Goal: Task Accomplishment & Management: Complete application form

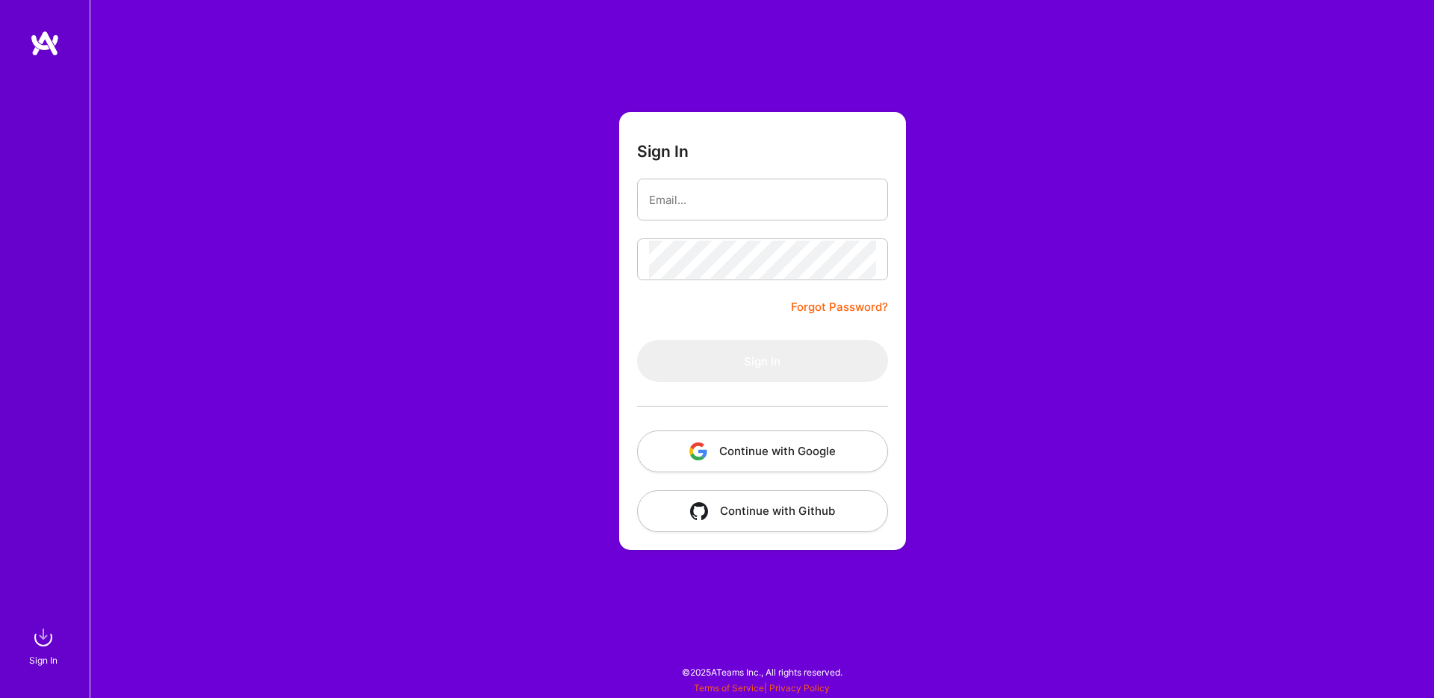
click at [793, 452] on button "Continue with Google" at bounding box center [762, 451] width 251 height 42
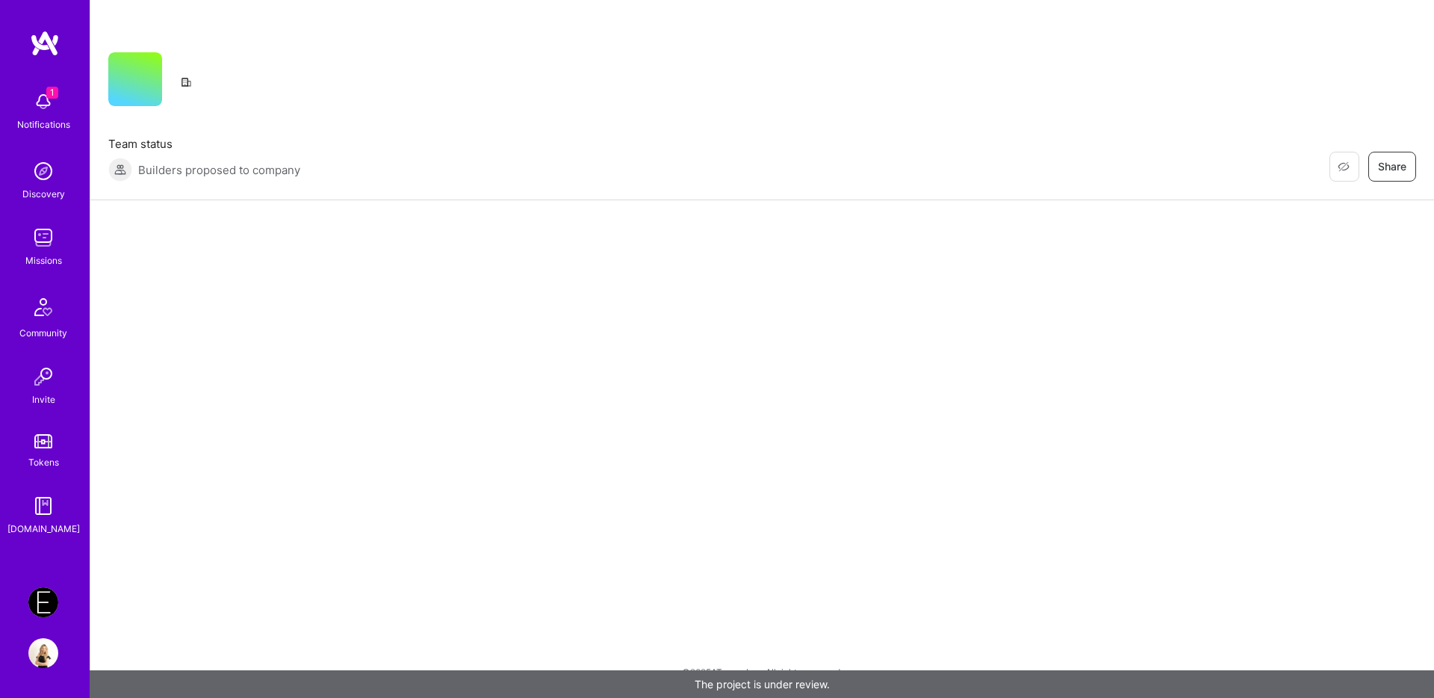
click at [42, 606] on img at bounding box center [43, 602] width 30 height 30
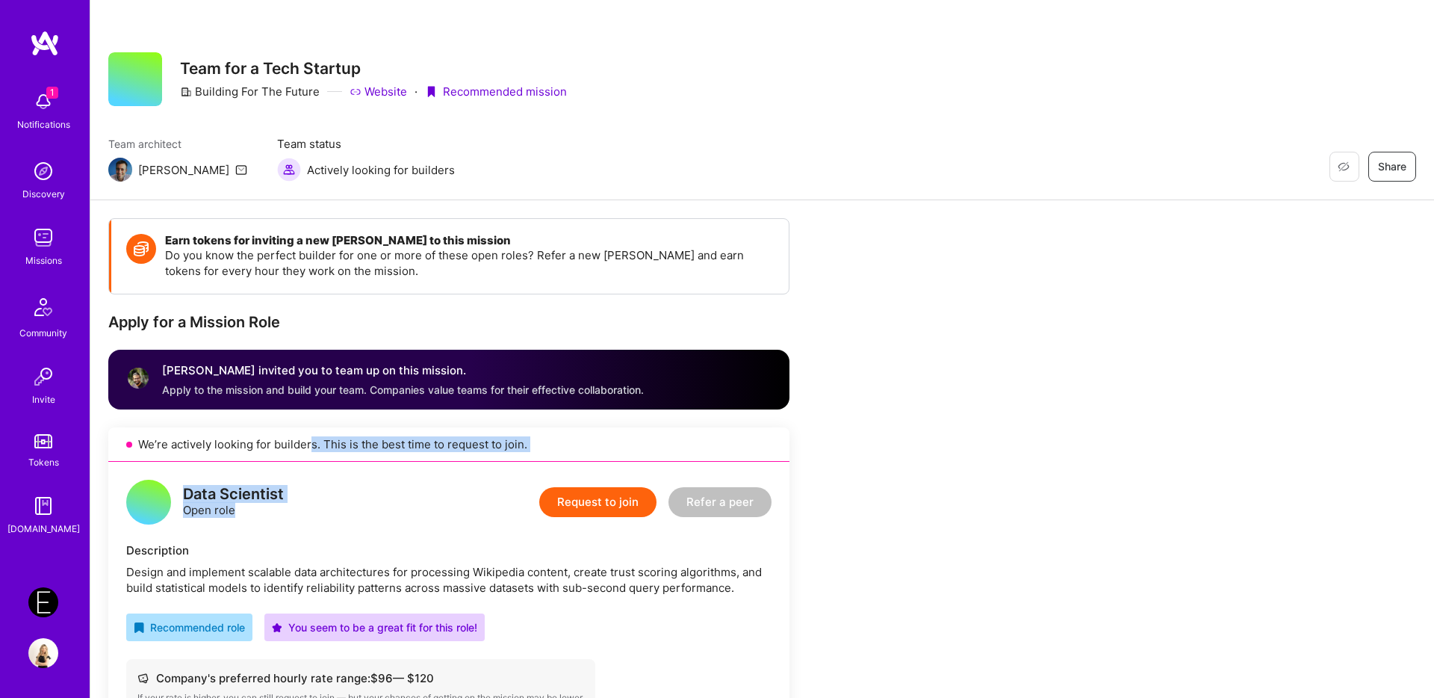
drag, startPoint x: 311, startPoint y: 446, endPoint x: 522, endPoint y: 472, distance: 213.0
click at [522, 472] on div "We’re actively looking for builders. This is the best time to request to join. …" at bounding box center [448, 694] width 681 height 534
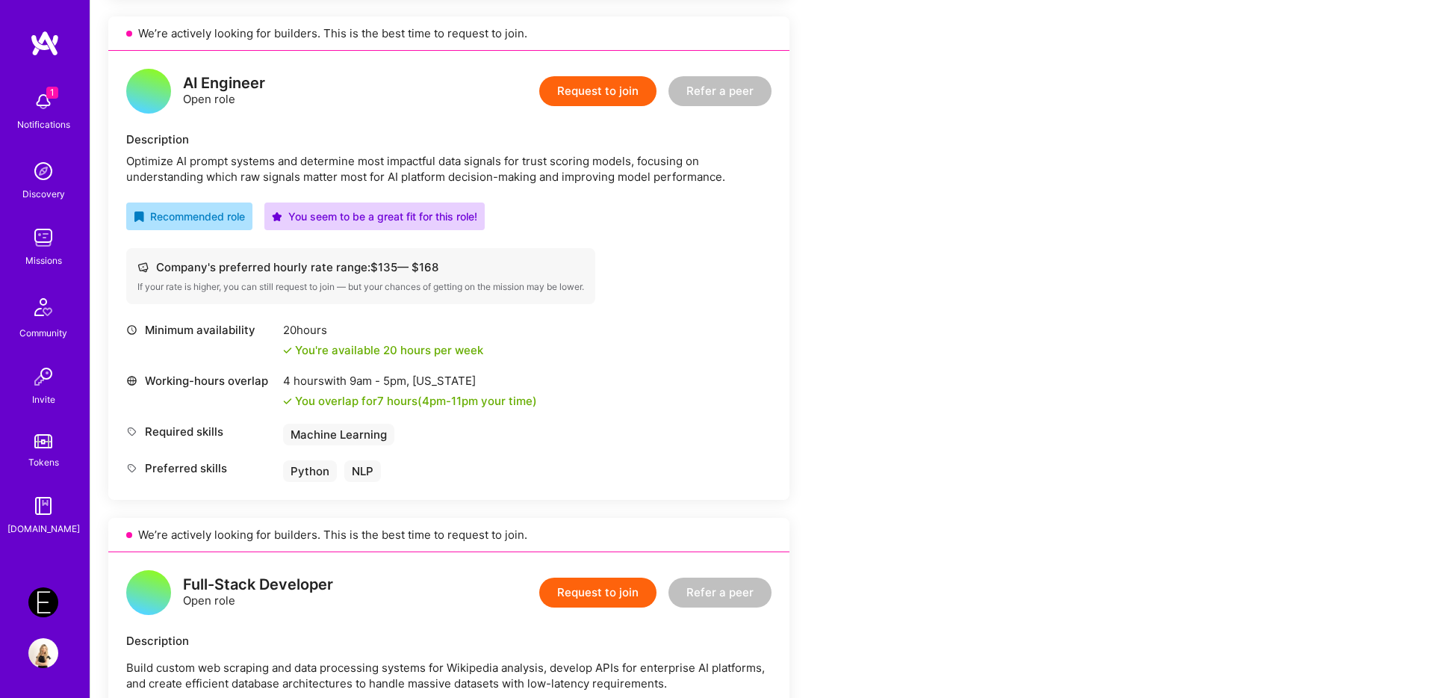
scroll to position [973, 0]
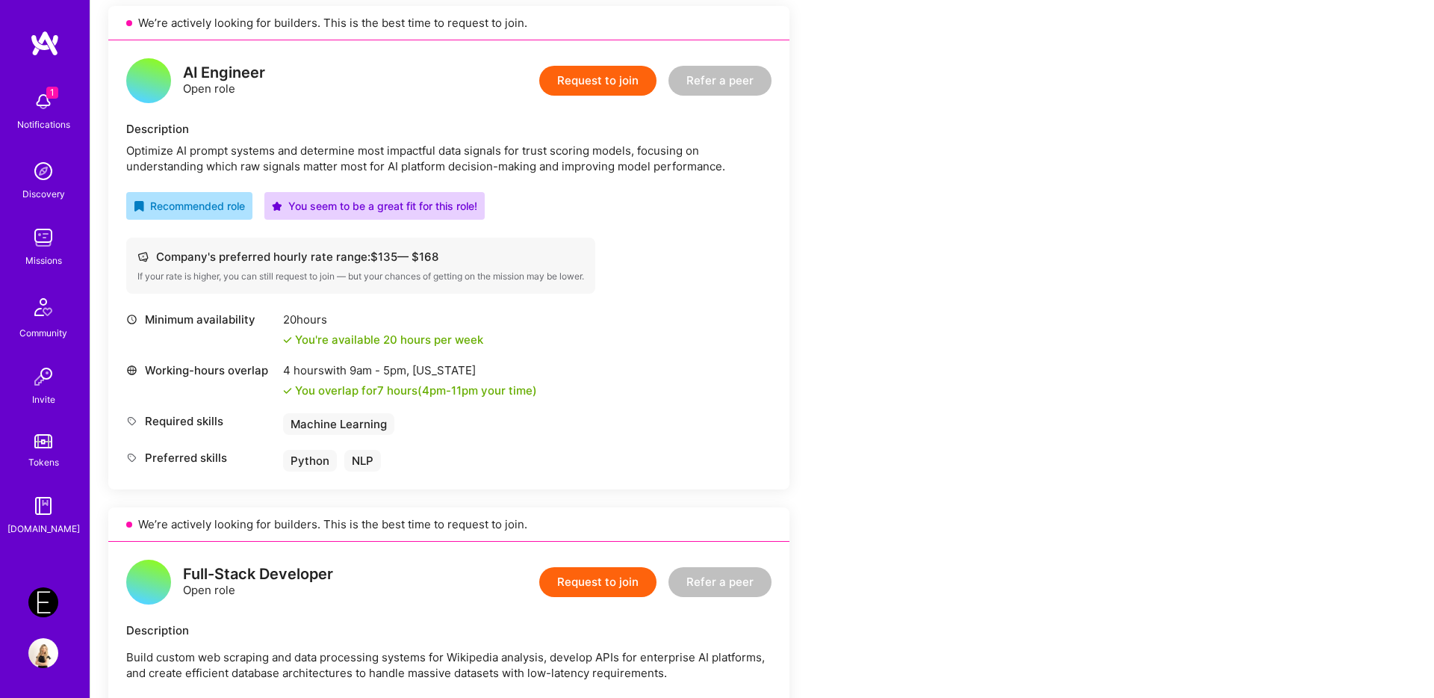
drag, startPoint x: 382, startPoint y: 391, endPoint x: 568, endPoint y: 387, distance: 186.1
click at [568, 387] on div "Working-hours overlap 4 hours with 9am - 5pm , New York You overlap for 7 hours…" at bounding box center [448, 380] width 645 height 36
drag, startPoint x: 570, startPoint y: 393, endPoint x: 121, endPoint y: 378, distance: 449.2
click at [121, 378] on div "AI Engineer Open role Request to join Refer a peer Description Optimize AI prom…" at bounding box center [448, 264] width 681 height 449
click at [611, 395] on div "Working-hours overlap 4 hours with 9am - 5pm , New York You overlap for 7 hours…" at bounding box center [448, 380] width 645 height 36
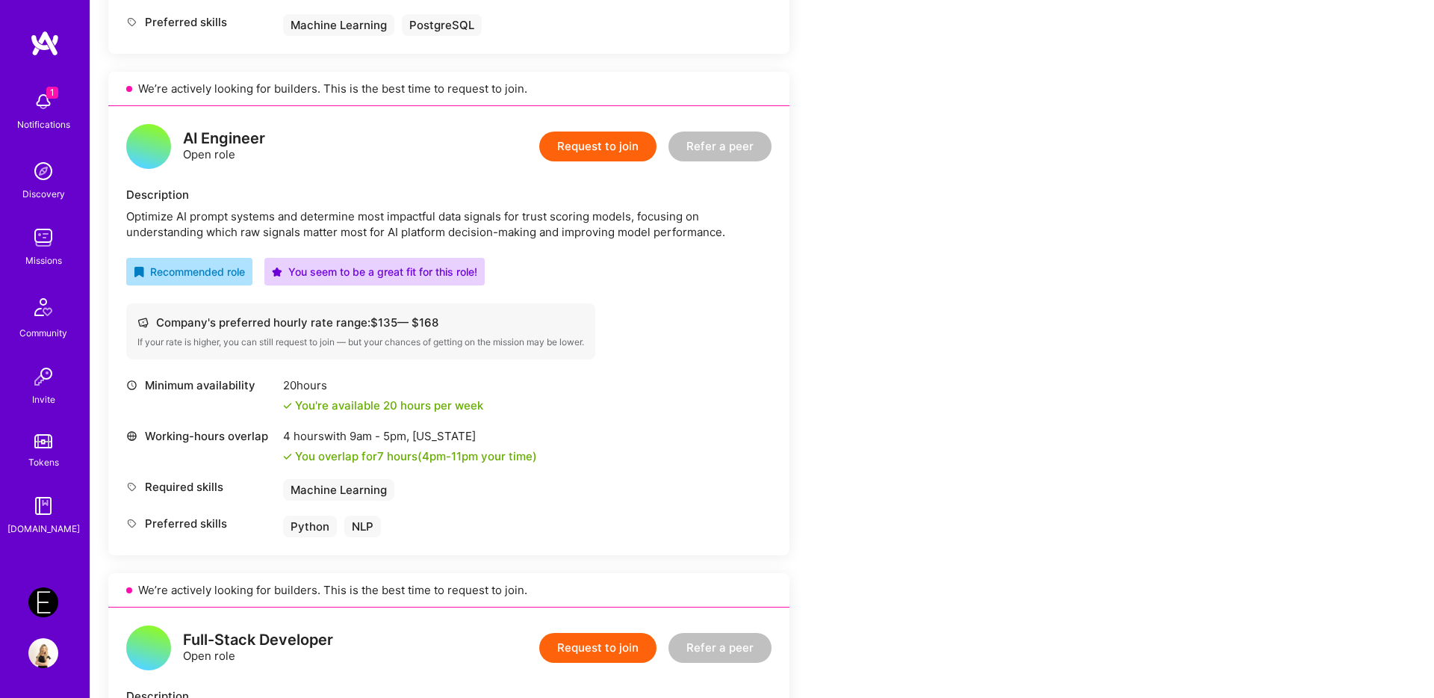
scroll to position [855, 0]
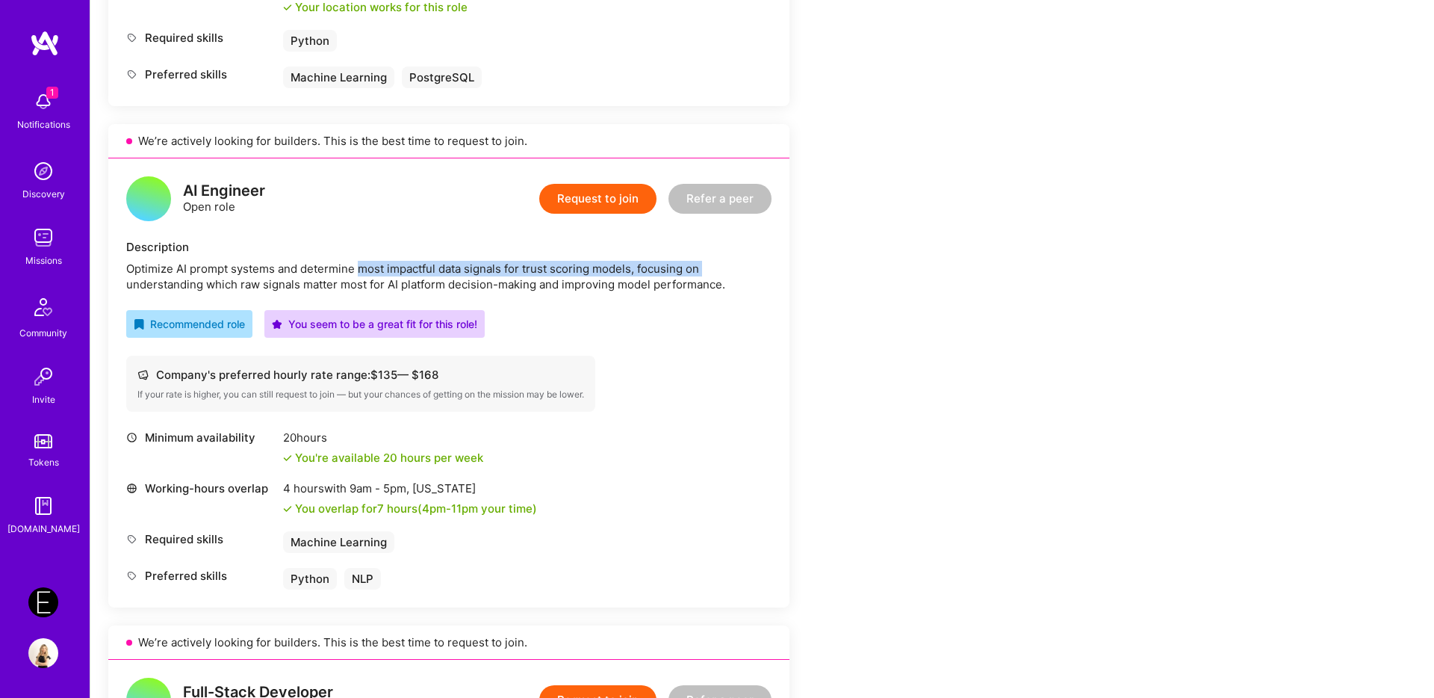
drag, startPoint x: 359, startPoint y: 268, endPoint x: 713, endPoint y: 271, distance: 353.4
click at [713, 271] on div "Optimize AI prompt systems and determine most impactful data signals for trust …" at bounding box center [448, 276] width 645 height 31
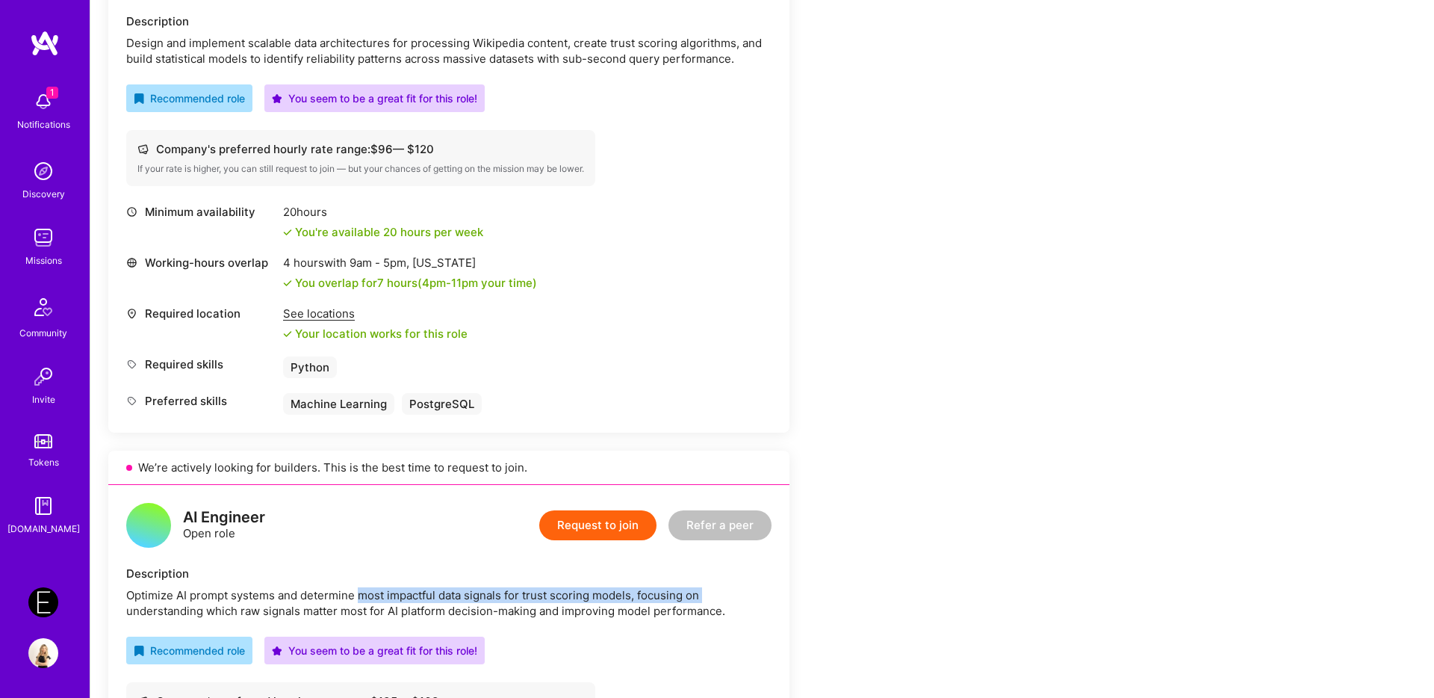
scroll to position [534, 0]
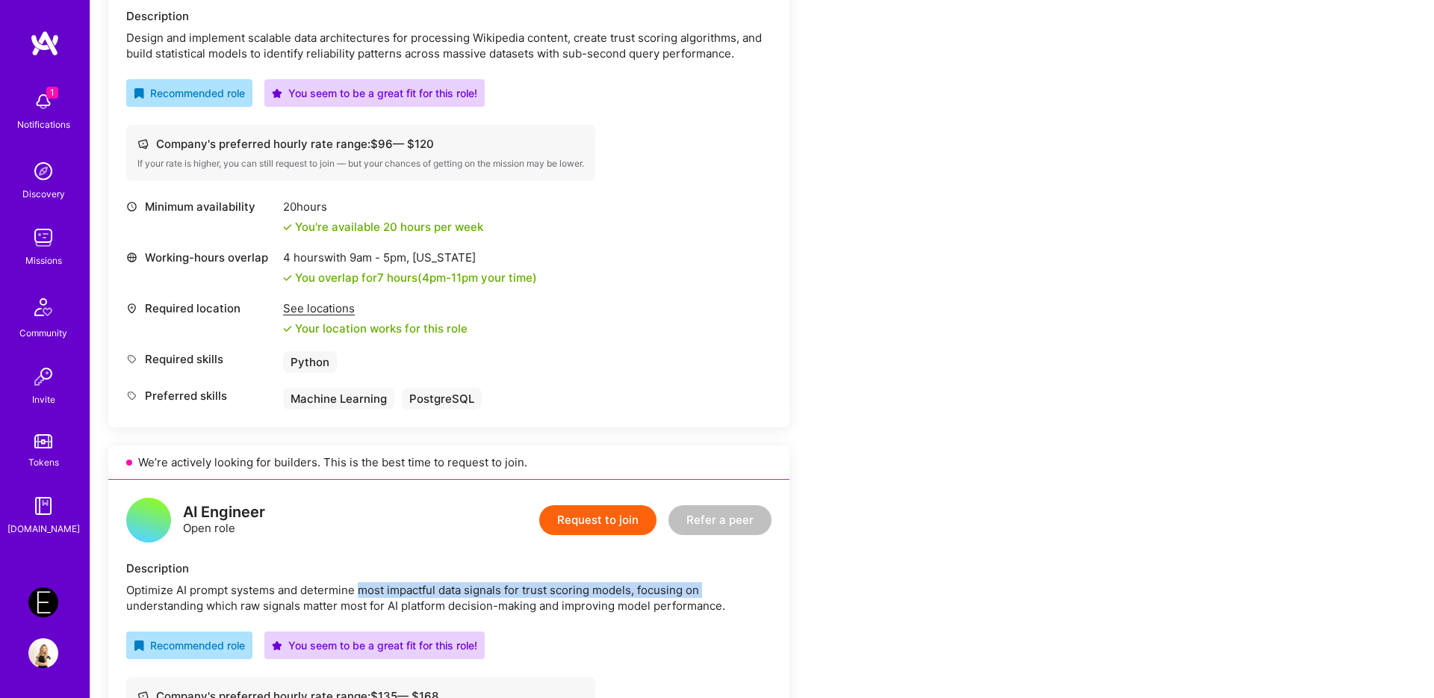
click at [598, 526] on button "Request to join" at bounding box center [597, 520] width 117 height 30
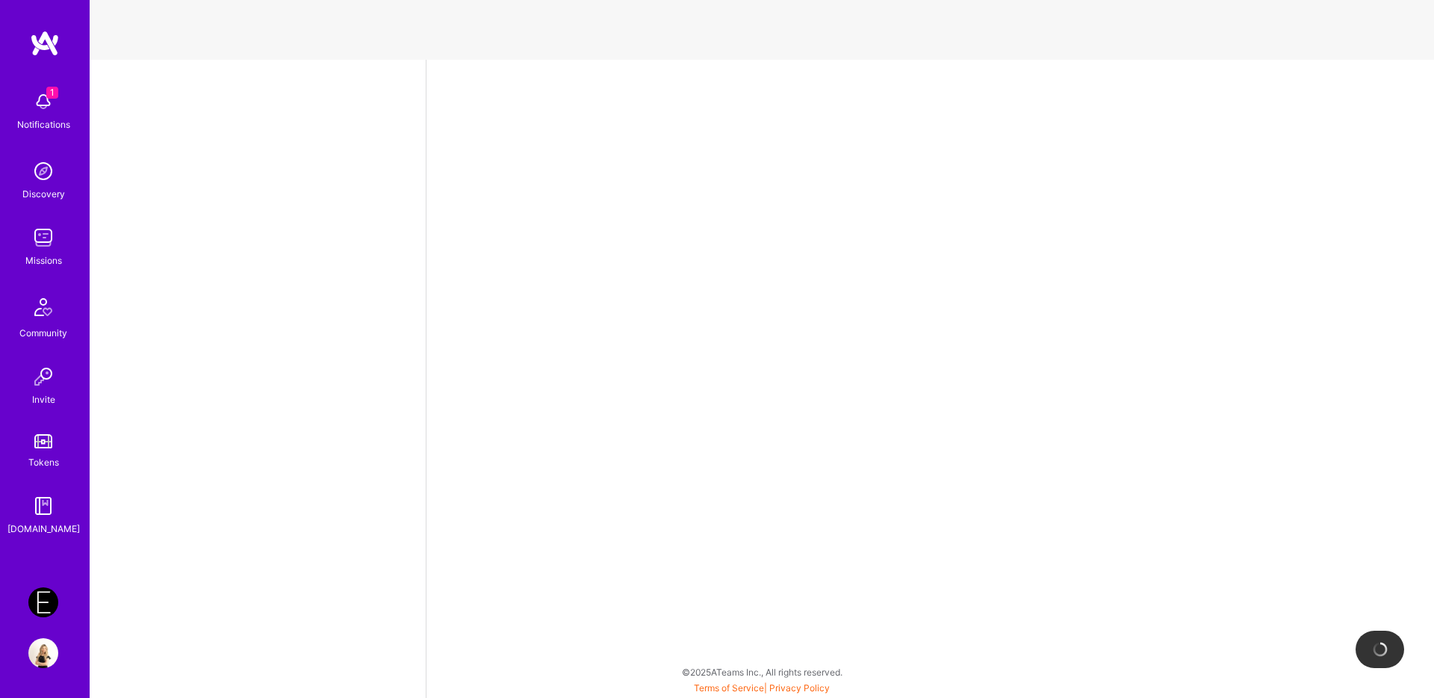
select select "IL"
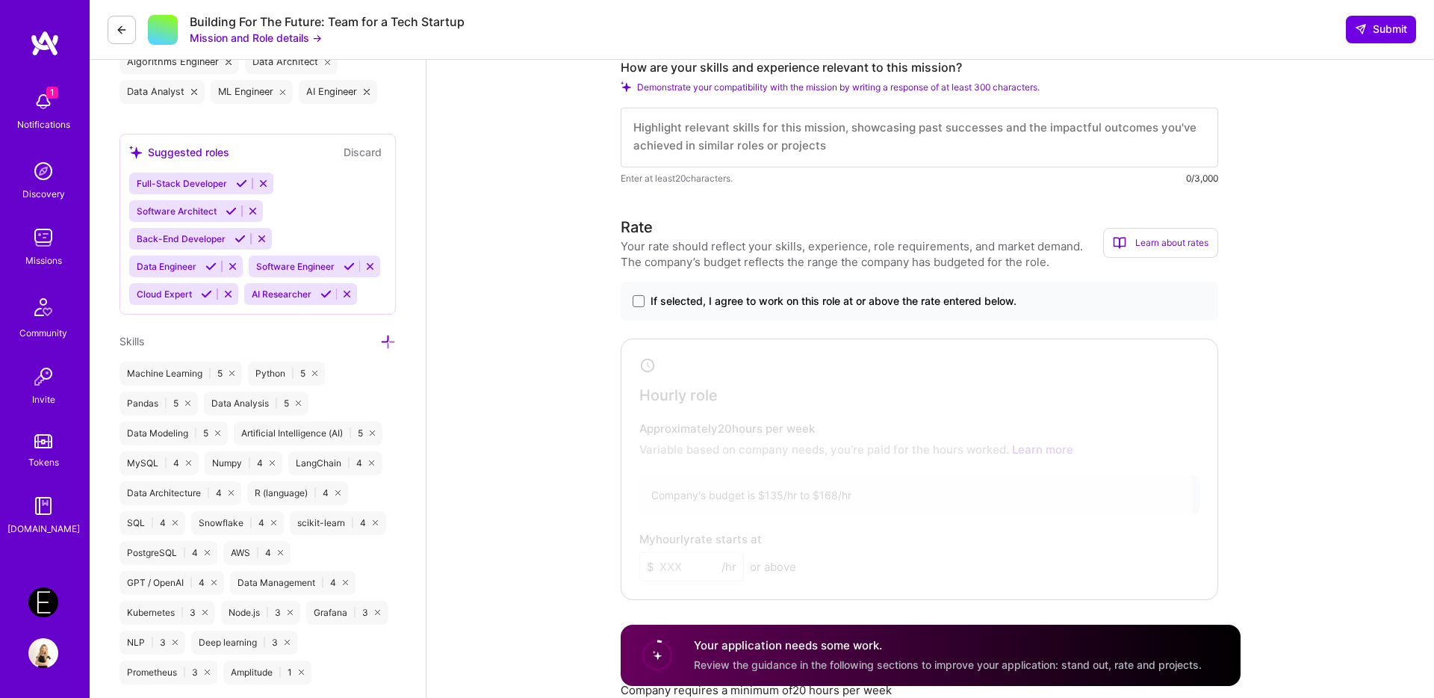
scroll to position [680, 0]
click at [639, 298] on span at bounding box center [639, 300] width 12 height 12
click at [0, 0] on input "If selected, I agree to work on this role at or above the rate entered below." at bounding box center [0, 0] width 0 height 0
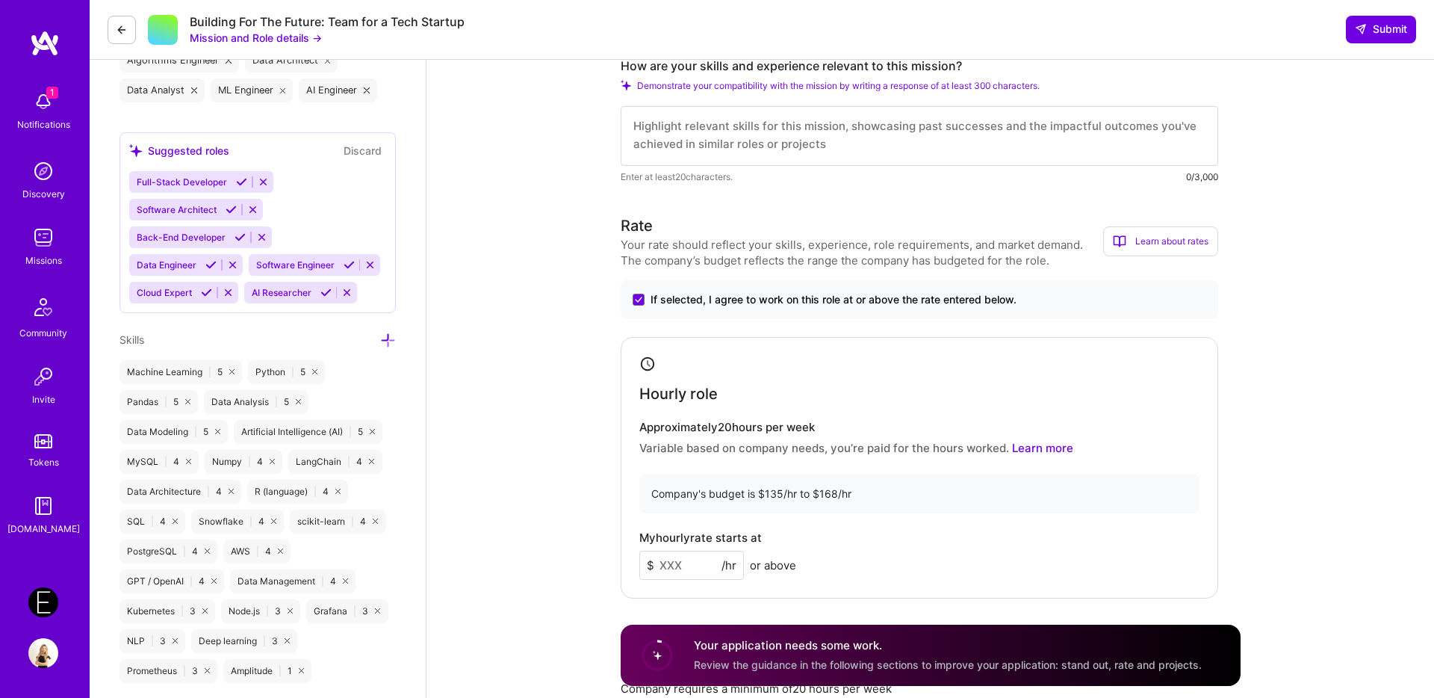
click at [699, 557] on input at bounding box center [691, 565] width 105 height 29
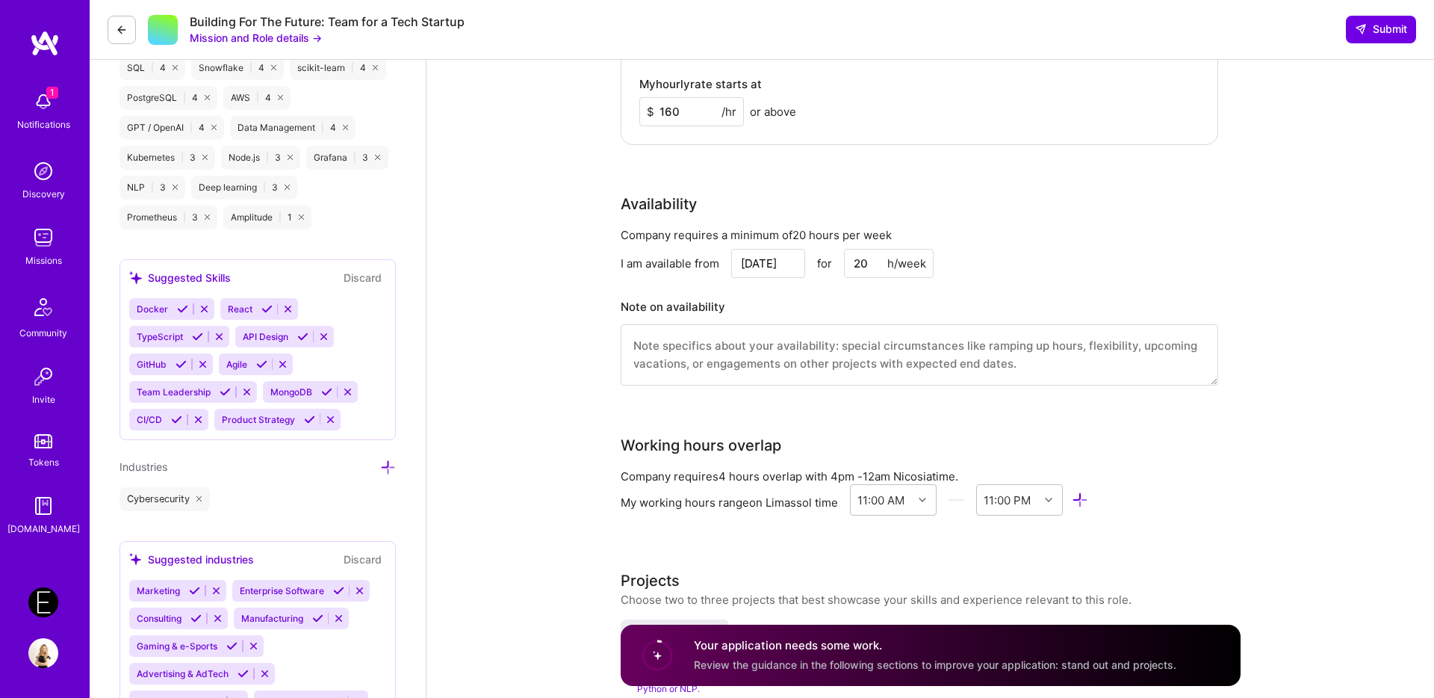
scroll to position [1138, 0]
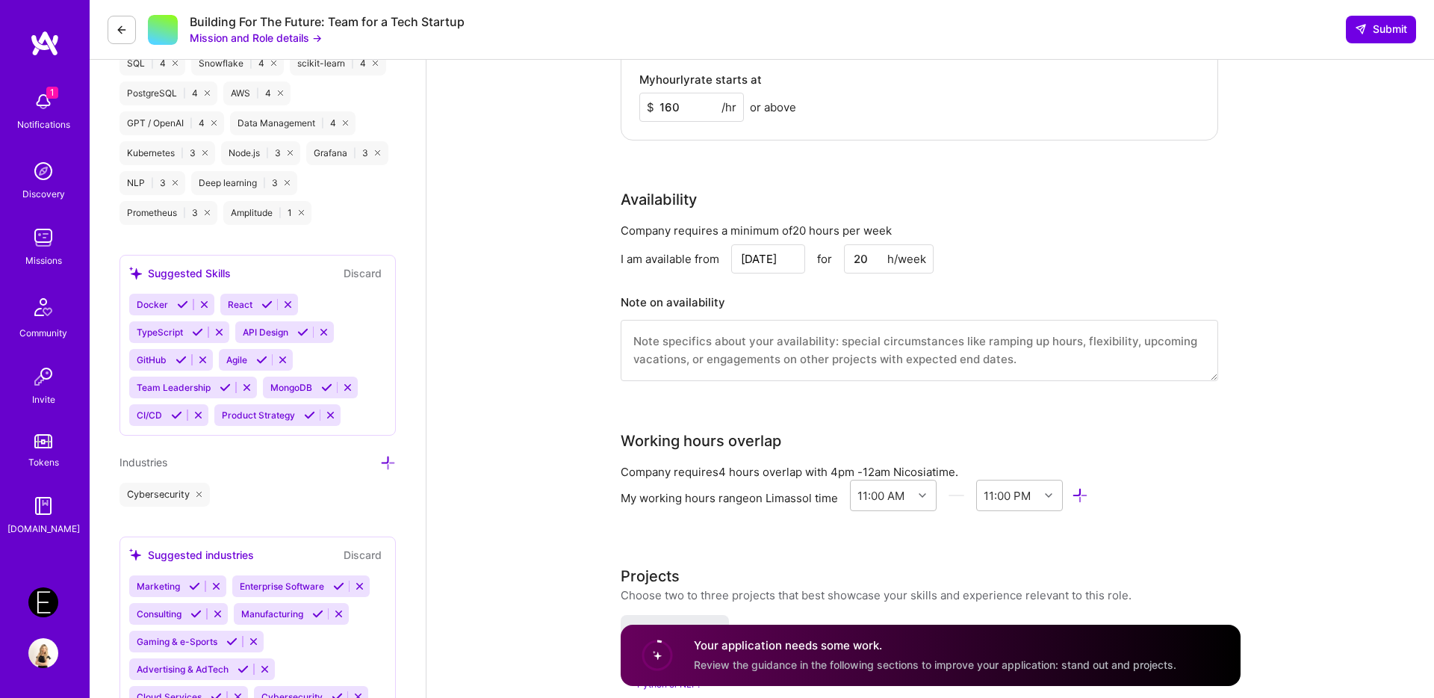
type input "160"
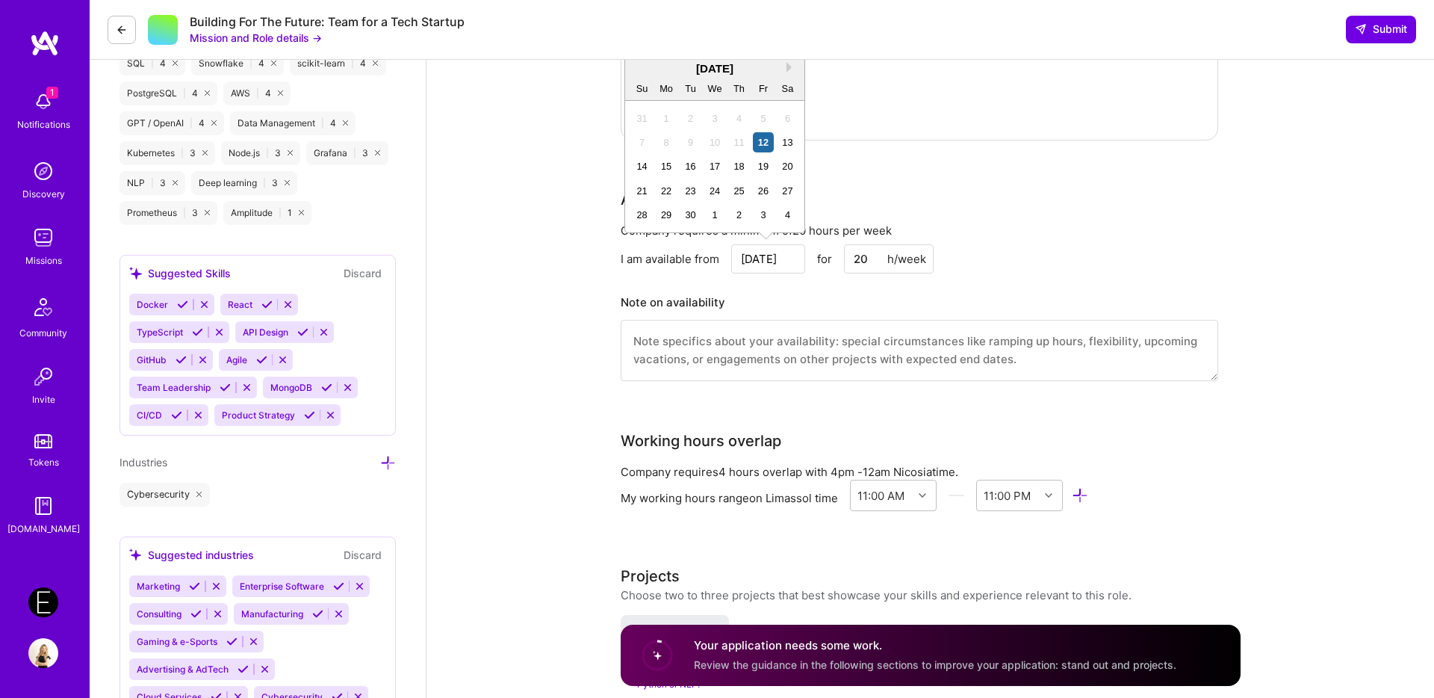
click at [786, 258] on input "[DATE]" at bounding box center [768, 258] width 74 height 29
click at [765, 162] on div "19" at bounding box center [763, 166] width 20 height 20
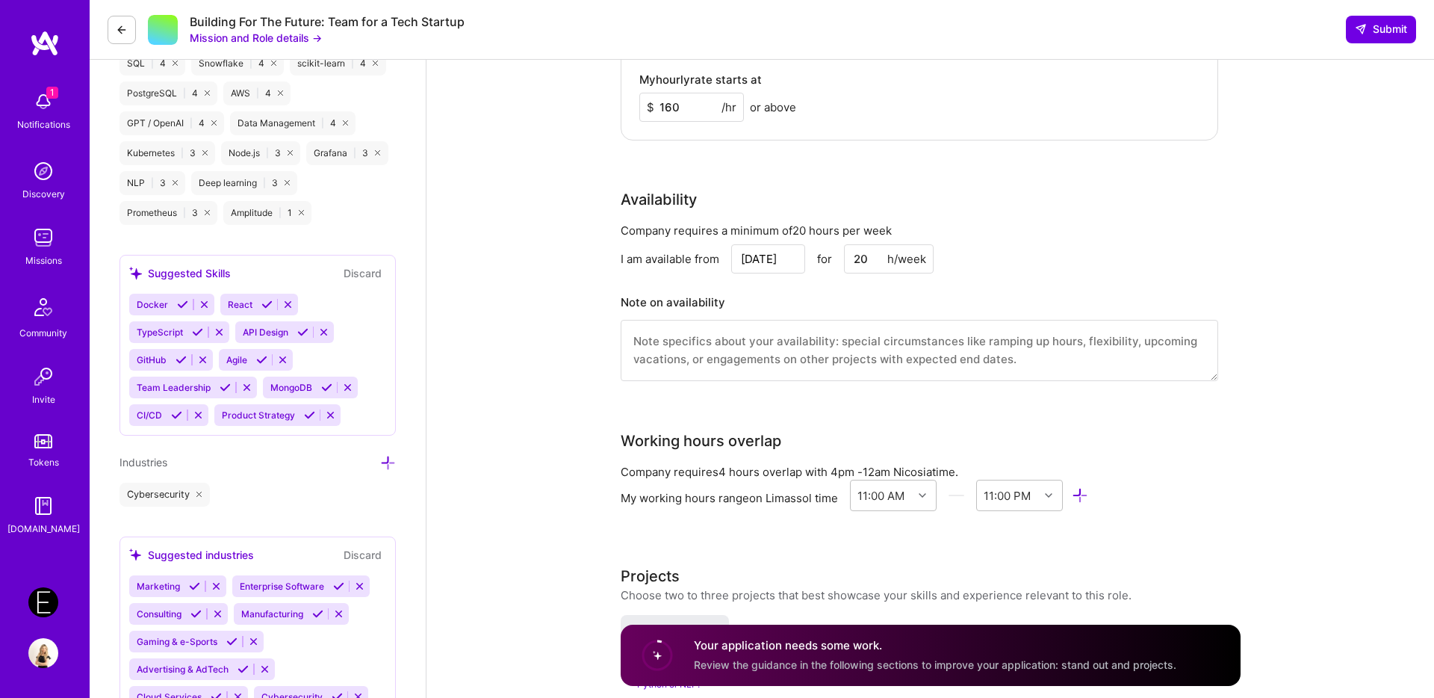
click at [772, 256] on input "Sep 19" at bounding box center [768, 258] width 74 height 29
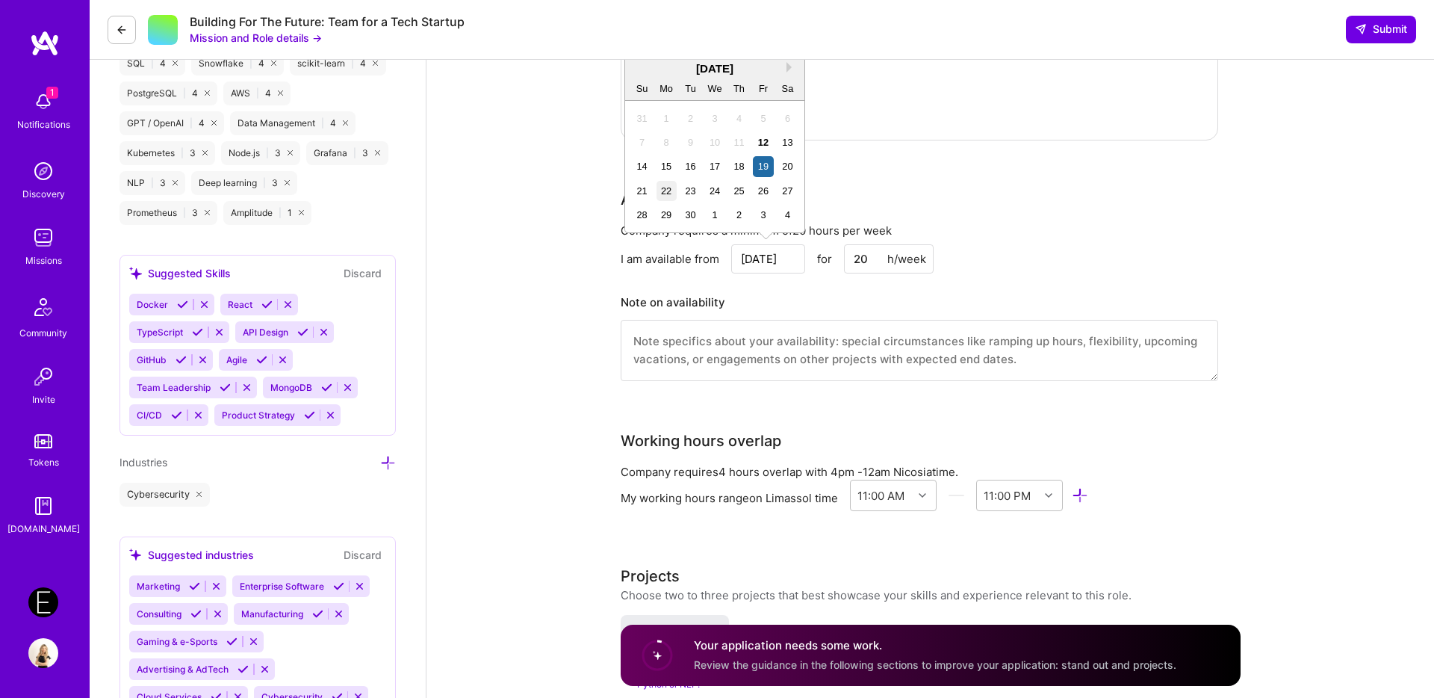
click at [660, 196] on div "22" at bounding box center [667, 191] width 20 height 20
type input "Sep 22"
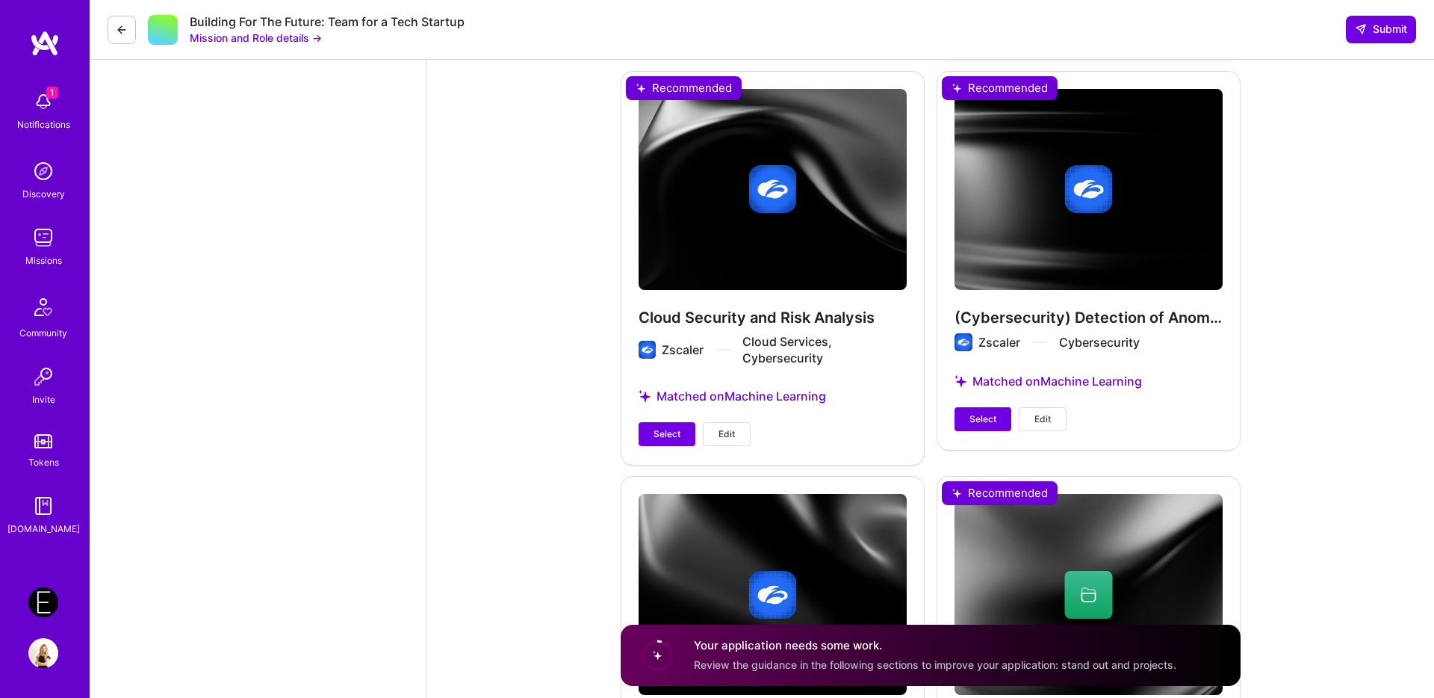
scroll to position [2163, 0]
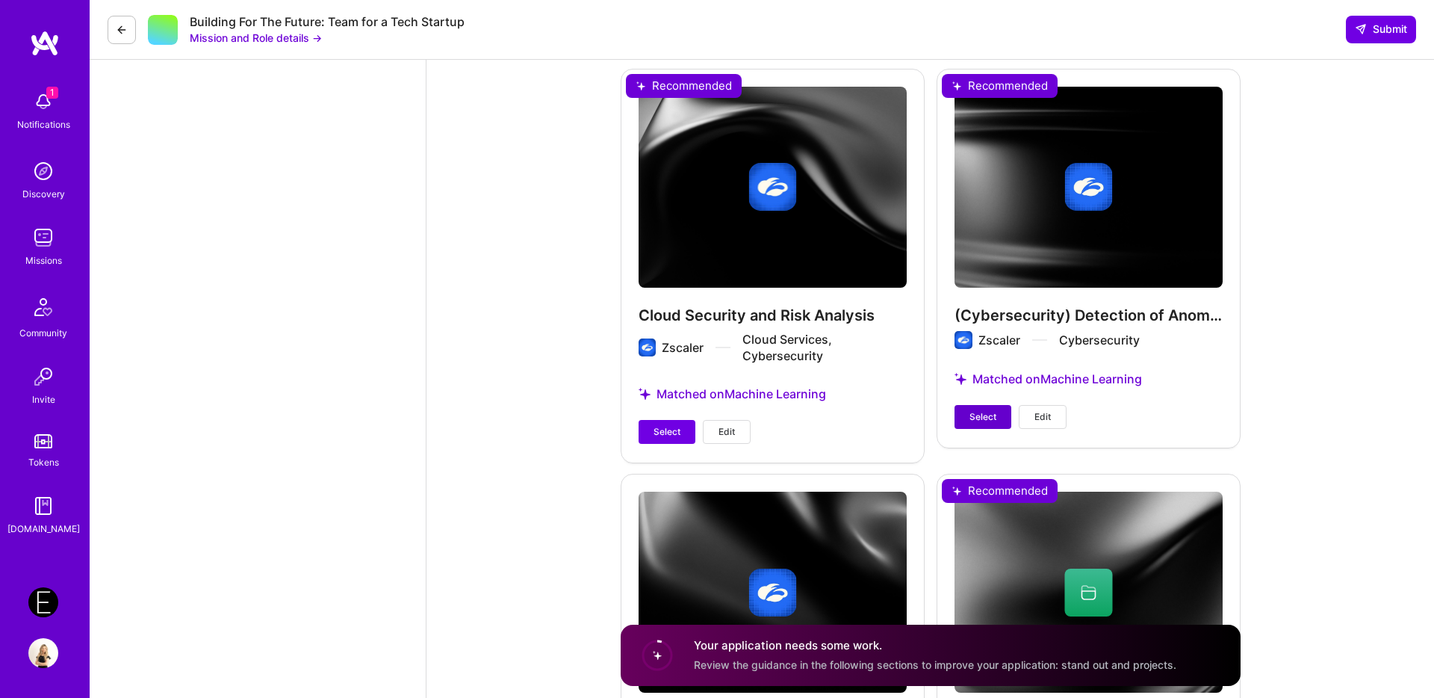
click at [982, 417] on span "Select" at bounding box center [983, 416] width 27 height 13
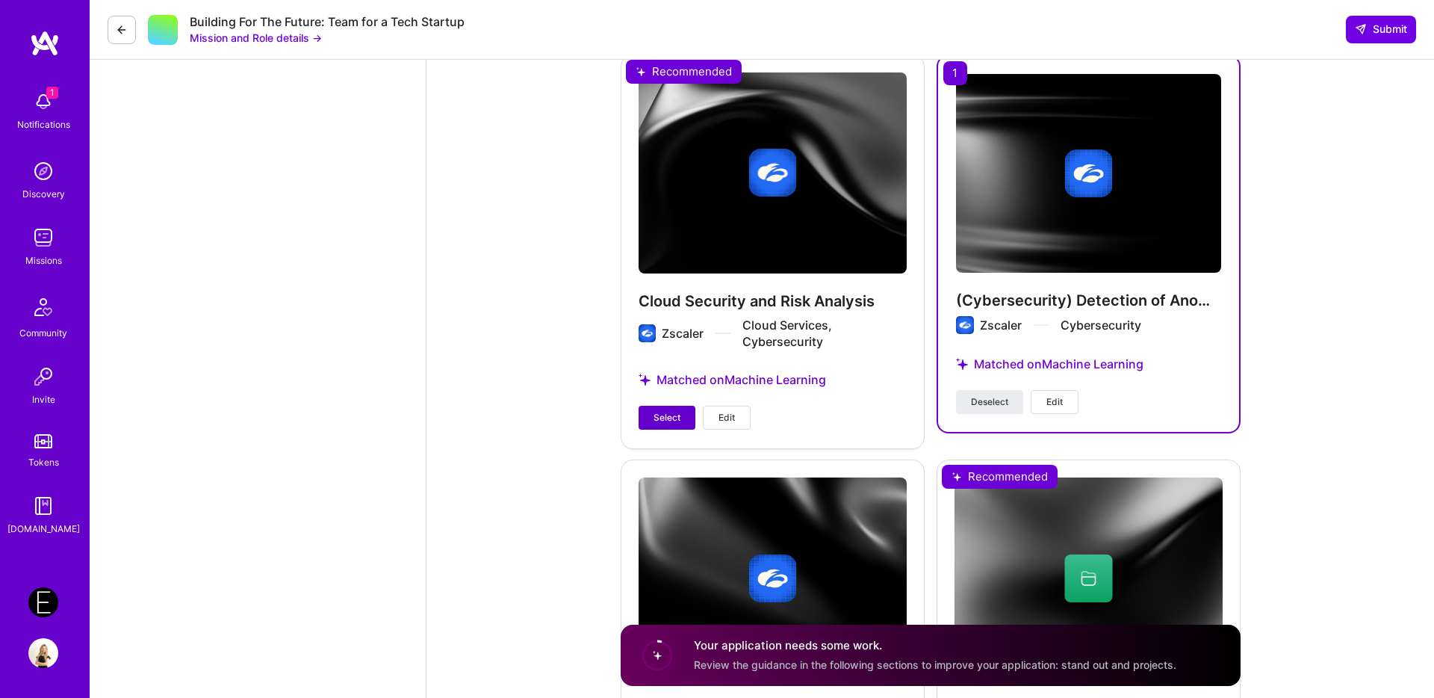
click at [667, 423] on span "Select" at bounding box center [667, 417] width 27 height 13
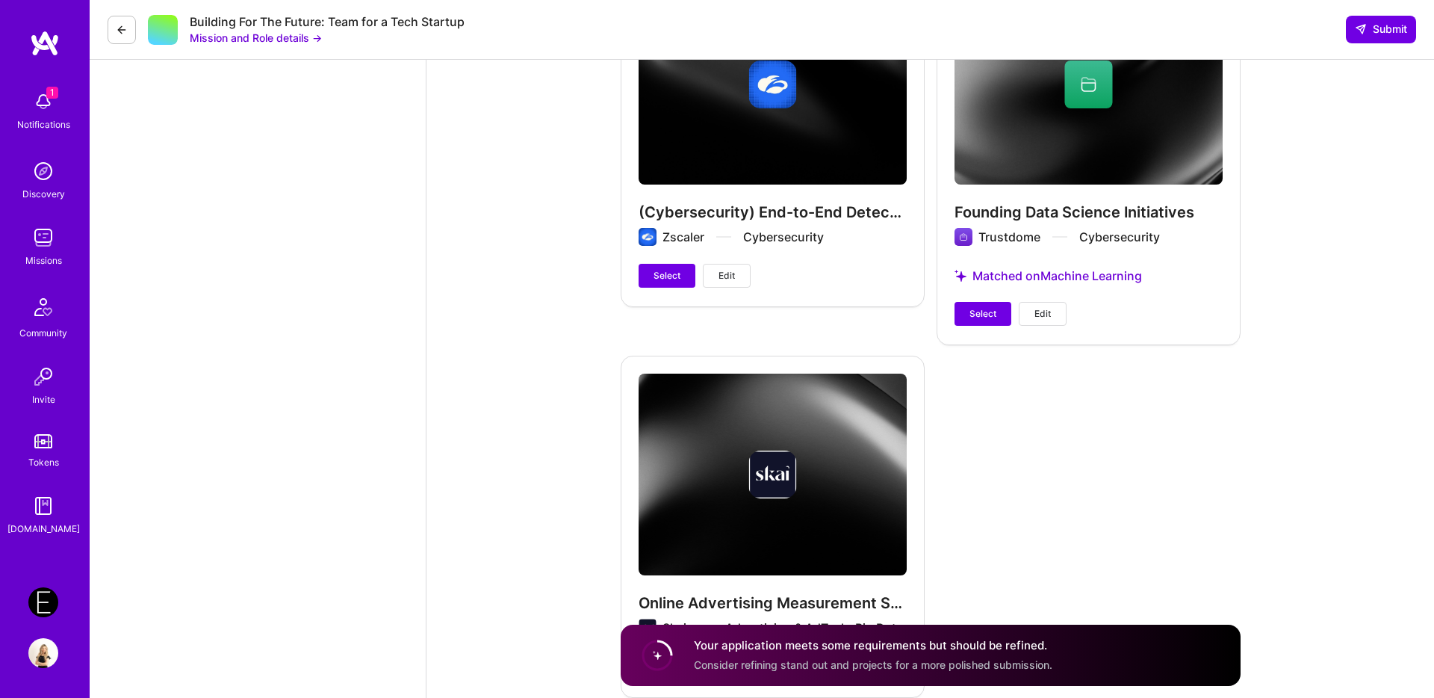
scroll to position [2659, 0]
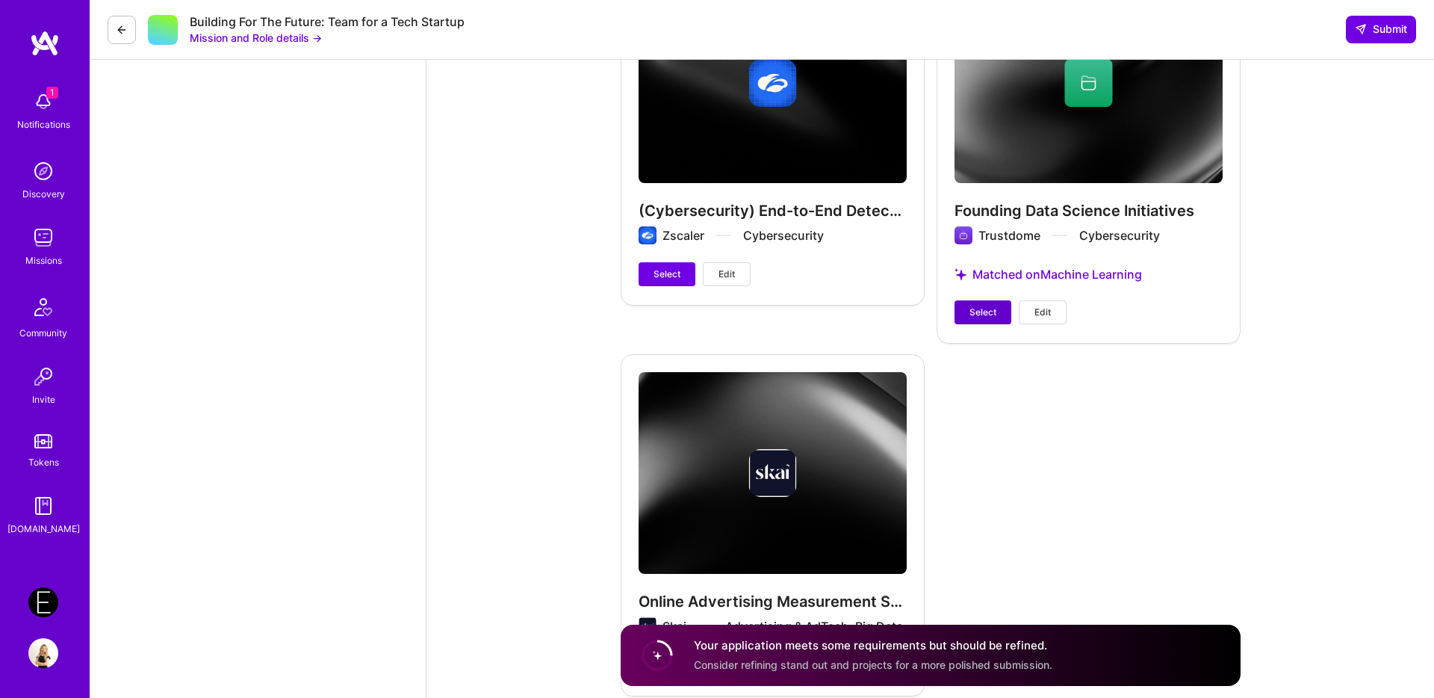
click at [979, 311] on span "Select" at bounding box center [983, 312] width 27 height 13
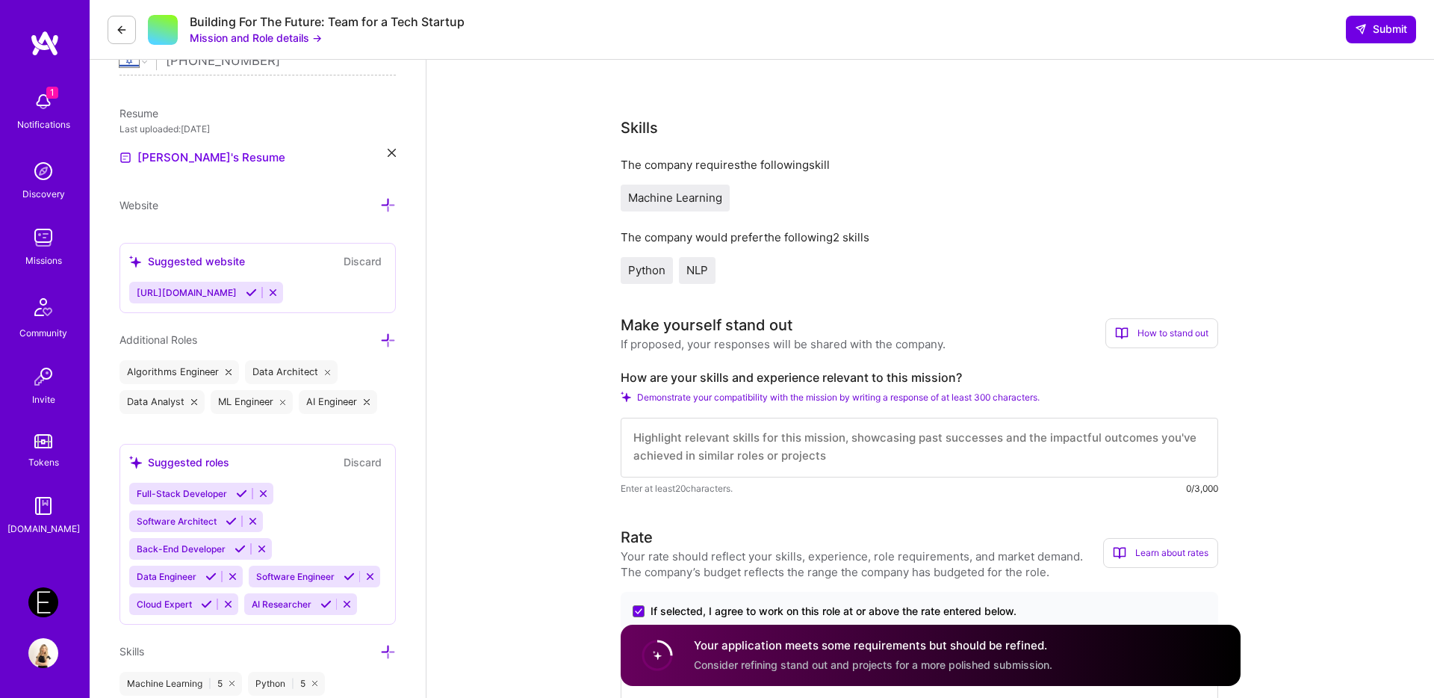
scroll to position [0, 0]
click at [793, 427] on textarea at bounding box center [920, 448] width 598 height 60
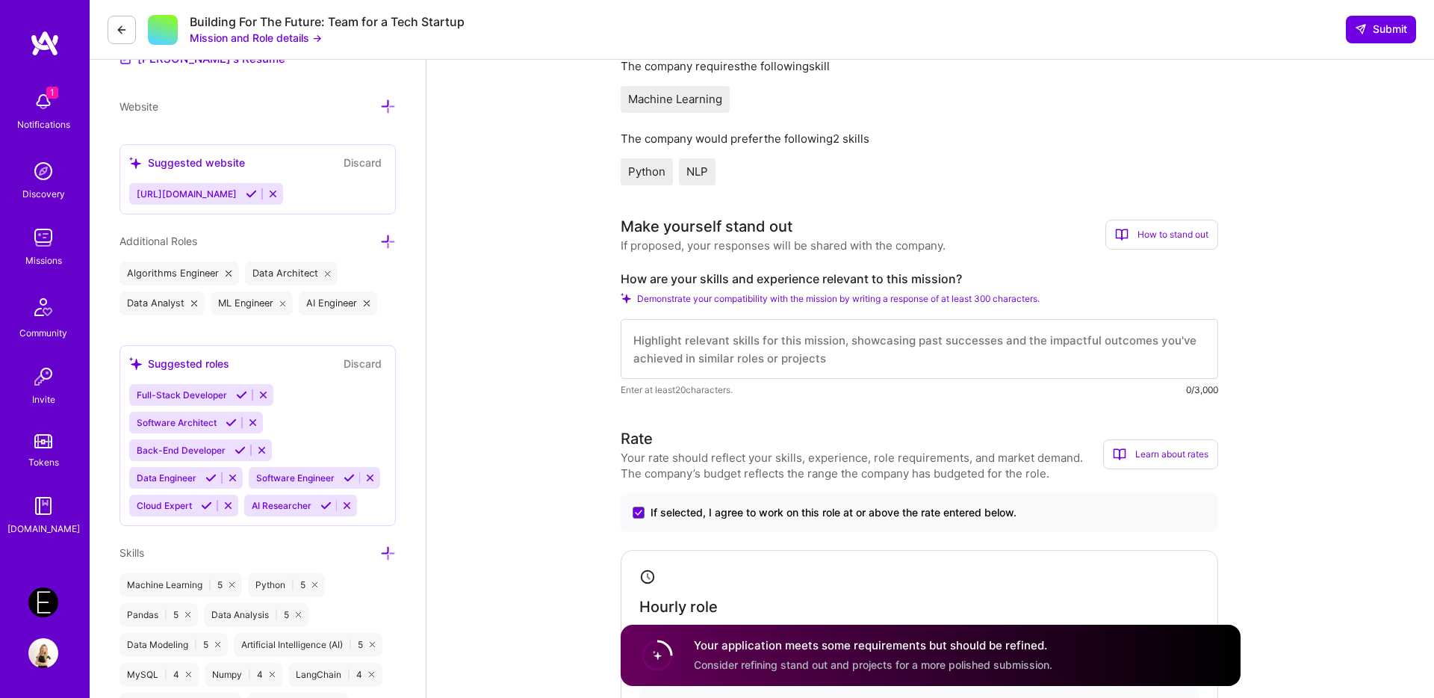
scroll to position [474, 0]
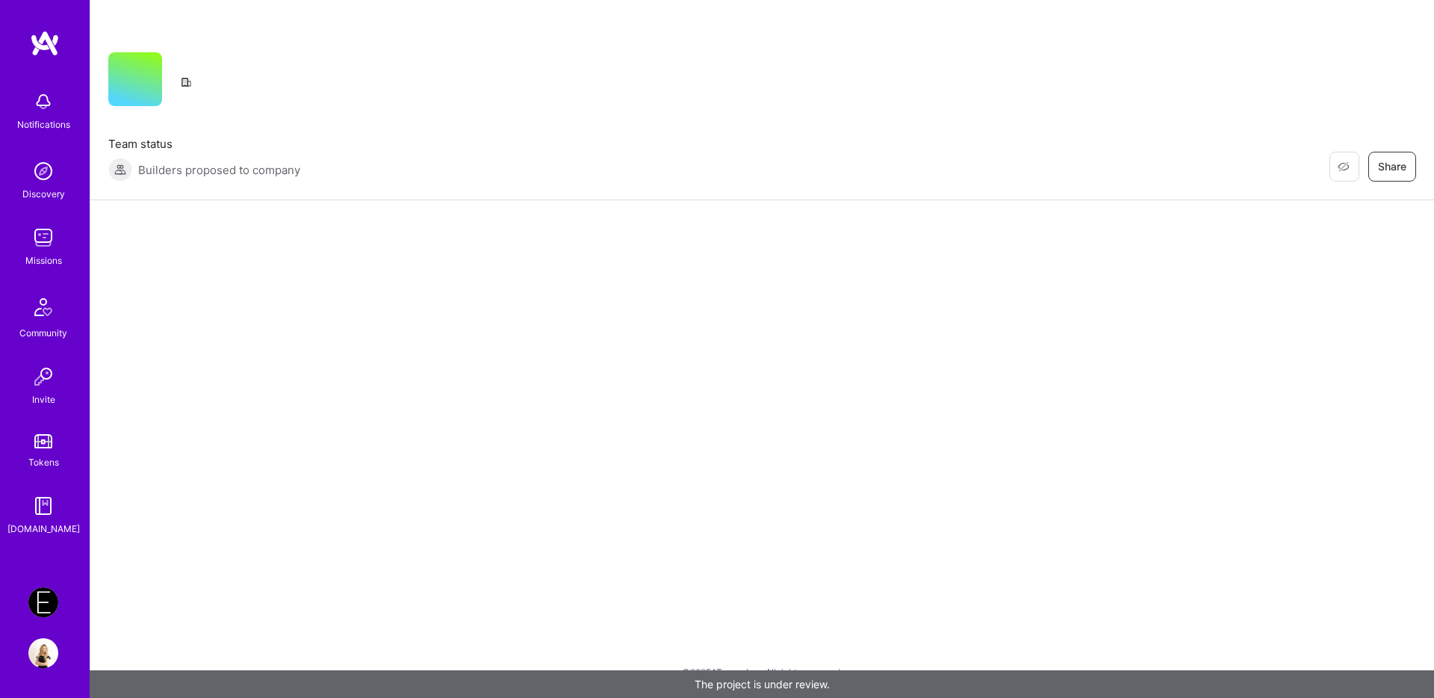
click at [726, 454] on div "Restore Not Interested Share Team status Builders proposed to company Restore N…" at bounding box center [762, 349] width 1345 height 698
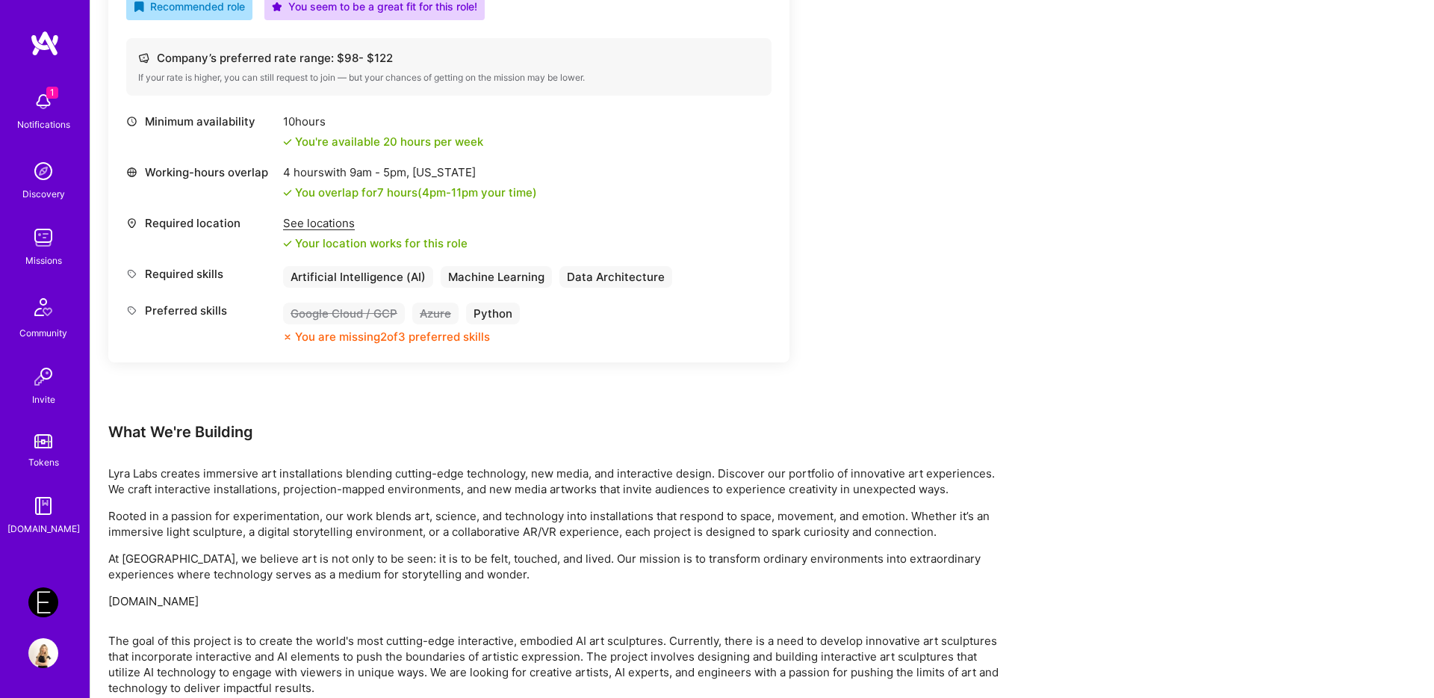
scroll to position [575, 0]
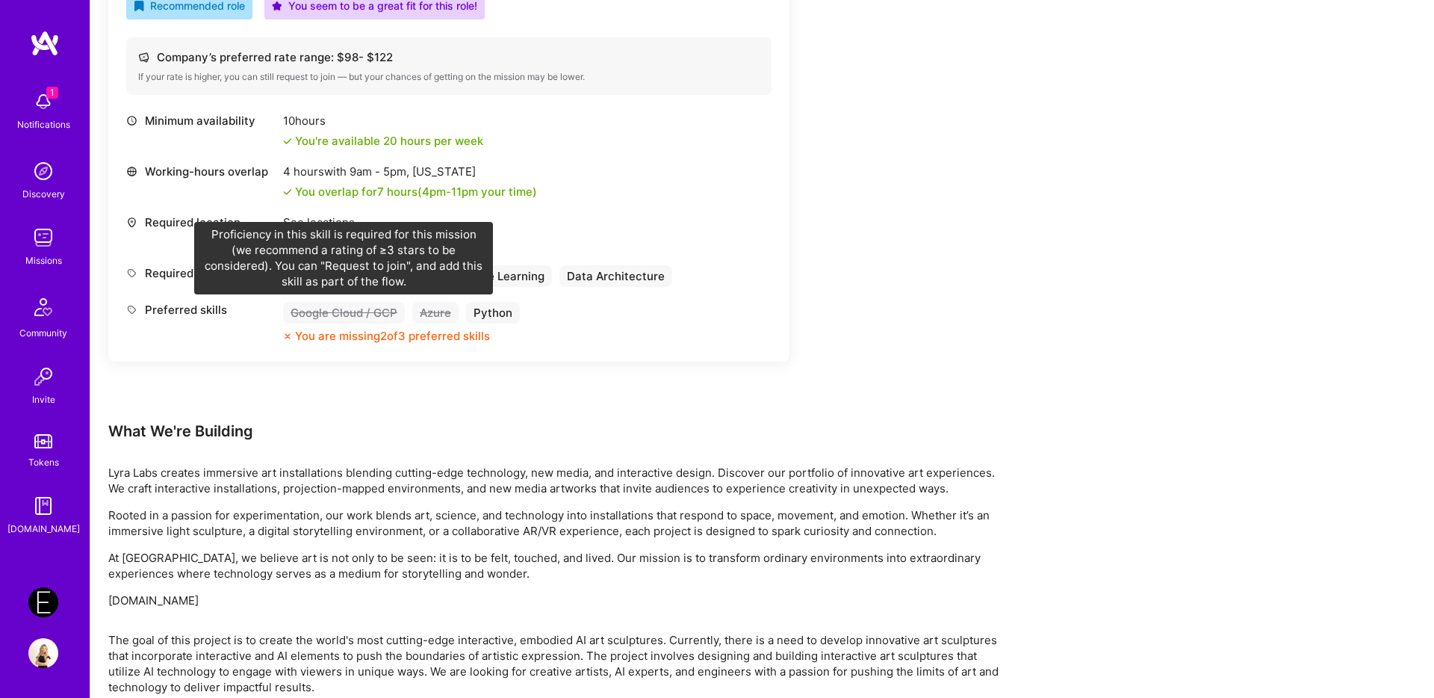
click at [330, 313] on div "Google Cloud / GCP" at bounding box center [344, 313] width 122 height 22
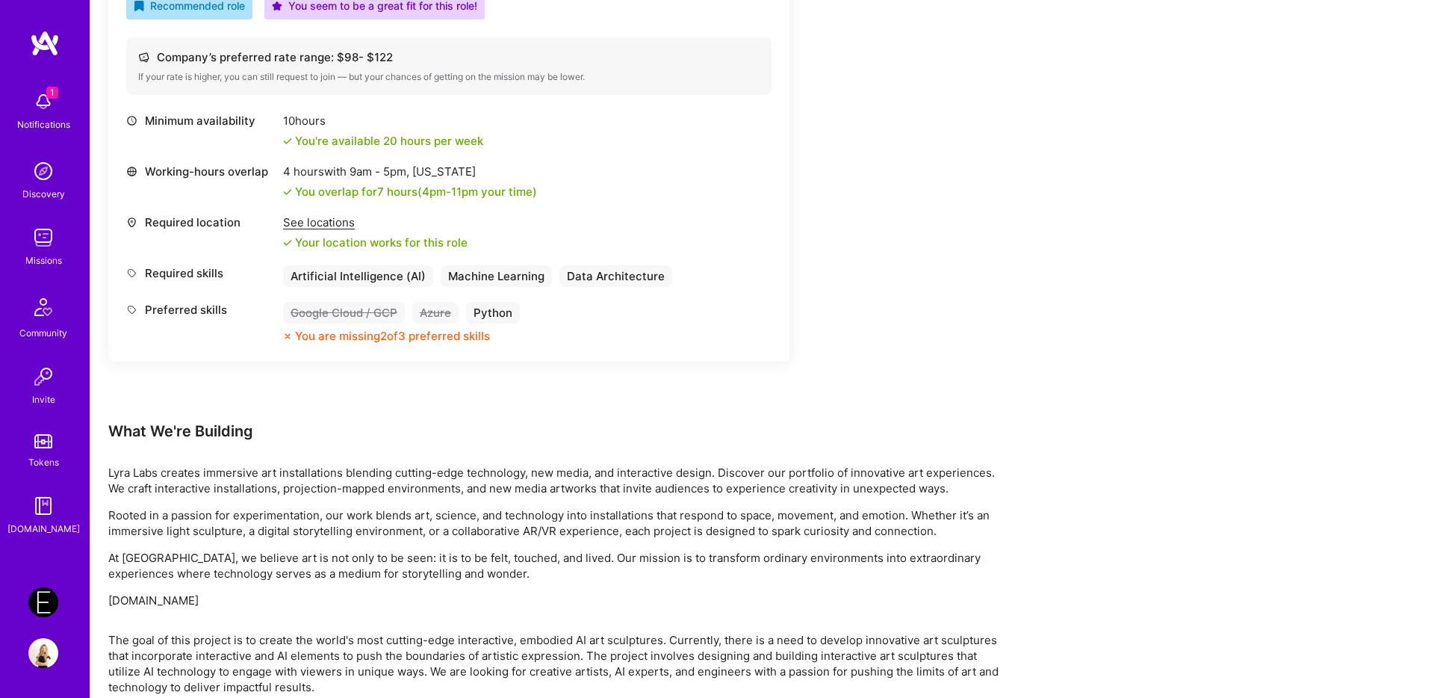
click at [329, 334] on div "You are missing 2 of 3 preferred skills" at bounding box center [392, 336] width 195 height 16
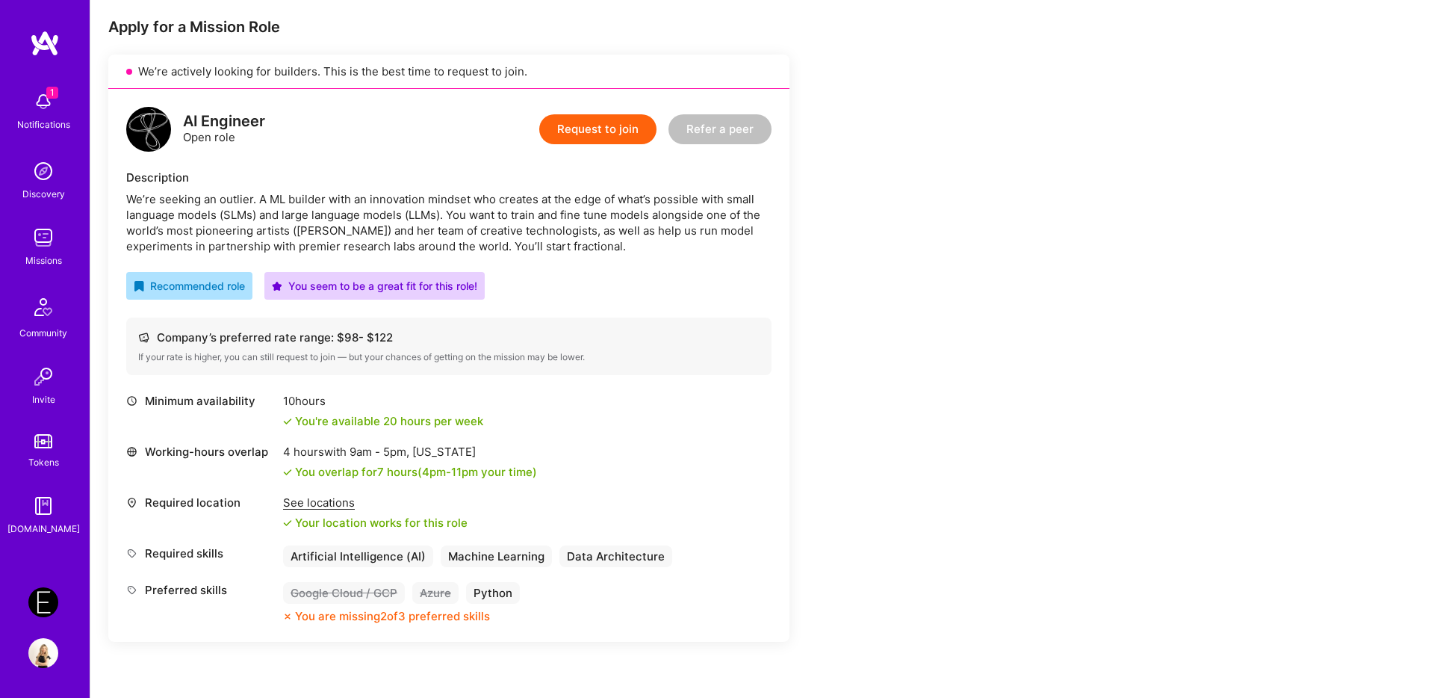
scroll to position [294, 0]
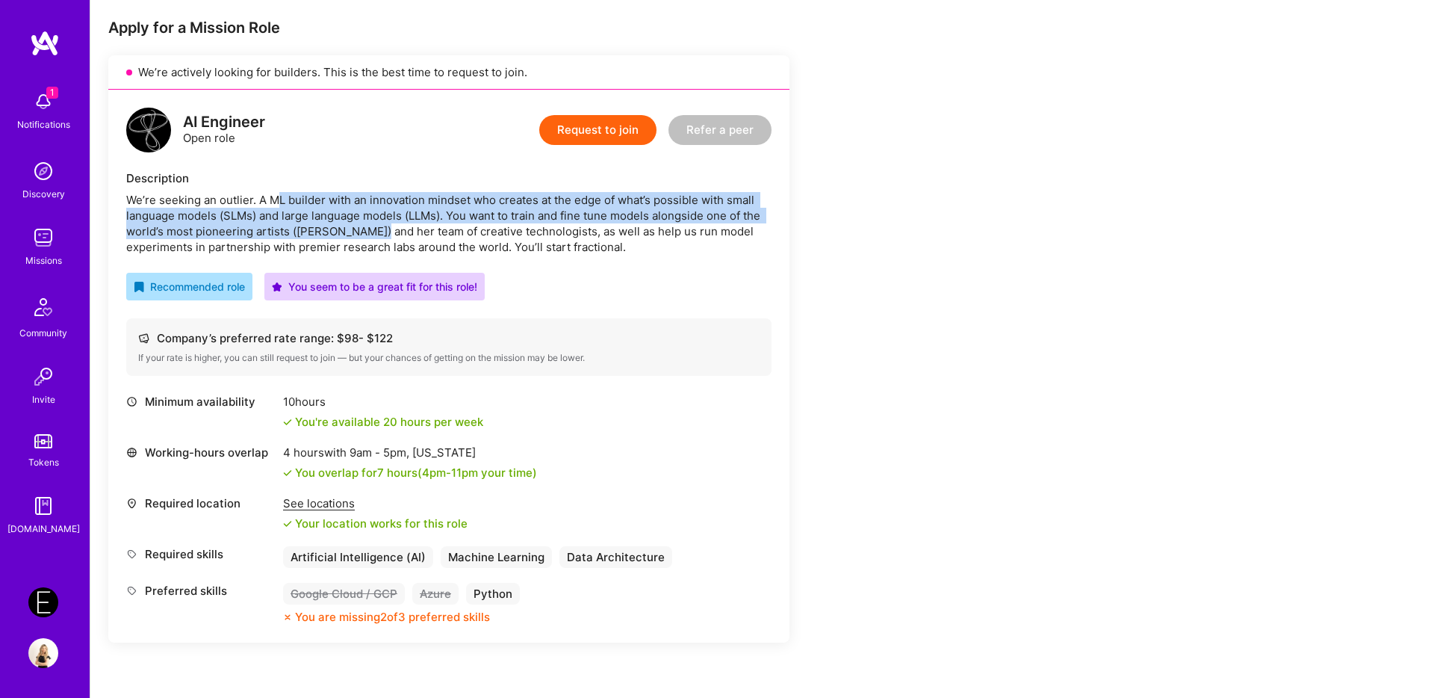
drag, startPoint x: 278, startPoint y: 199, endPoint x: 368, endPoint y: 236, distance: 97.8
click at [368, 236] on div "We’re seeking an outlier. A ML builder with an innovation mindset who creates a…" at bounding box center [448, 223] width 645 height 63
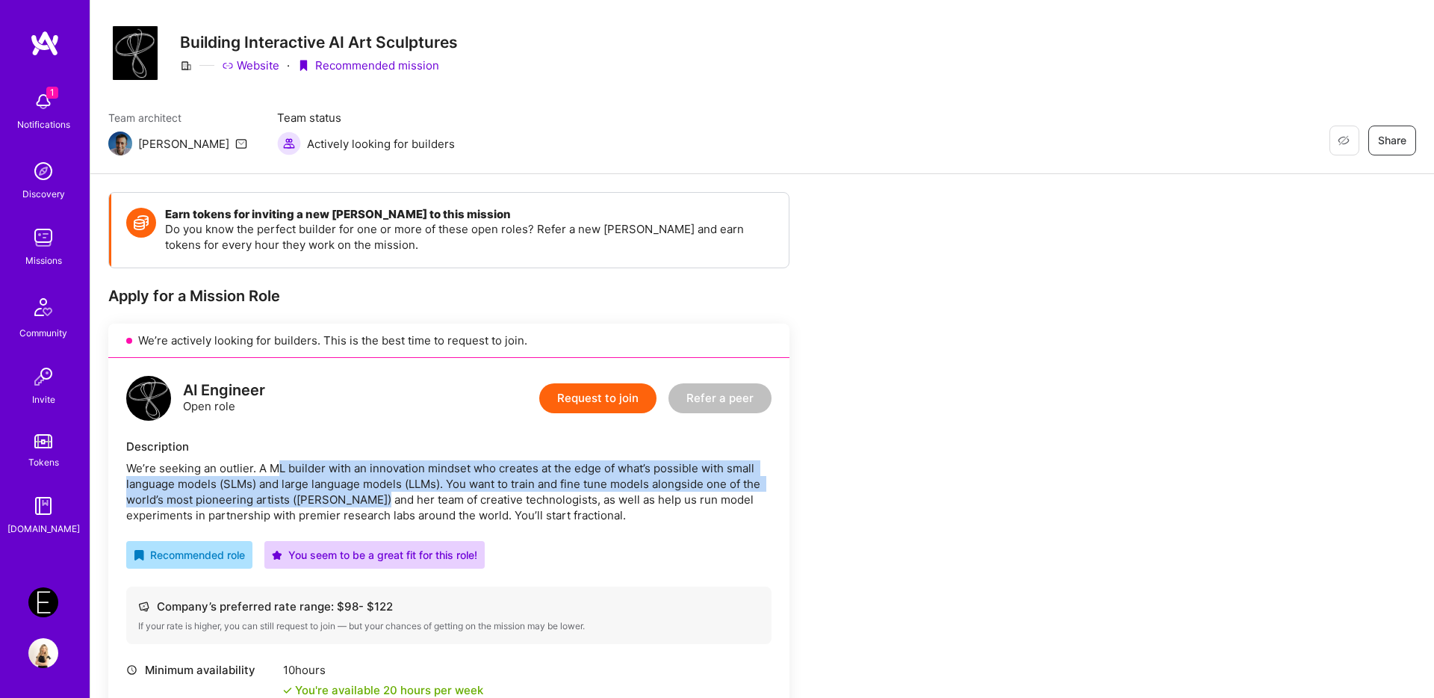
scroll to position [25, 0]
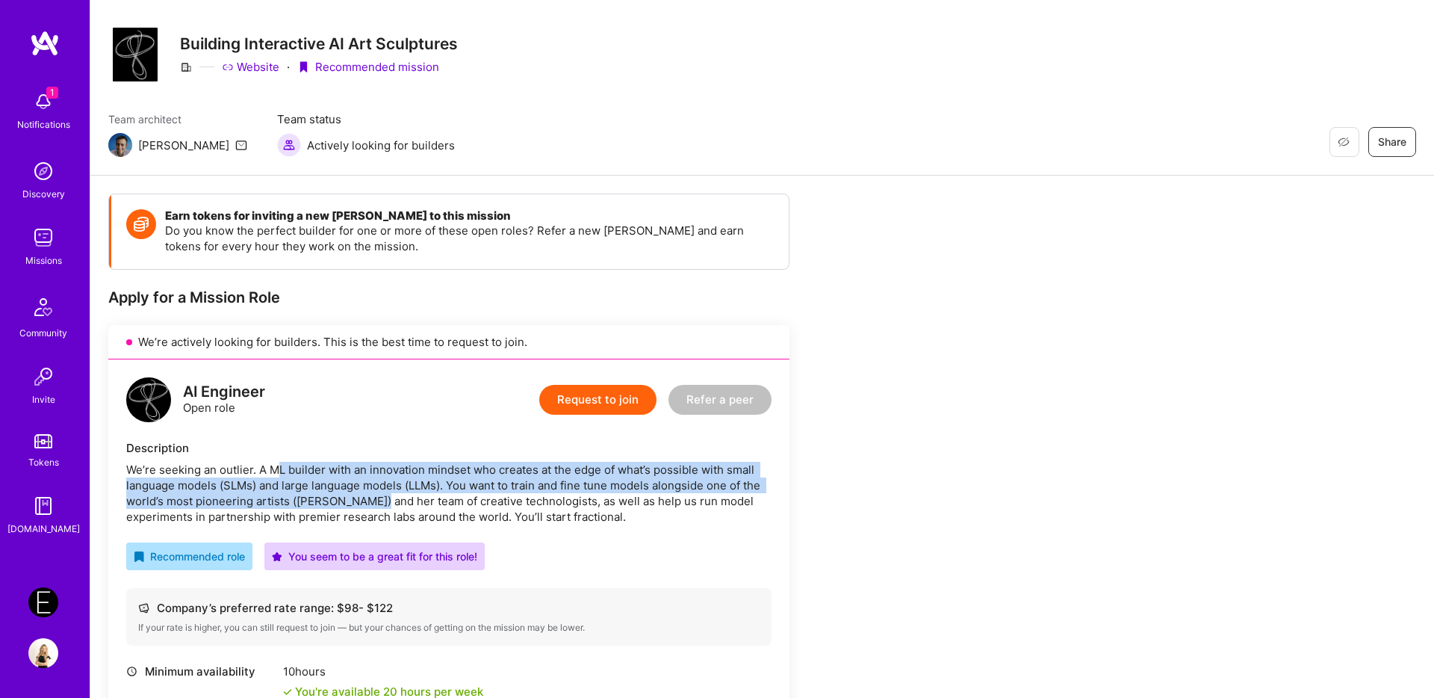
click at [580, 403] on button "Request to join" at bounding box center [597, 400] width 117 height 30
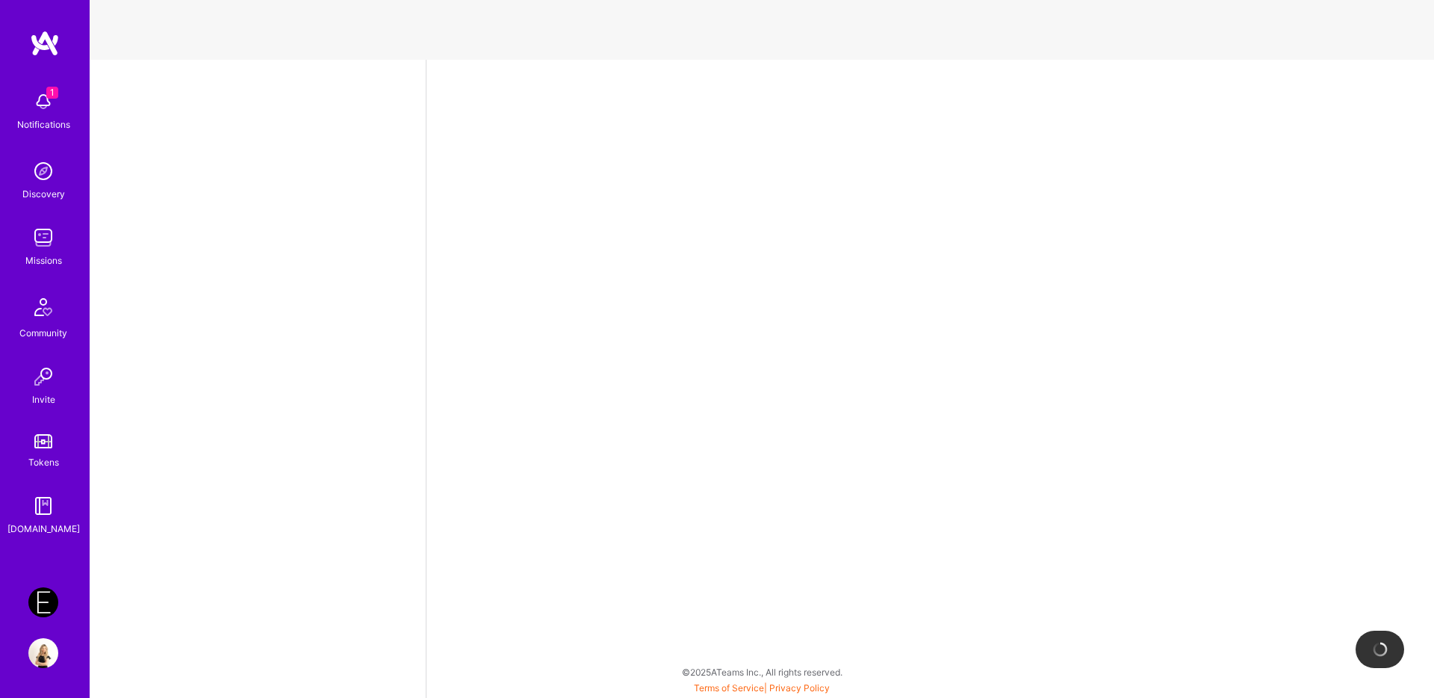
select select "IL"
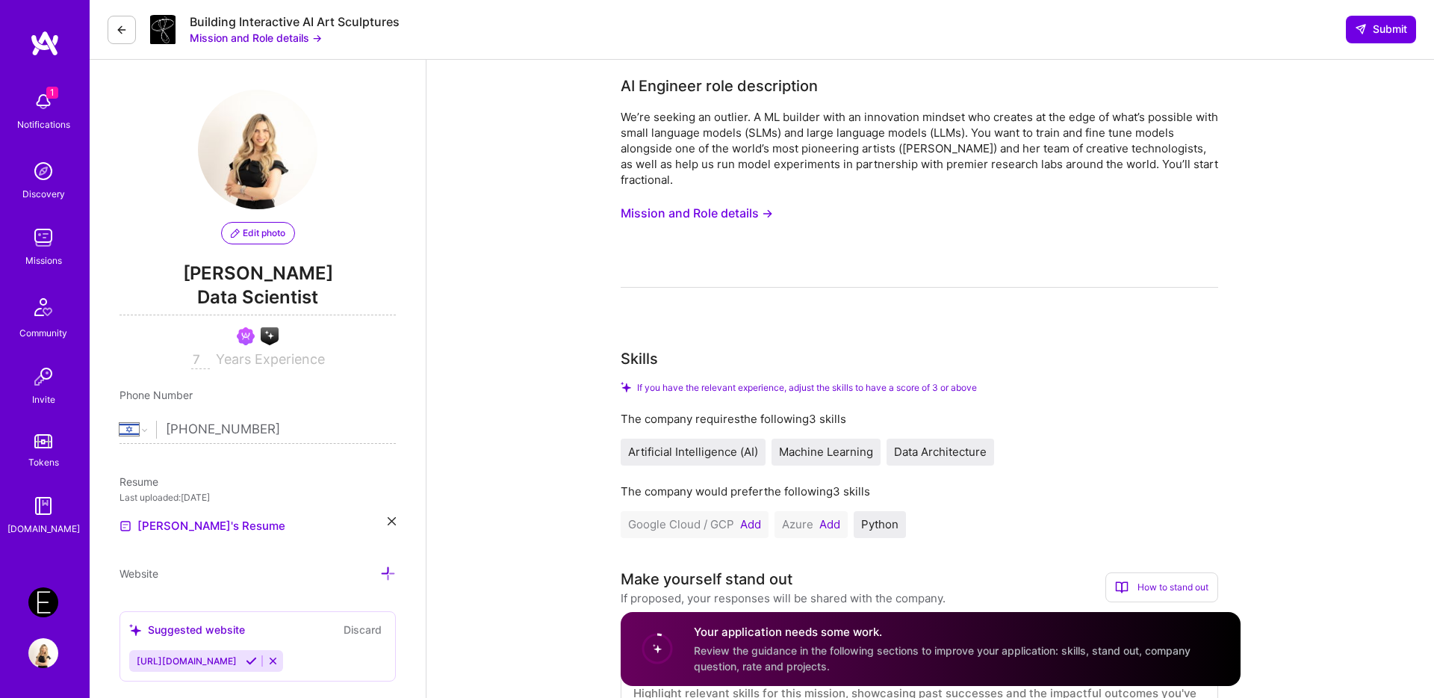
click at [748, 521] on button "Add" at bounding box center [750, 524] width 21 height 12
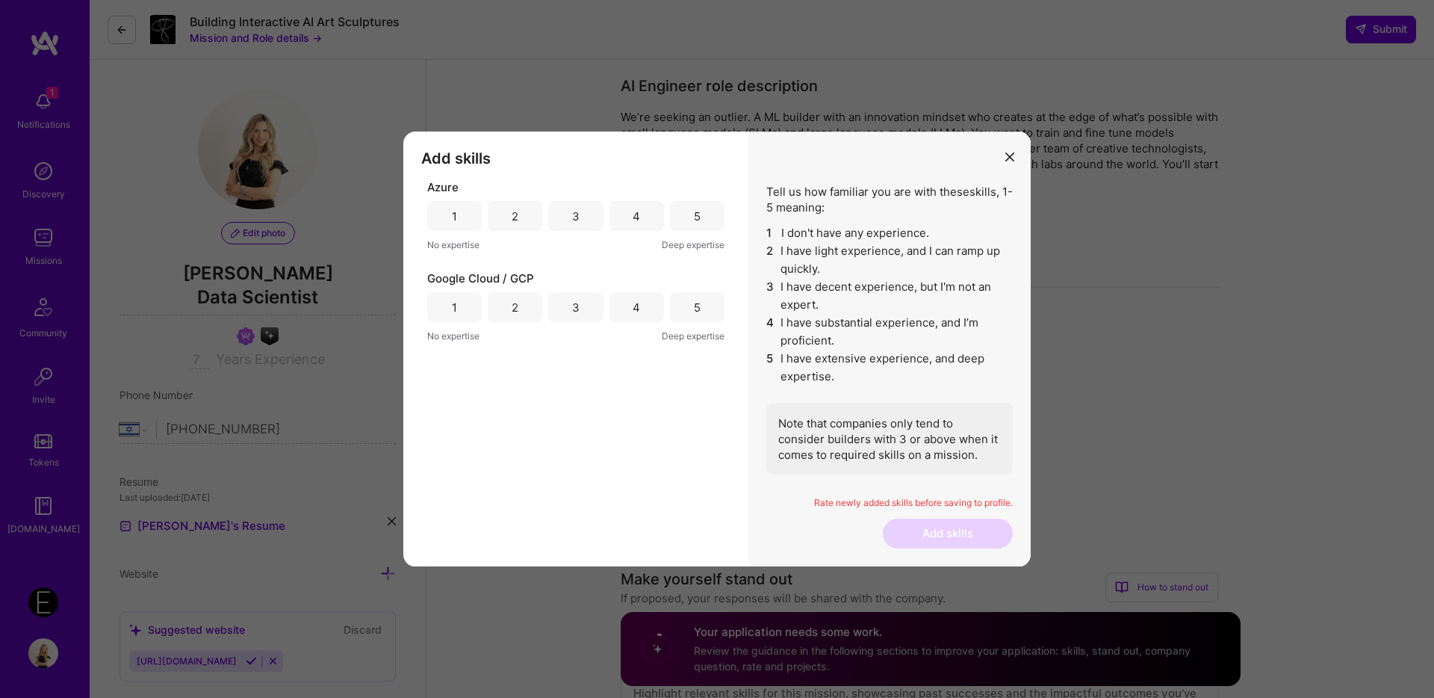
click at [533, 215] on div "2" at bounding box center [515, 216] width 55 height 30
click at [692, 303] on div "5" at bounding box center [697, 307] width 55 height 30
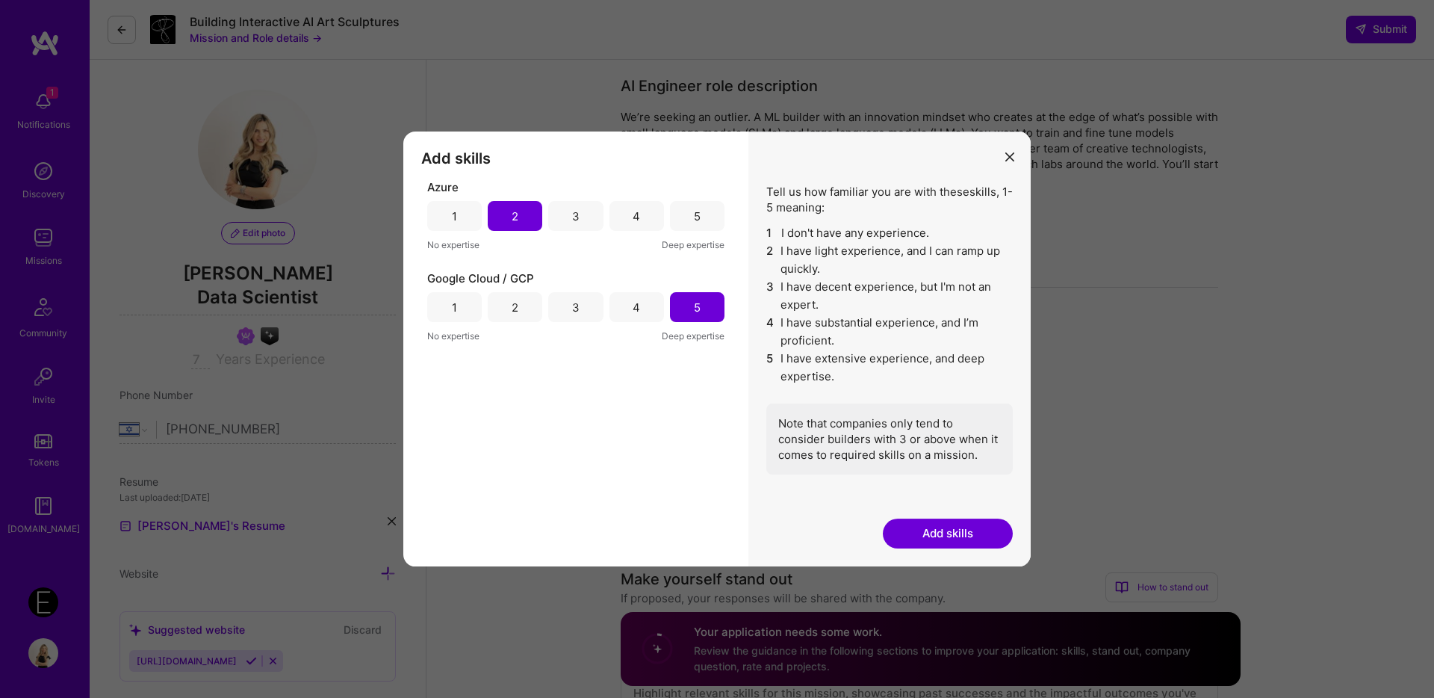
click at [988, 545] on button "Add skills" at bounding box center [948, 533] width 130 height 30
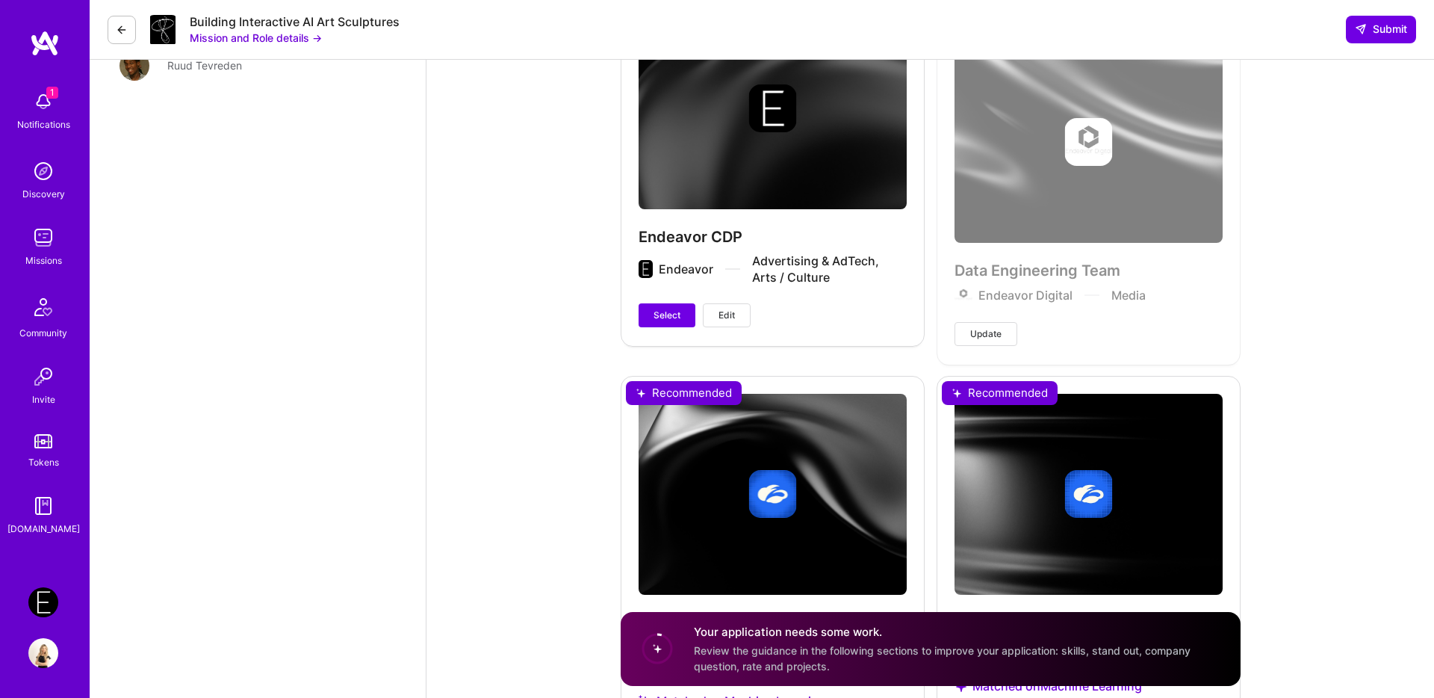
scroll to position [1962, 0]
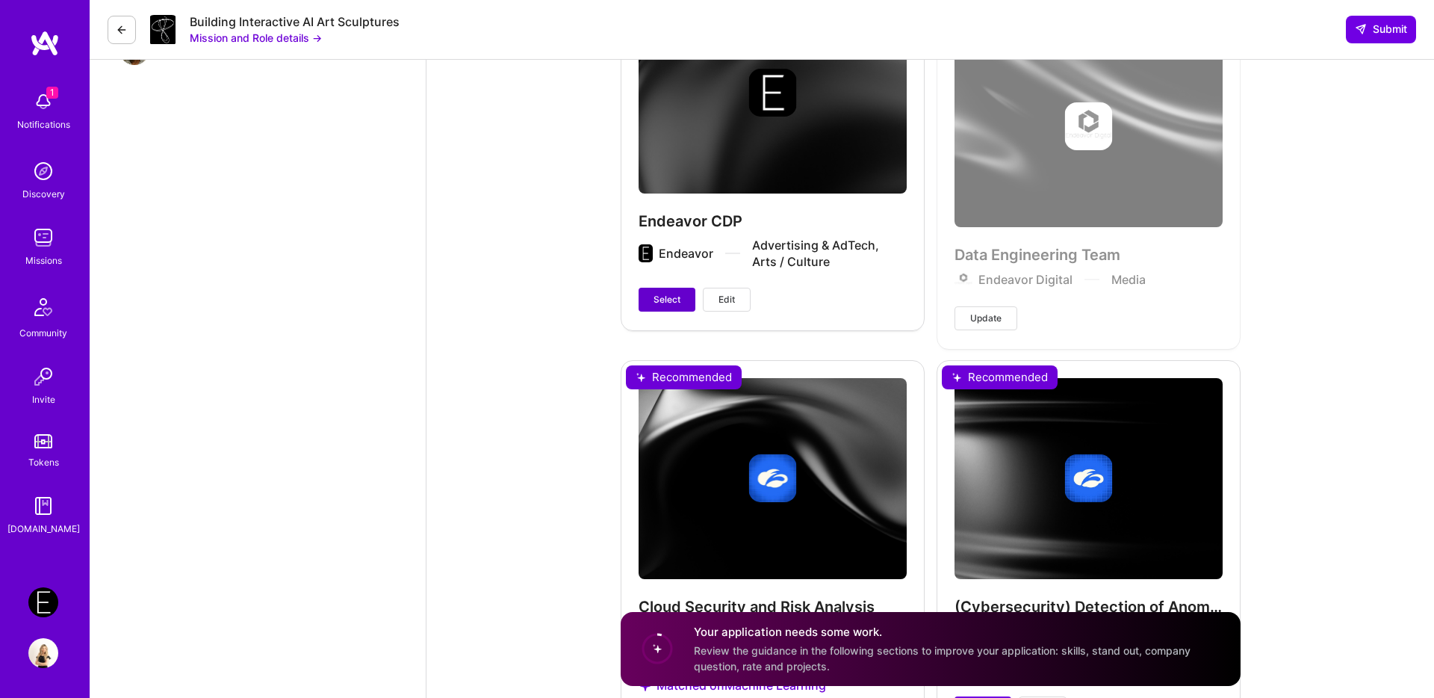
click at [655, 297] on span "Select" at bounding box center [667, 299] width 27 height 13
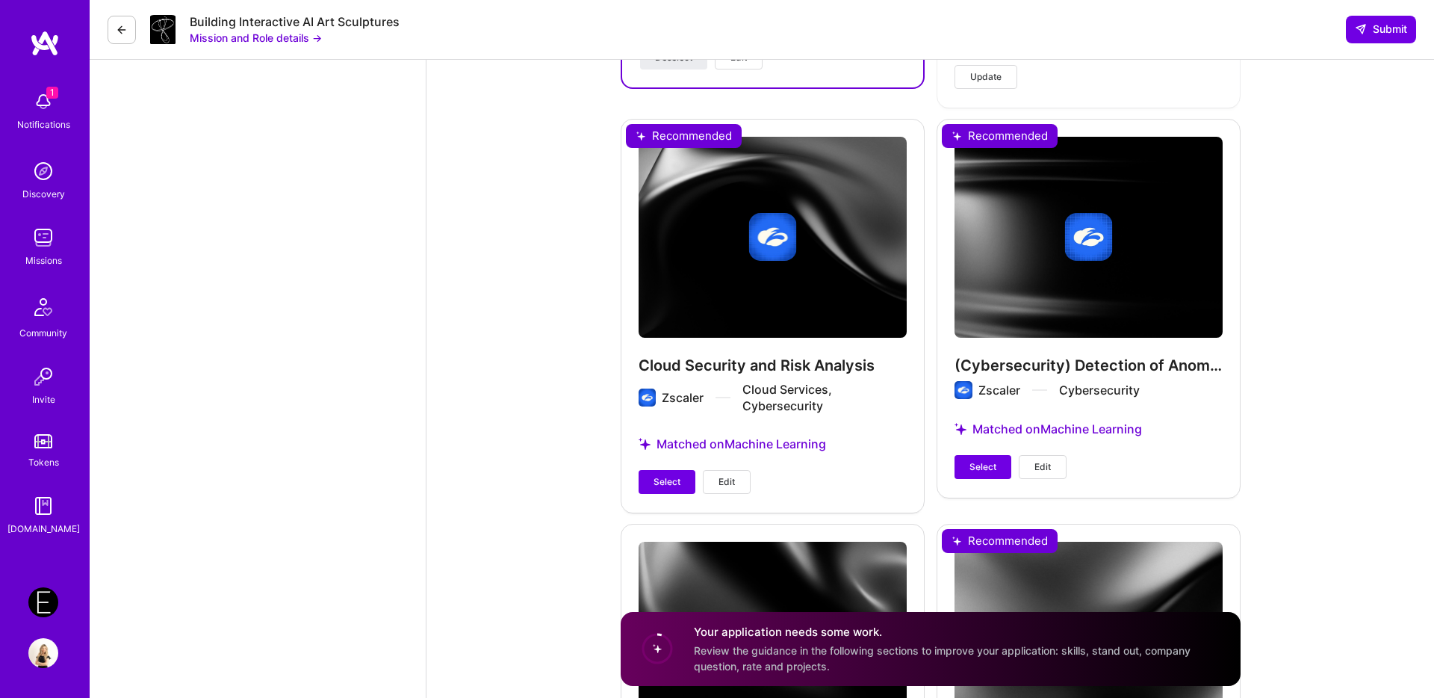
scroll to position [2361, 0]
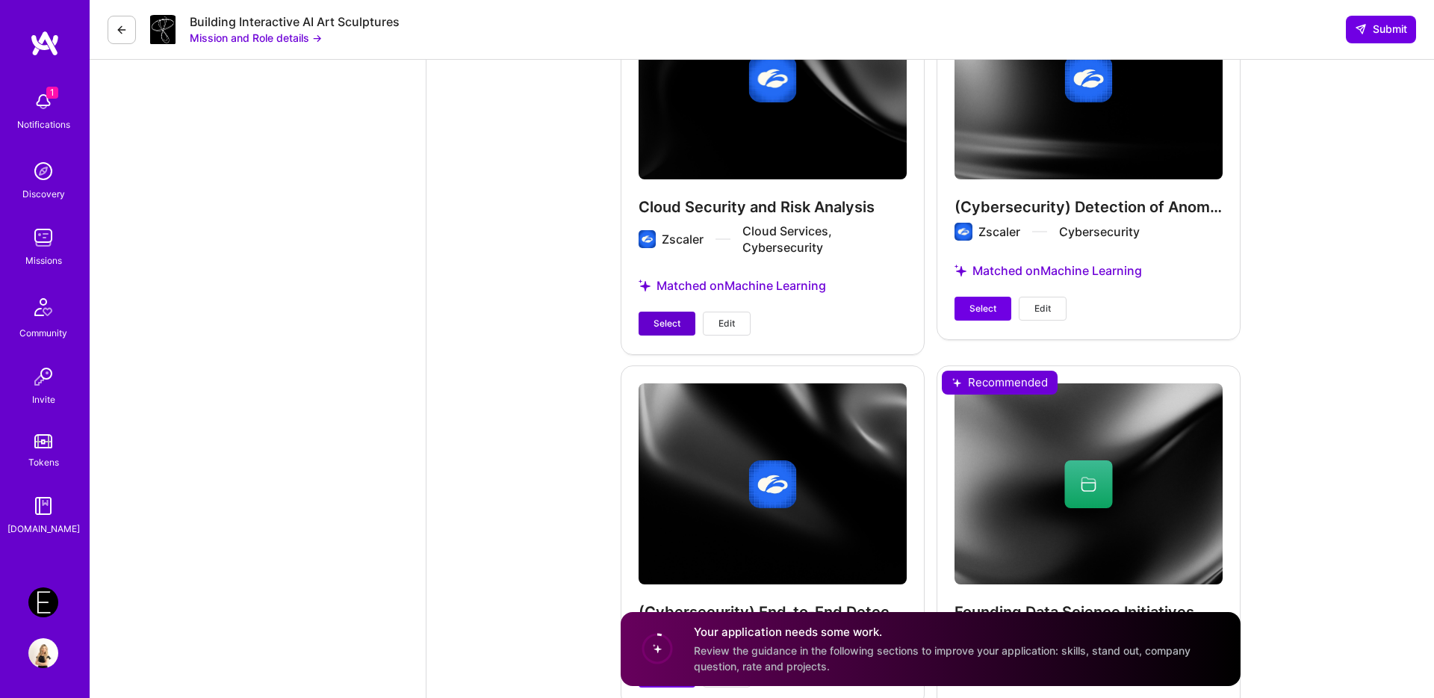
click at [670, 322] on span "Select" at bounding box center [667, 323] width 27 height 13
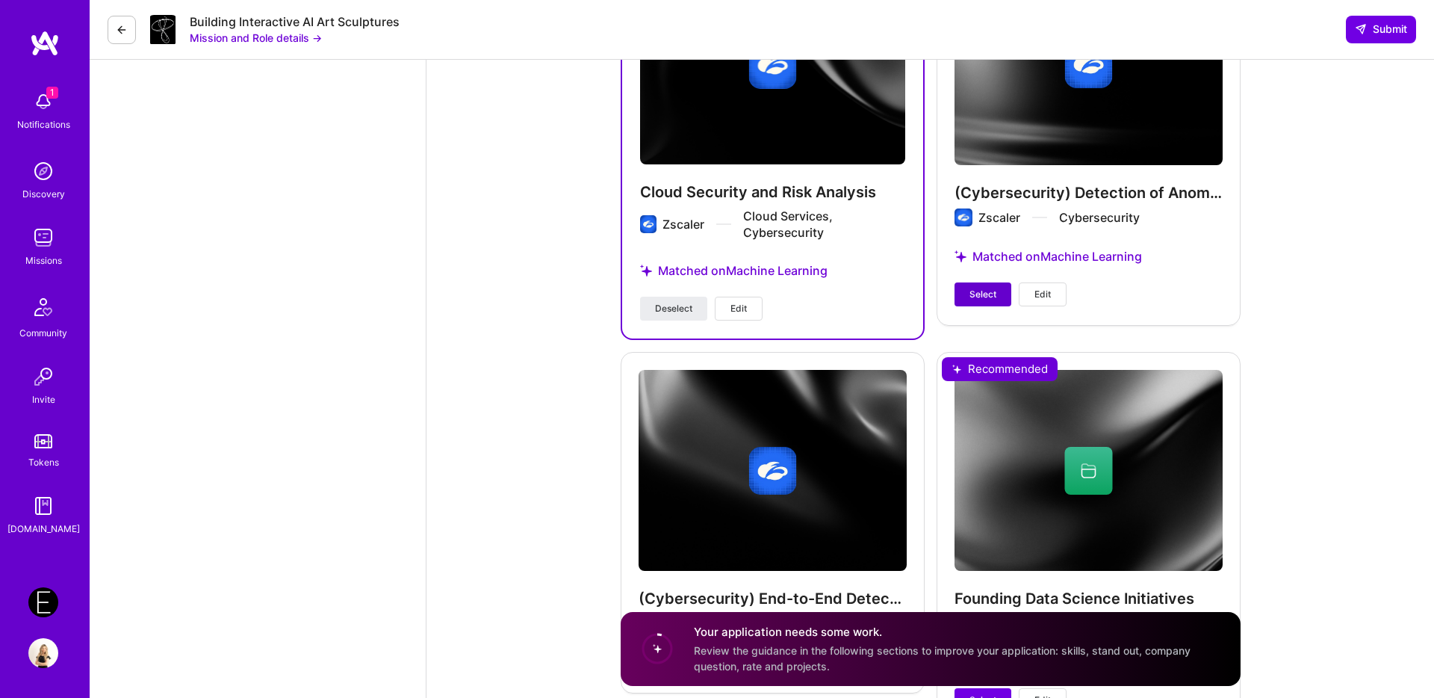
click at [981, 289] on span "Select" at bounding box center [983, 294] width 27 height 13
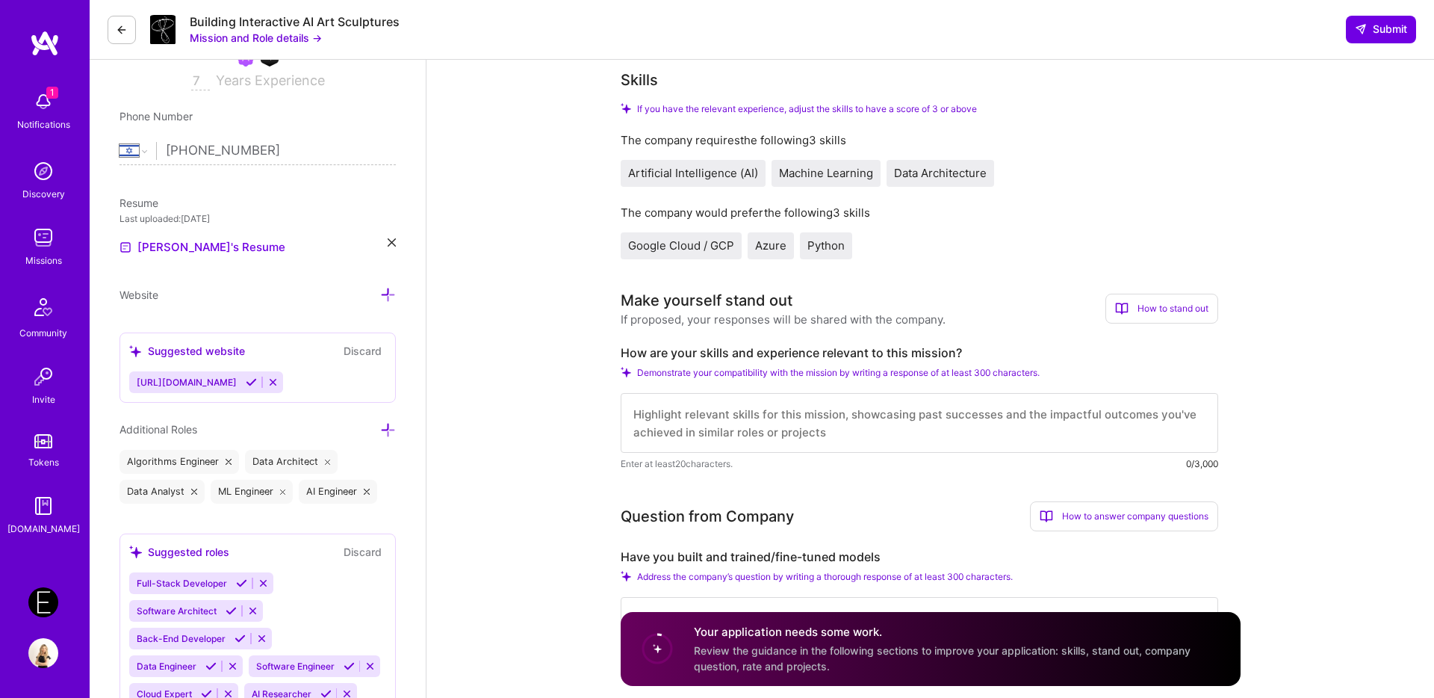
scroll to position [318, 0]
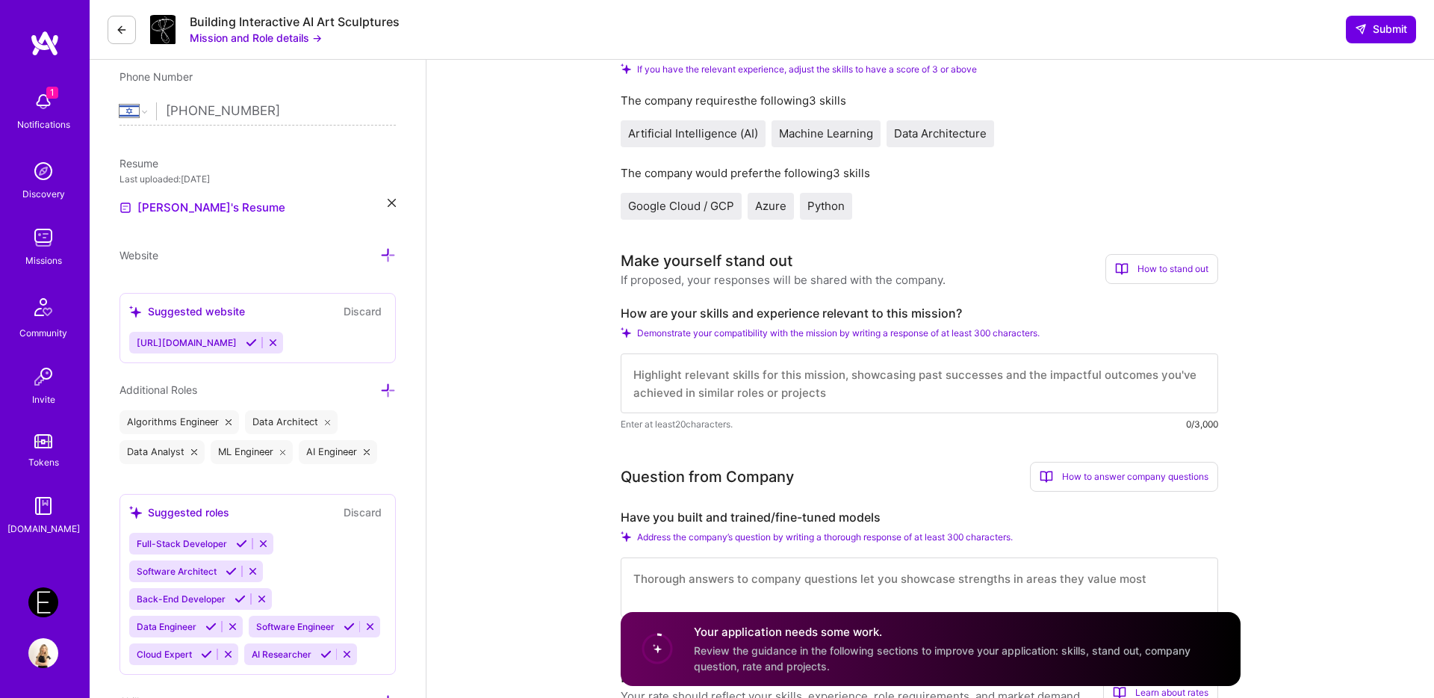
click at [704, 392] on textarea at bounding box center [920, 383] width 598 height 60
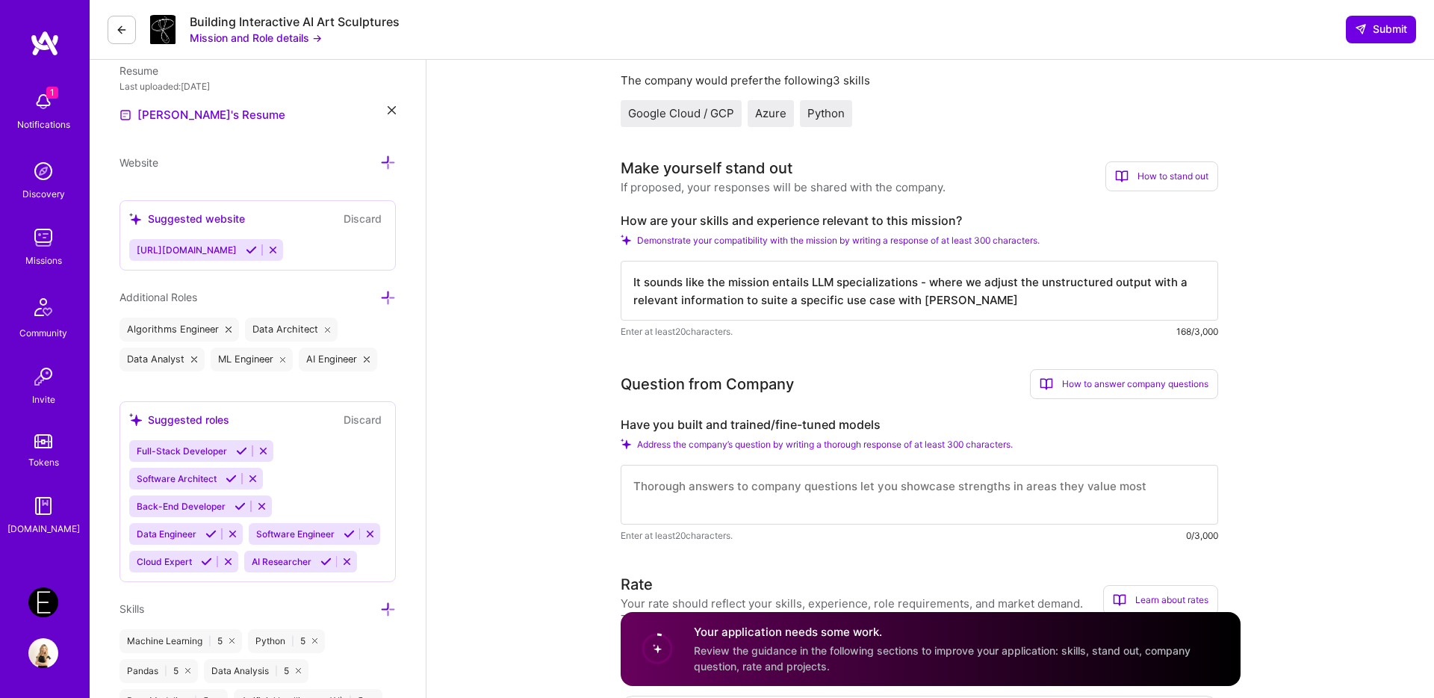
scroll to position [375, 0]
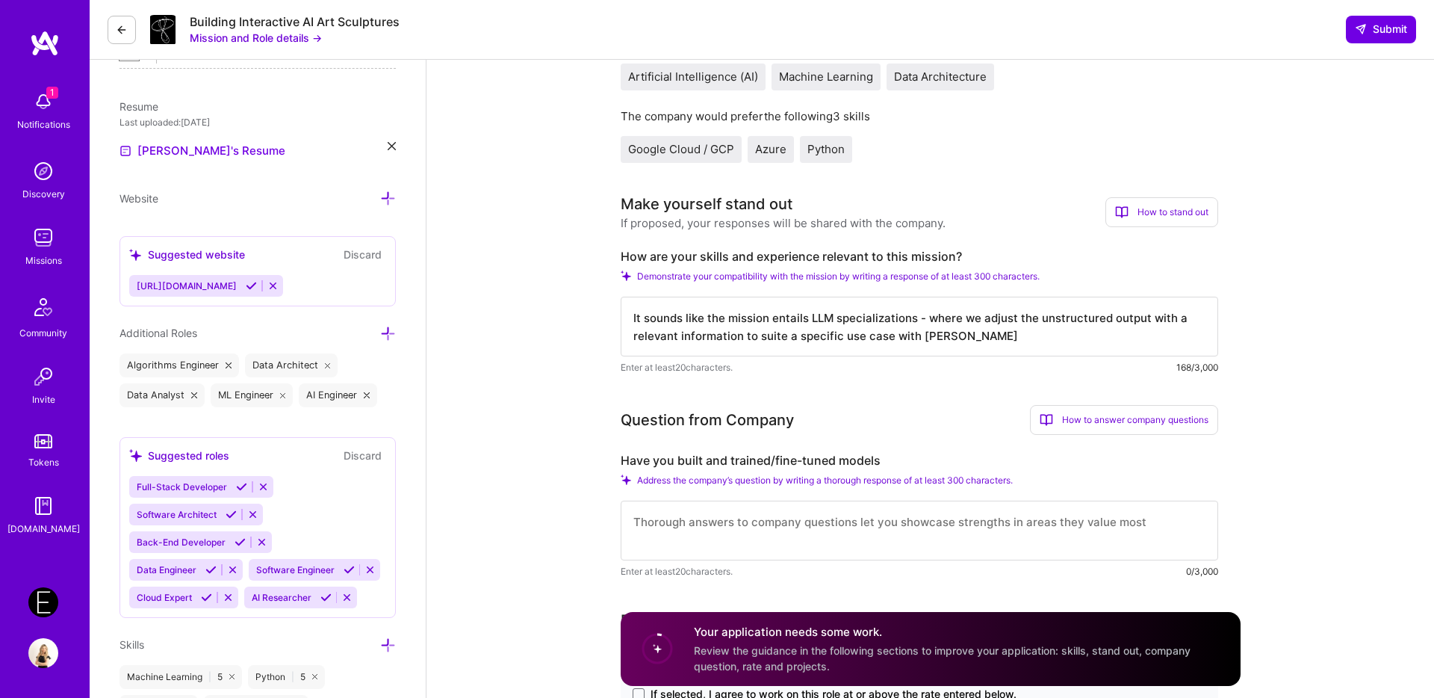
click at [916, 335] on textarea "It sounds like the mission entails LLM specializations - where we adjust the un…" at bounding box center [920, 327] width 598 height 60
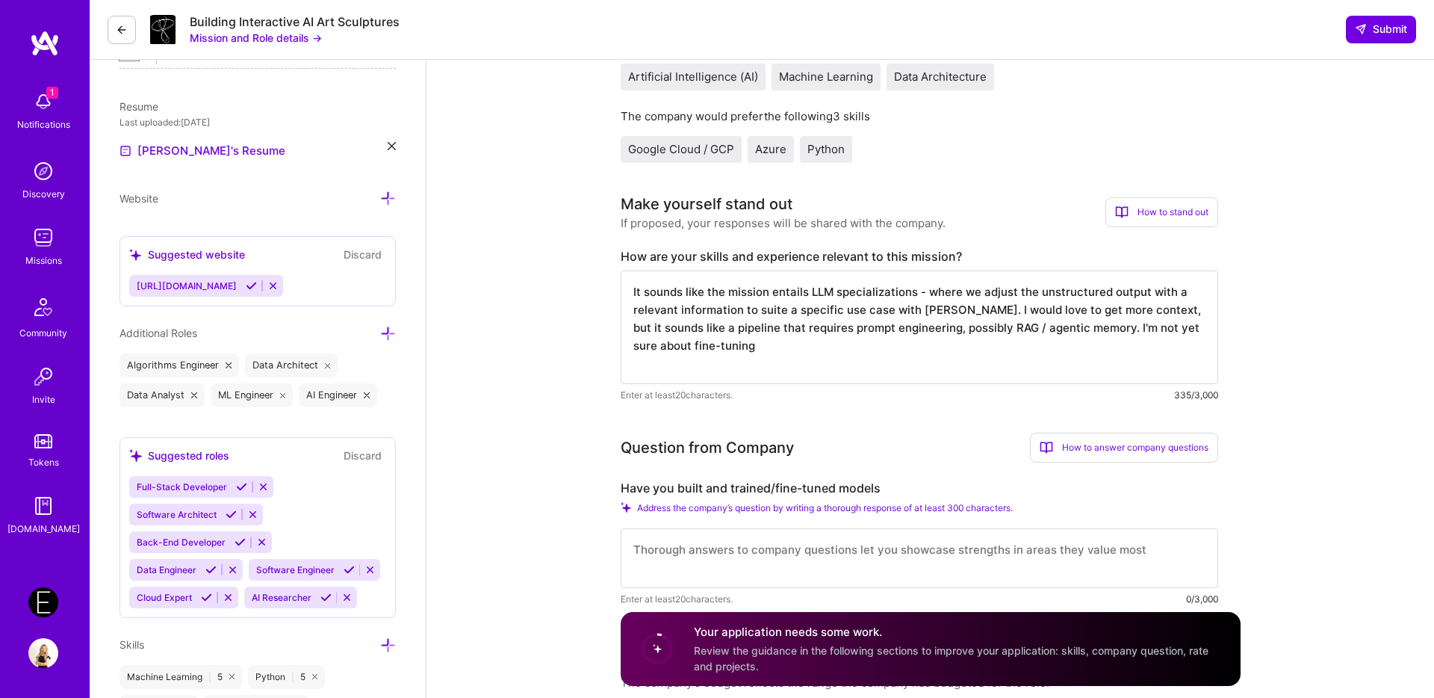
click at [690, 291] on textarea "It sounds like the mission entails LLM specializations - where we adjust the un…" at bounding box center [920, 327] width 598 height 114
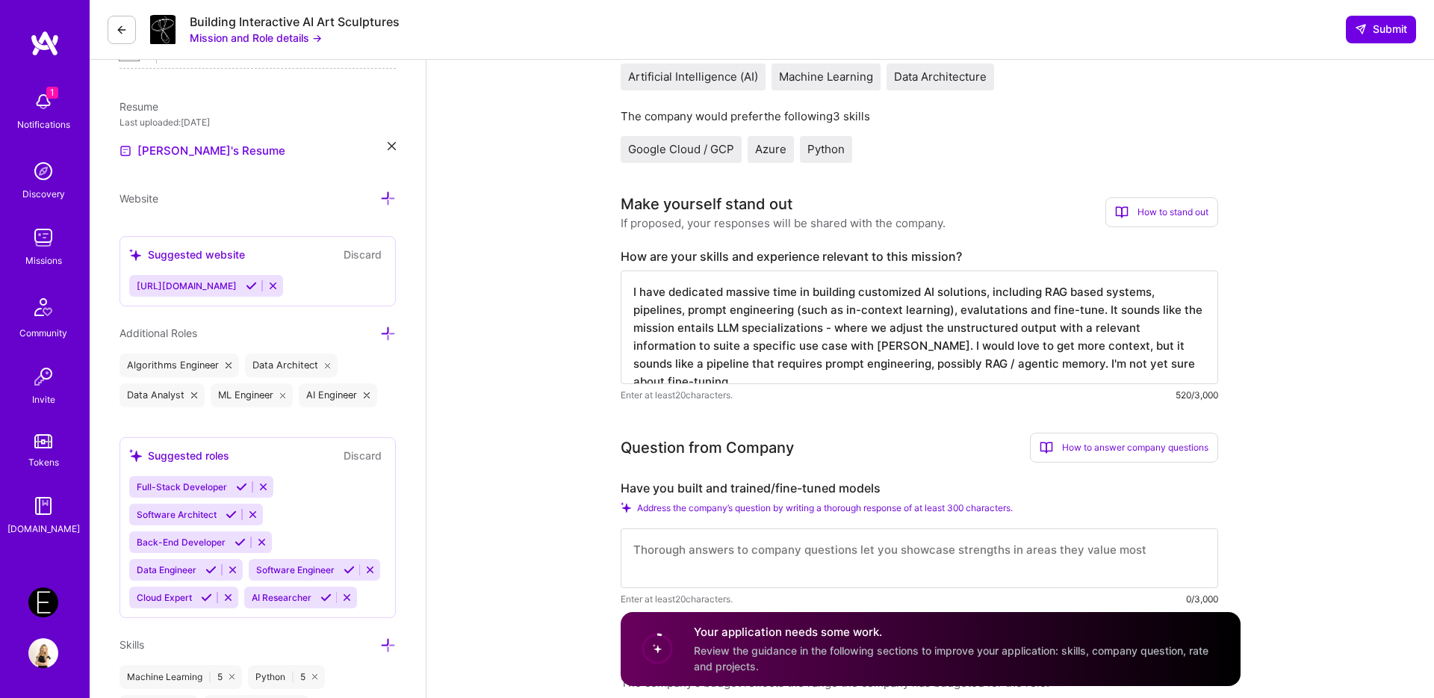
click at [967, 311] on textarea "I have dedicated massive time in building customized AI solutions, including RA…" at bounding box center [920, 327] width 598 height 114
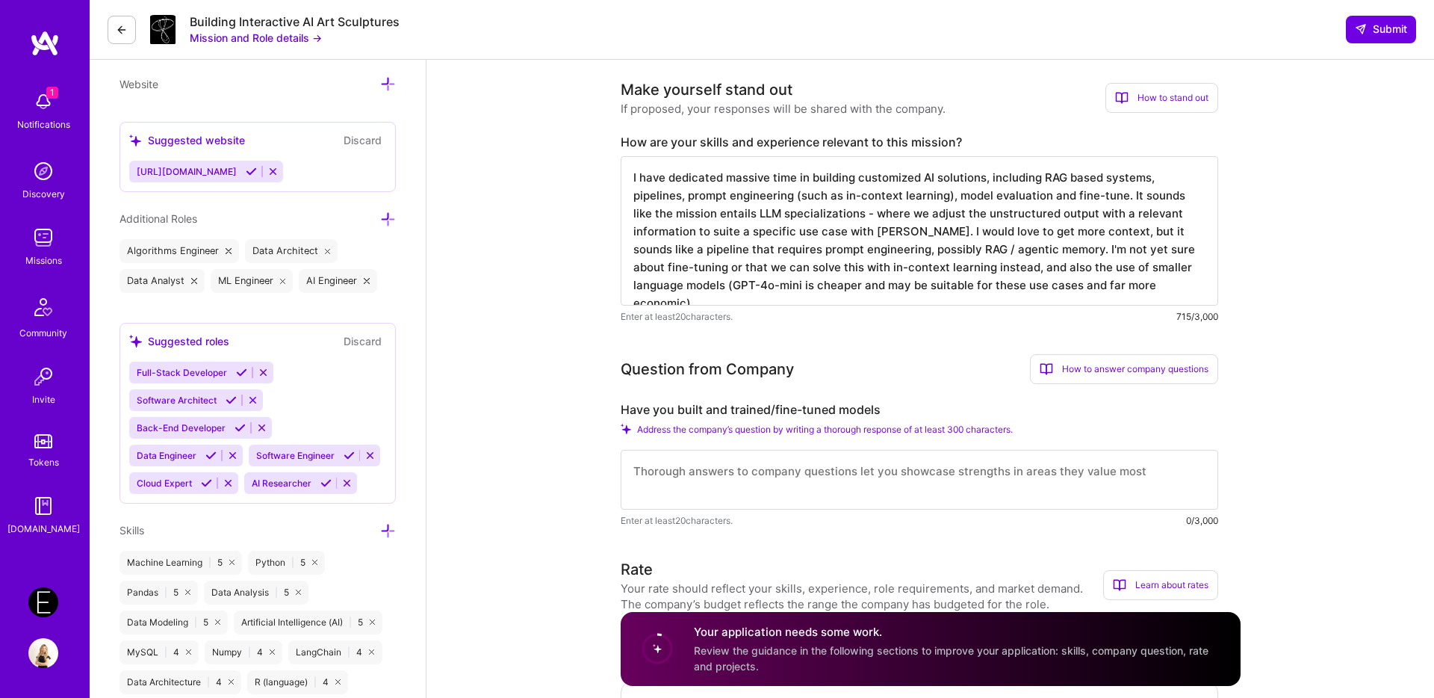
scroll to position [498, 0]
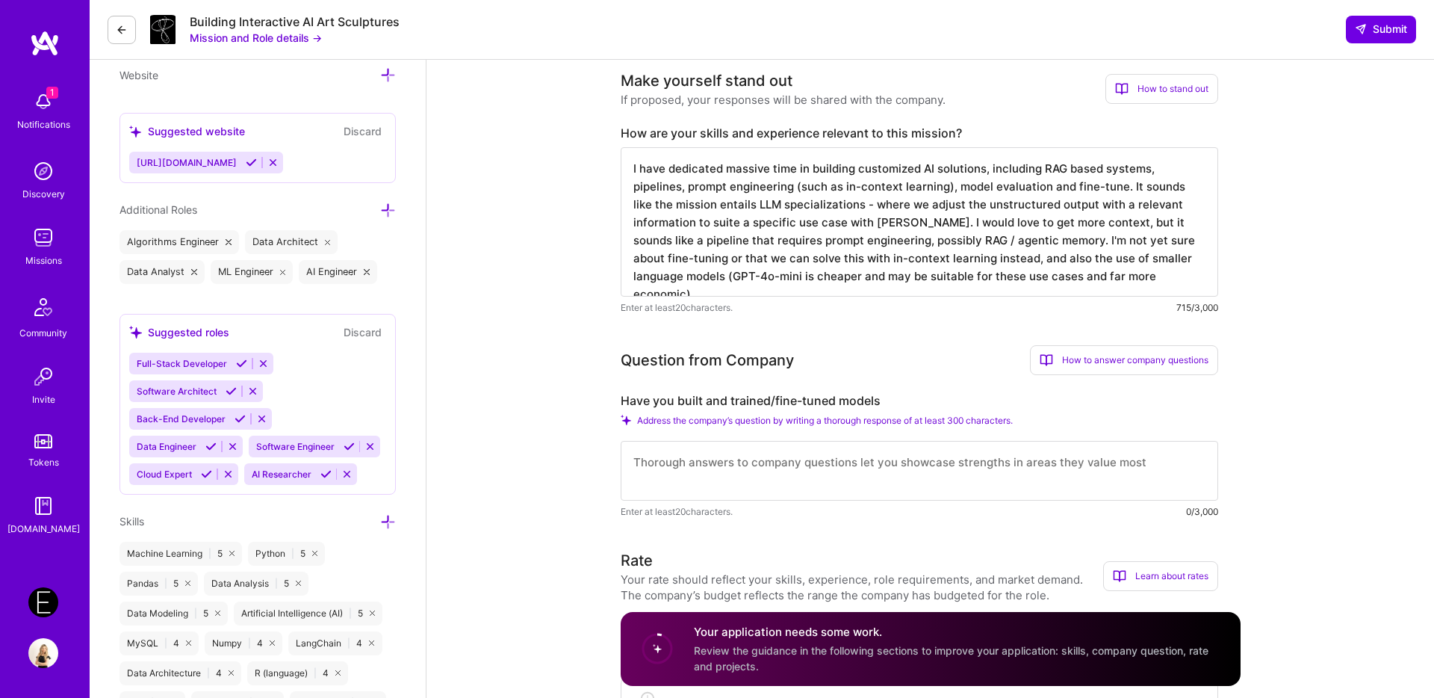
type textarea "I have dedicated massive time in building customized AI solutions, including RA…"
click at [752, 457] on textarea at bounding box center [920, 471] width 598 height 60
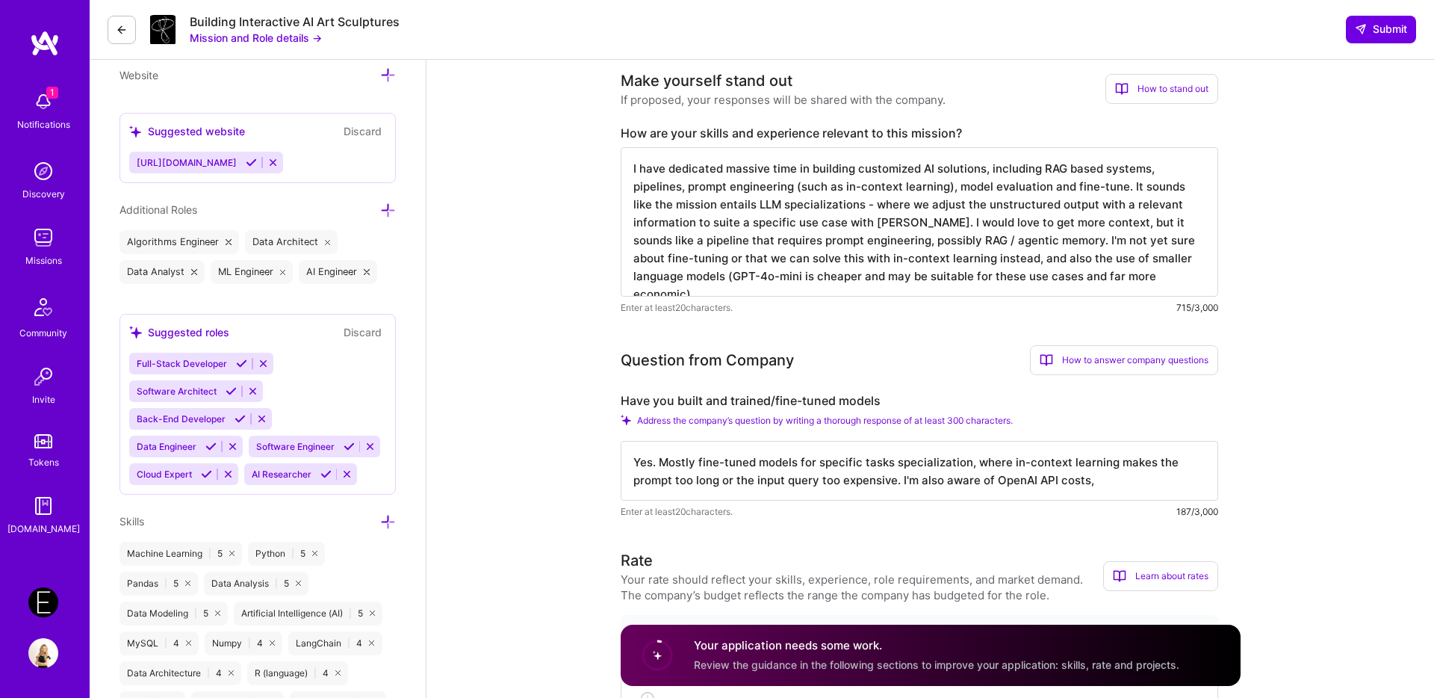
click at [902, 482] on textarea "Yes. Mostly fine-tuned models for specific tasks specialization, where in-conte…" at bounding box center [920, 471] width 598 height 60
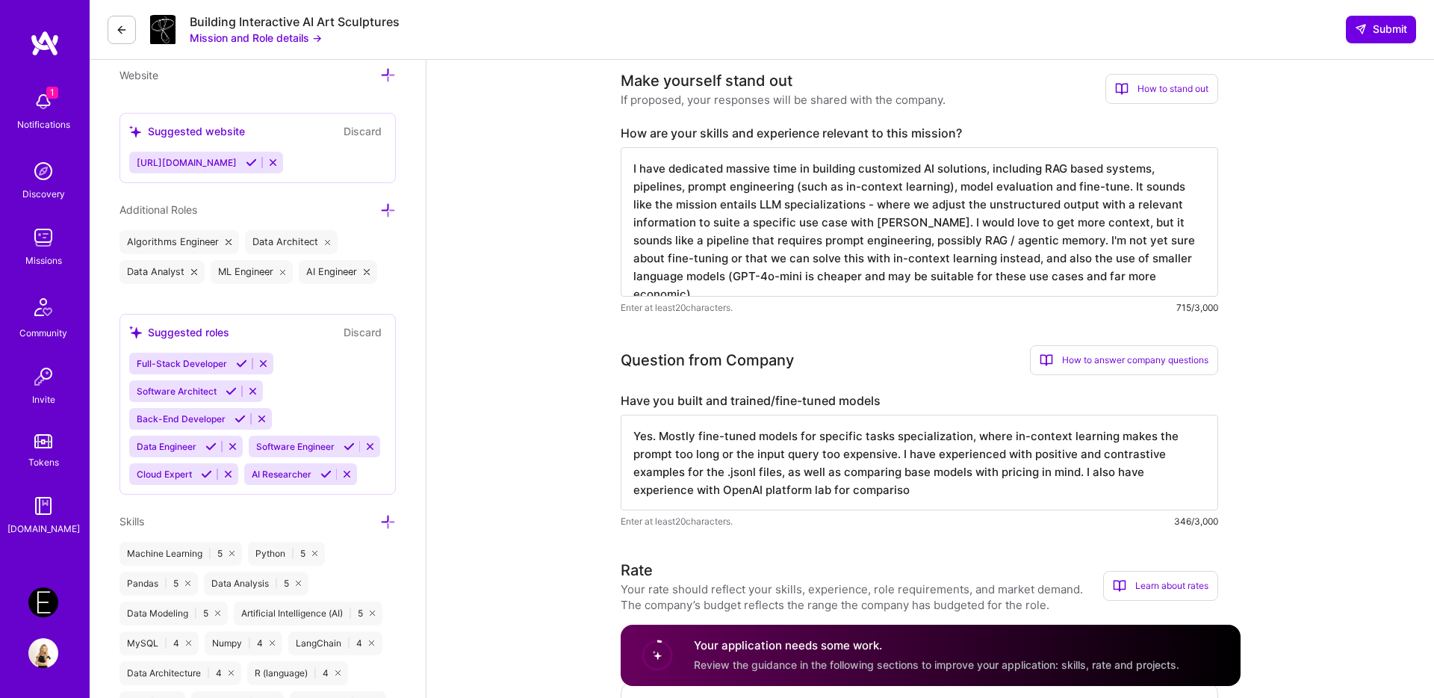
type textarea "Yes. Mostly fine-tuned models for specific tasks specialization, where in-conte…"
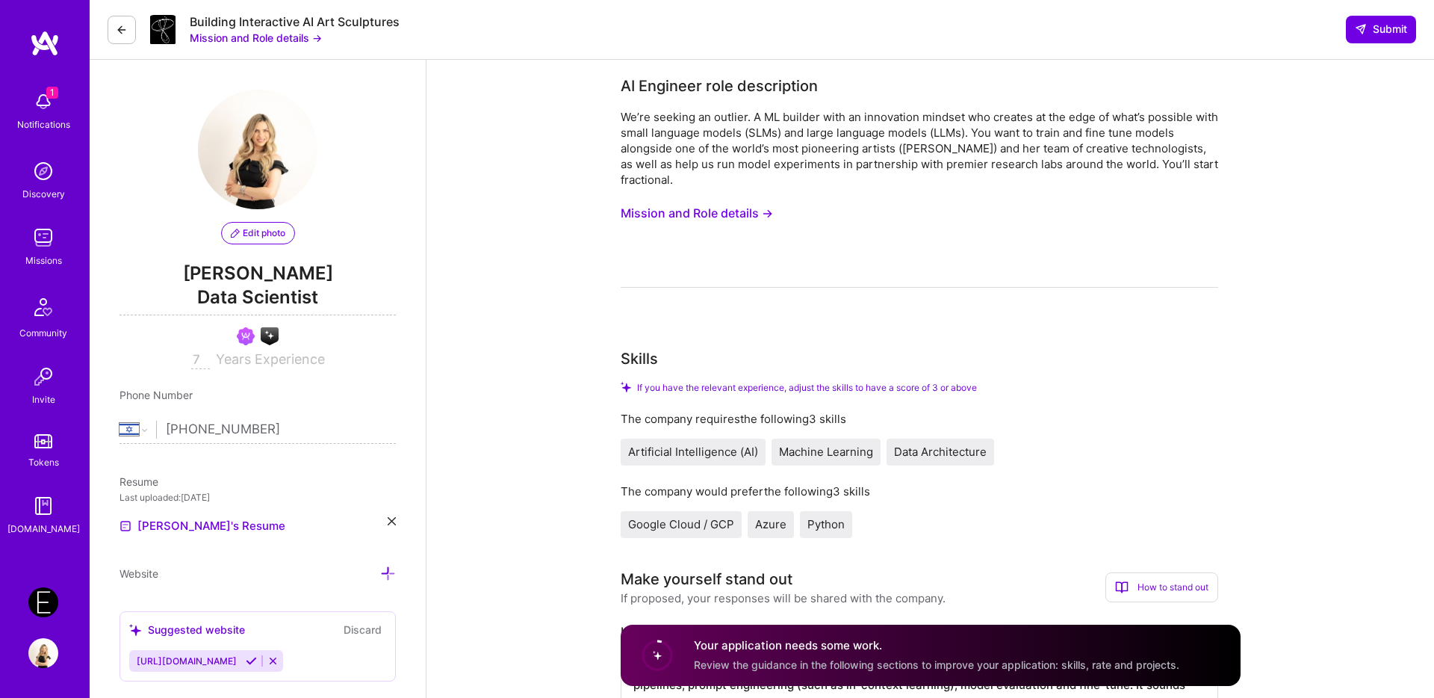
select select "IL"
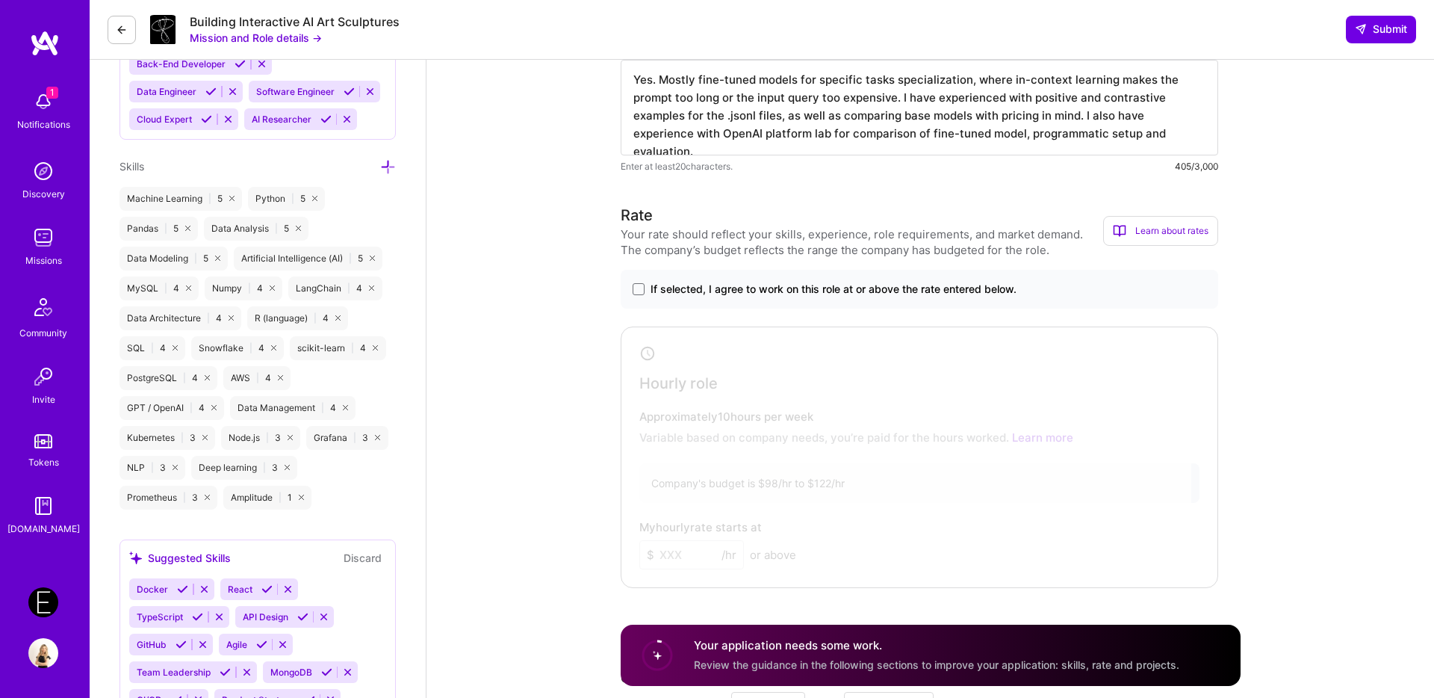
scroll to position [867, 0]
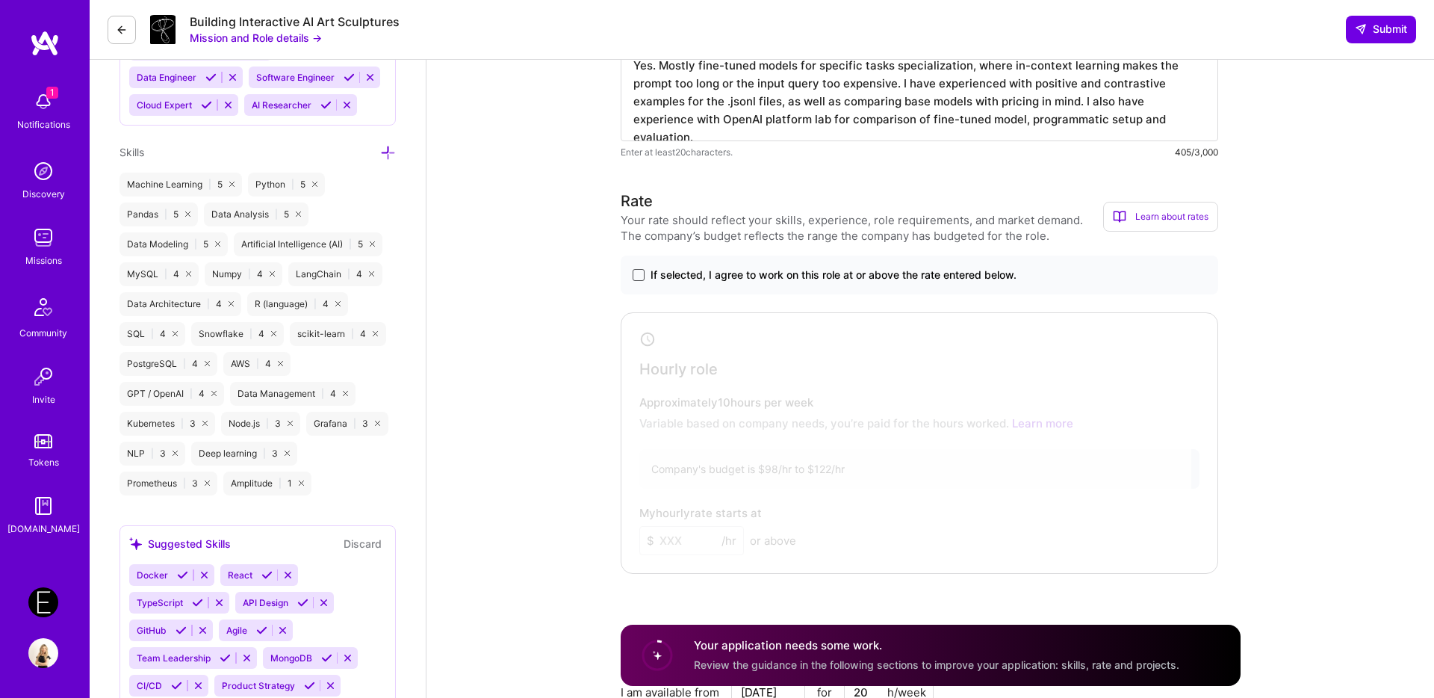
type textarea "Yes. Mostly fine-tuned models for specific tasks specialization, where in-conte…"
click at [641, 272] on span at bounding box center [639, 275] width 12 height 12
click at [0, 0] on input "If selected, I agree to work on this role at or above the rate entered below." at bounding box center [0, 0] width 0 height 0
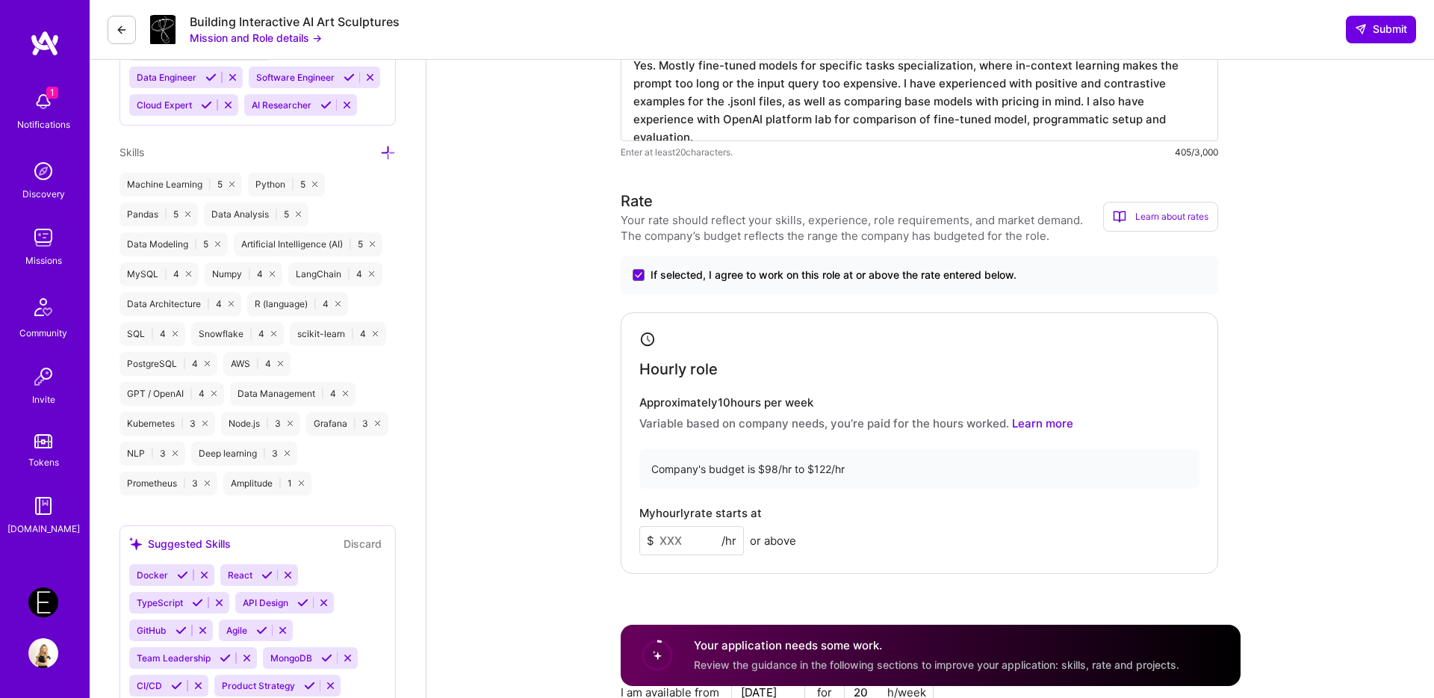
click at [672, 544] on input at bounding box center [691, 540] width 105 height 29
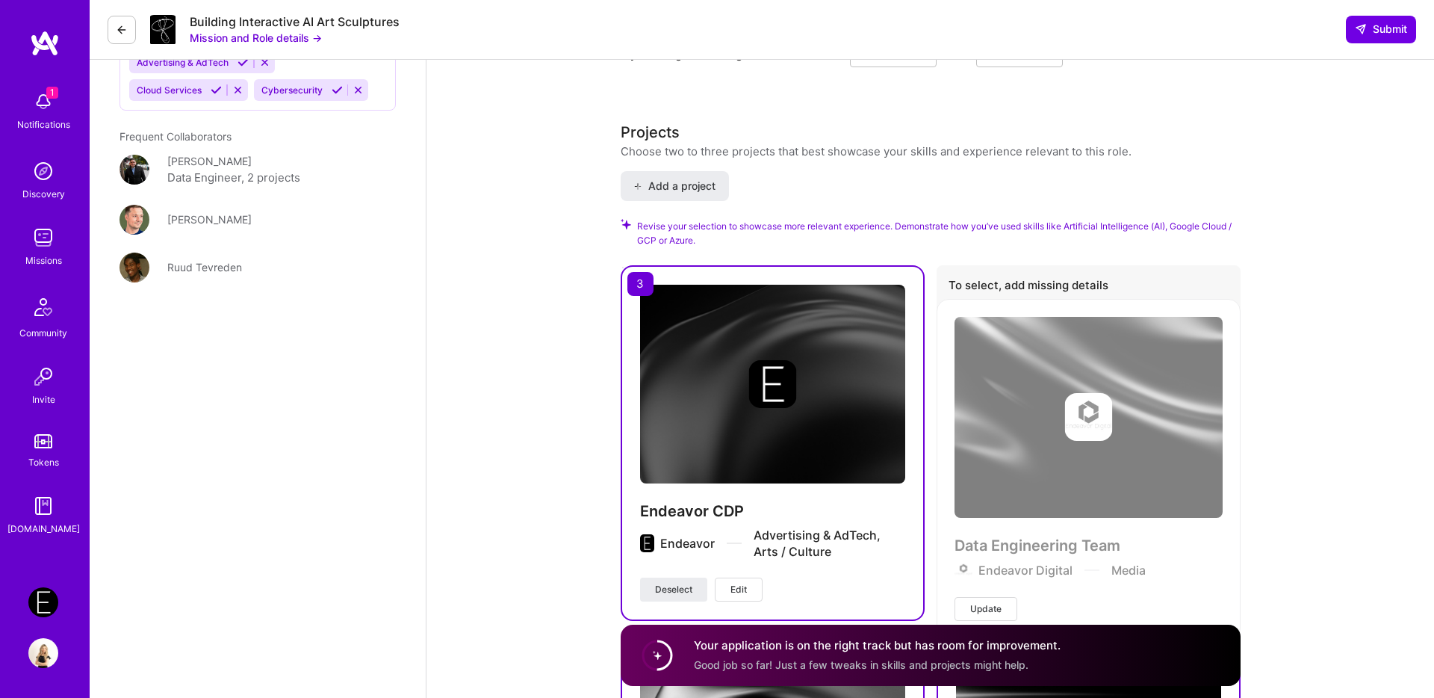
scroll to position [1746, 0]
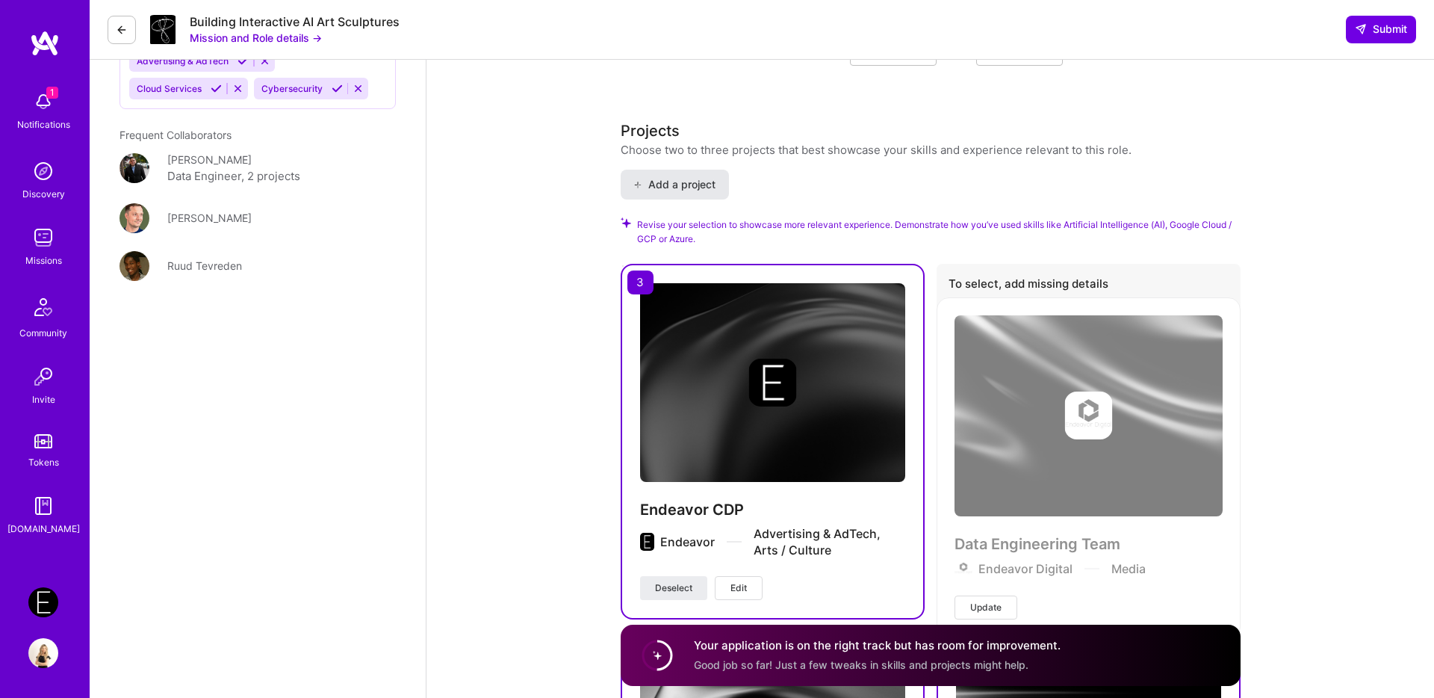
type input "122"
click at [668, 187] on span "Add a project" at bounding box center [673, 184] width 81 height 15
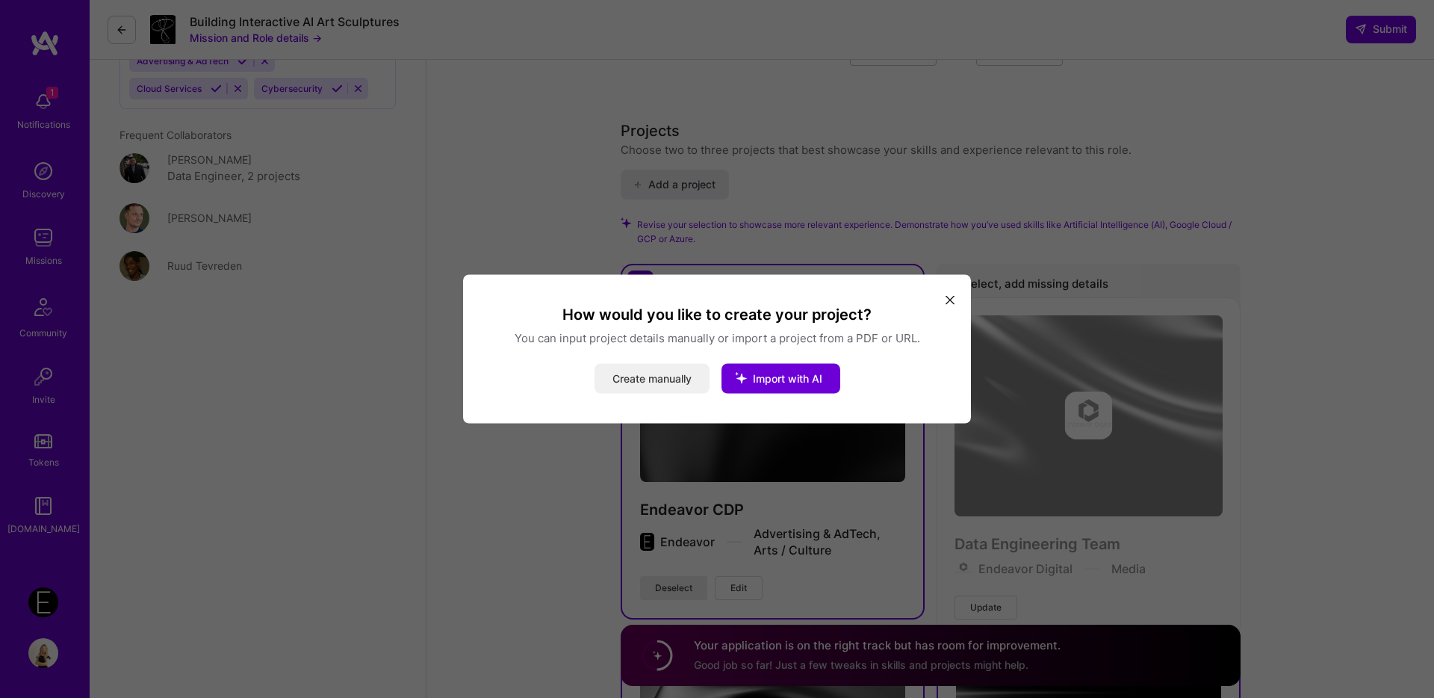
click at [666, 382] on button "Create manually" at bounding box center [652, 379] width 115 height 30
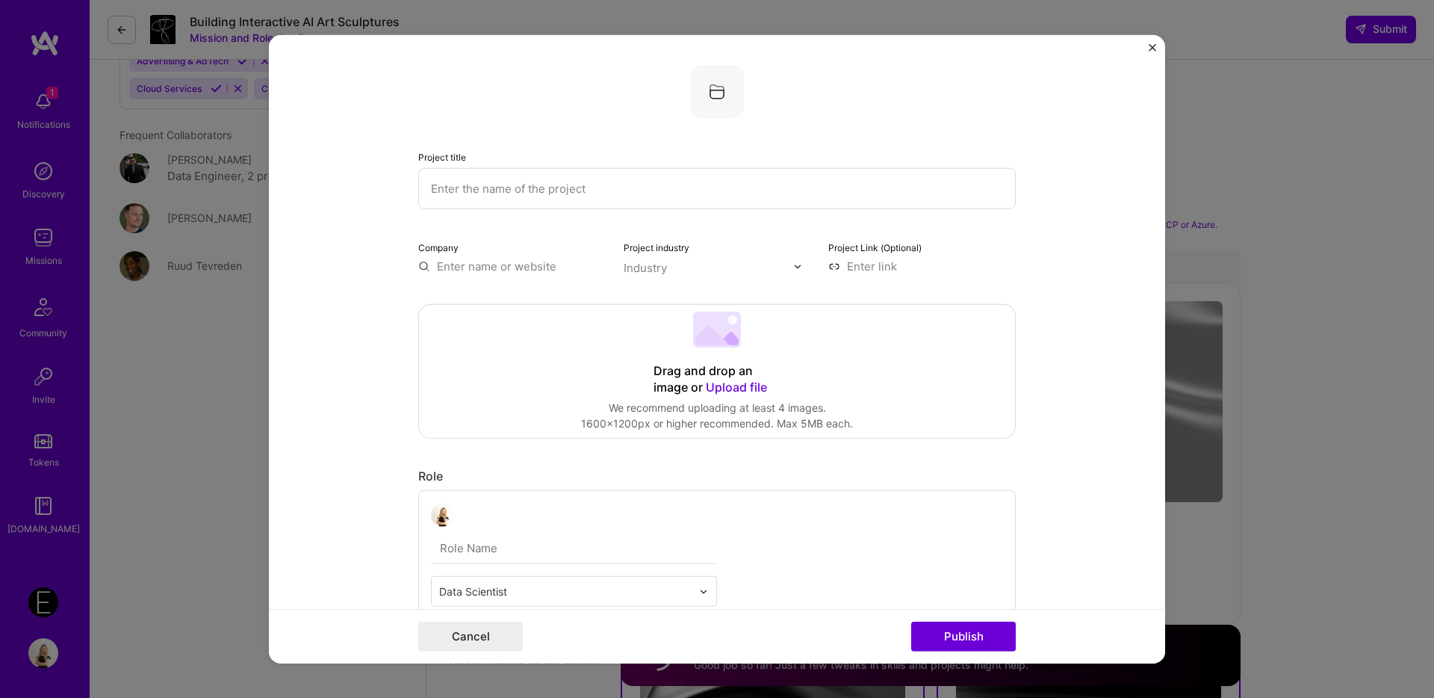
click at [591, 179] on input "text" at bounding box center [717, 188] width 598 height 41
type input "Supercharged Coding with GenAI"
click at [467, 254] on div "Company" at bounding box center [512, 256] width 188 height 35
click at [476, 264] on input "text" at bounding box center [512, 266] width 188 height 16
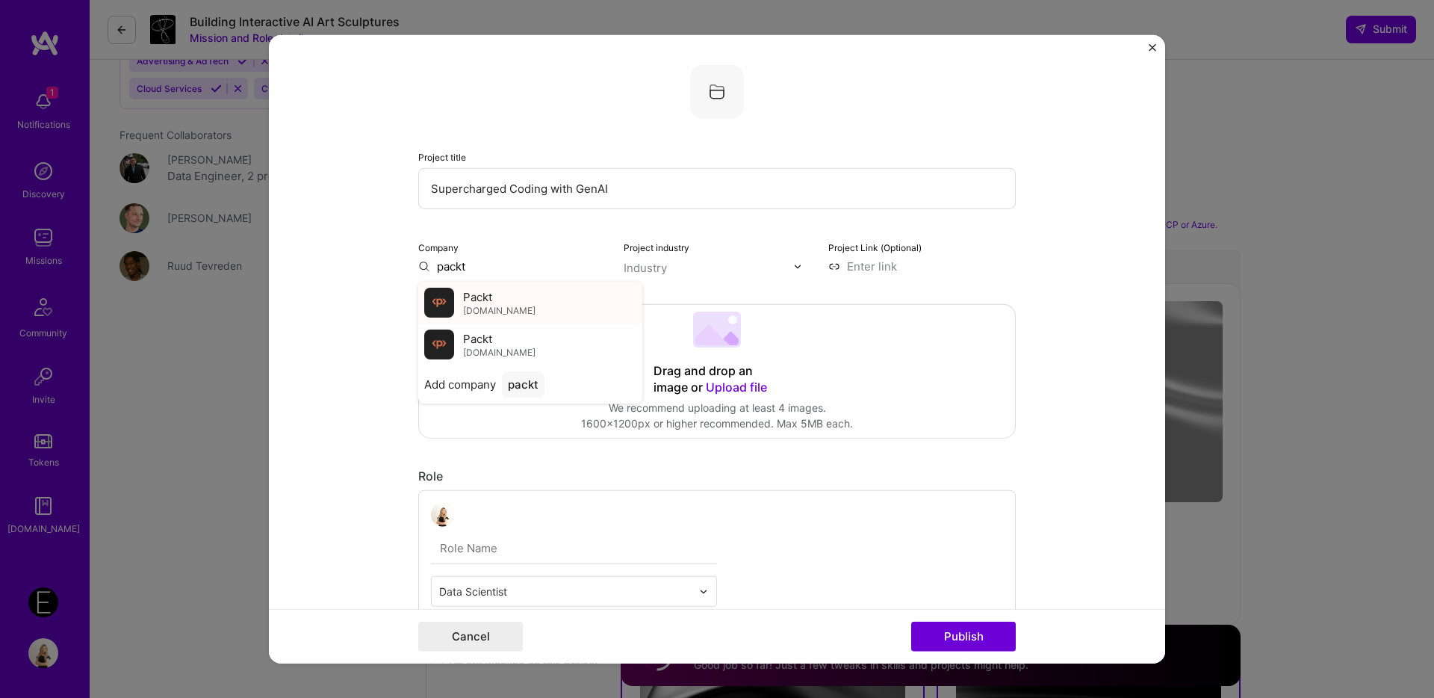
click at [489, 289] on span "Packt" at bounding box center [477, 296] width 29 height 16
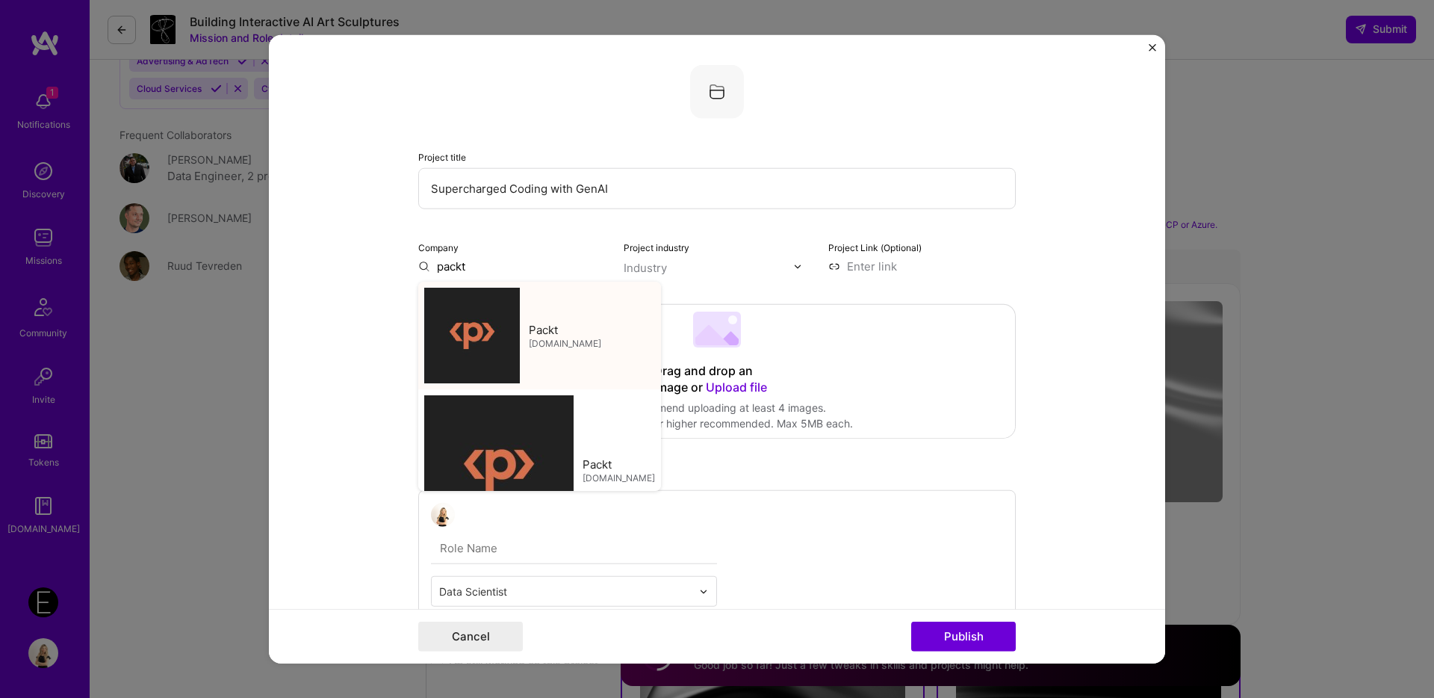
type input "Packt"
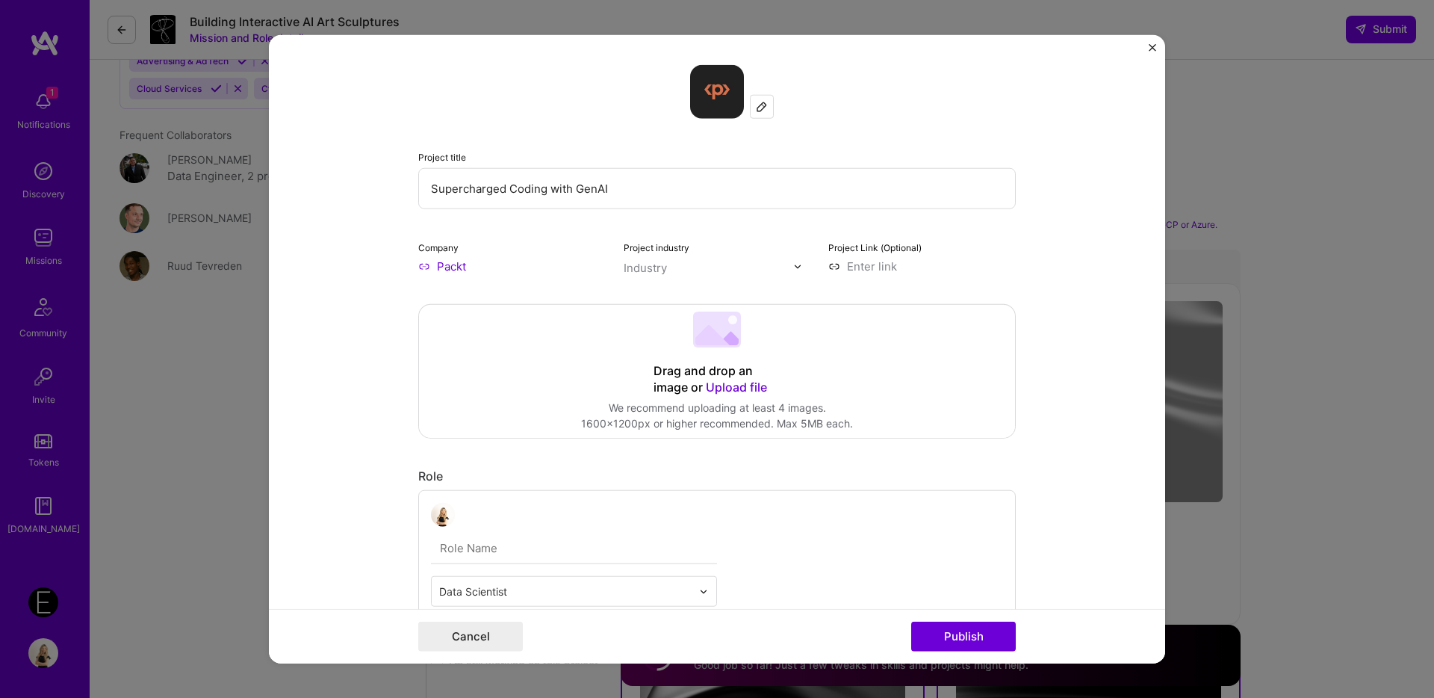
click at [642, 271] on div "Industry" at bounding box center [645, 268] width 43 height 16
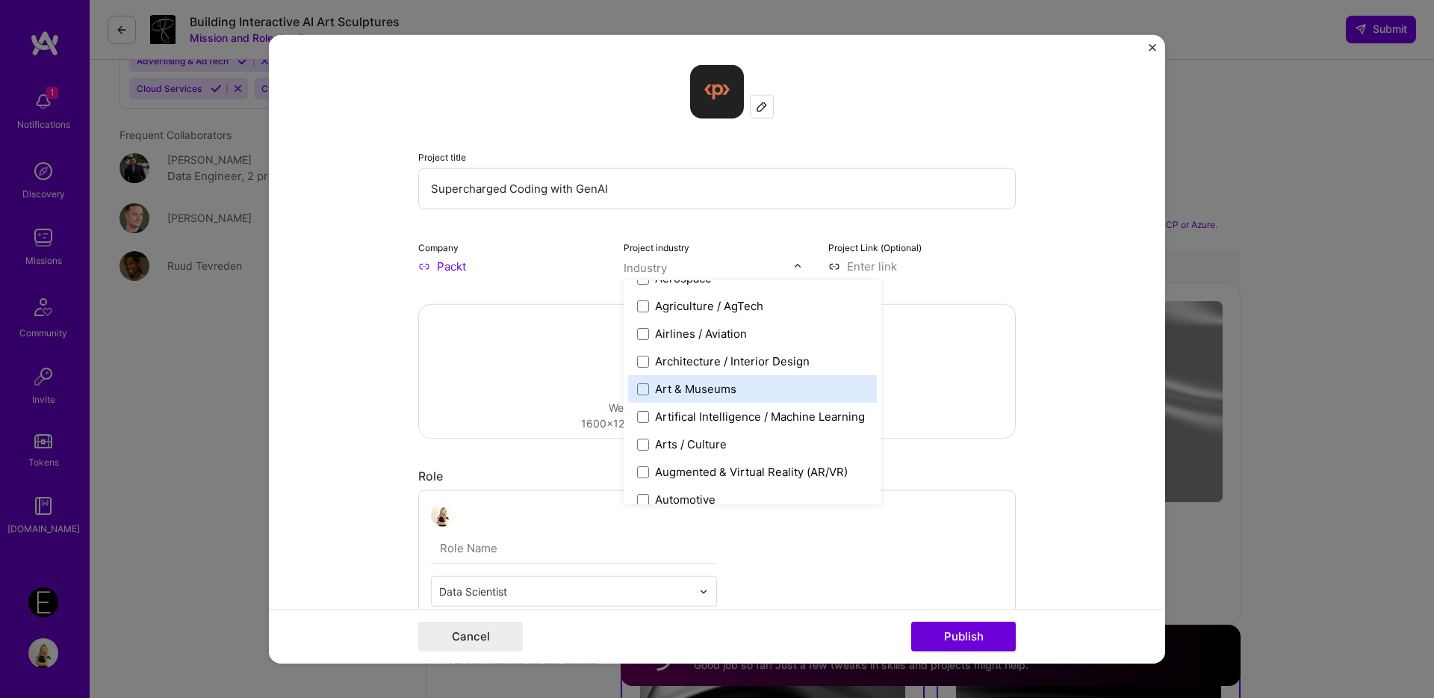
scroll to position [132, 0]
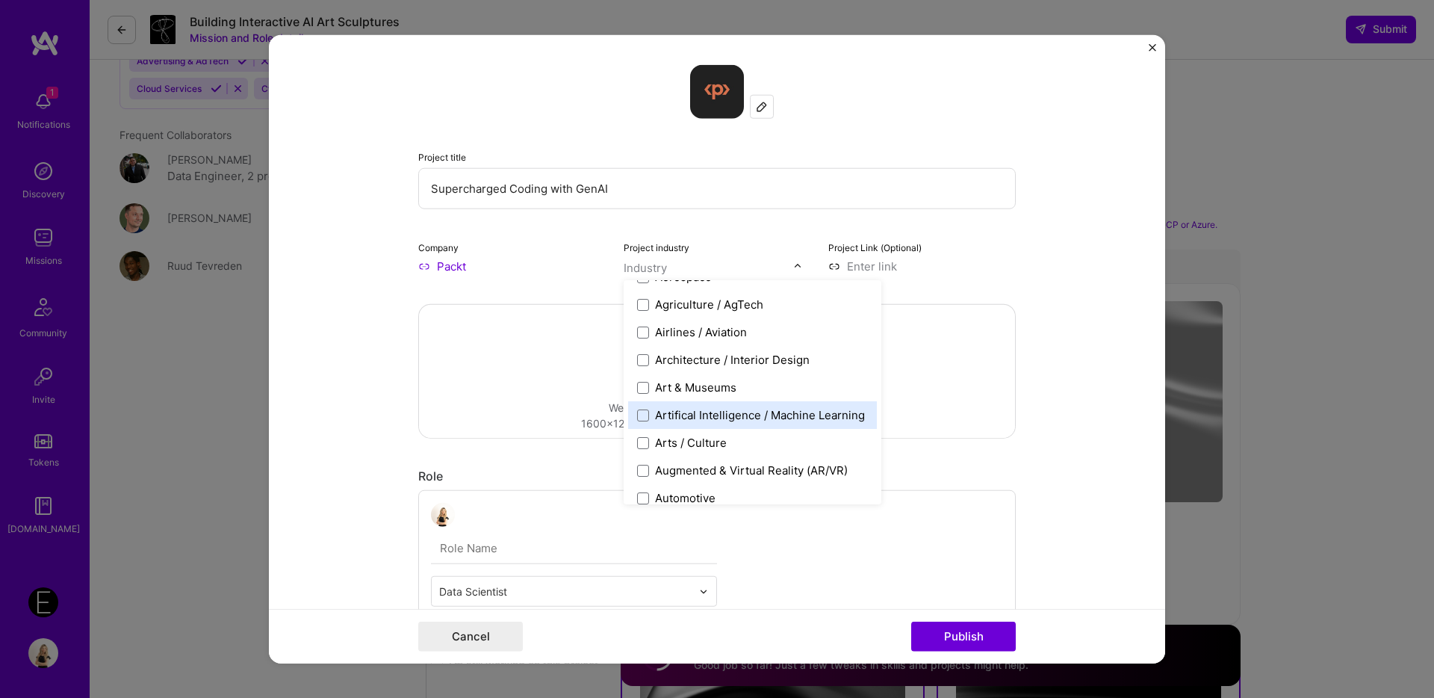
click at [734, 417] on div "Artifical Intelligence / Machine Learning" at bounding box center [760, 415] width 210 height 16
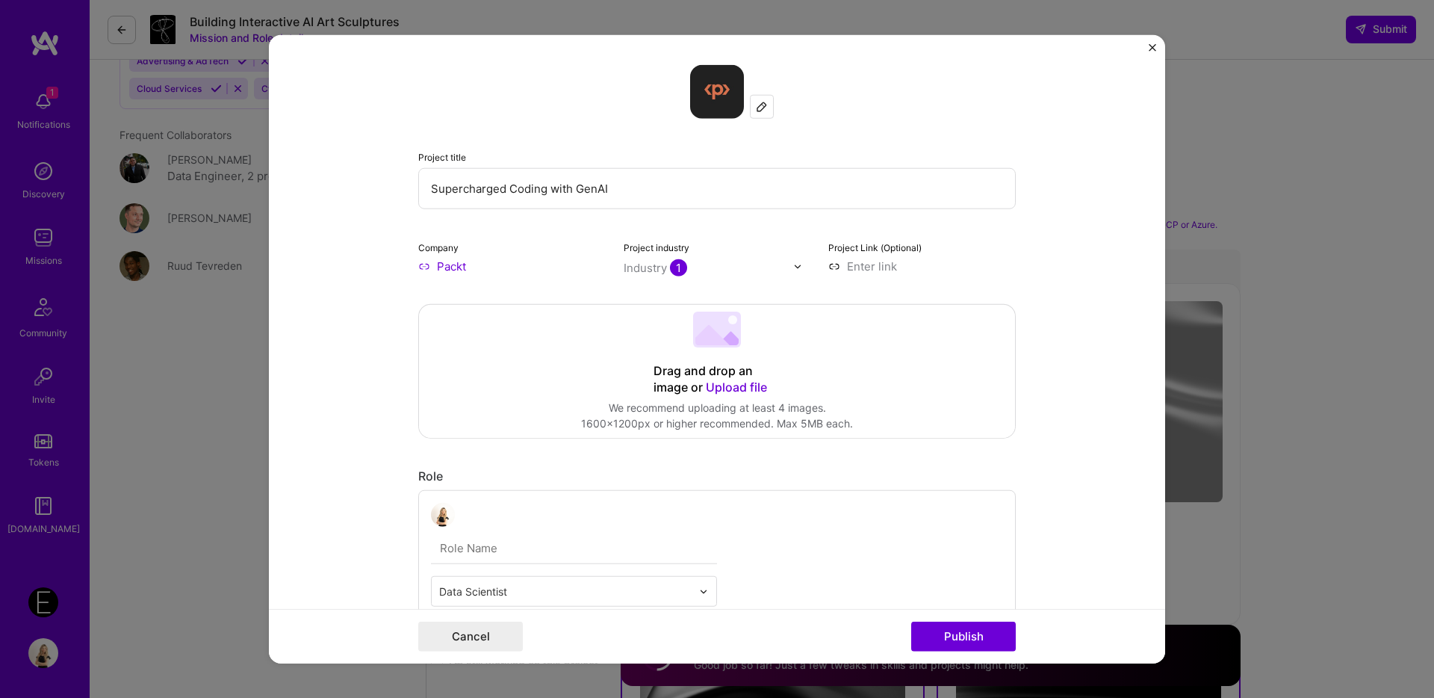
click at [903, 267] on input at bounding box center [922, 266] width 188 height 16
paste input "https://www.amazon.co.uk/Supercharged-Coding-GenAI-engineering-productivity/dp/…"
type input "https://www.amazon.co.uk/Supercharged-Coding-GenAI-engineering-productivity/dp/…"
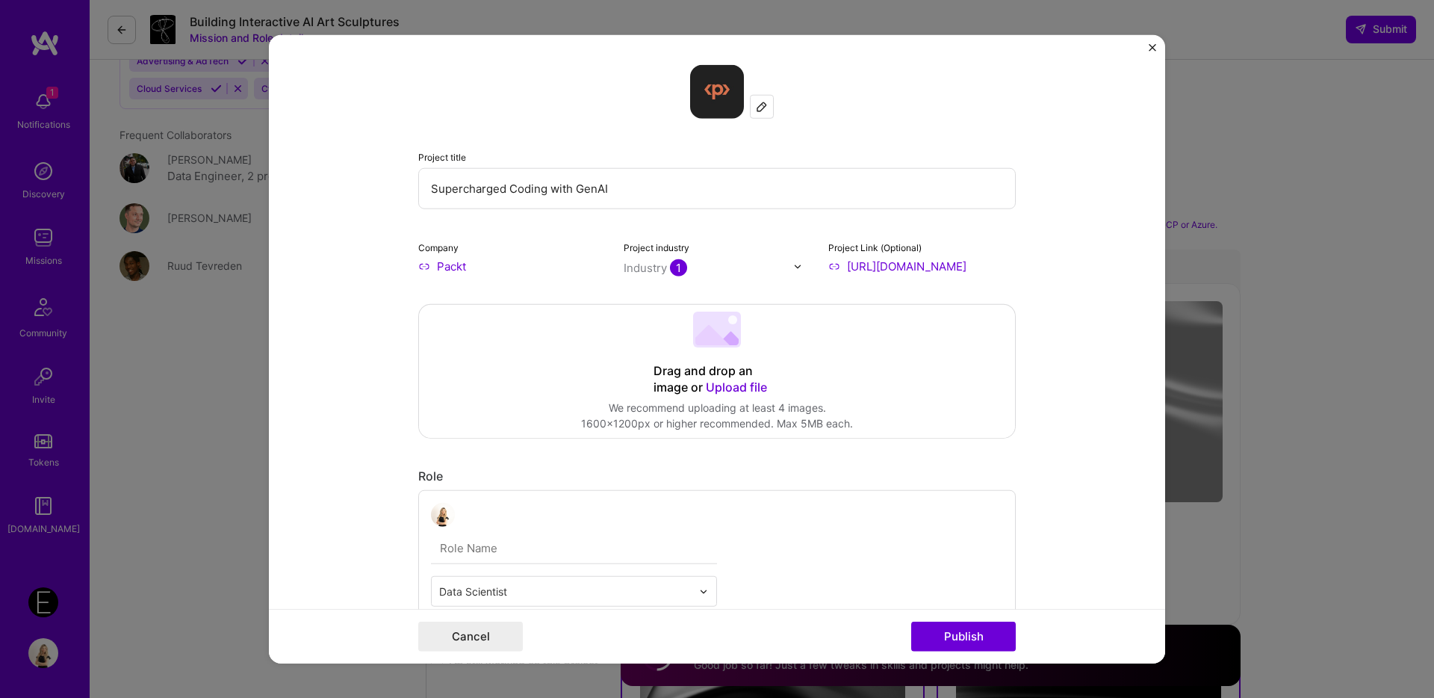
click at [736, 385] on span "Upload file" at bounding box center [736, 386] width 61 height 15
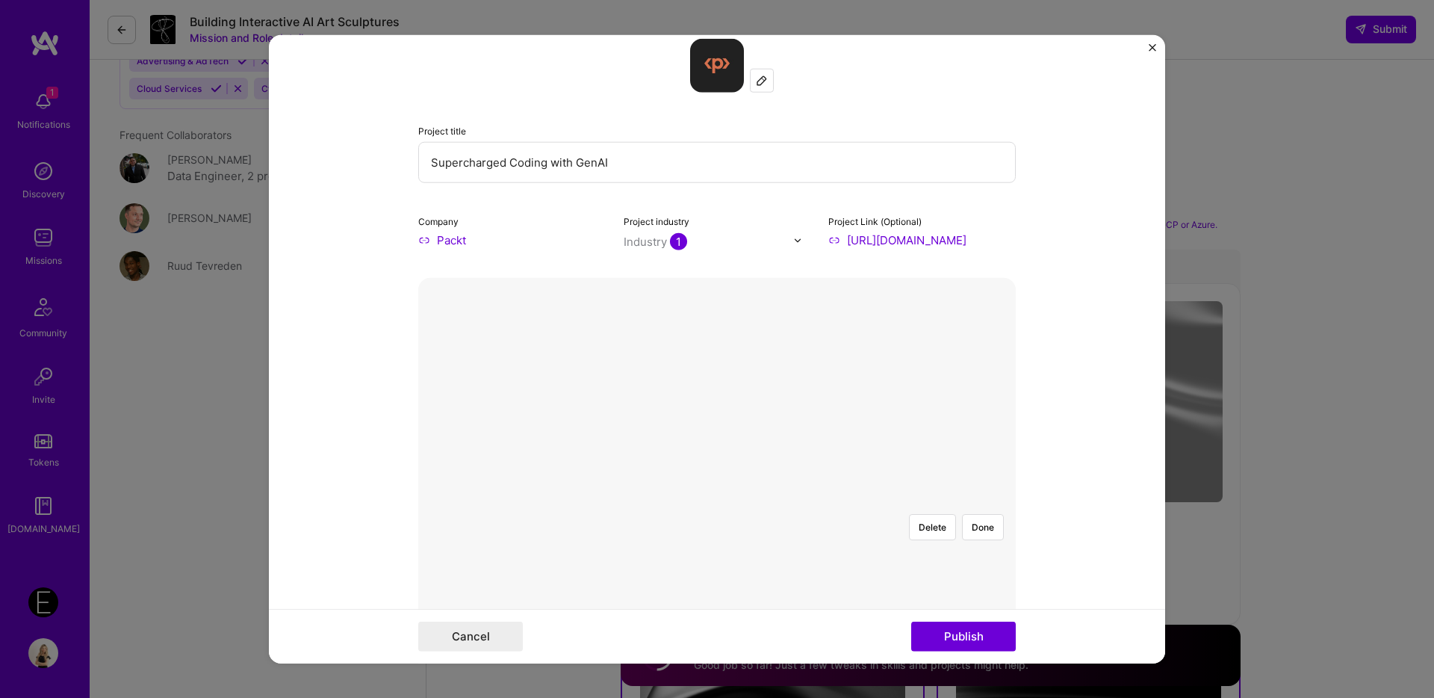
scroll to position [28, 0]
click at [717, 501] on div at bounding box center [898, 637] width 363 height 273
click at [928, 501] on div "Delete Done" at bounding box center [717, 501] width 598 height 0
click at [717, 501] on div at bounding box center [898, 637] width 363 height 273
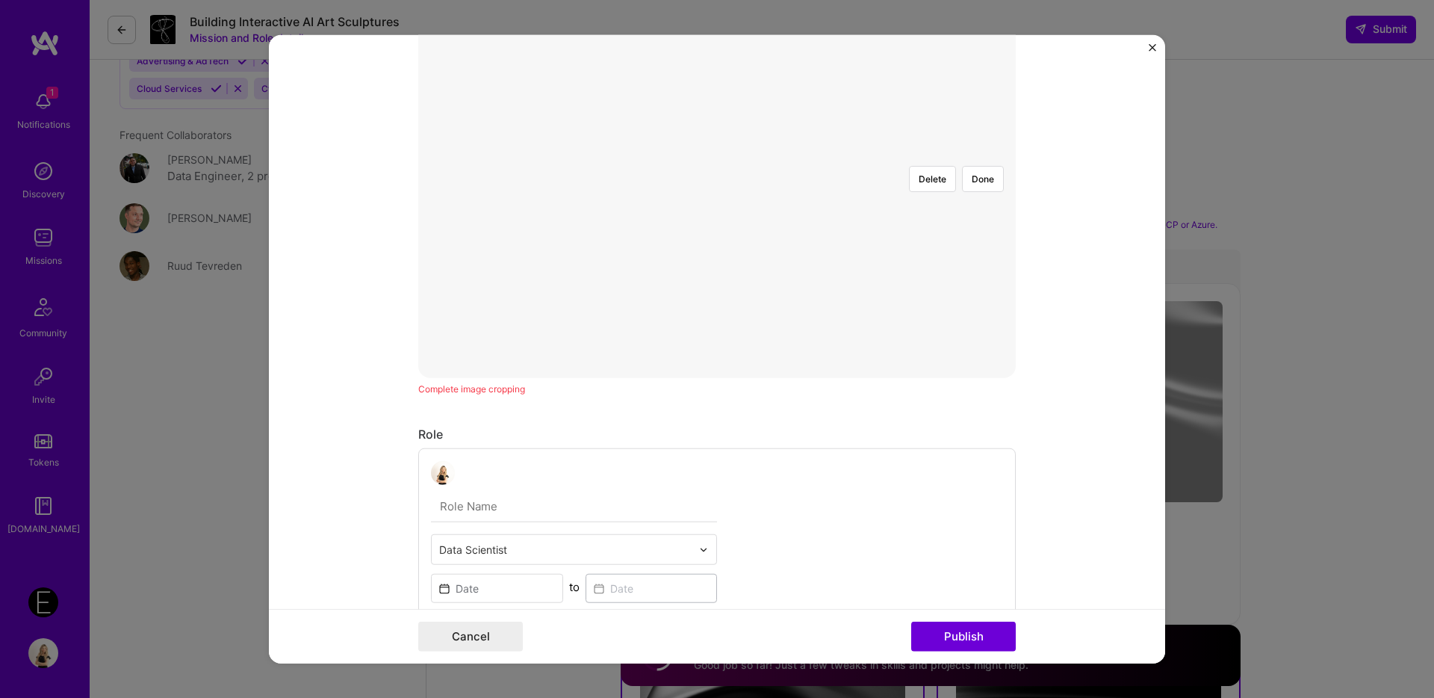
scroll to position [380, 0]
click at [775, 280] on div at bounding box center [898, 416] width 363 height 273
click at [504, 501] on input "text" at bounding box center [574, 500] width 286 height 31
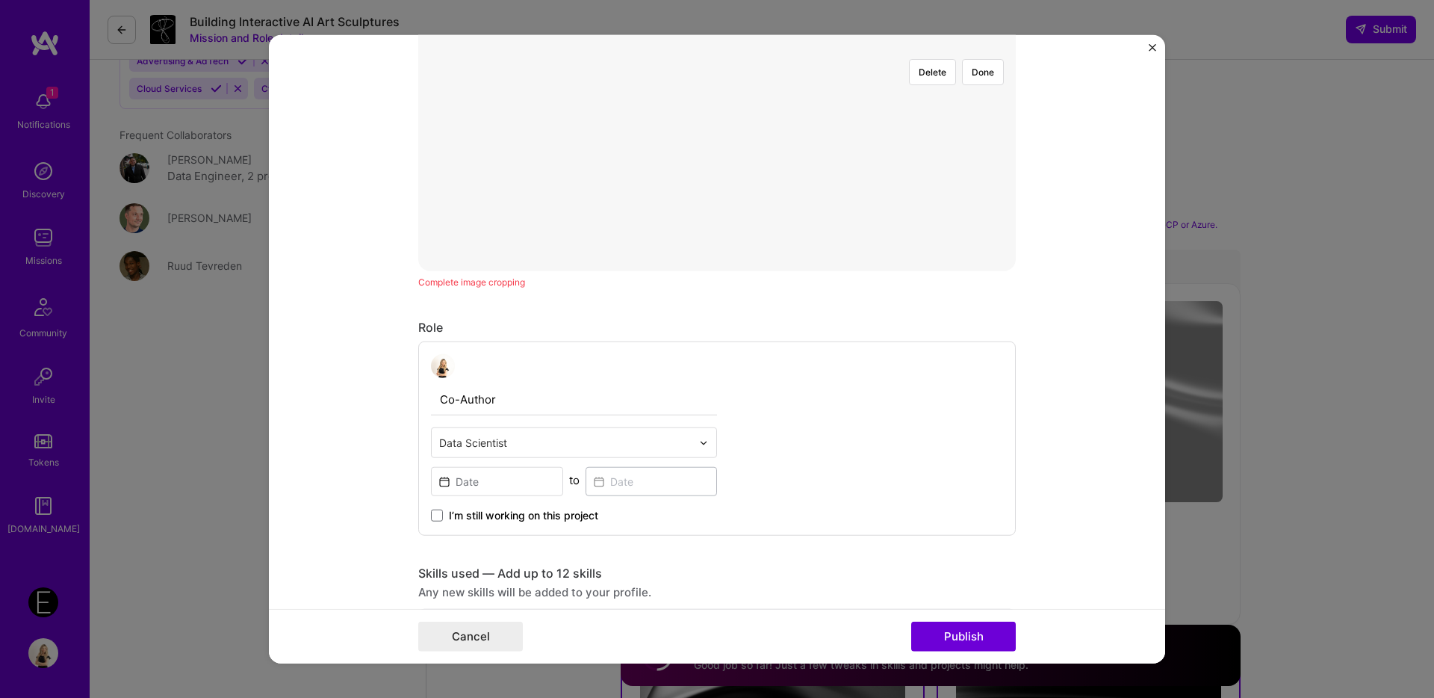
scroll to position [522, 0]
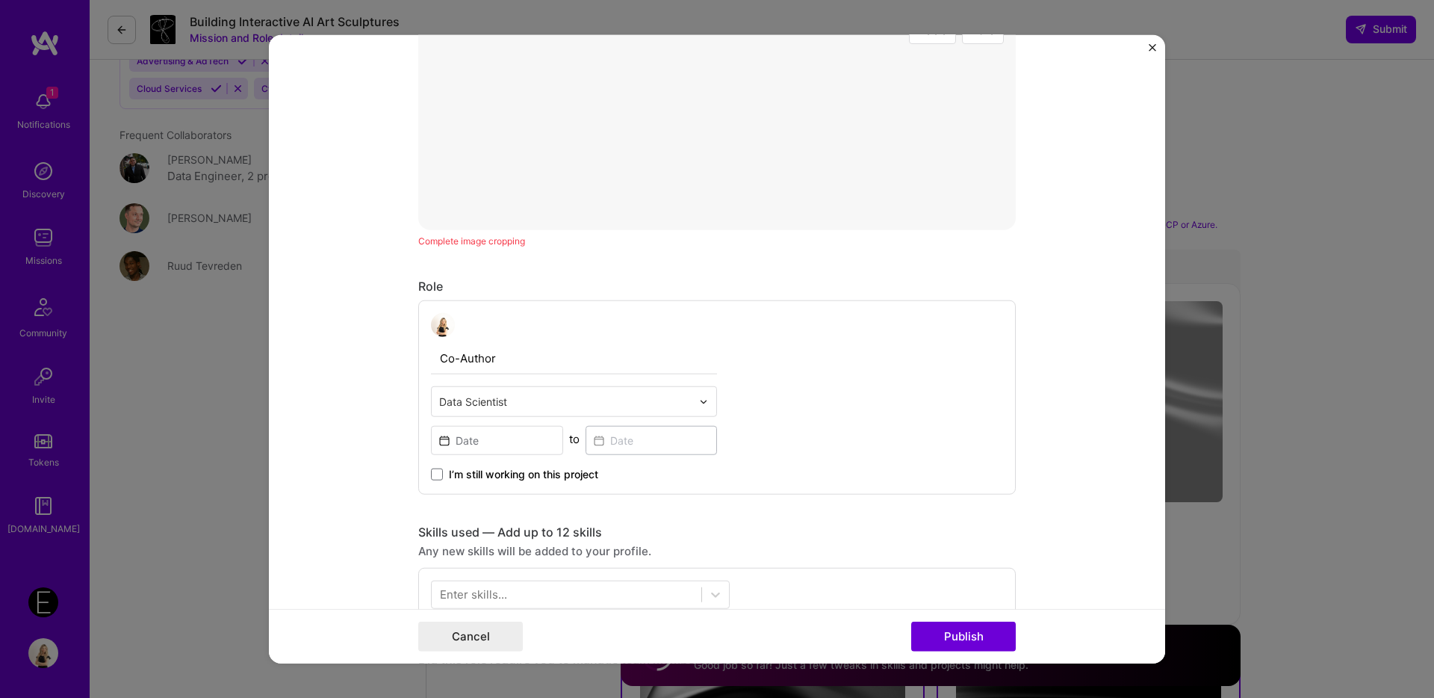
type input "Co-Author"
click at [485, 442] on input at bounding box center [497, 440] width 132 height 29
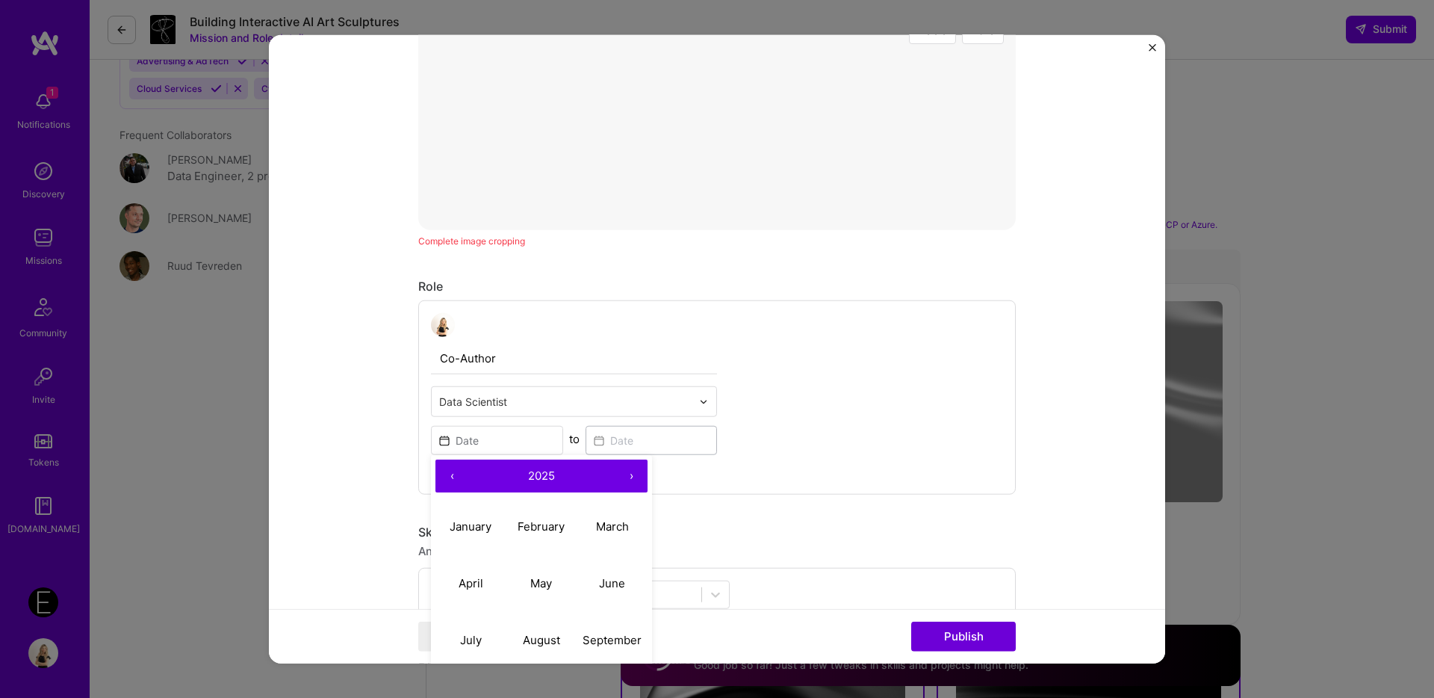
click at [456, 476] on button "‹" at bounding box center [452, 475] width 33 height 33
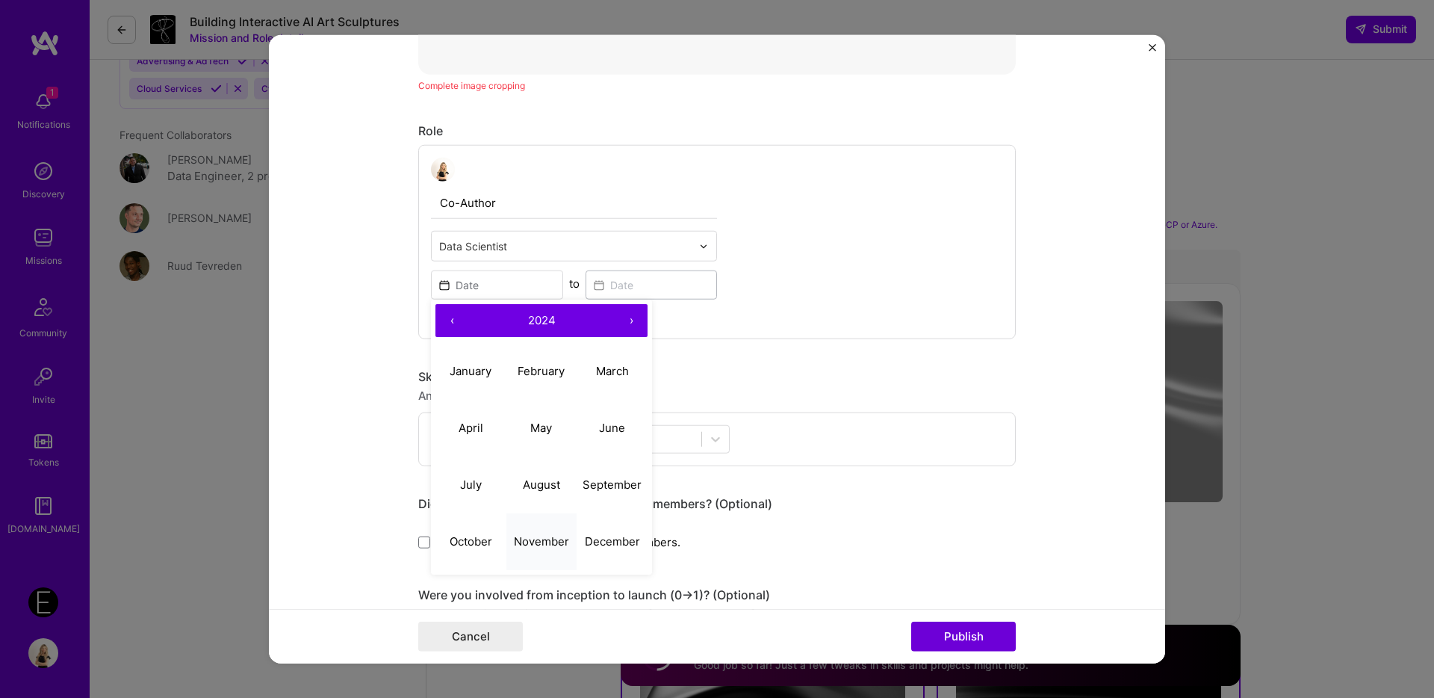
scroll to position [681, 0]
click at [489, 535] on abbr "October" at bounding box center [471, 537] width 43 height 14
type input "Oct, 2024"
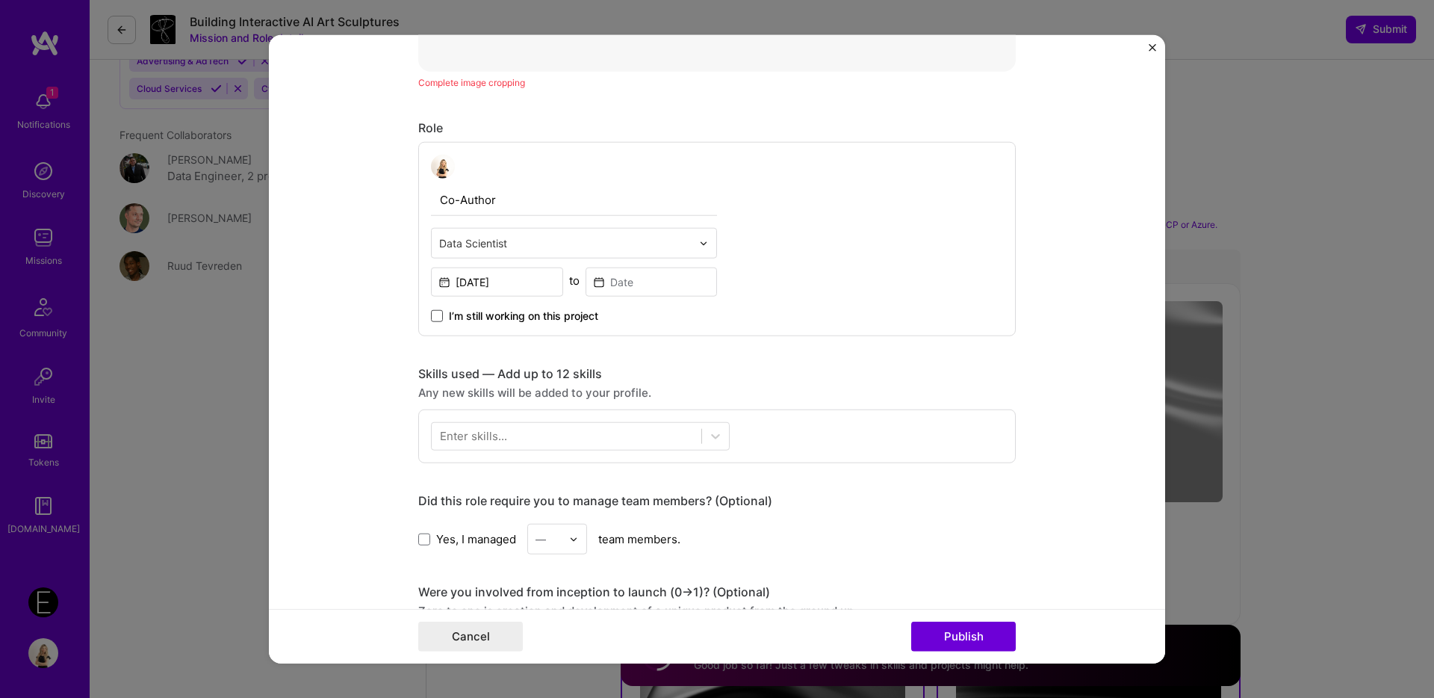
click at [439, 316] on span at bounding box center [437, 316] width 12 height 12
click at [0, 0] on input "I’m still working on this project" at bounding box center [0, 0] width 0 height 0
click at [486, 447] on div at bounding box center [567, 436] width 270 height 25
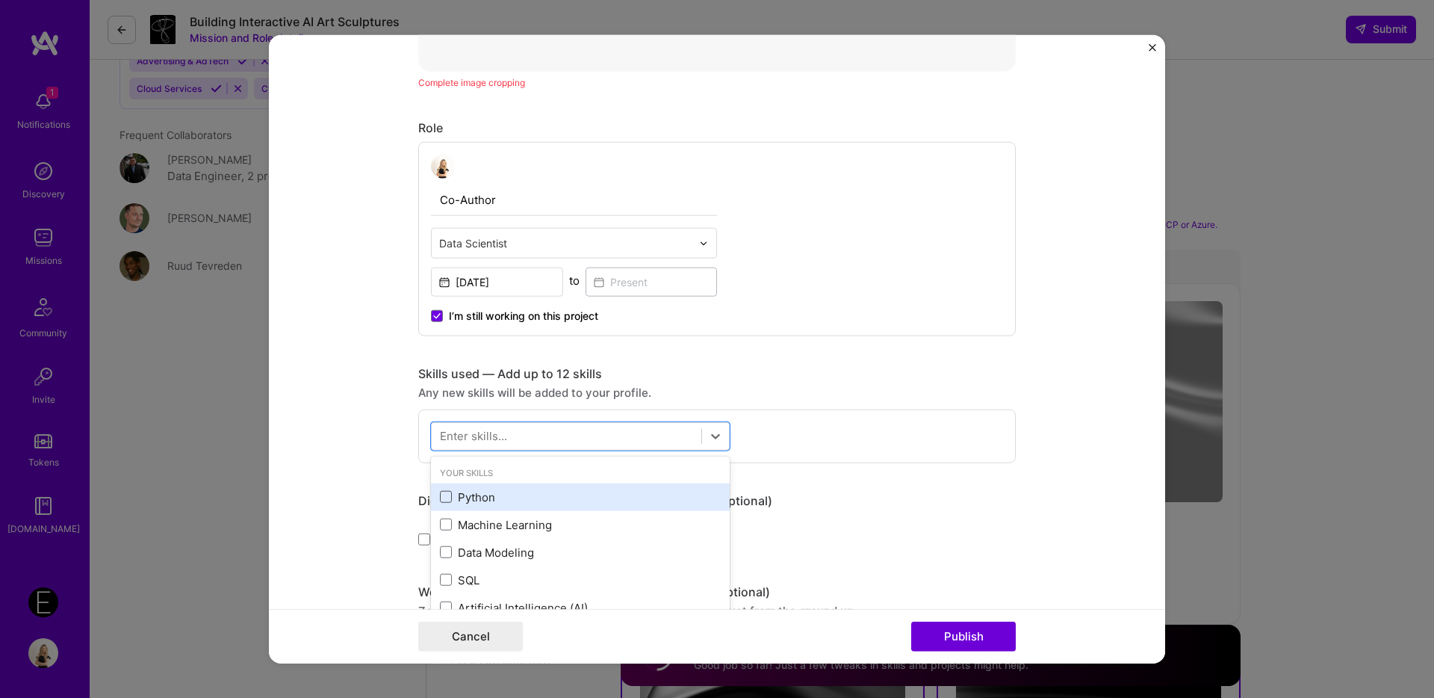
click at [451, 495] on span at bounding box center [446, 497] width 12 height 12
click at [0, 0] on input "checkbox" at bounding box center [0, 0] width 0 height 0
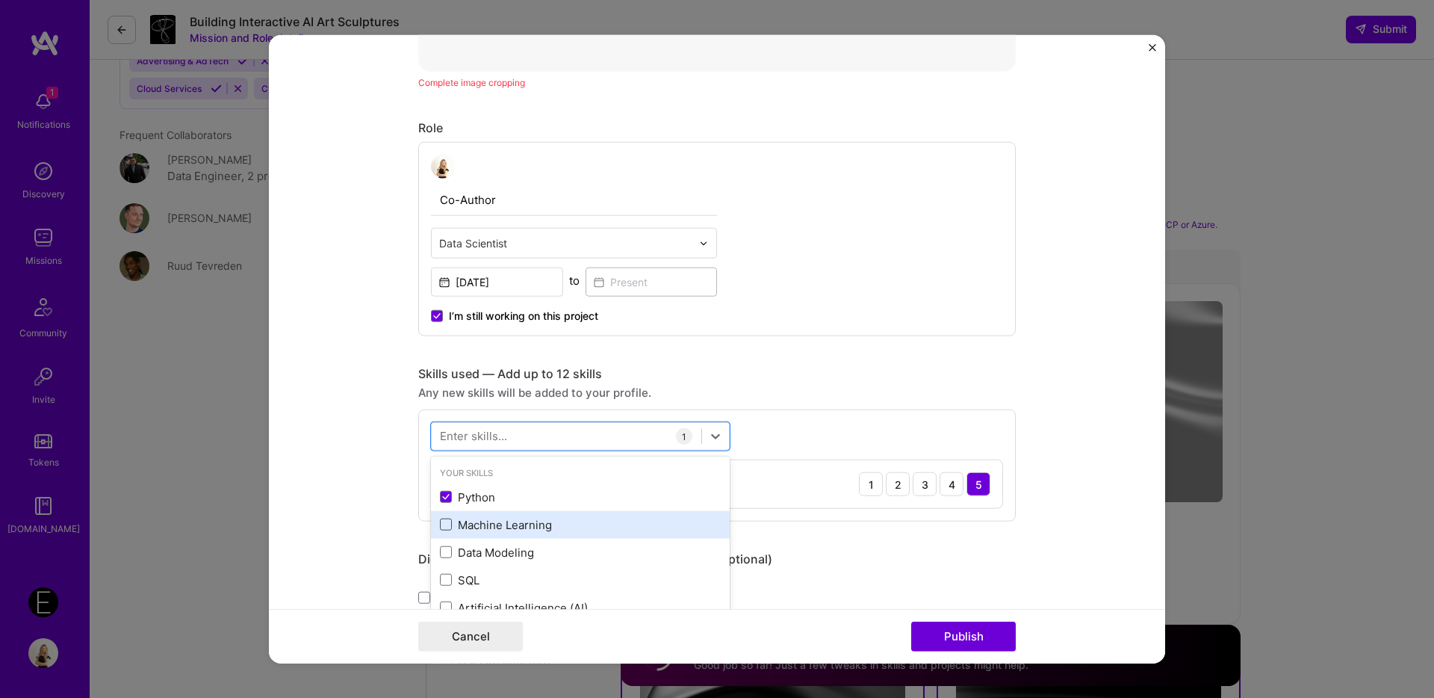
click at [451, 521] on span at bounding box center [446, 524] width 12 height 12
click at [0, 0] on input "checkbox" at bounding box center [0, 0] width 0 height 0
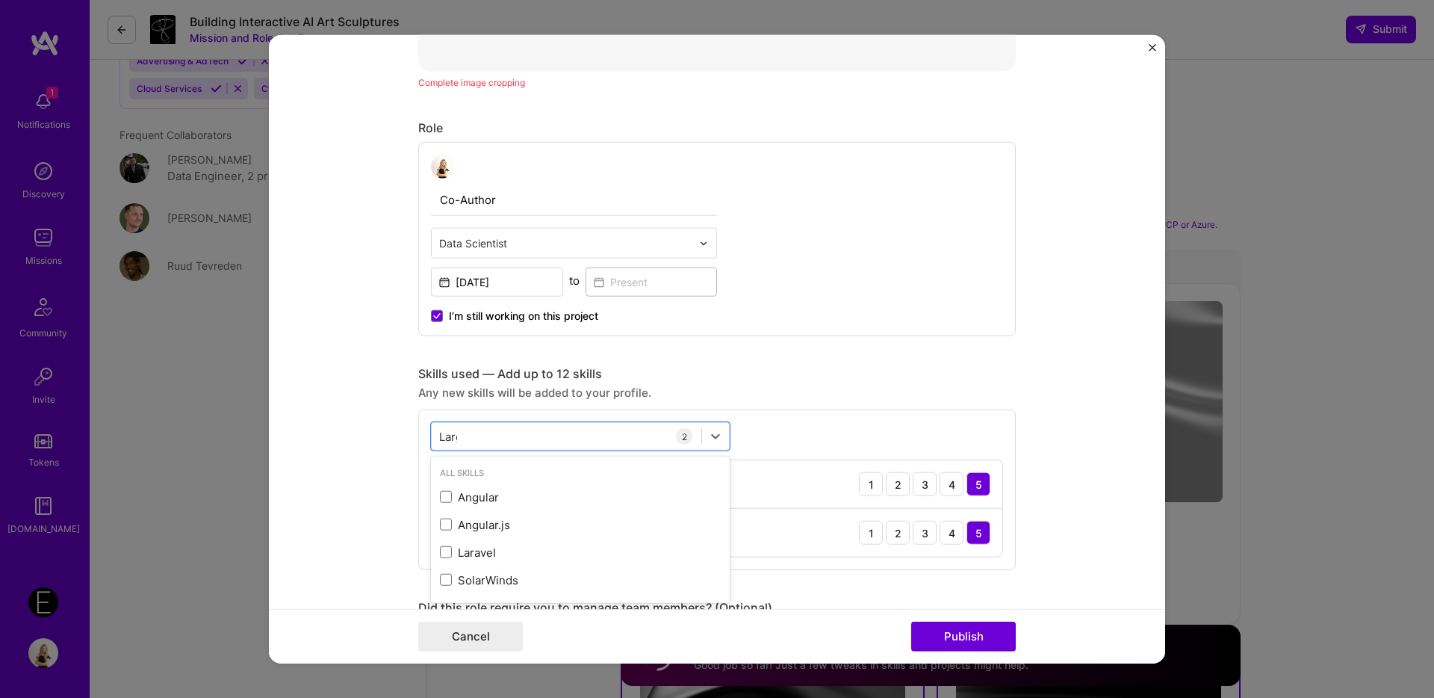
type input "Large"
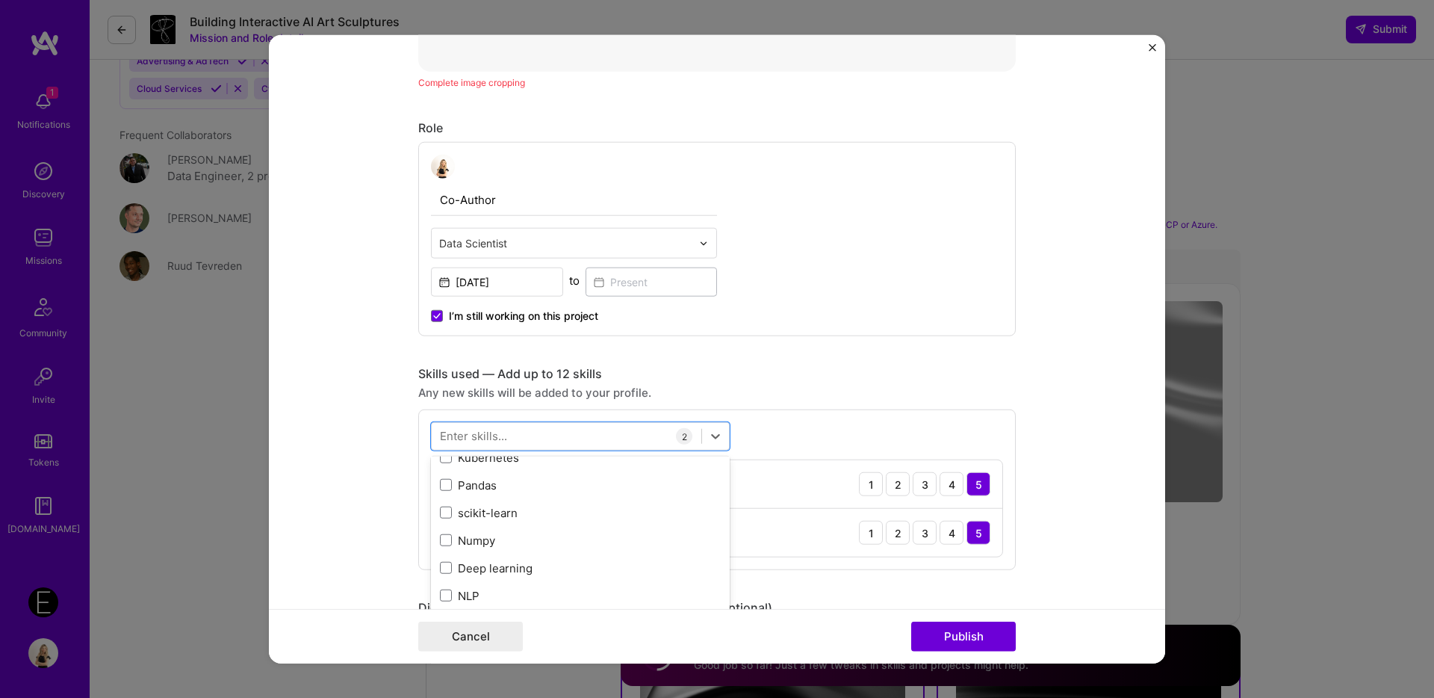
scroll to position [279, 0]
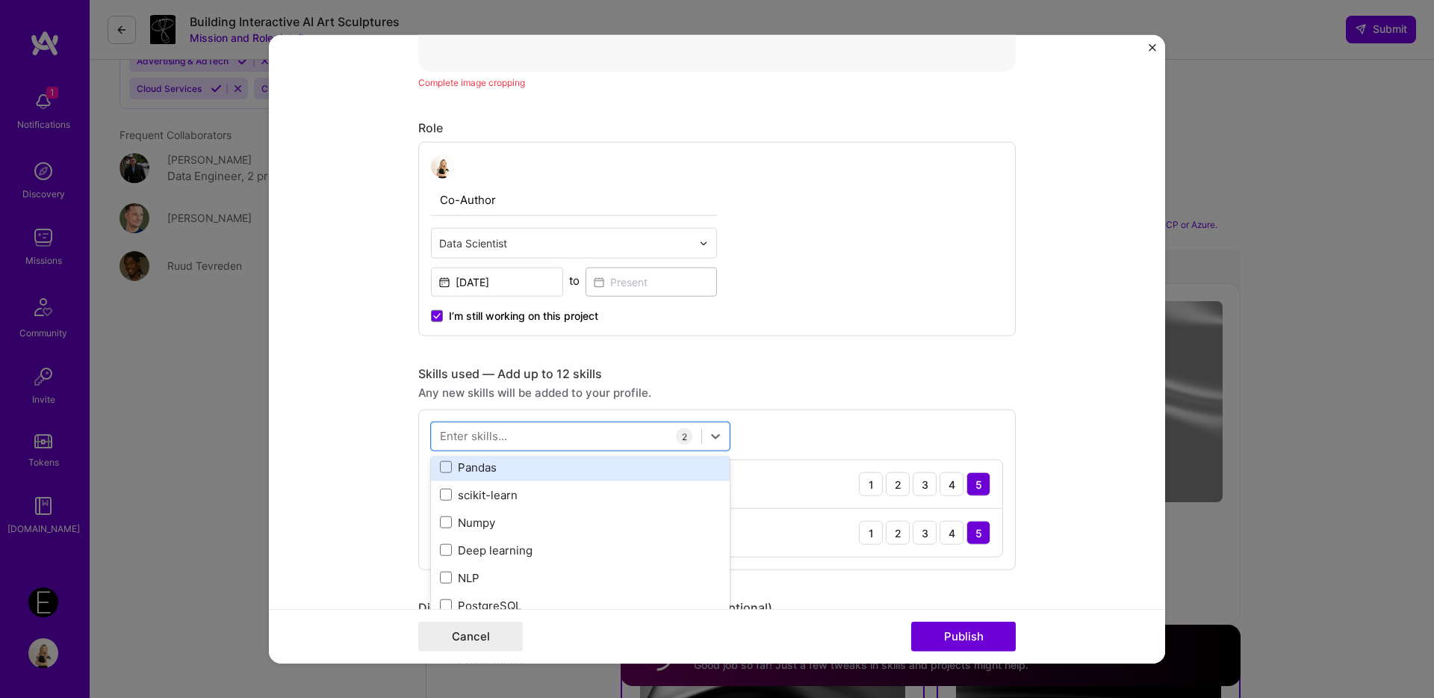
click at [504, 473] on div "Pandas" at bounding box center [580, 467] width 281 height 16
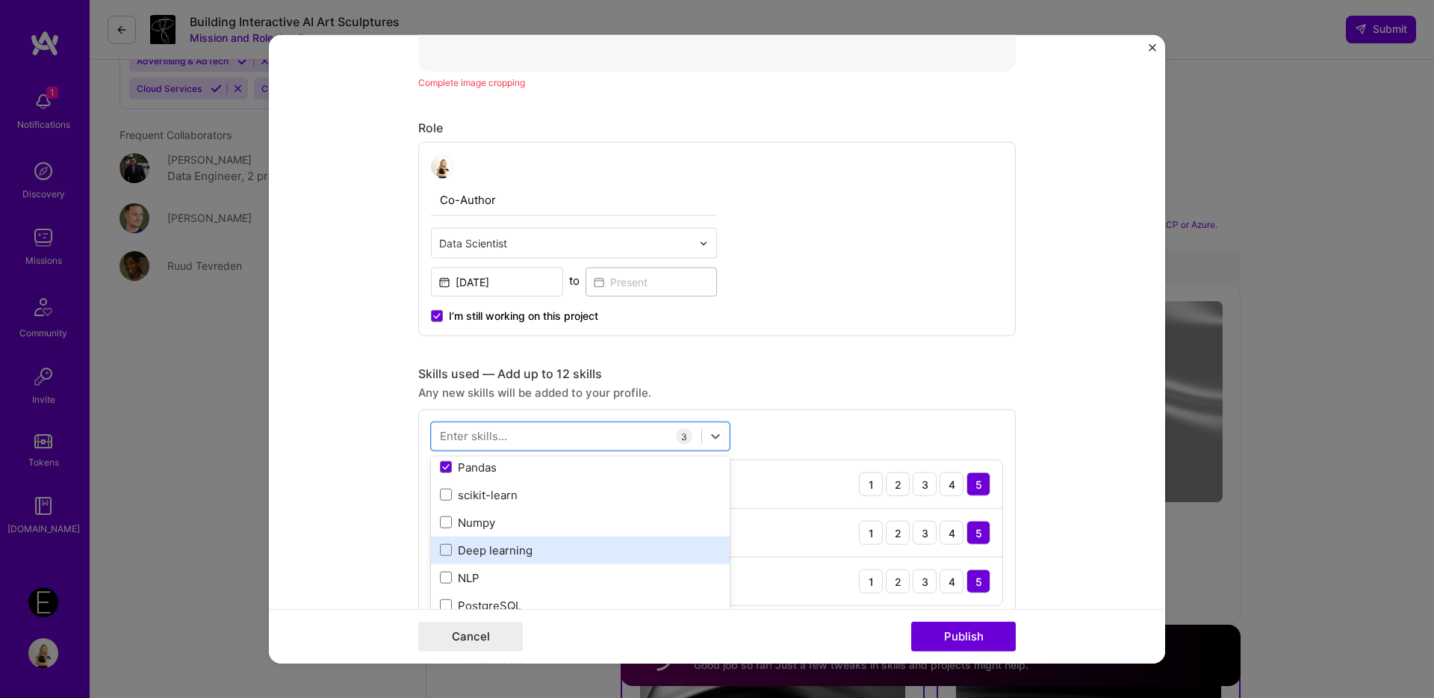
scroll to position [314, 0]
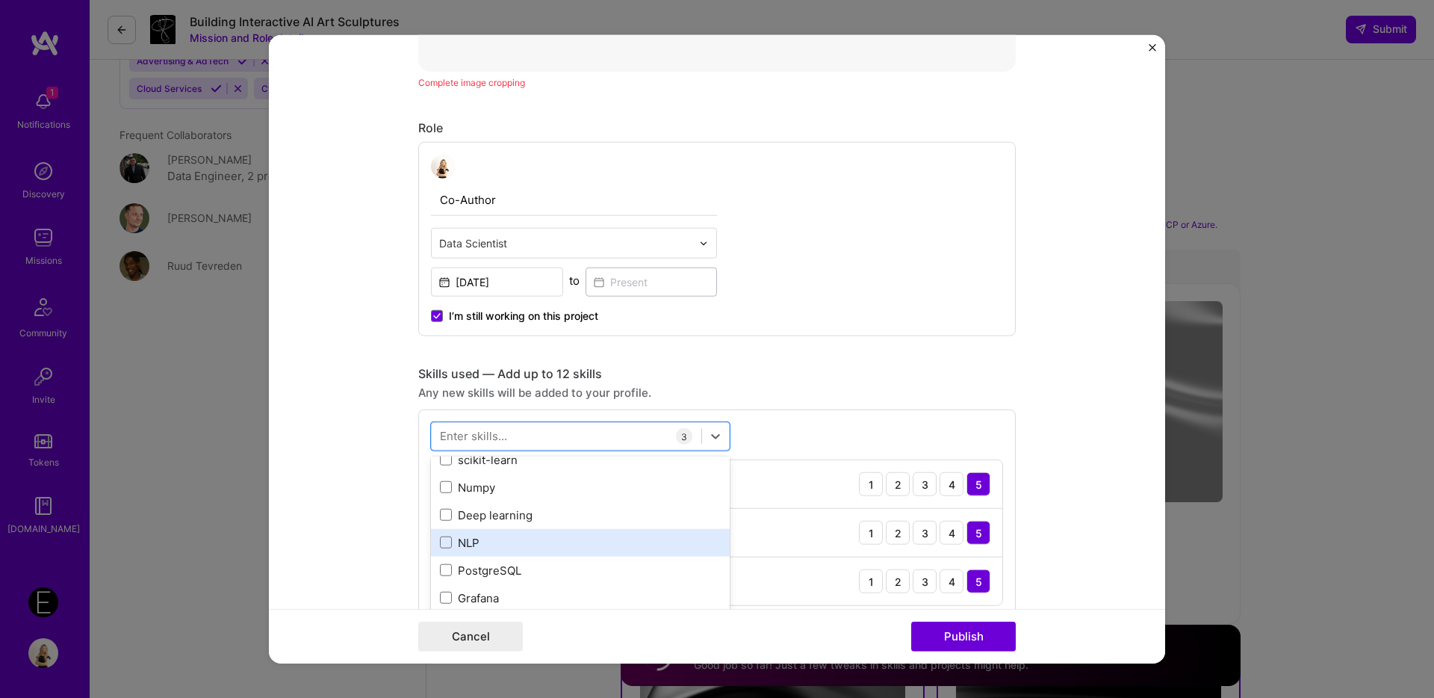
click at [490, 537] on div "NLP" at bounding box center [580, 543] width 281 height 16
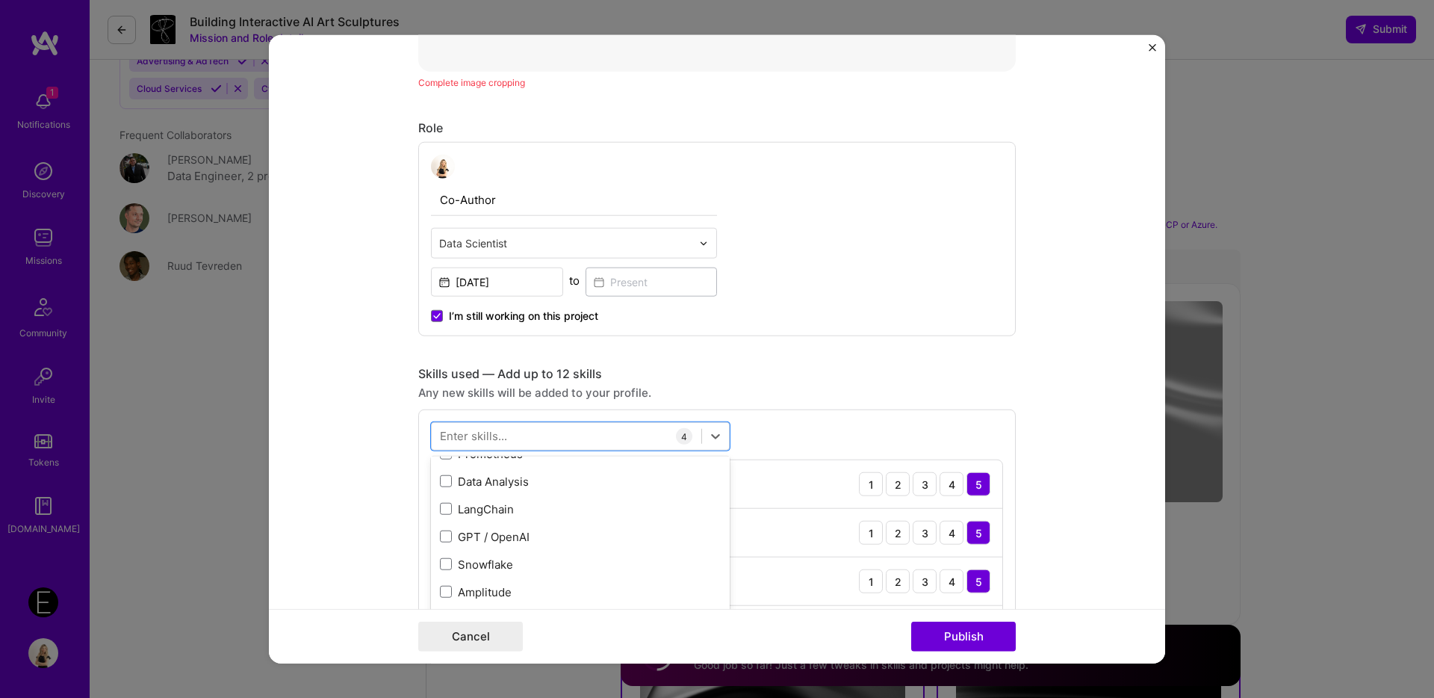
scroll to position [486, 0]
click at [586, 530] on div "GPT / OpenAI" at bounding box center [580, 536] width 281 height 16
click at [492, 519] on div "Neural Networks" at bounding box center [580, 520] width 281 height 16
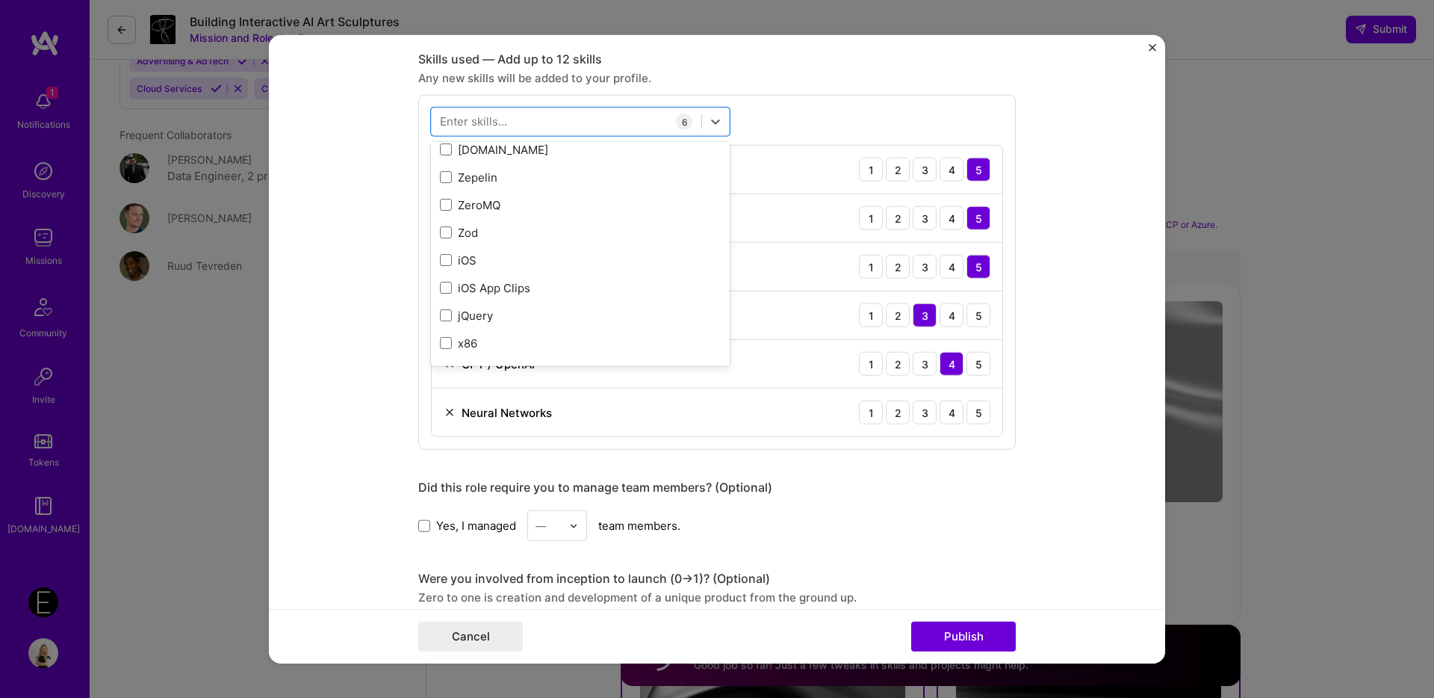
scroll to position [996, 0]
click at [930, 503] on div "Did this role require you to manage team members? (Optional) Yes, I managed — t…" at bounding box center [717, 509] width 598 height 61
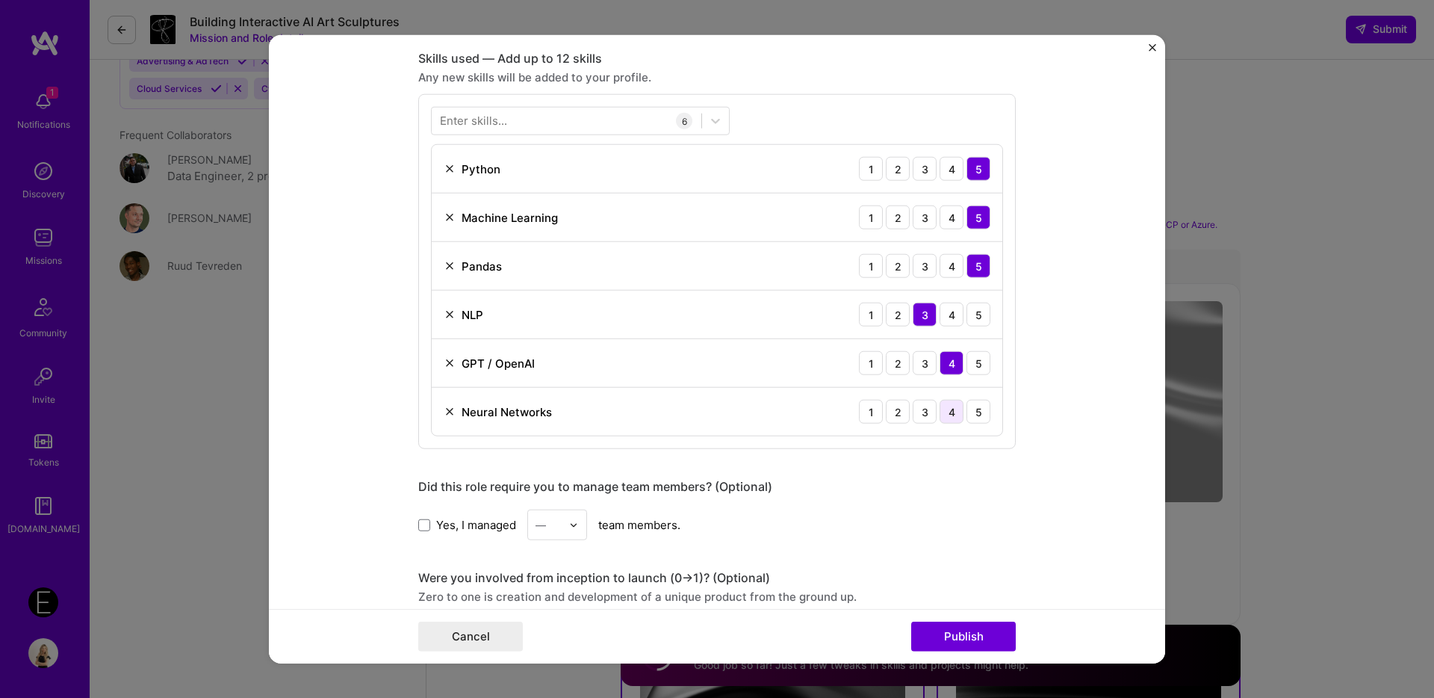
click at [955, 409] on div "4" at bounding box center [952, 412] width 24 height 24
click at [979, 364] on div "5" at bounding box center [979, 363] width 24 height 24
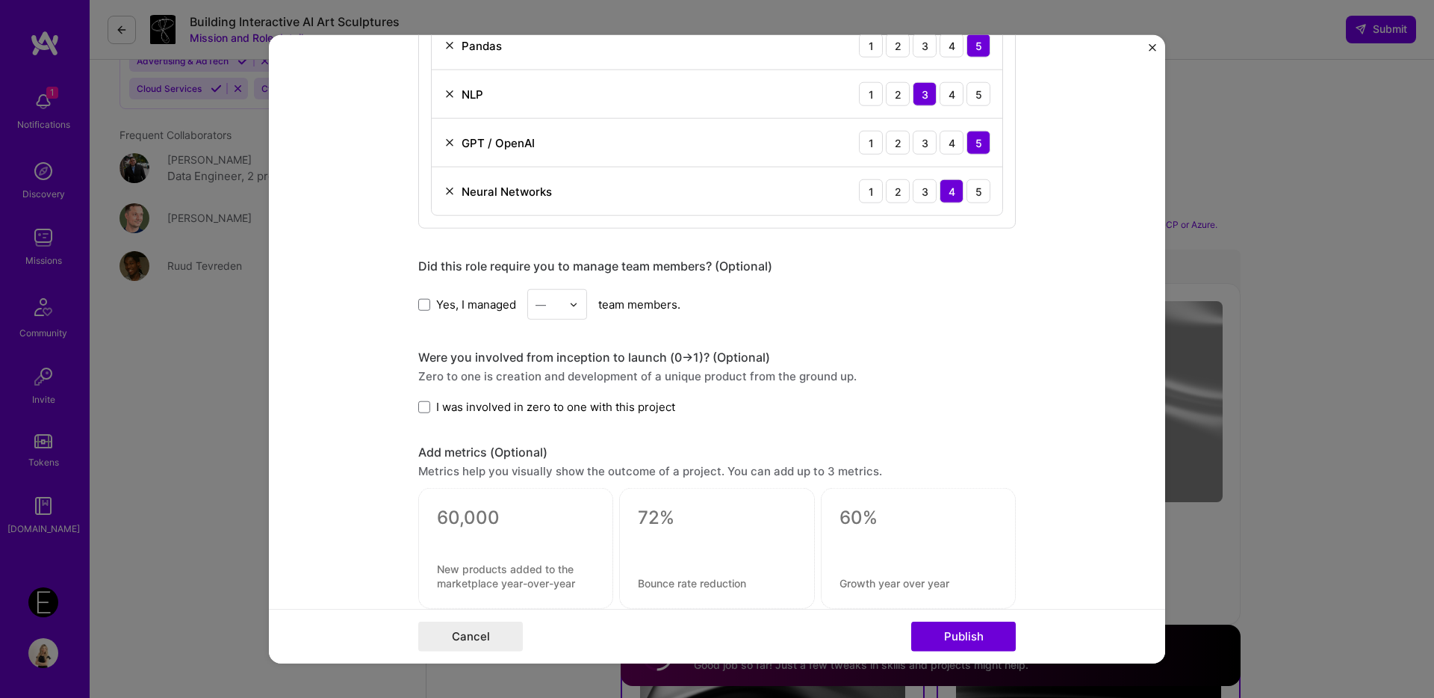
scroll to position [1222, 0]
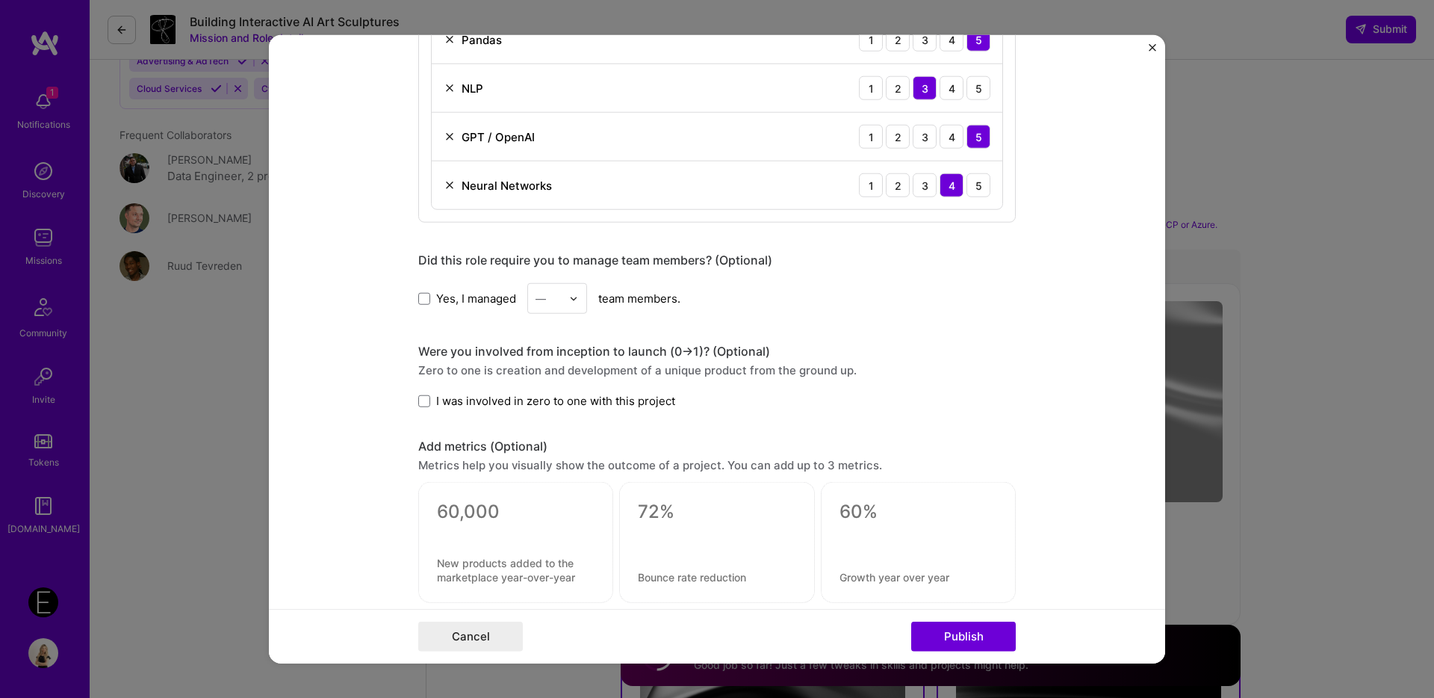
click at [481, 398] on span "I was involved in zero to one with this project" at bounding box center [555, 401] width 239 height 16
click at [0, 0] on input "I was involved in zero to one with this project" at bounding box center [0, 0] width 0 height 0
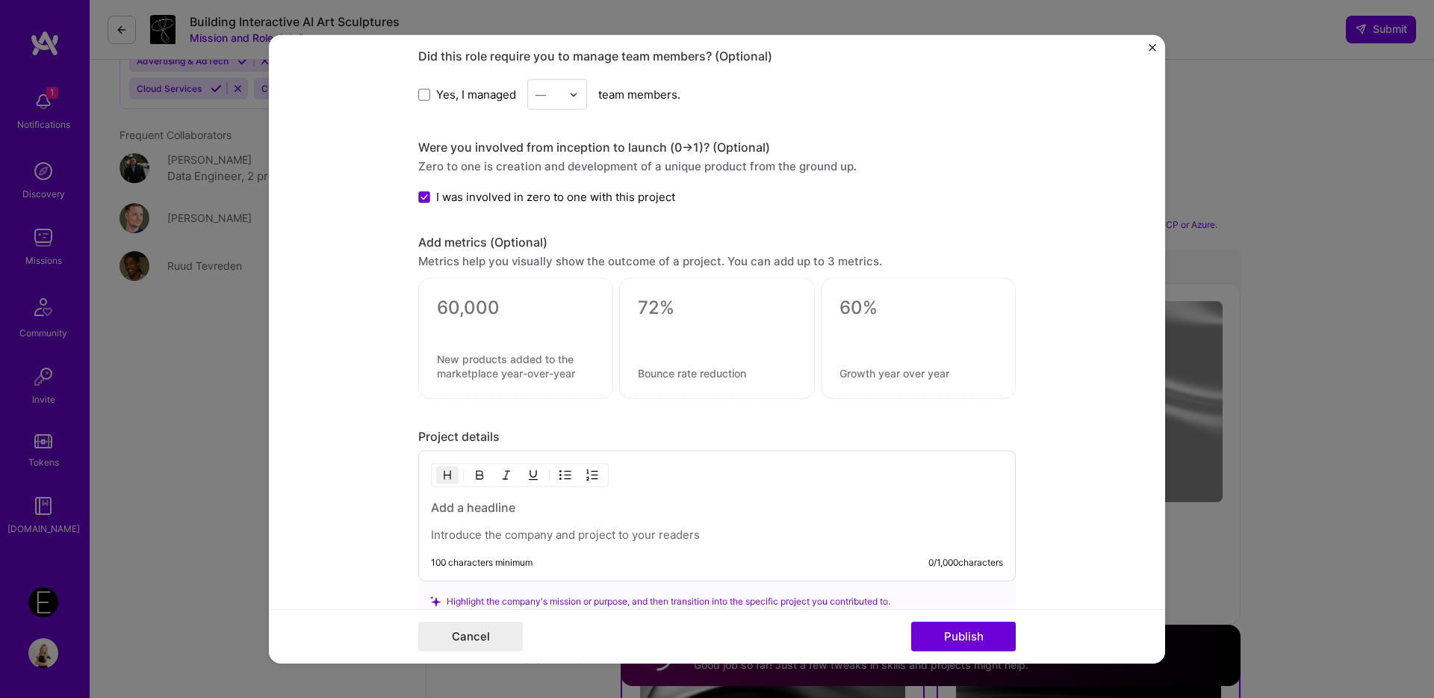
scroll to position [1440, 0]
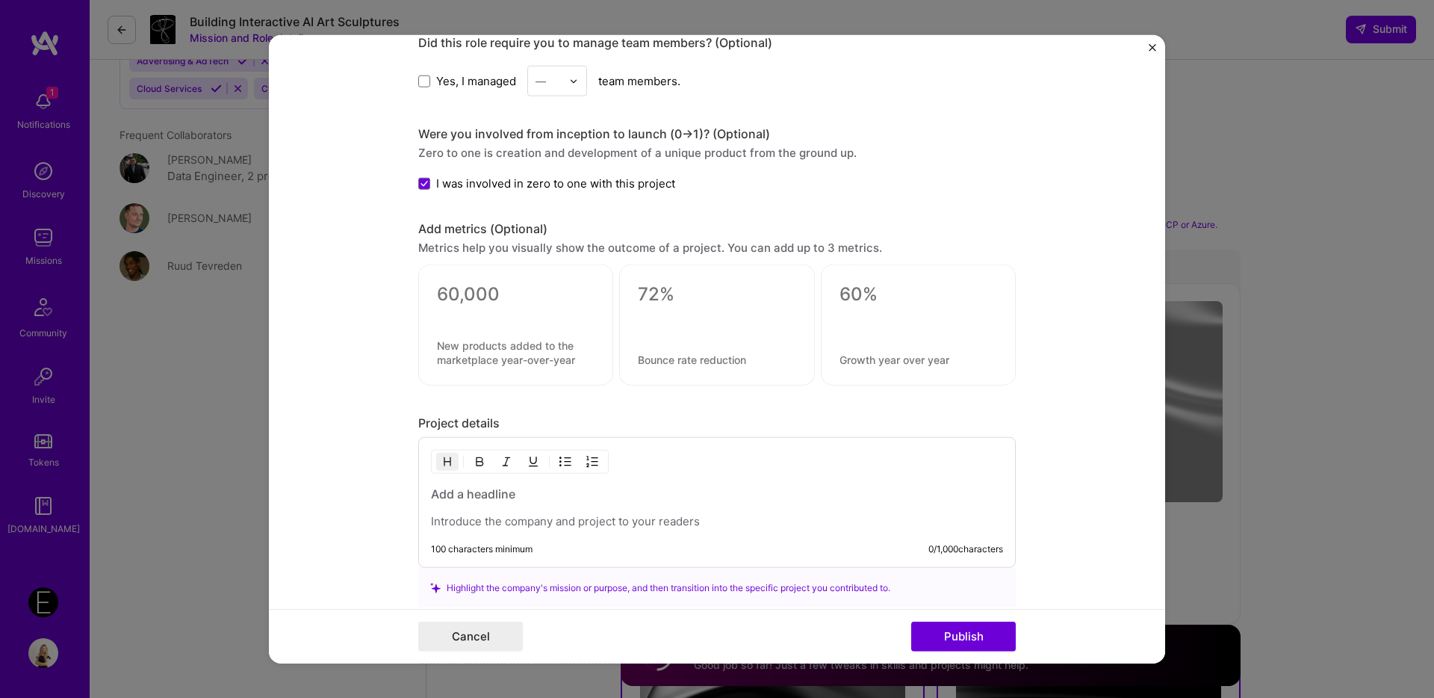
click at [490, 286] on textarea at bounding box center [516, 294] width 158 height 22
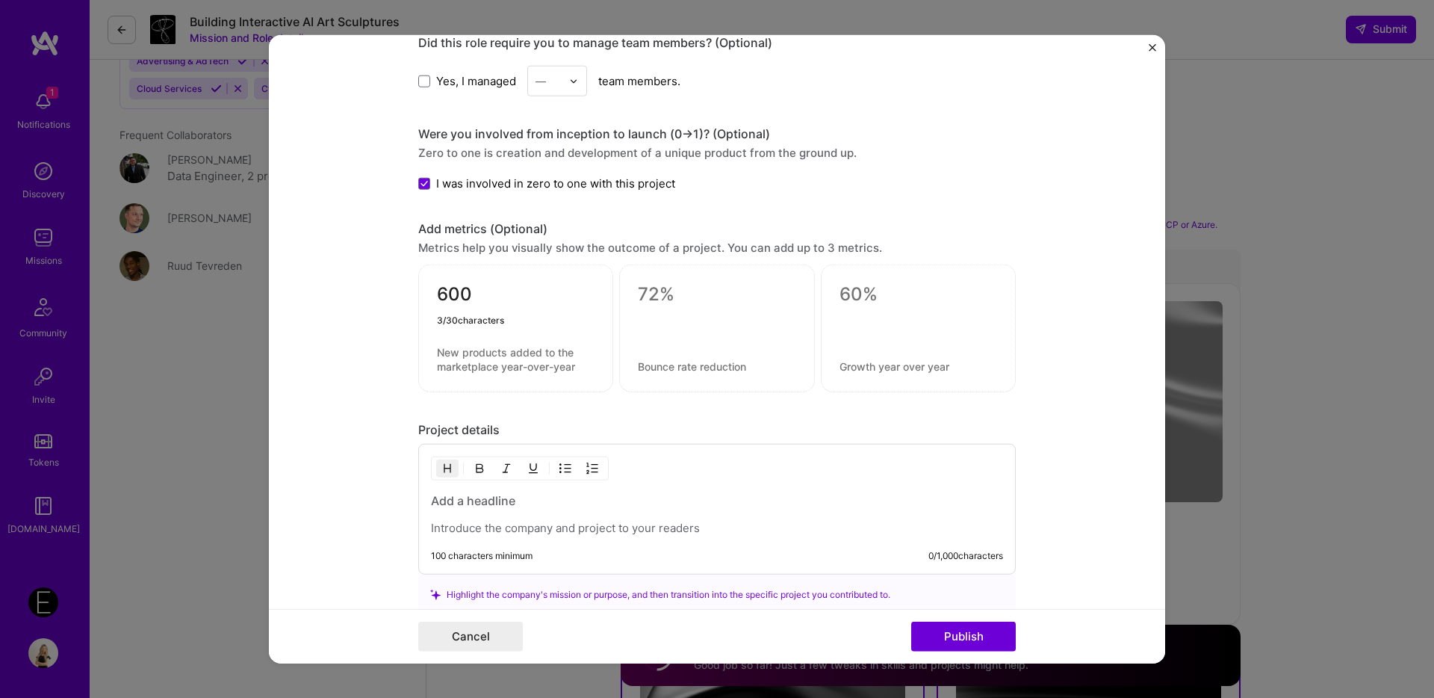
type textarea "600"
click at [465, 357] on textarea at bounding box center [516, 359] width 158 height 28
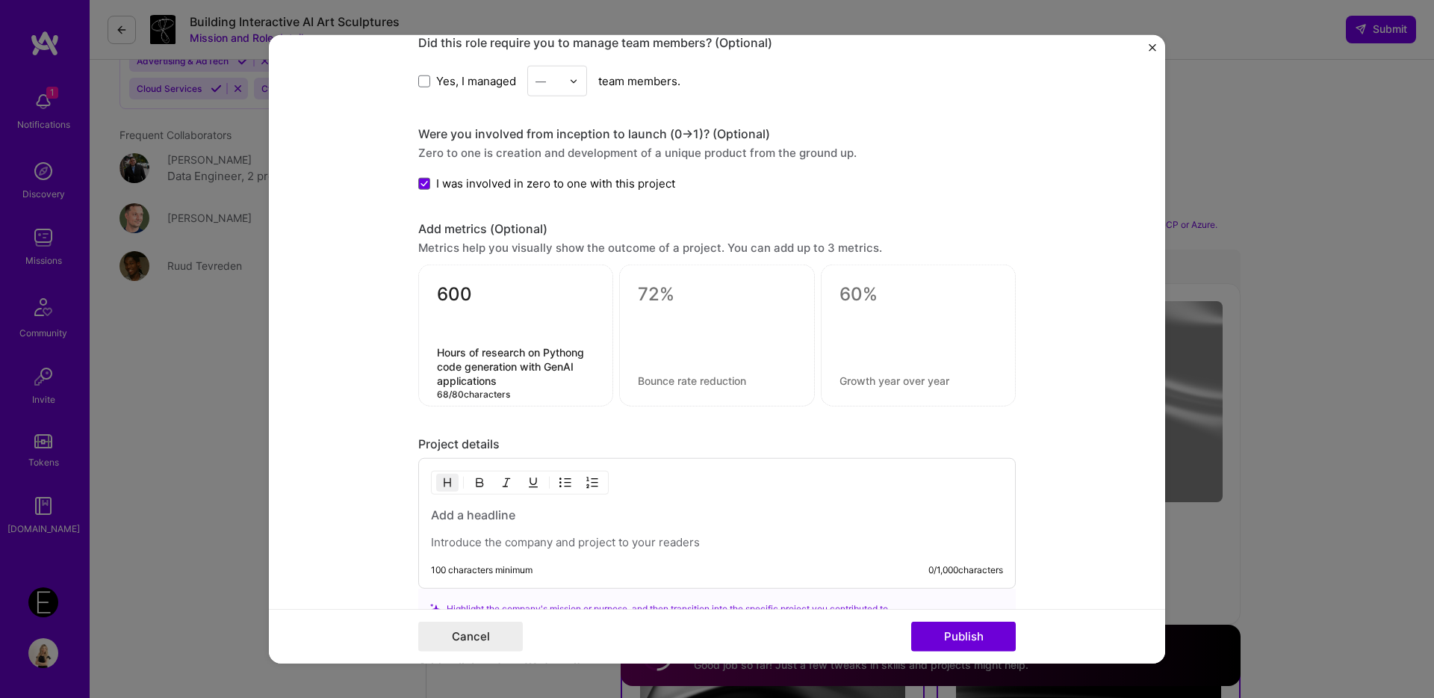
type textarea "Hours of research on Pythong code generation with GenAI applications"
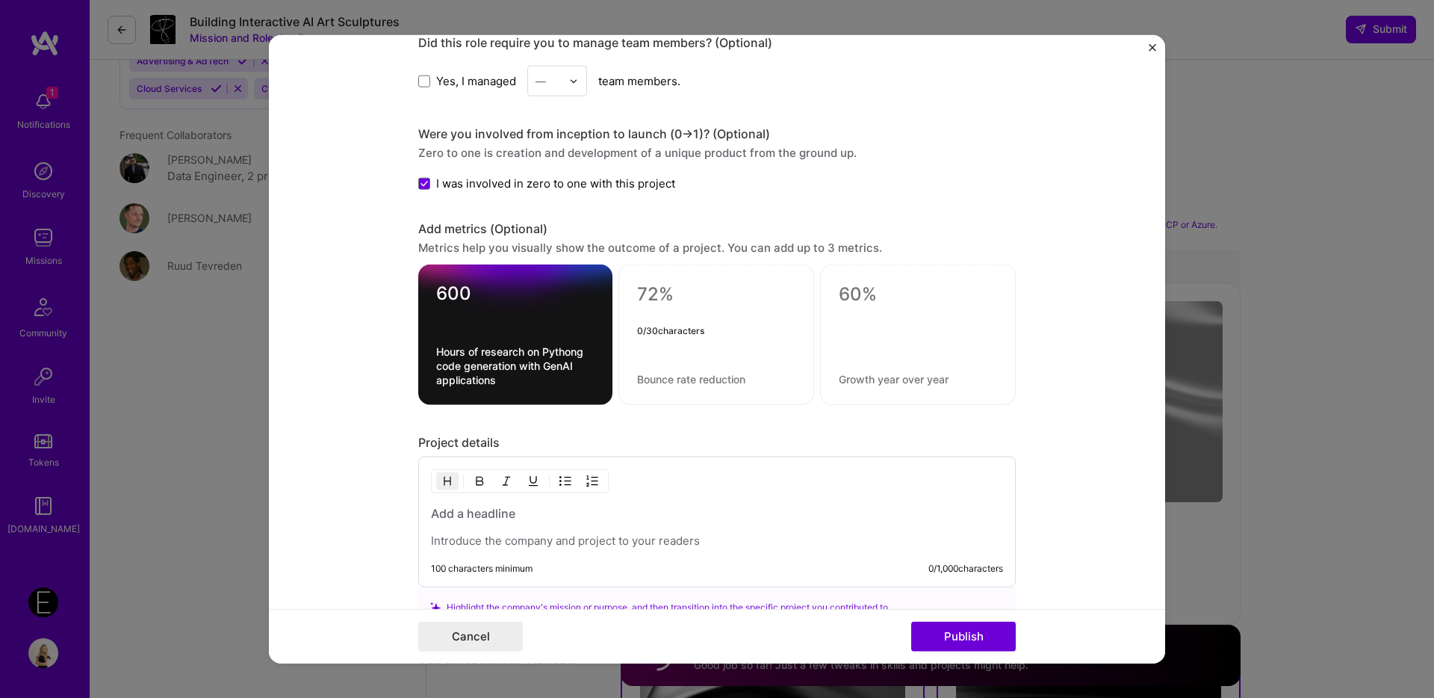
click at [656, 300] on textarea at bounding box center [716, 294] width 158 height 22
type textarea "100+"
click at [657, 382] on textarea at bounding box center [716, 379] width 158 height 14
type textarea "Developers and Data Scientists participated in focus groups and master classes"
click at [970, 326] on div at bounding box center [918, 331] width 158 height 16
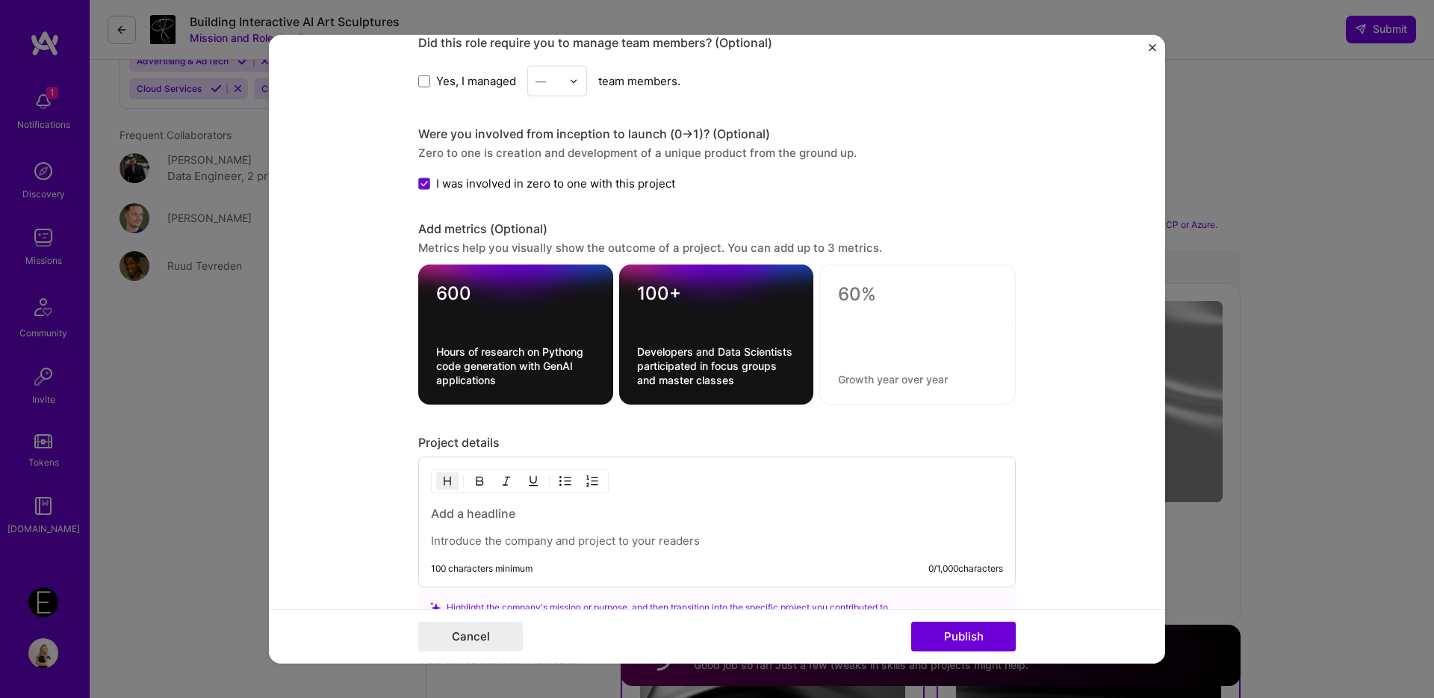
click at [896, 300] on textarea at bounding box center [917, 294] width 159 height 22
type textarea "16"
click at [882, 374] on textarea at bounding box center [917, 379] width 159 height 14
type textarea "Chapters including prompt engineering techniques and fine-tuning"
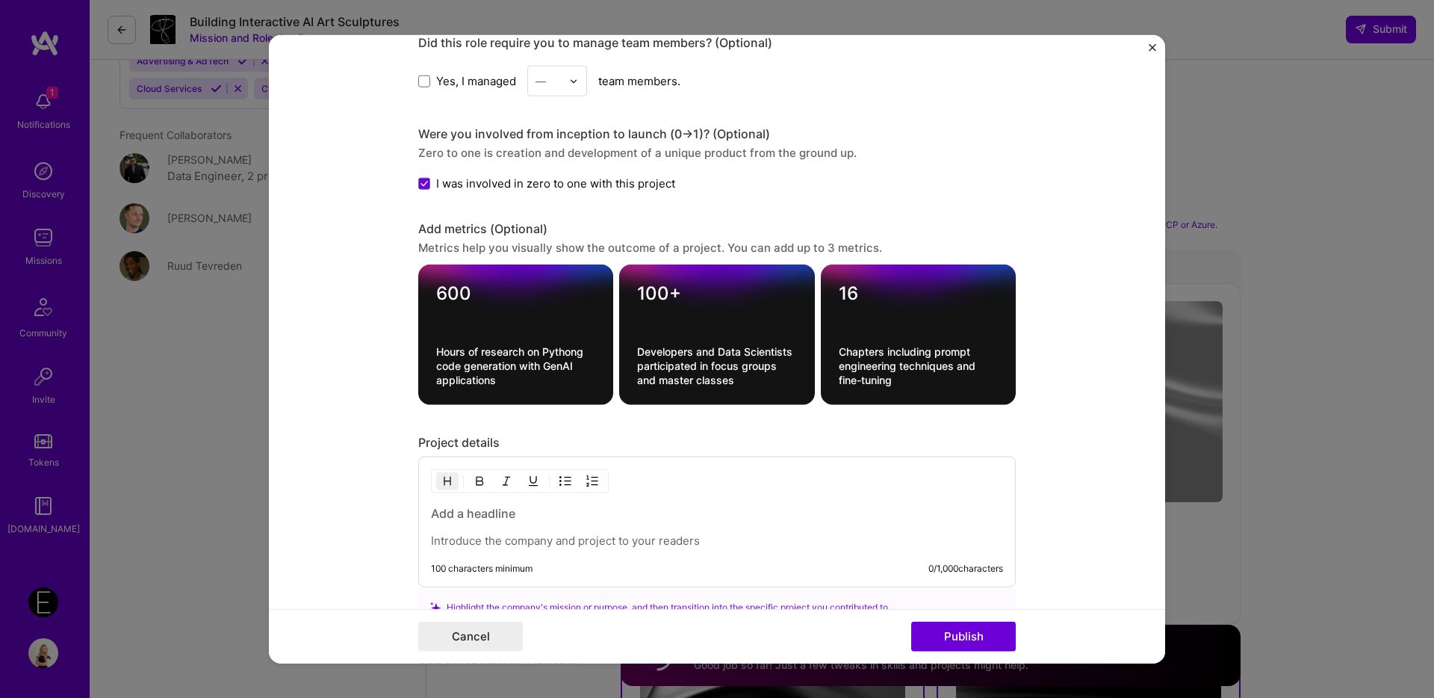
click at [653, 542] on p at bounding box center [717, 540] width 572 height 15
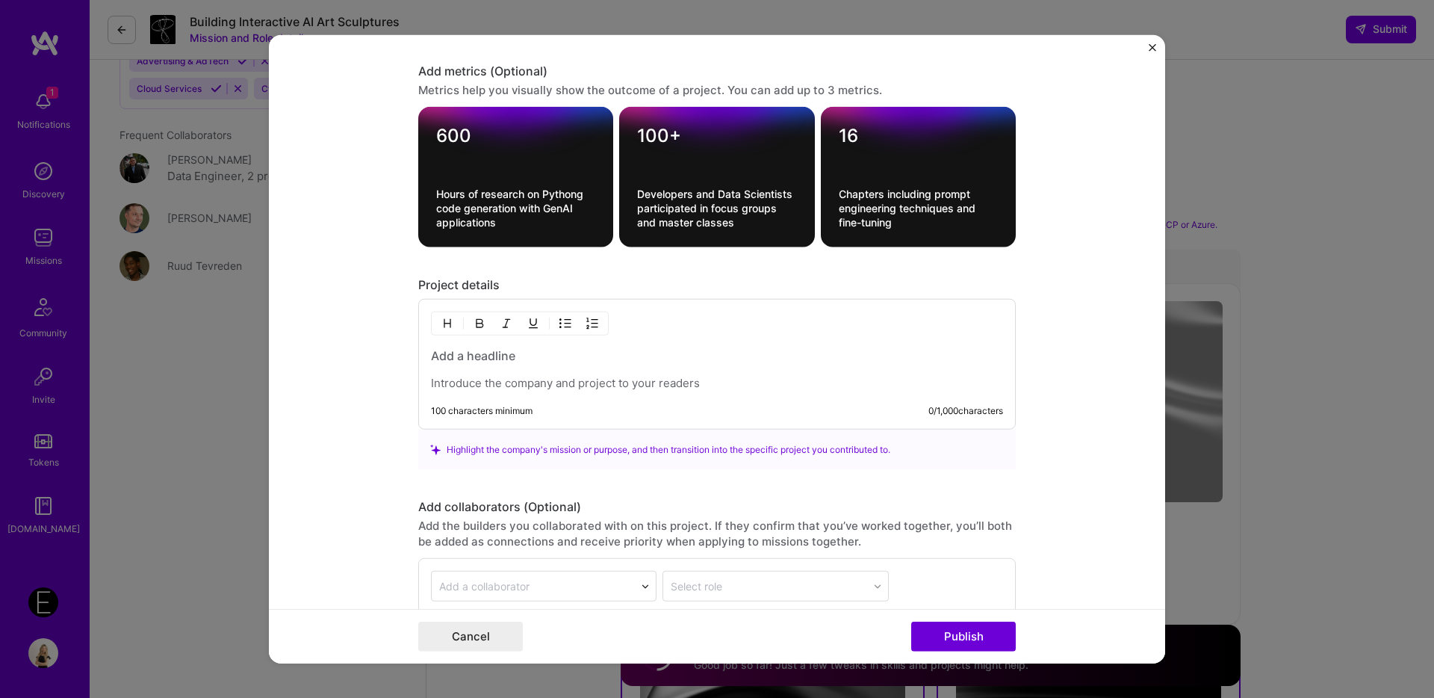
scroll to position [1609, 0]
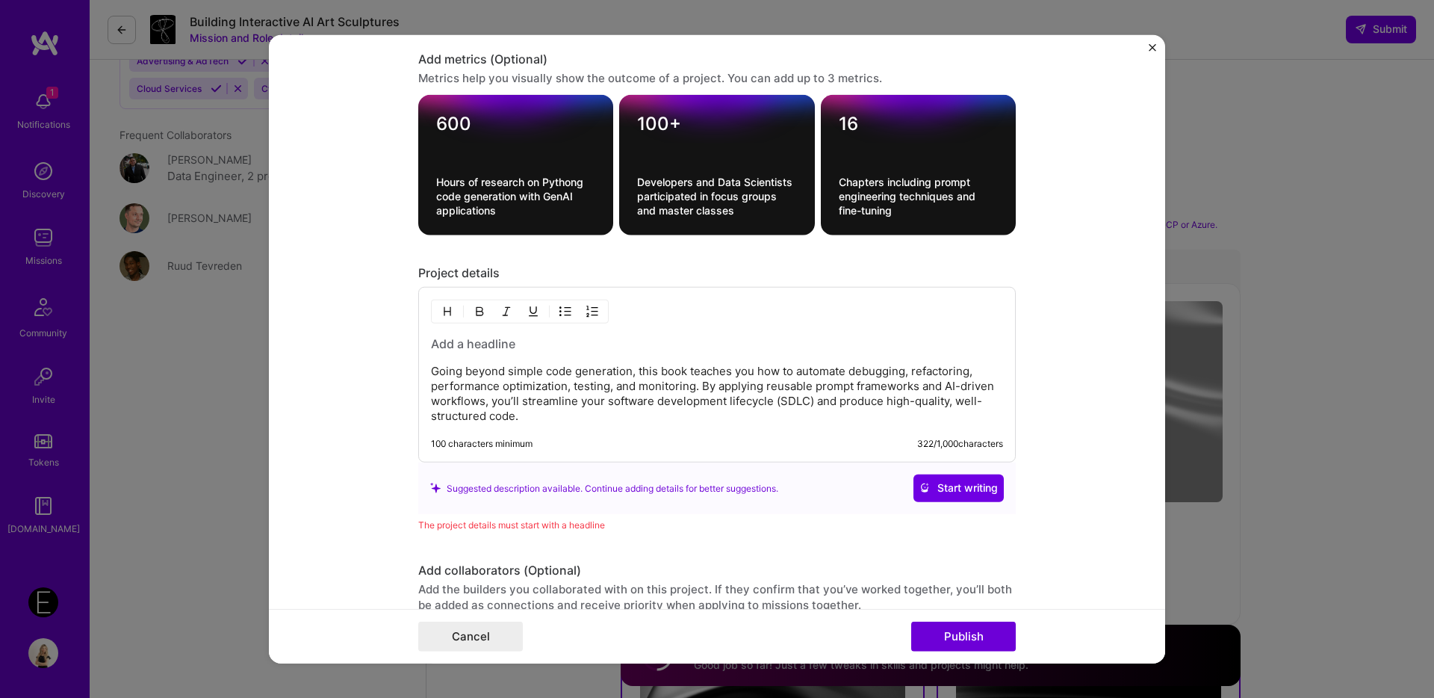
click at [748, 376] on p "Going beyond simple code generation, this book teaches you how to automate debu…" at bounding box center [717, 394] width 572 height 60
click at [503, 399] on p "Going beyond simple code generation, this book teaches how to automate debuggin…" at bounding box center [717, 394] width 572 height 60
click at [619, 404] on p "Going beyond simple code generation, this book teaches how to automate debuggin…" at bounding box center [717, 394] width 572 height 60
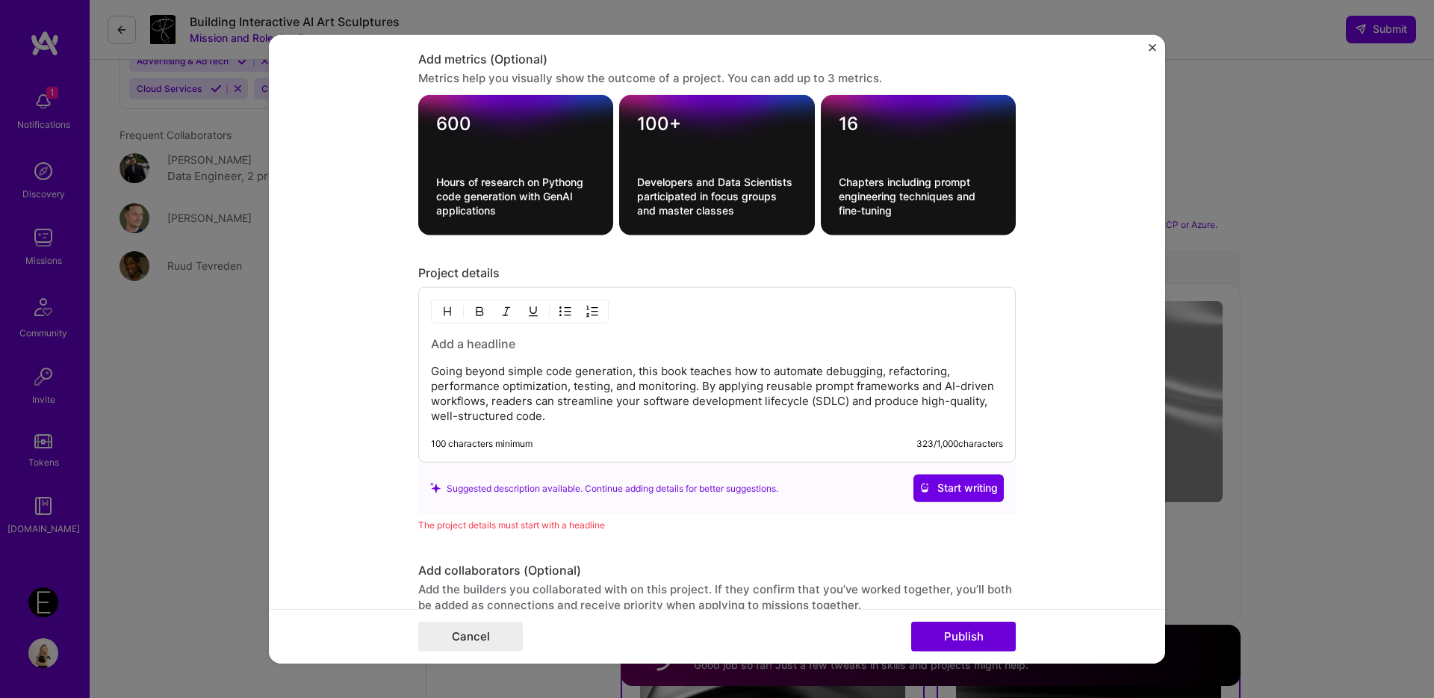
click at [619, 404] on p "Going beyond simple code generation, this book teaches how to automate debuggin…" at bounding box center [717, 394] width 572 height 60
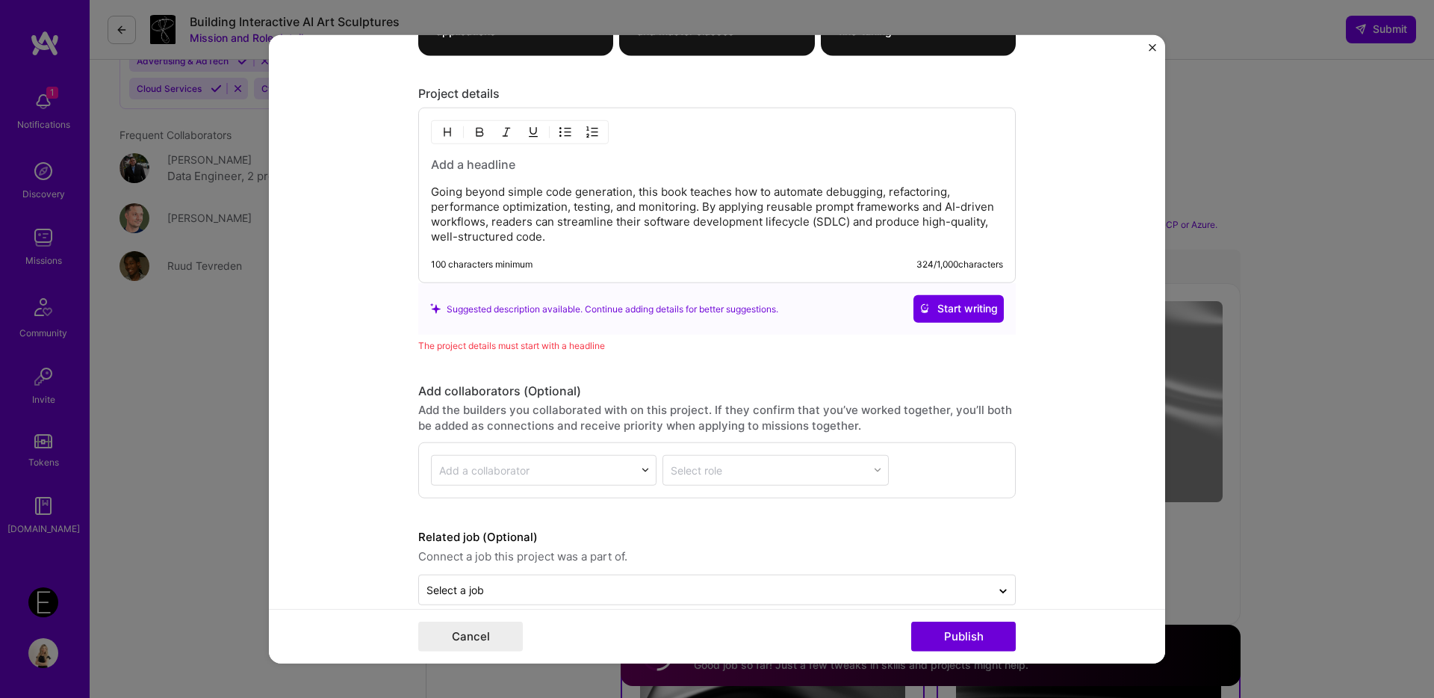
scroll to position [1812, 0]
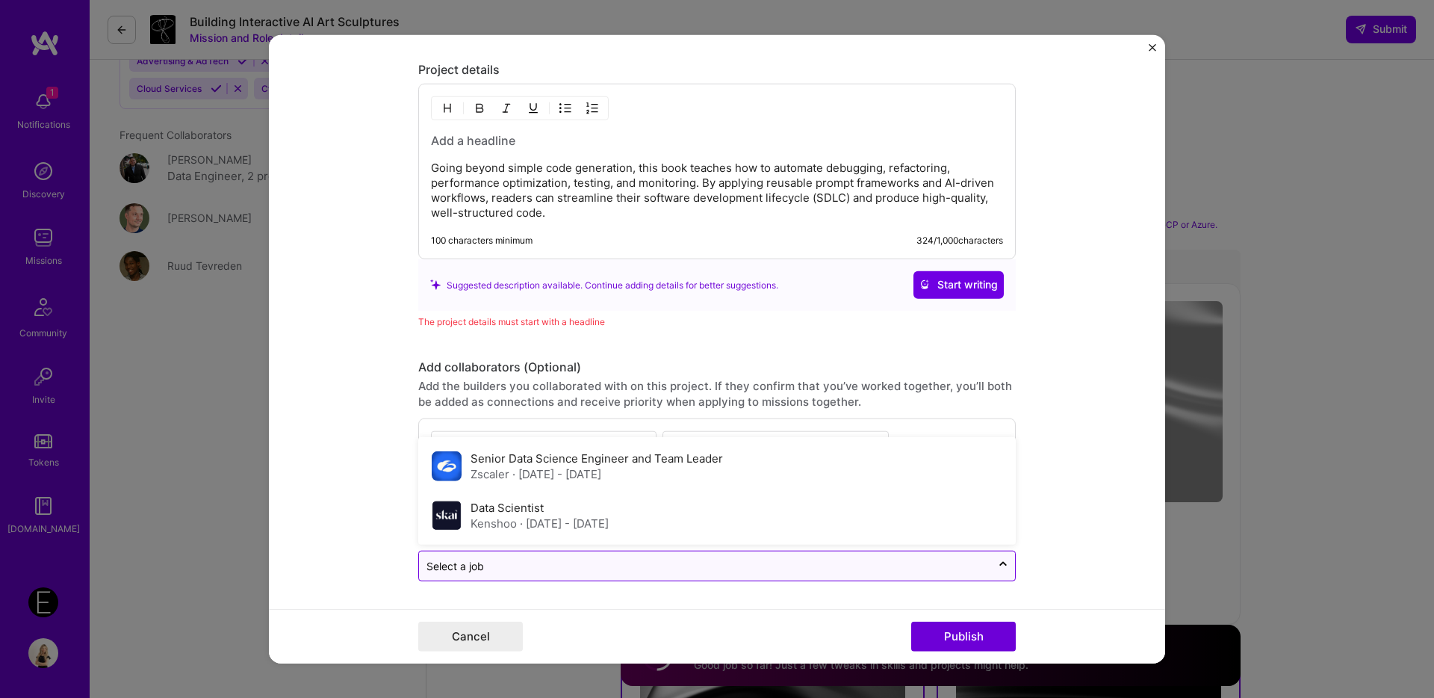
click at [478, 570] on div "Select a job" at bounding box center [456, 565] width 58 height 16
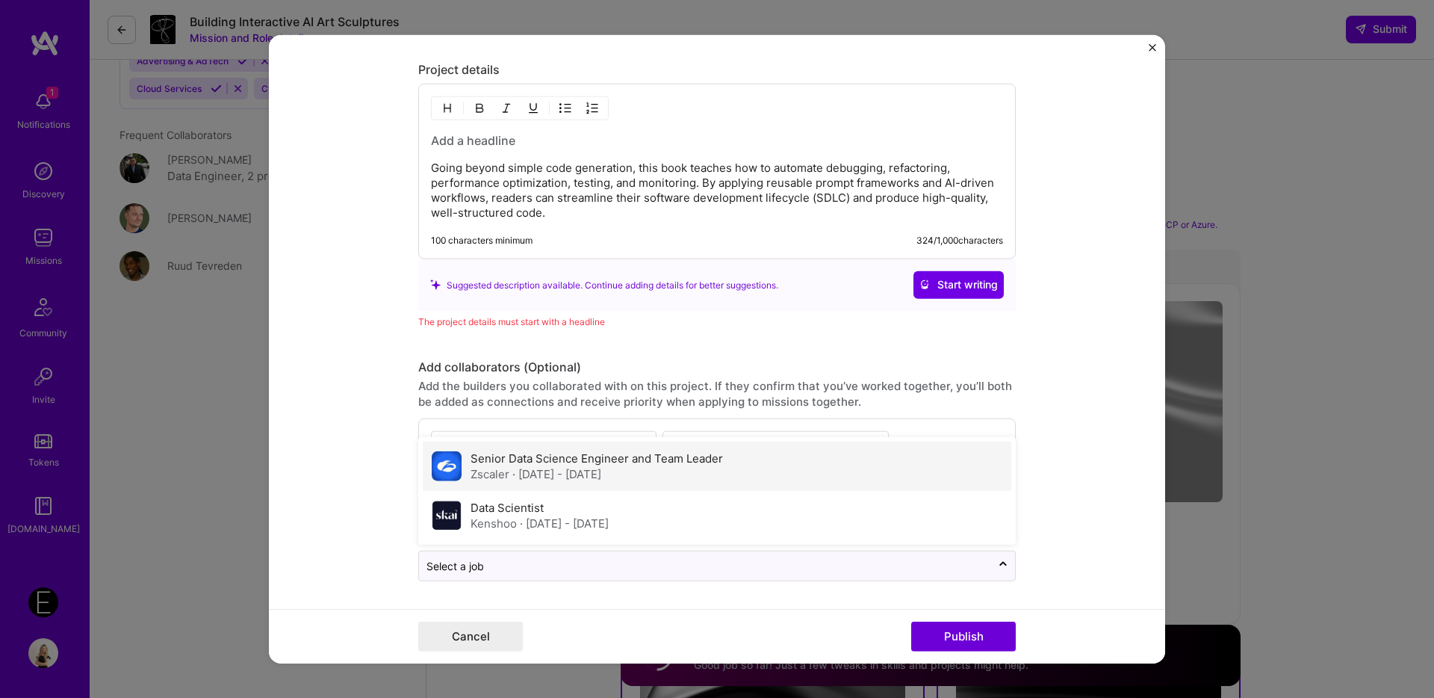
click at [545, 460] on label "Senior Data Science Engineer and Team Leader" at bounding box center [597, 457] width 253 height 14
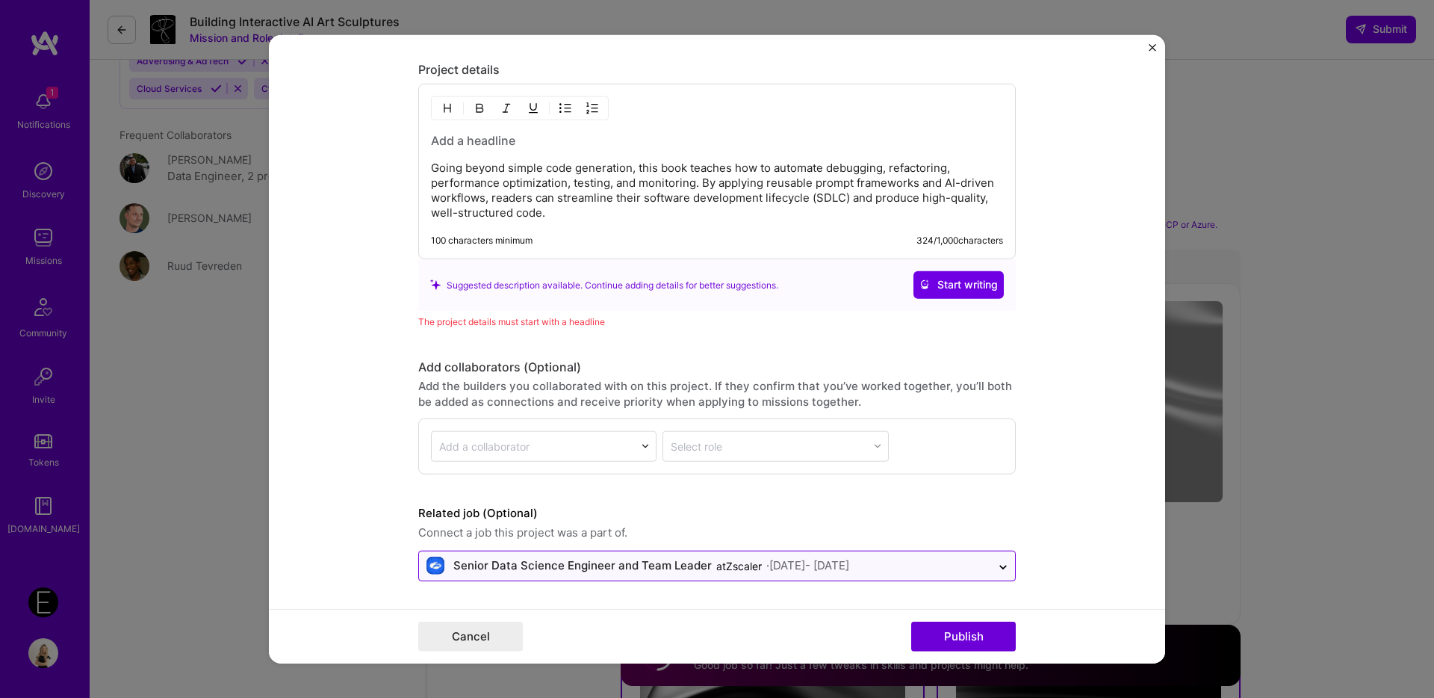
click at [506, 562] on div "Senior Data Science Engineer and Team Leader" at bounding box center [582, 565] width 258 height 16
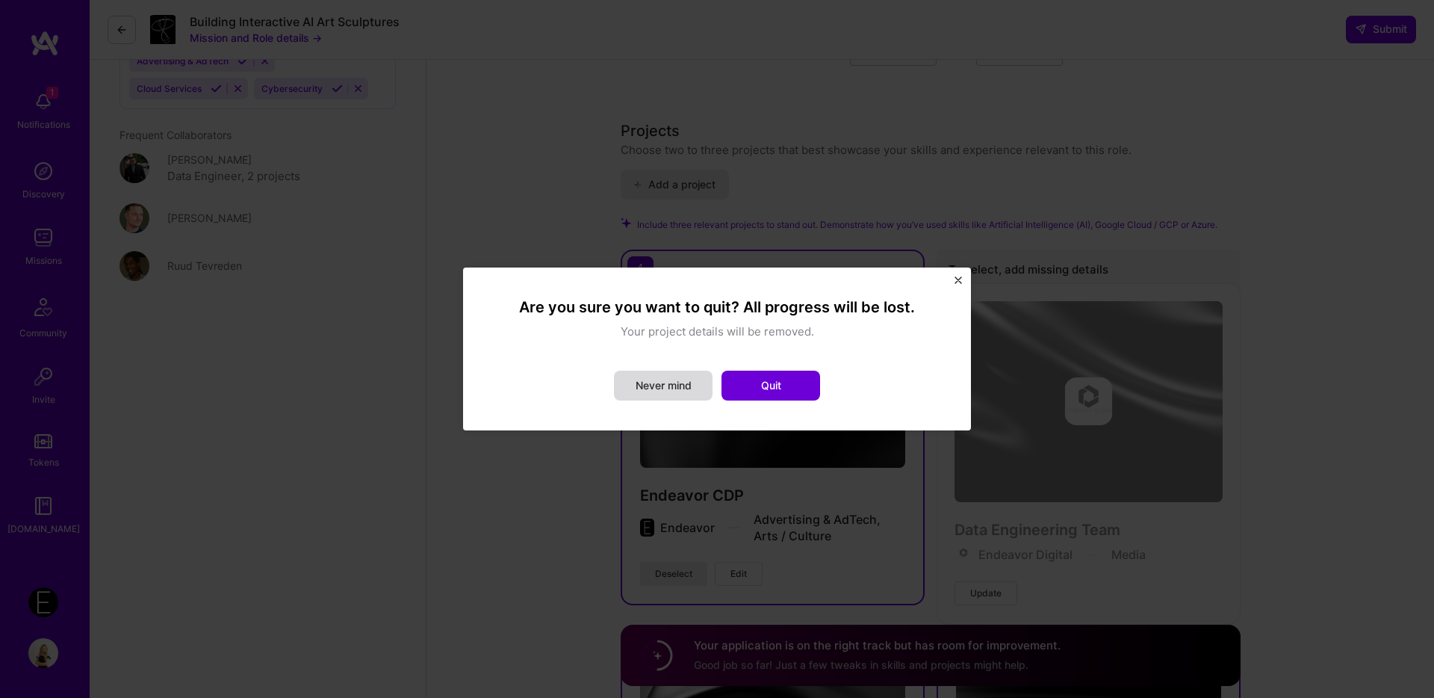
click at [663, 377] on button "Never mind" at bounding box center [663, 386] width 99 height 30
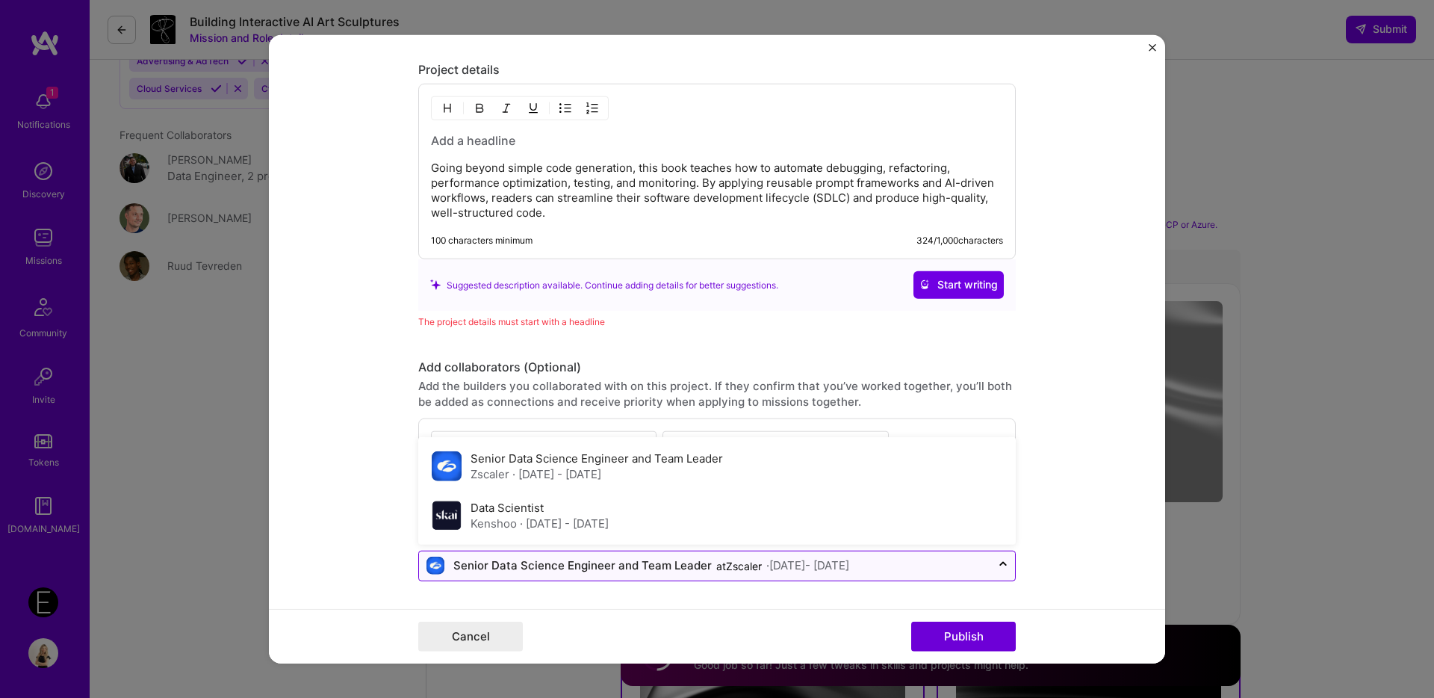
click at [979, 557] on input "text" at bounding box center [705, 565] width 557 height 16
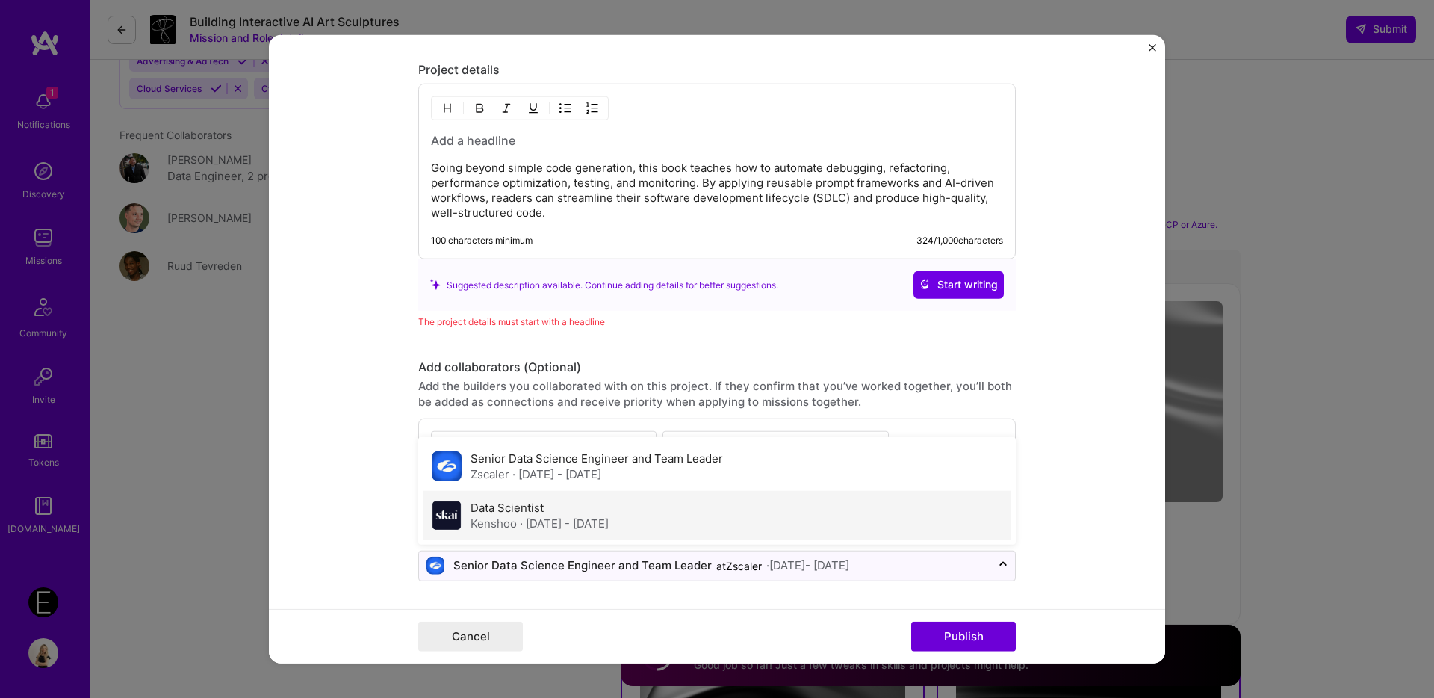
click at [640, 521] on div "Data Scientist Kenshoo · Jun 2018 - Apr 2020" at bounding box center [717, 514] width 589 height 49
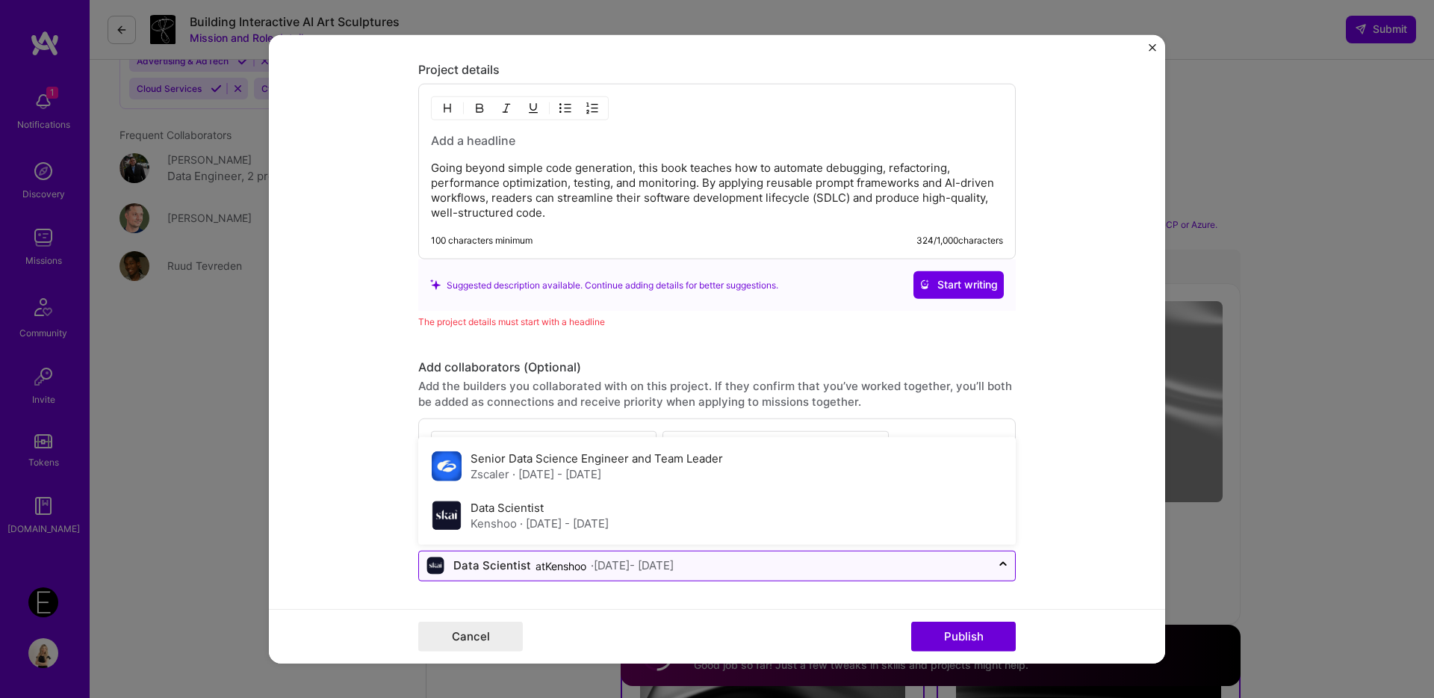
click at [575, 568] on div "at Kenshoo" at bounding box center [561, 565] width 51 height 16
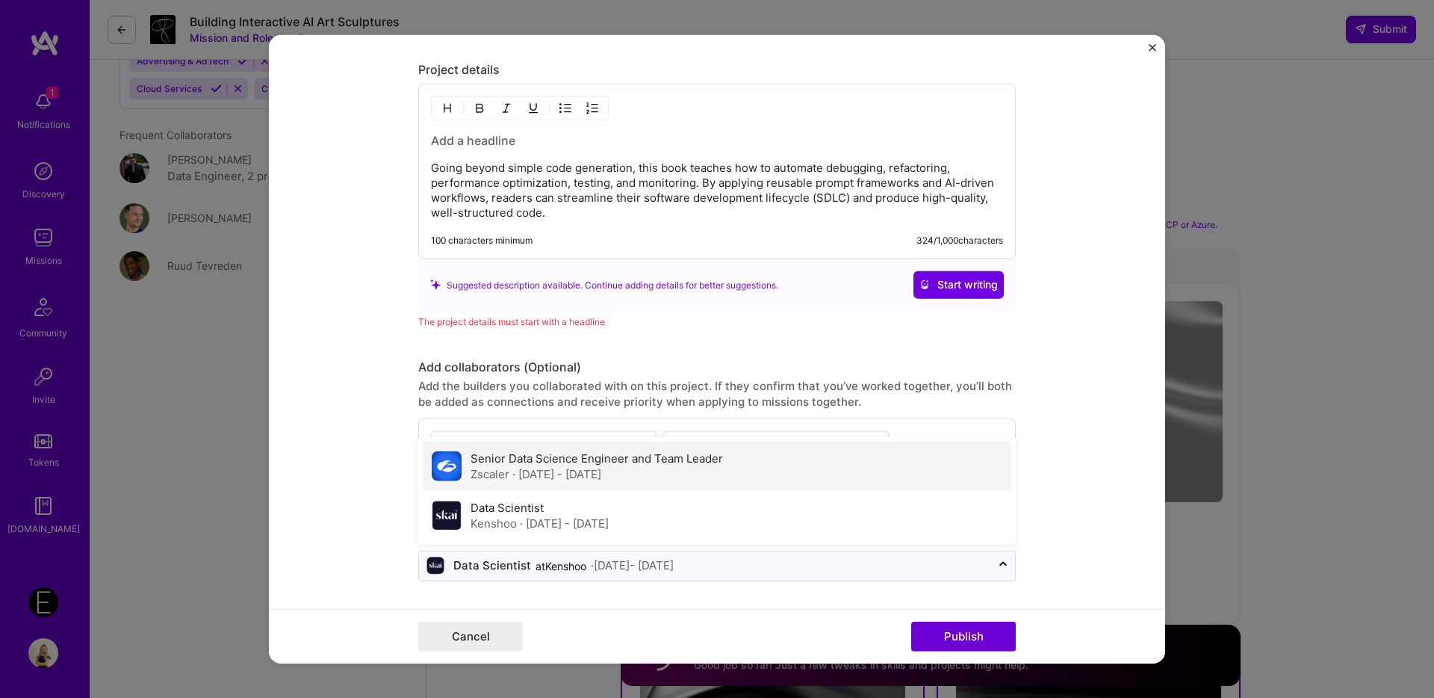
click at [552, 469] on span "· Apr 2020 - May 2024" at bounding box center [556, 473] width 89 height 14
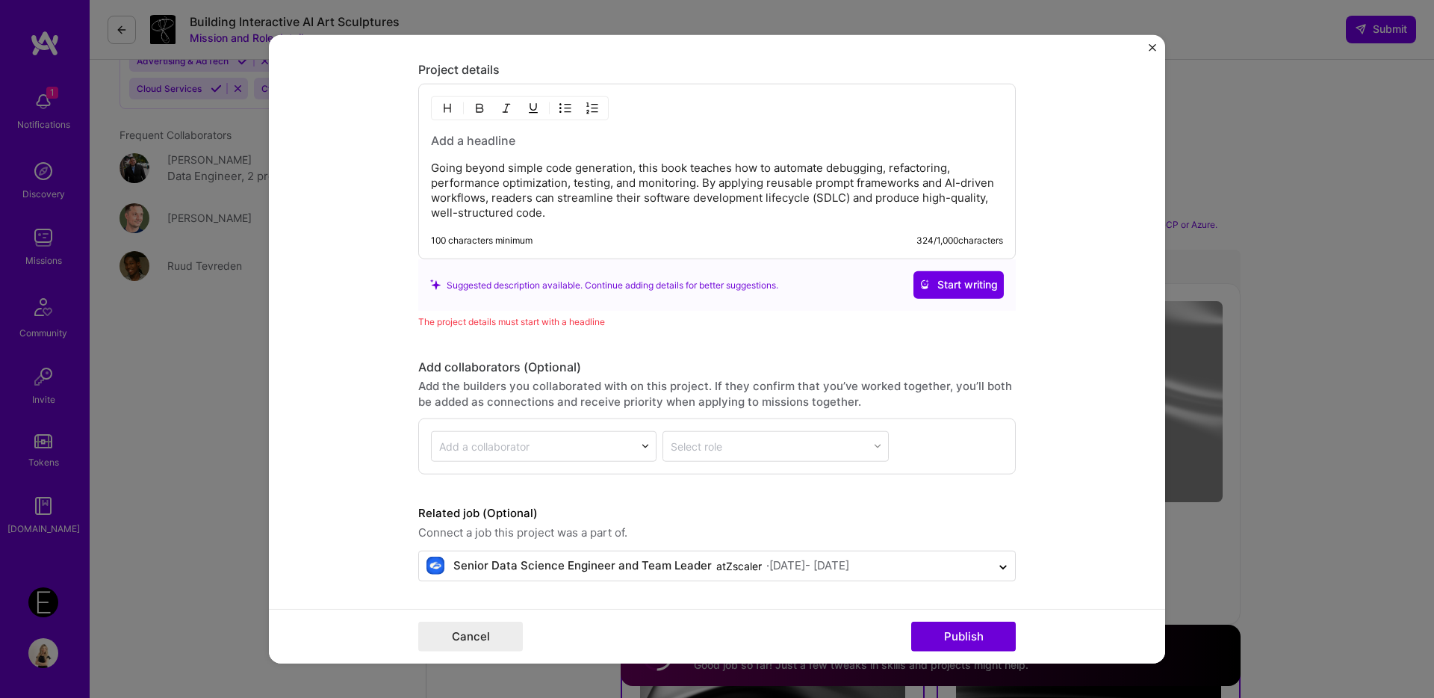
click at [616, 524] on span "Connect a job this project was a part of." at bounding box center [717, 532] width 598 height 18
click at [537, 559] on div "Senior Data Science Engineer and Team Leader" at bounding box center [582, 565] width 258 height 16
click at [1072, 461] on form "Project title Supercharged Coding with GenAI Company Packt Project industry Ind…" at bounding box center [717, 349] width 896 height 628
click at [980, 642] on button "Publish" at bounding box center [963, 636] width 105 height 30
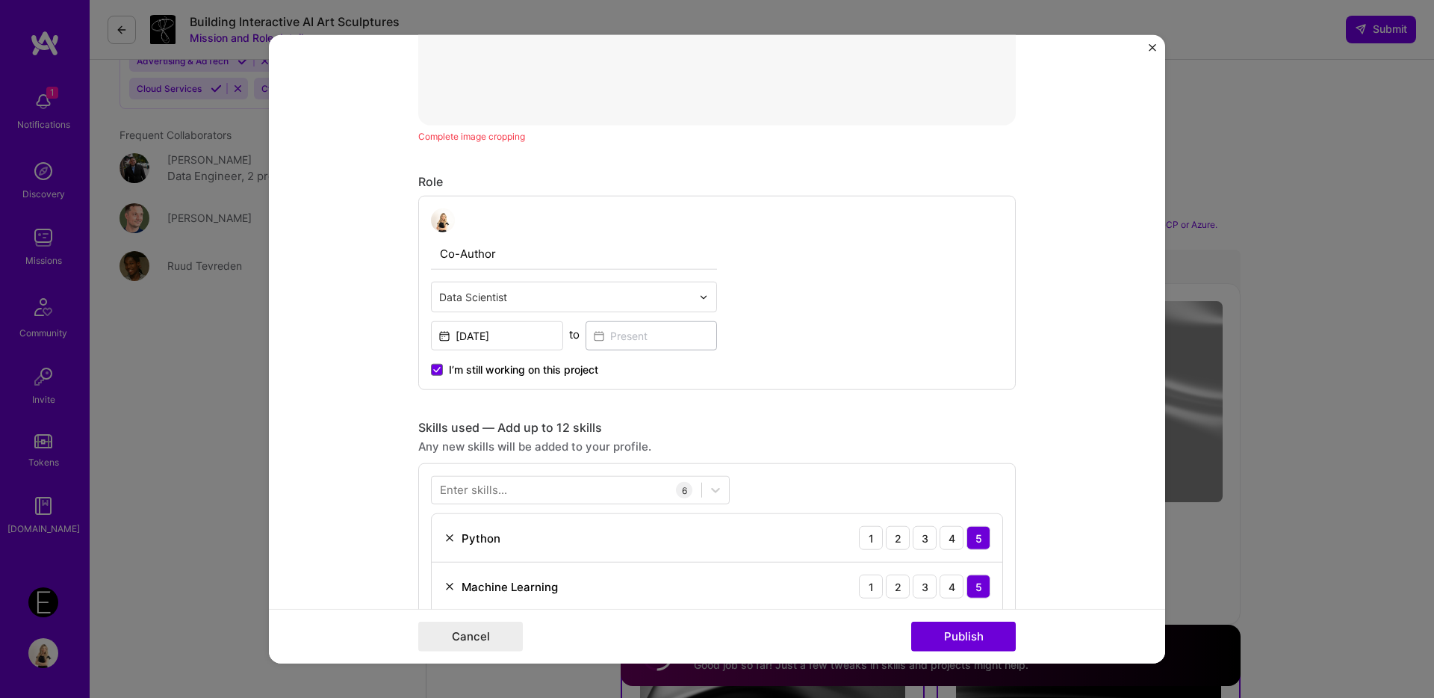
scroll to position [269, 0]
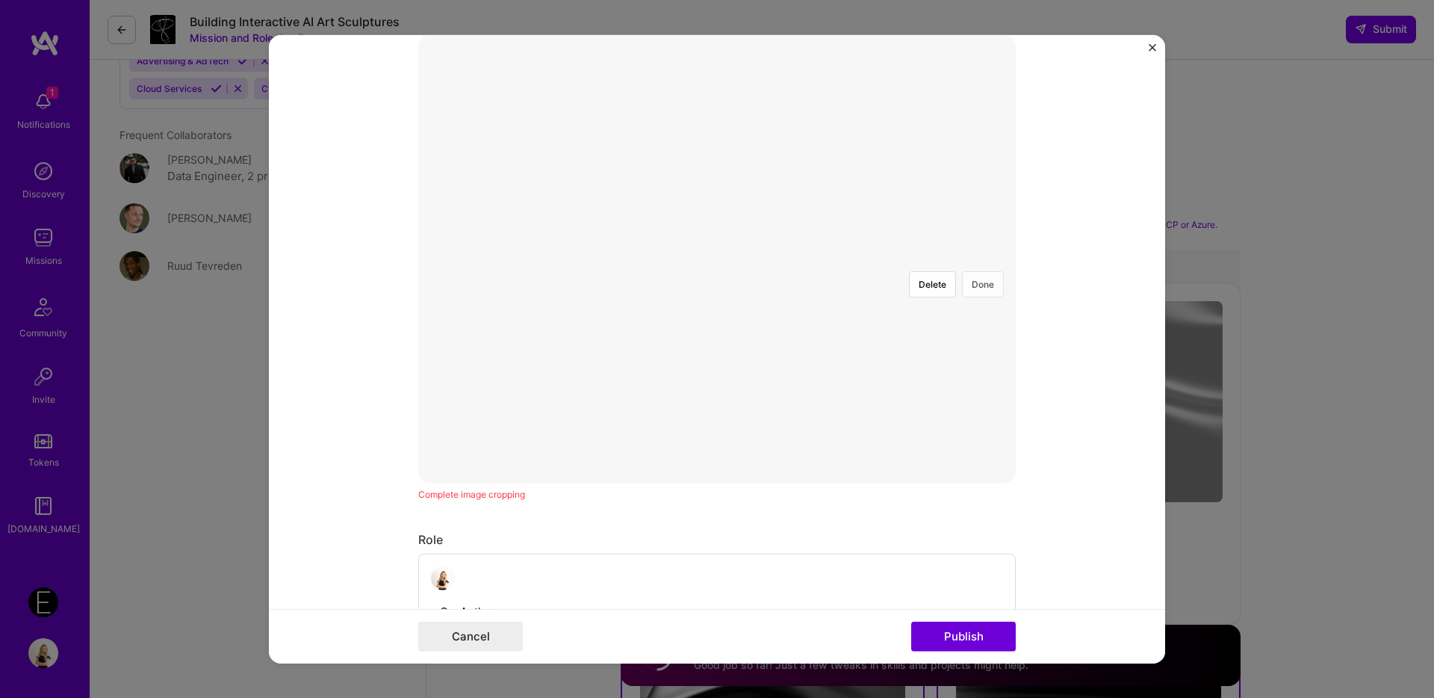
click at [976, 271] on button "Done" at bounding box center [983, 284] width 42 height 26
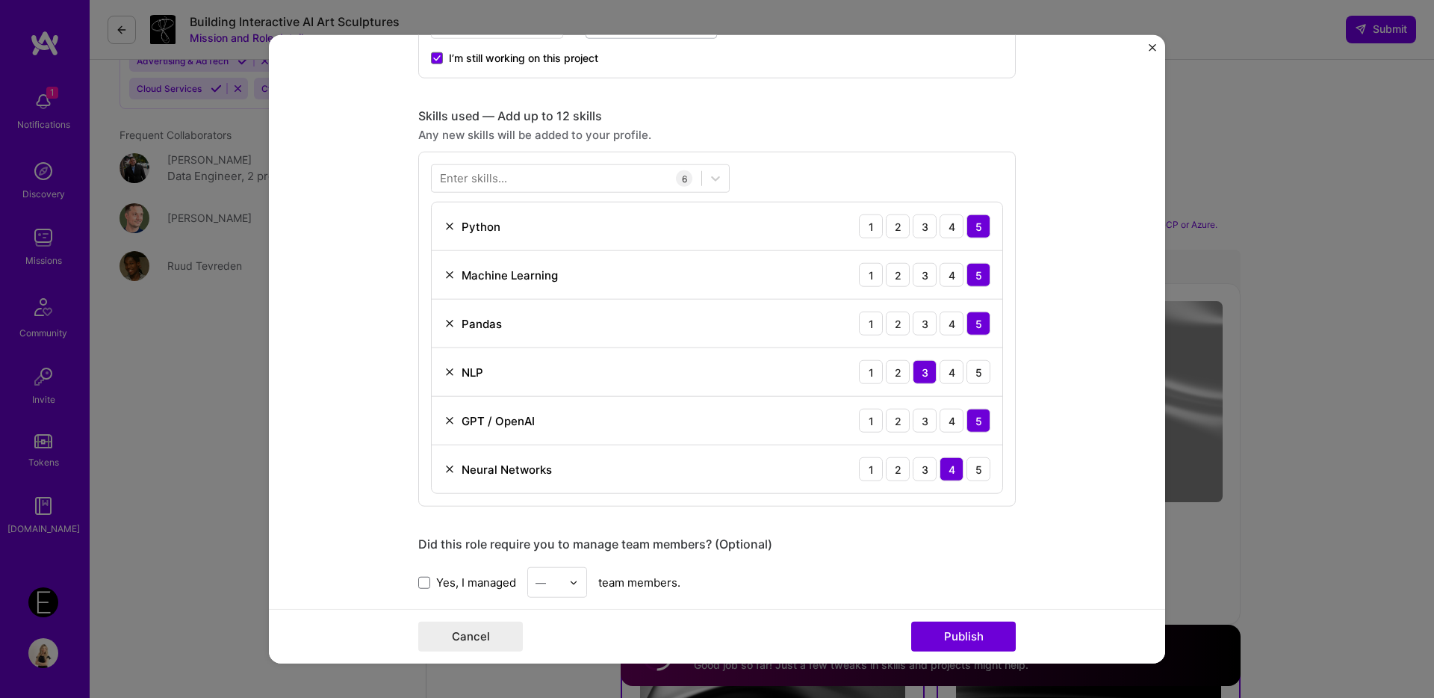
scroll to position [1072, 0]
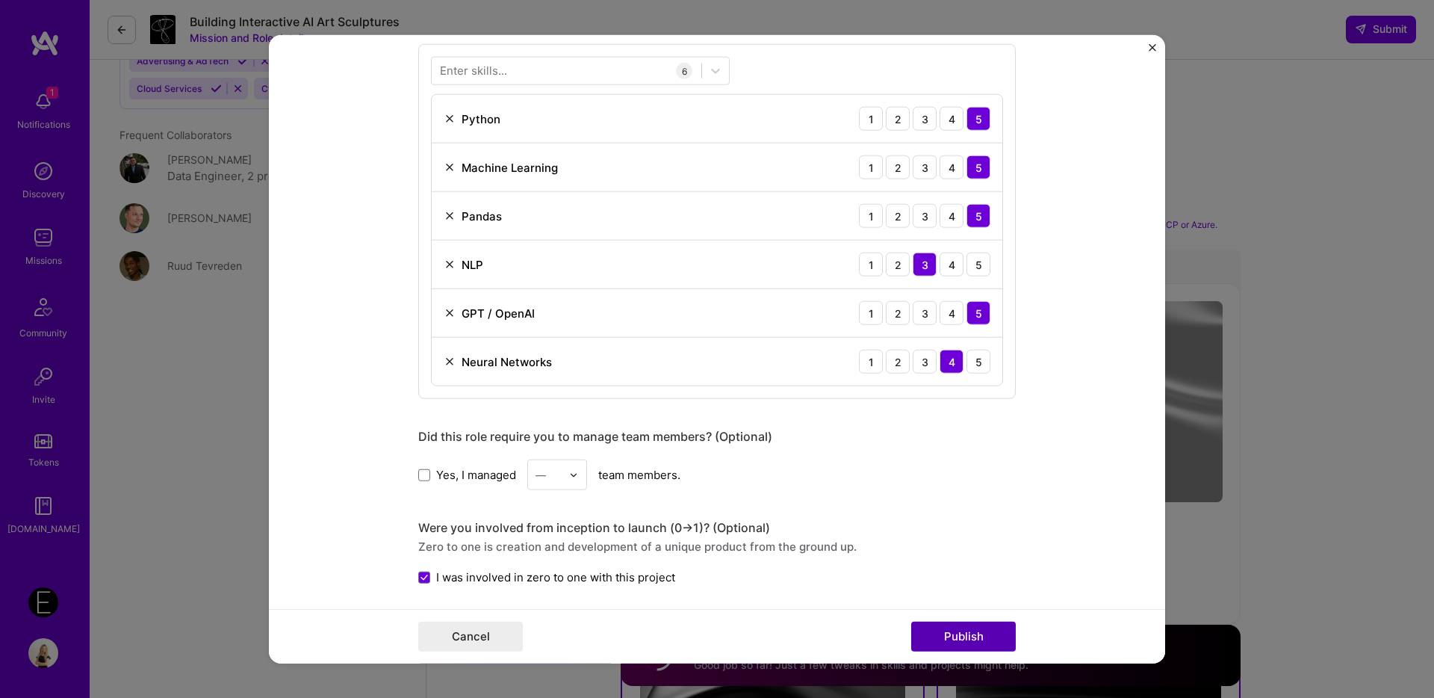
click at [996, 631] on button "Publish" at bounding box center [963, 636] width 105 height 30
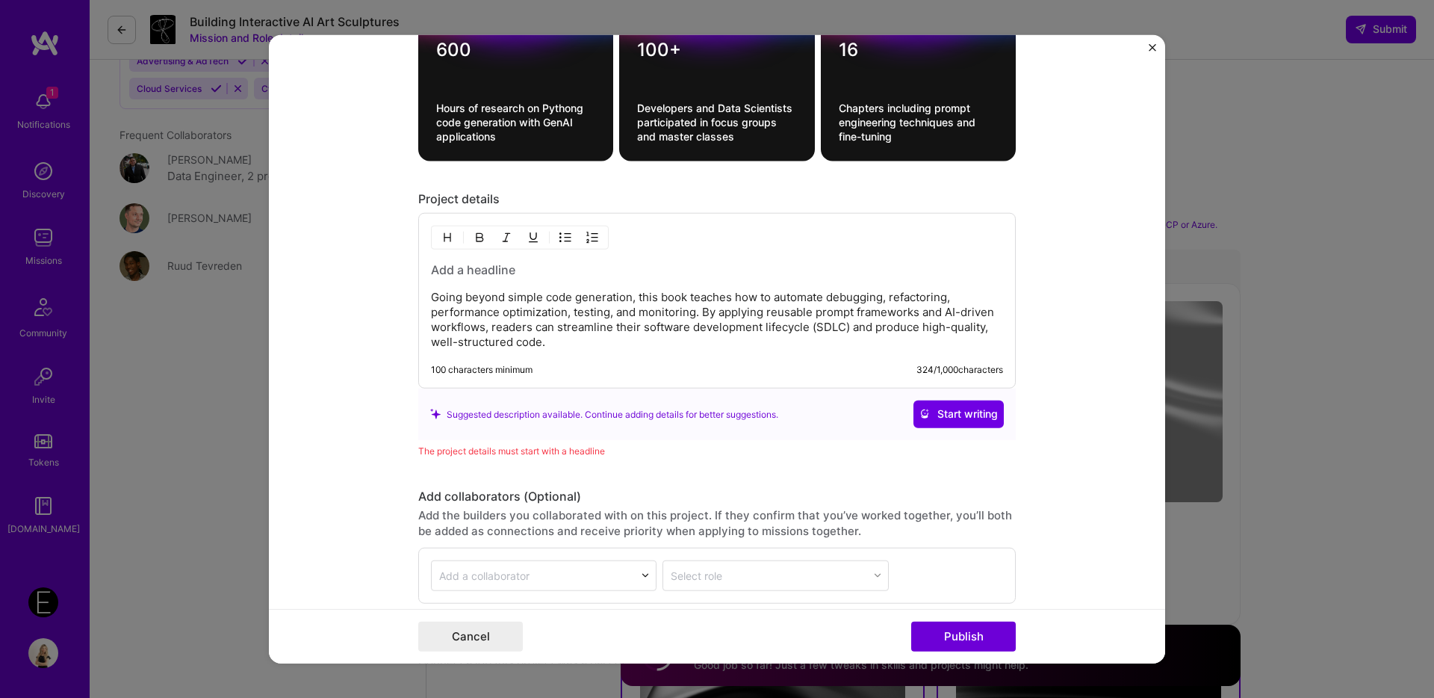
scroll to position [1652, 0]
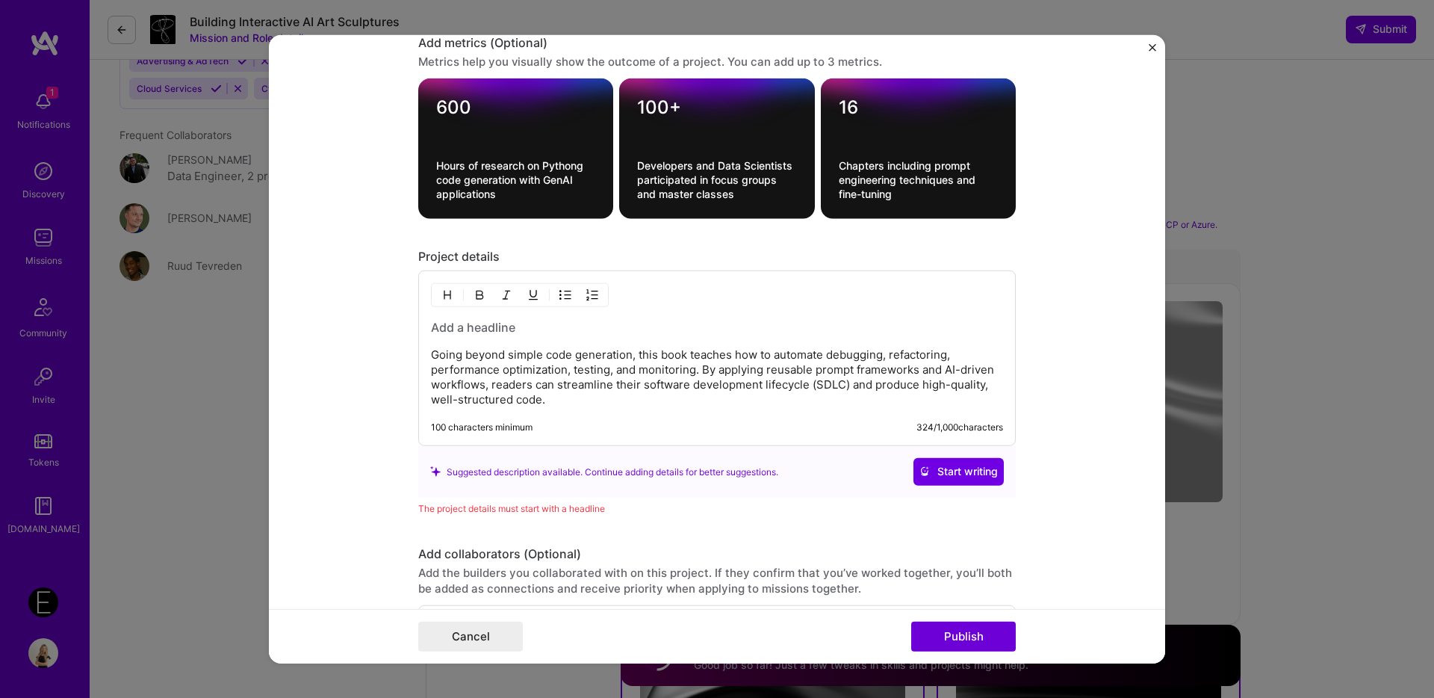
click at [474, 338] on div "Going beyond simple code generation, this book teaches how to automate debuggin…" at bounding box center [717, 363] width 572 height 88
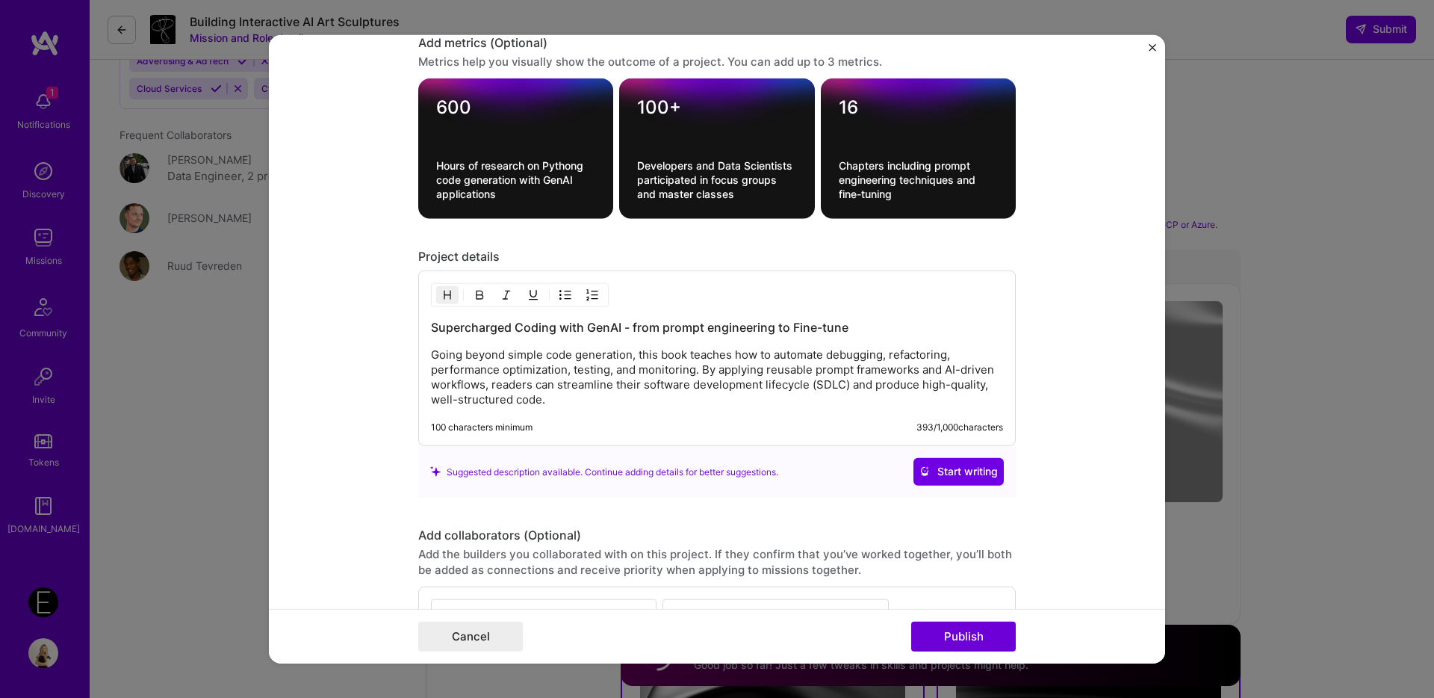
click at [983, 616] on div "Cancel Publish" at bounding box center [717, 635] width 896 height 55
click at [983, 628] on button "Publish" at bounding box center [963, 636] width 105 height 30
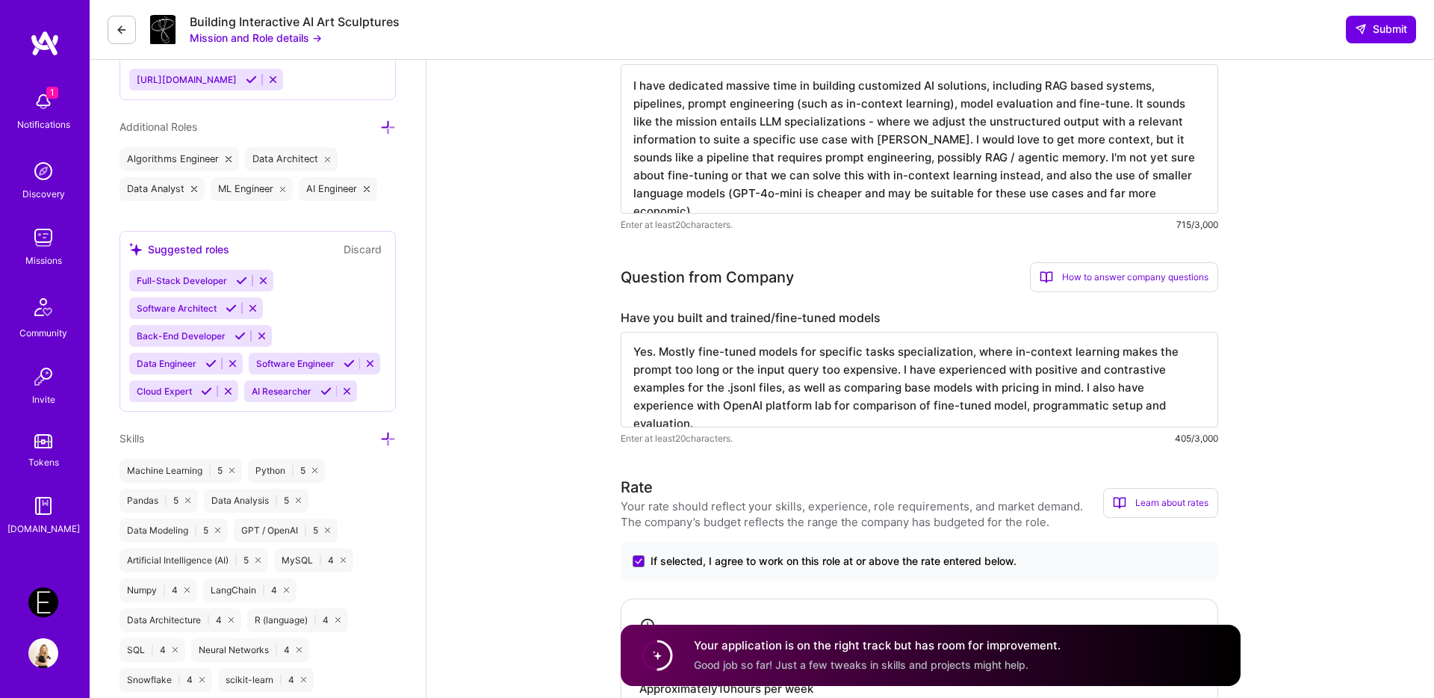
scroll to position [589, 0]
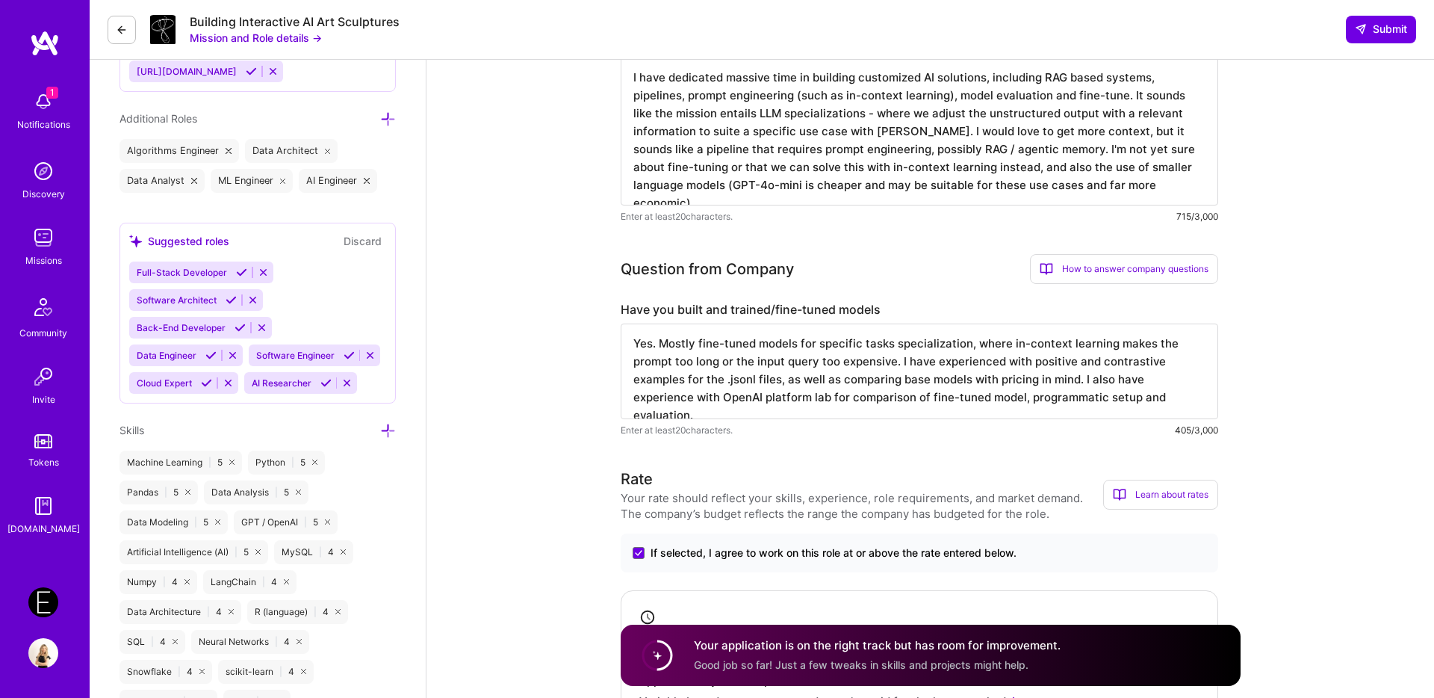
click at [893, 161] on textarea "I have dedicated massive time in building customized AI solutions, including RA…" at bounding box center [920, 130] width 598 height 149
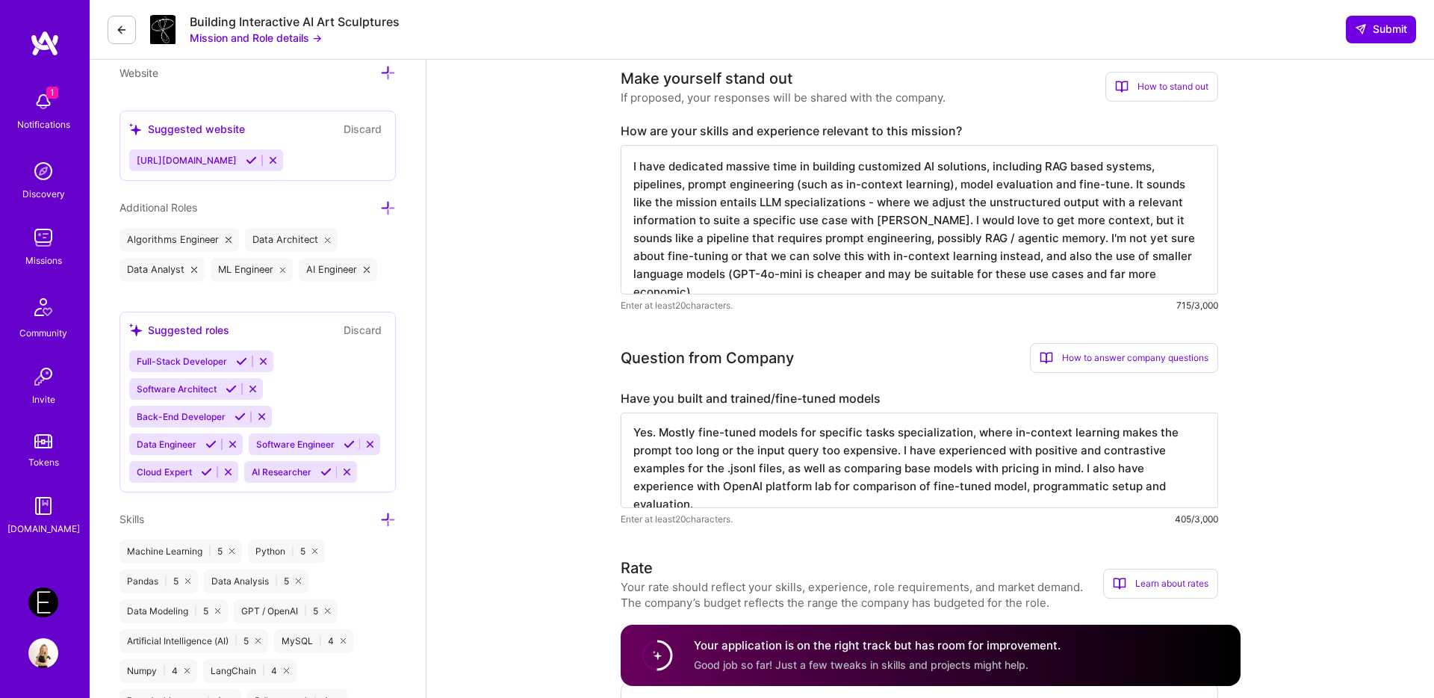
scroll to position [455, 0]
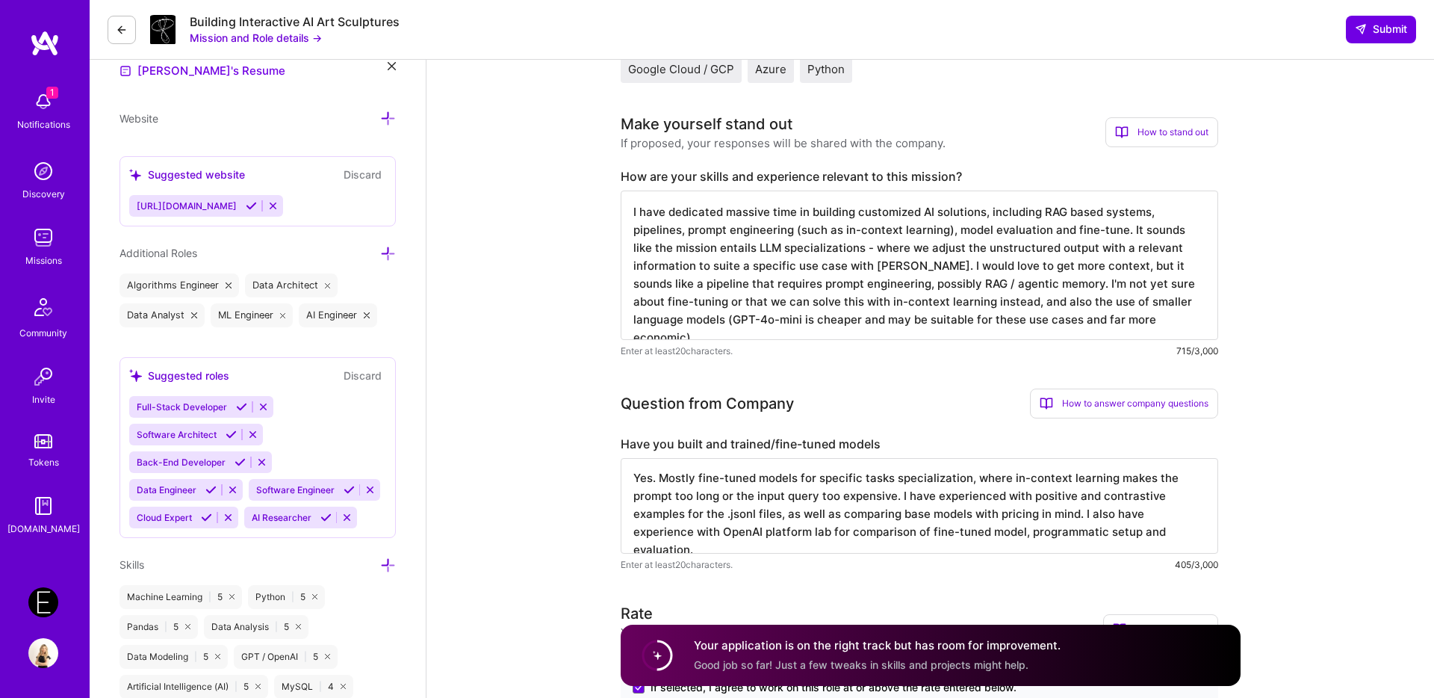
click at [863, 289] on textarea "I have dedicated massive time in building customized AI solutions, including RA…" at bounding box center [920, 264] width 598 height 149
paste textarea "’ve invested significant time in building customized AI solutions, including RA…"
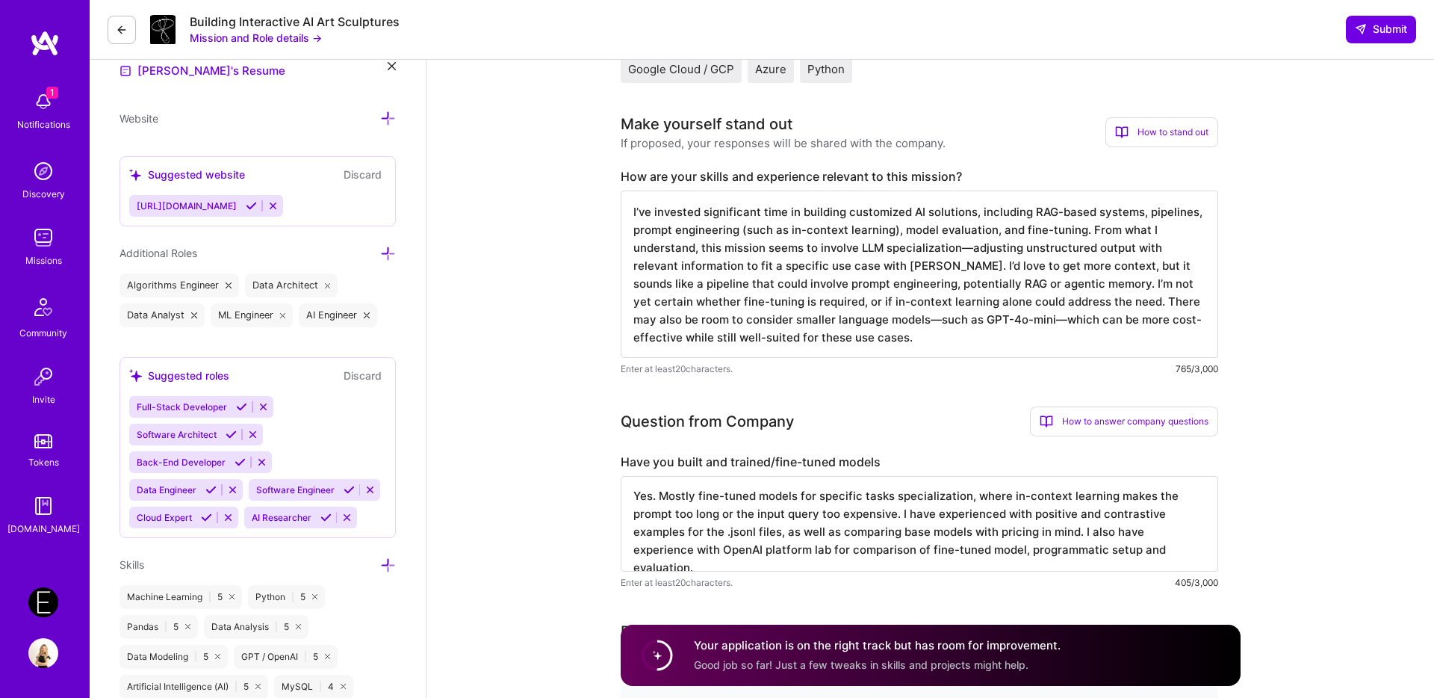
click at [973, 247] on textarea "I’ve invested significant time in building customized AI solutions, including R…" at bounding box center [920, 273] width 598 height 167
click at [1008, 288] on textarea "I’ve invested significant time in building customized AI solutions, including R…" at bounding box center [920, 273] width 598 height 167
click at [873, 323] on textarea "I’ve invested significant time in building customized AI solutions, including R…" at bounding box center [920, 273] width 598 height 167
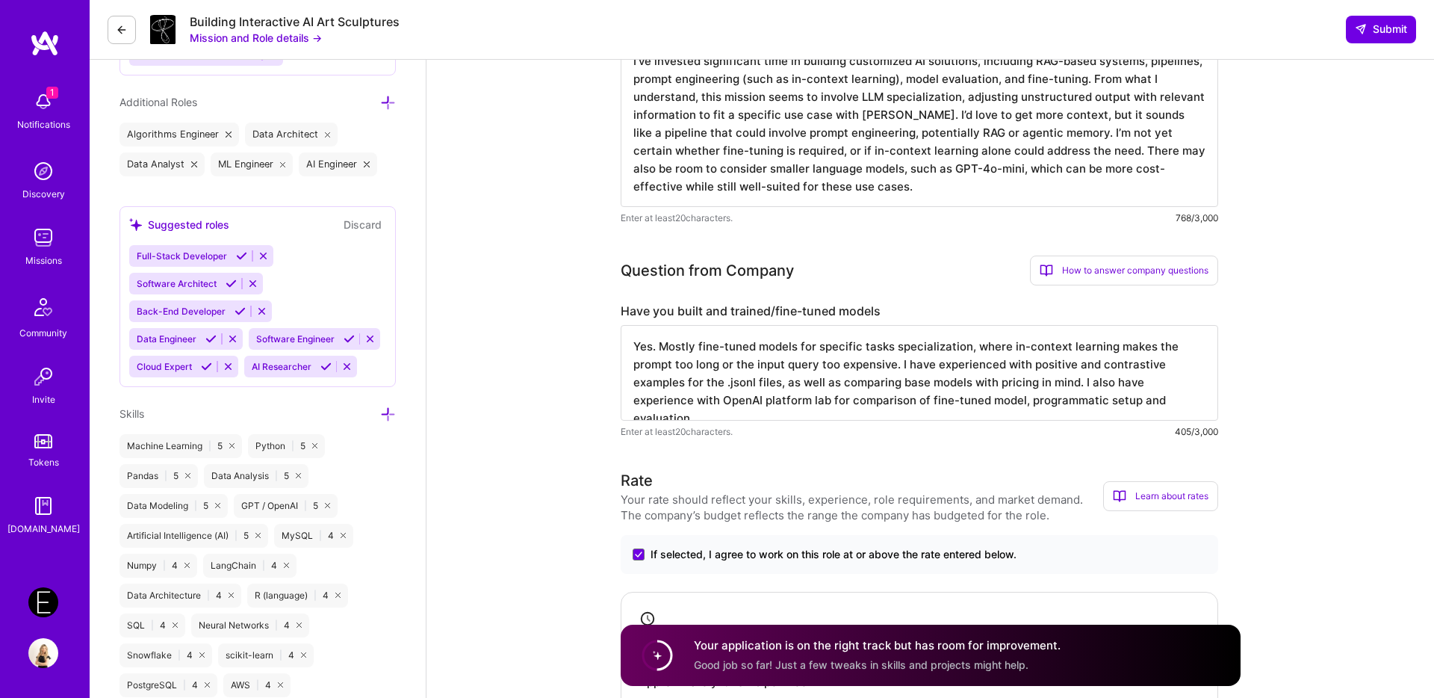
scroll to position [506, 0]
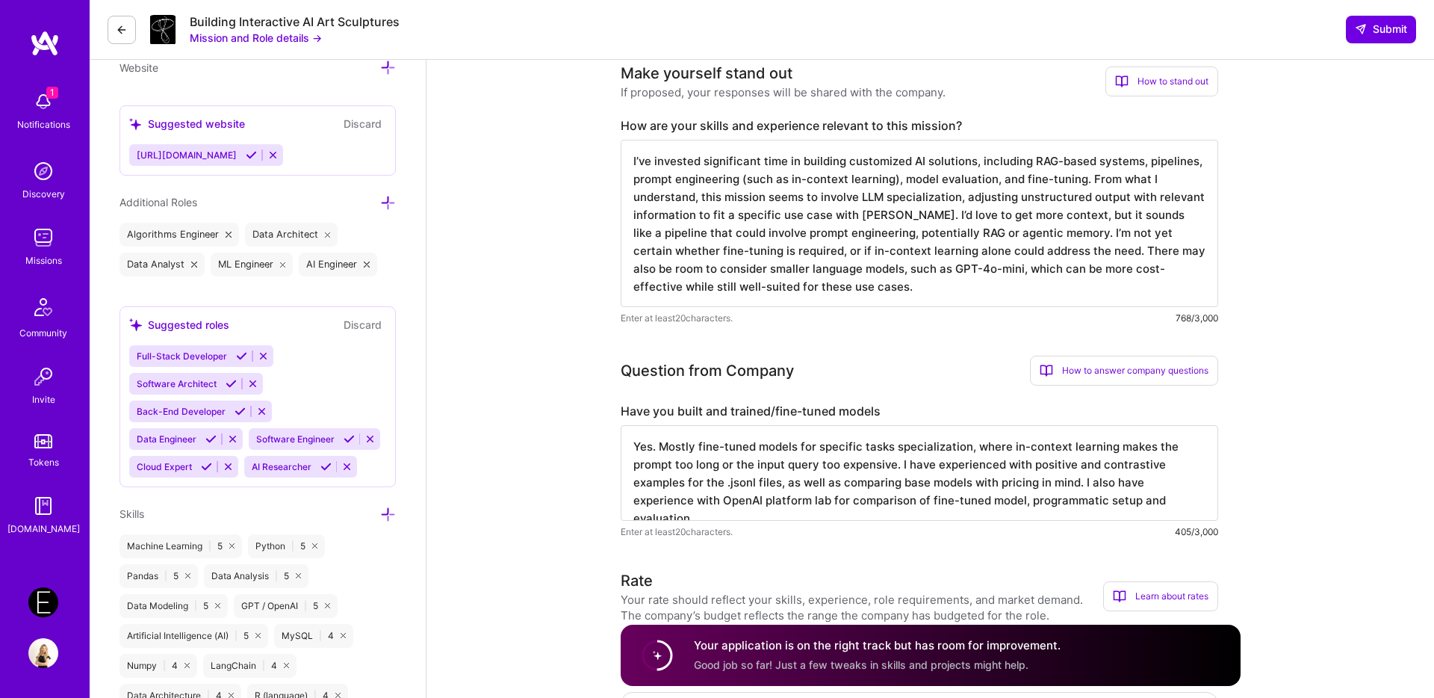
click at [858, 275] on textarea "I’ve invested significant time in building customized AI solutions, including R…" at bounding box center [920, 223] width 598 height 167
click at [982, 268] on textarea "I’ve invested significant time in building customized AI solutions, including R…" at bounding box center [920, 223] width 598 height 167
type textarea "I’ve invested significant time in building customized AI solutions, including R…"
click at [795, 450] on textarea "Yes. Mostly fine-tuned models for specific tasks specialization, where in-conte…" at bounding box center [920, 473] width 598 height 96
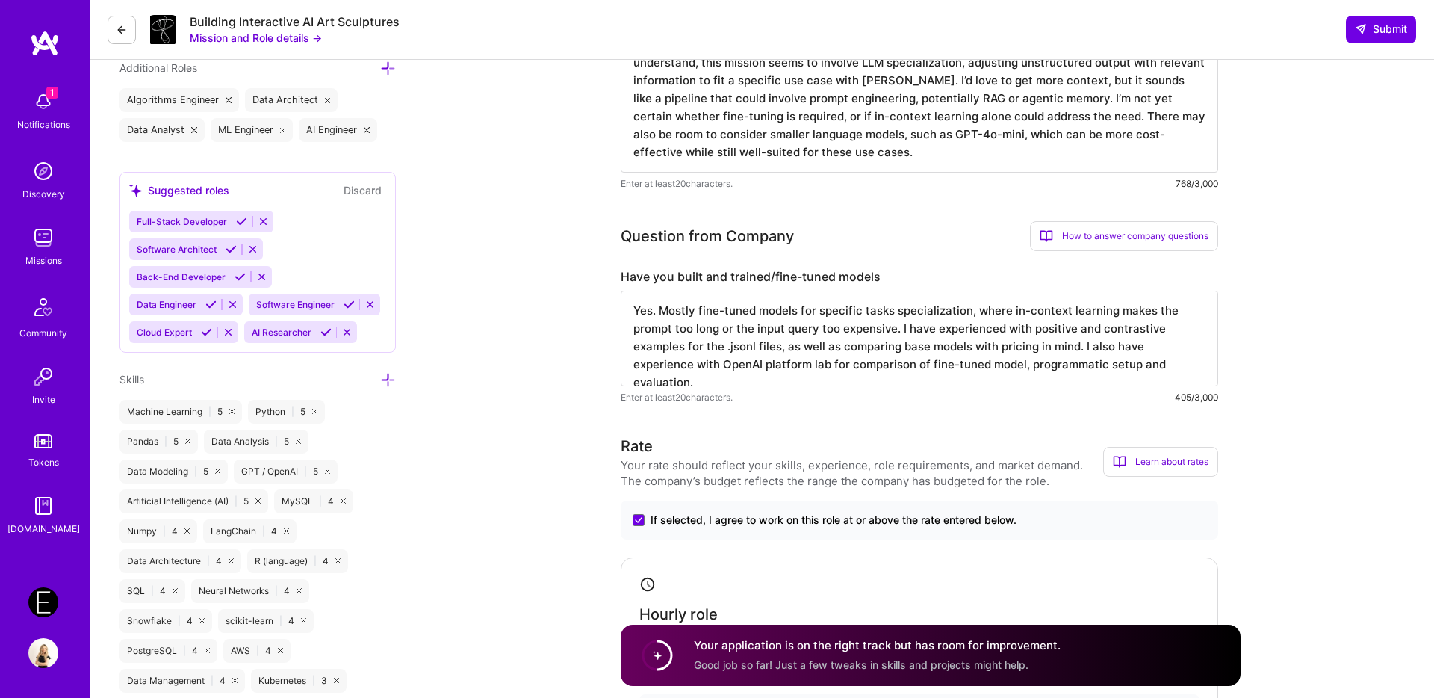
scroll to position [709, 0]
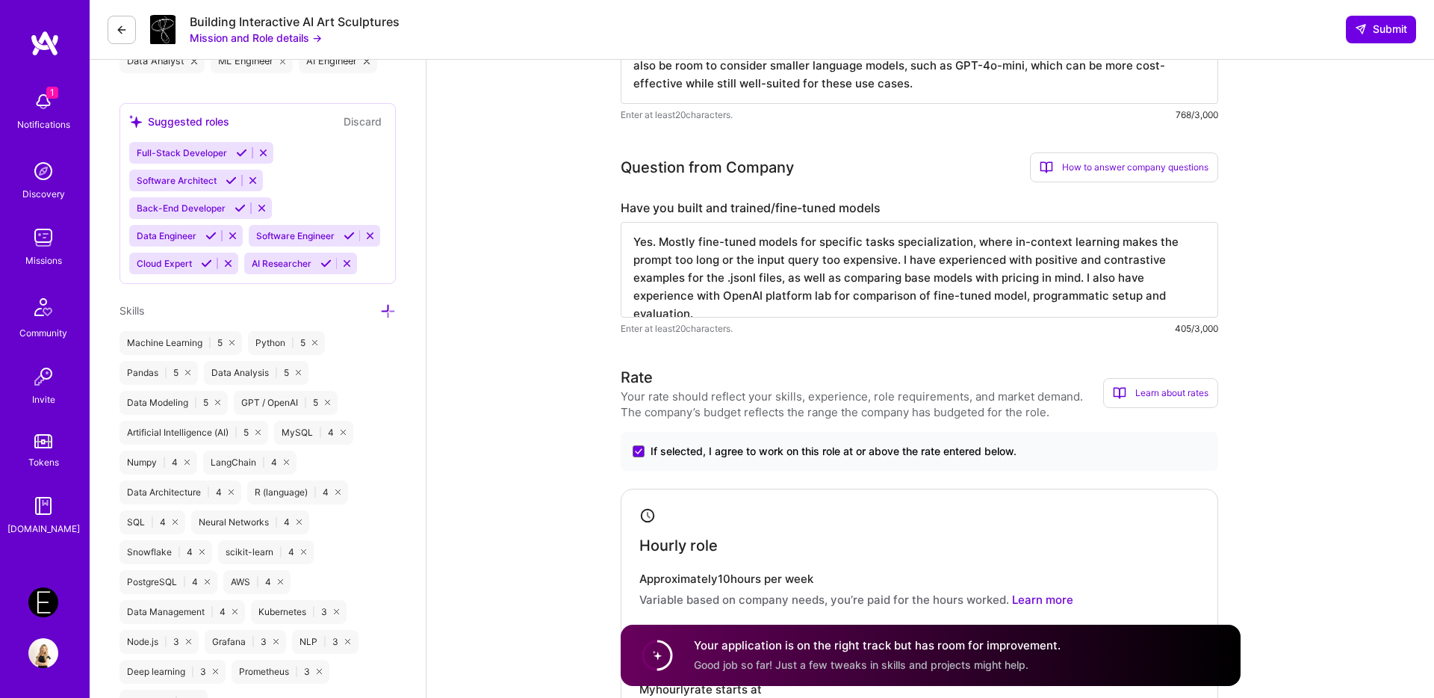
click at [746, 263] on textarea "Yes. Mostly fine-tuned models for specific tasks specialization, where in-conte…" at bounding box center [920, 270] width 598 height 96
paste textarea "I’ve mostly fine-tuned models for task specialization in cases where in-context…"
drag, startPoint x: 663, startPoint y: 243, endPoint x: 810, endPoint y: 241, distance: 147.2
click at [810, 241] on textarea "Yes. I’ve mostly fine-tuned models for task specialization in cases where in-co…" at bounding box center [920, 270] width 598 height 96
click at [757, 242] on textarea "Yes. I’ve mostly fine-tuned models for task specialization in cases where in-co…" at bounding box center [920, 270] width 598 height 96
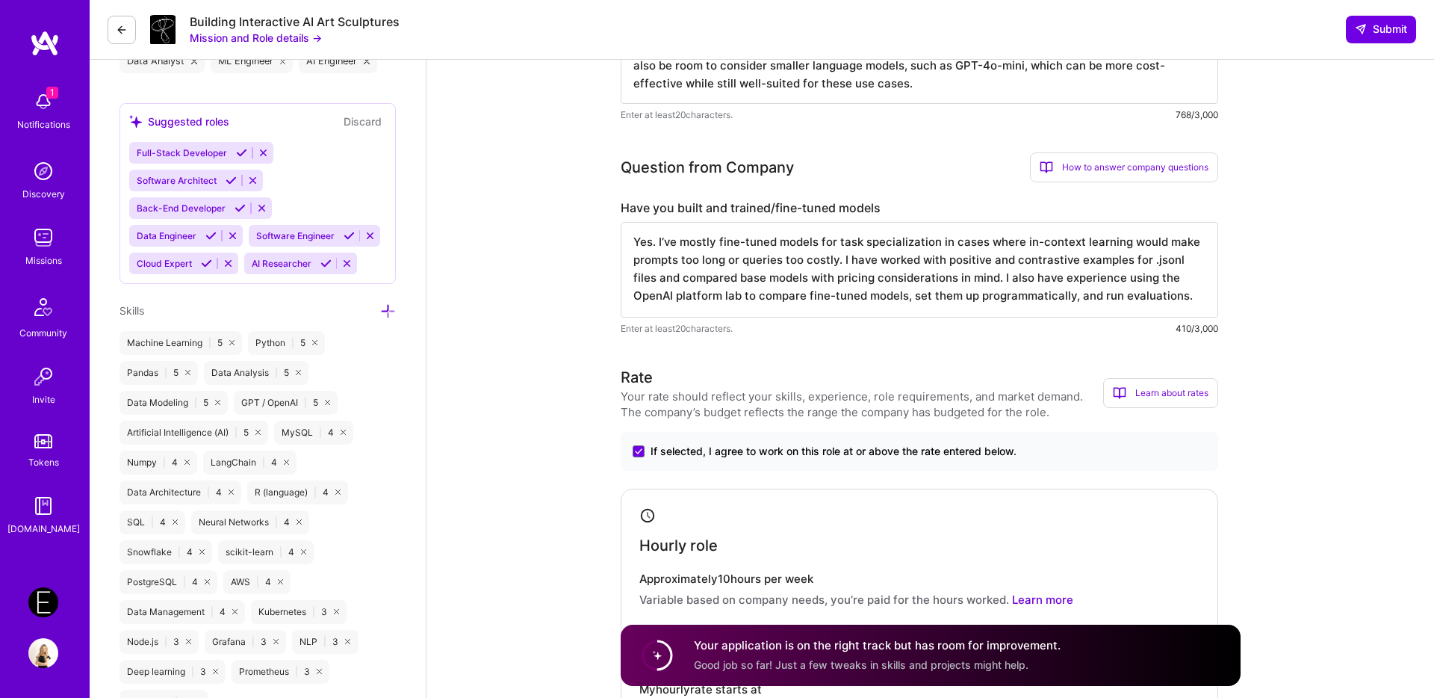
click at [641, 268] on textarea "Yes. I’ve mostly fine-tuned models for task specialization in cases where in-co…" at bounding box center [920, 270] width 598 height 96
drag, startPoint x: 874, startPoint y: 251, endPoint x: 1177, endPoint y: 259, distance: 303.4
click at [1177, 259] on textarea "Yes. I’ve mostly fine-tuned models for task specialization in cases where in-co…" at bounding box center [920, 270] width 598 height 96
click at [1208, 261] on textarea "Yes. I’ve mostly fine-tuned models for task specialization in cases where in-co…" at bounding box center [920, 270] width 598 height 96
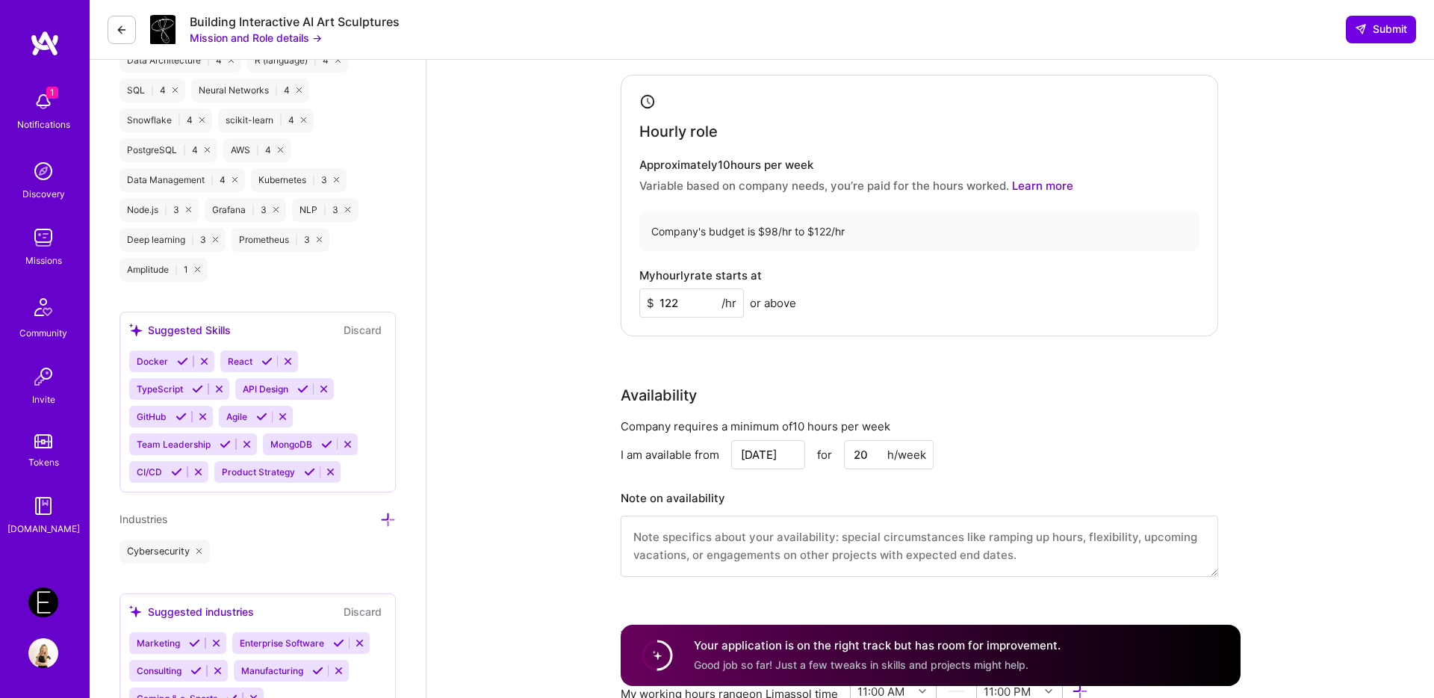
scroll to position [1145, 0]
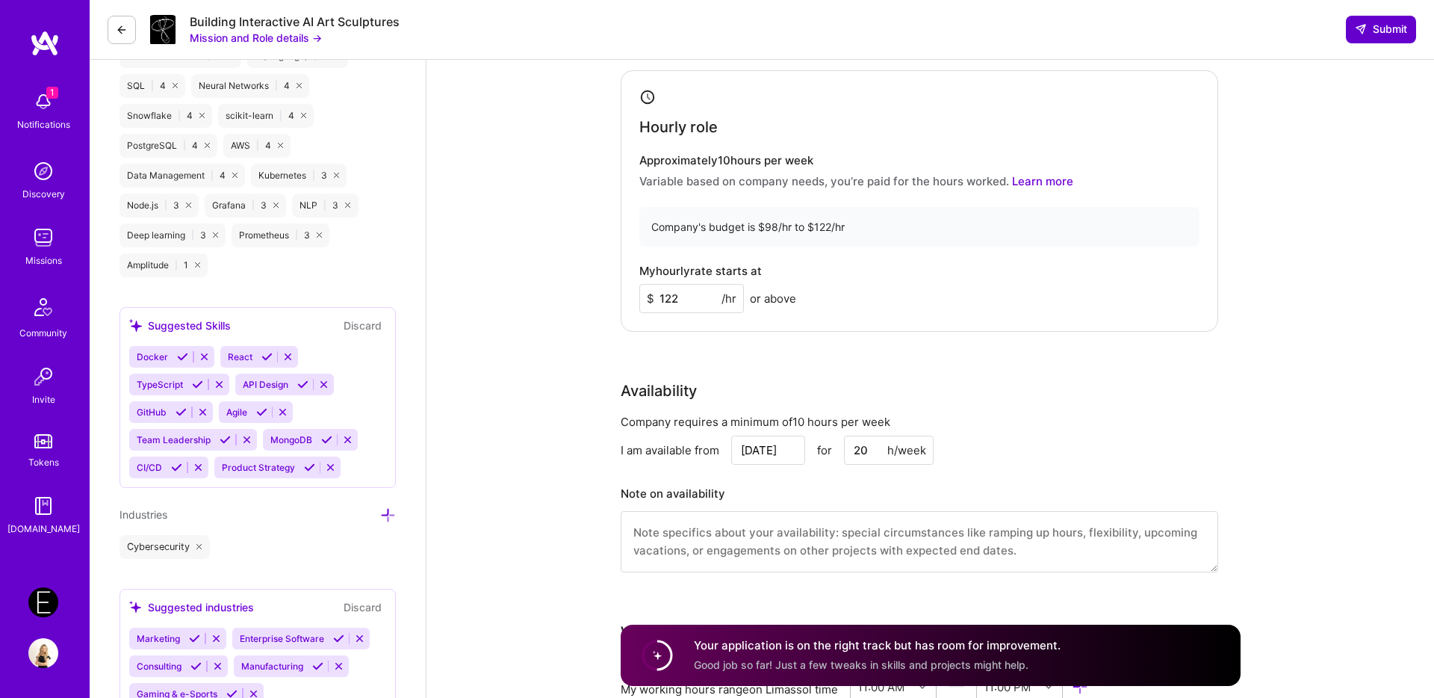
type textarea "Yes. I’ve mostly fine-tuned models for task specialization in cases where in-co…"
click at [1360, 31] on icon at bounding box center [1361, 29] width 12 height 12
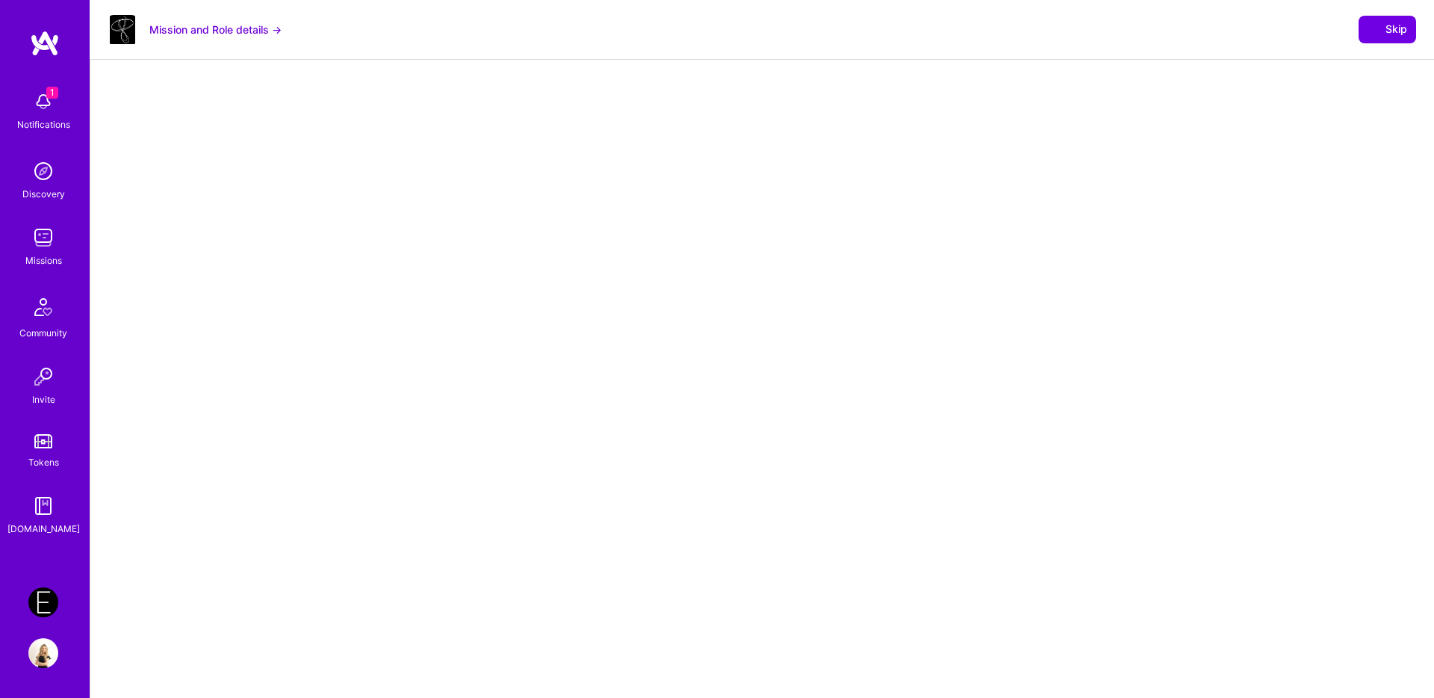
select select "IL"
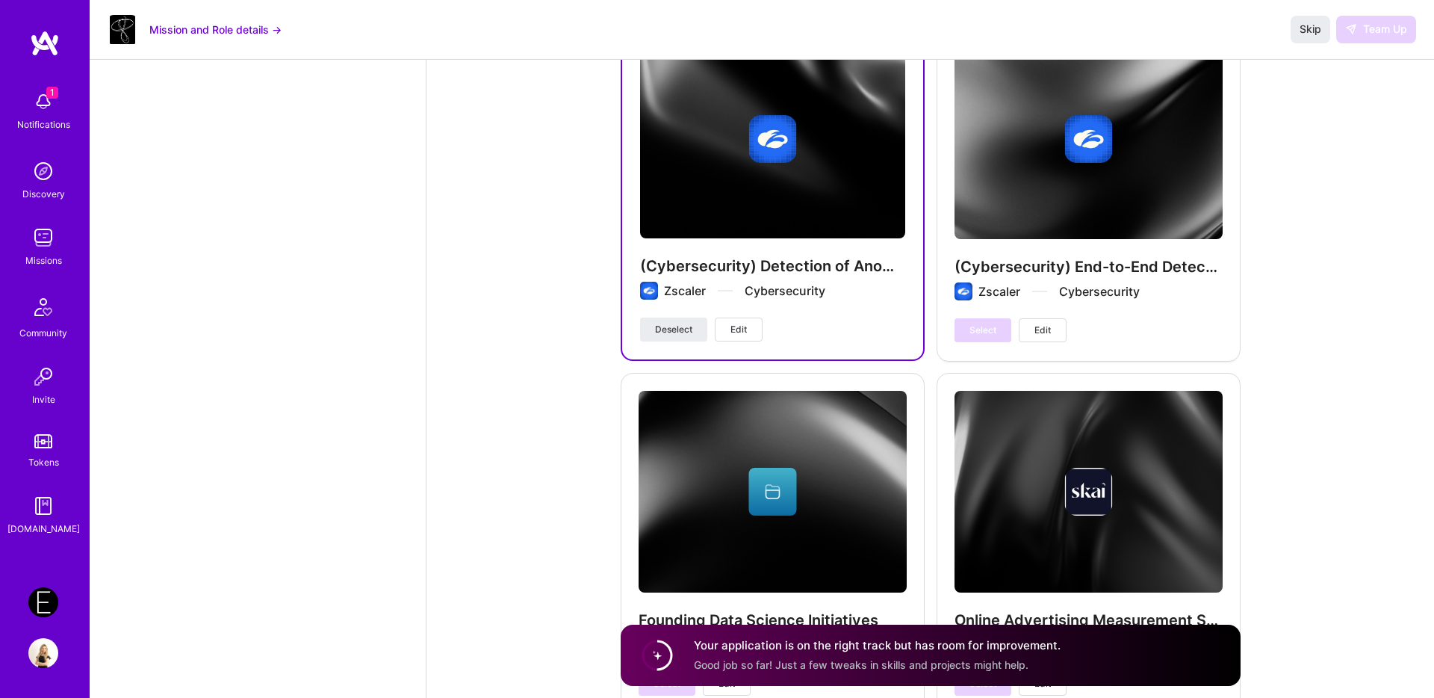
scroll to position [2886, 0]
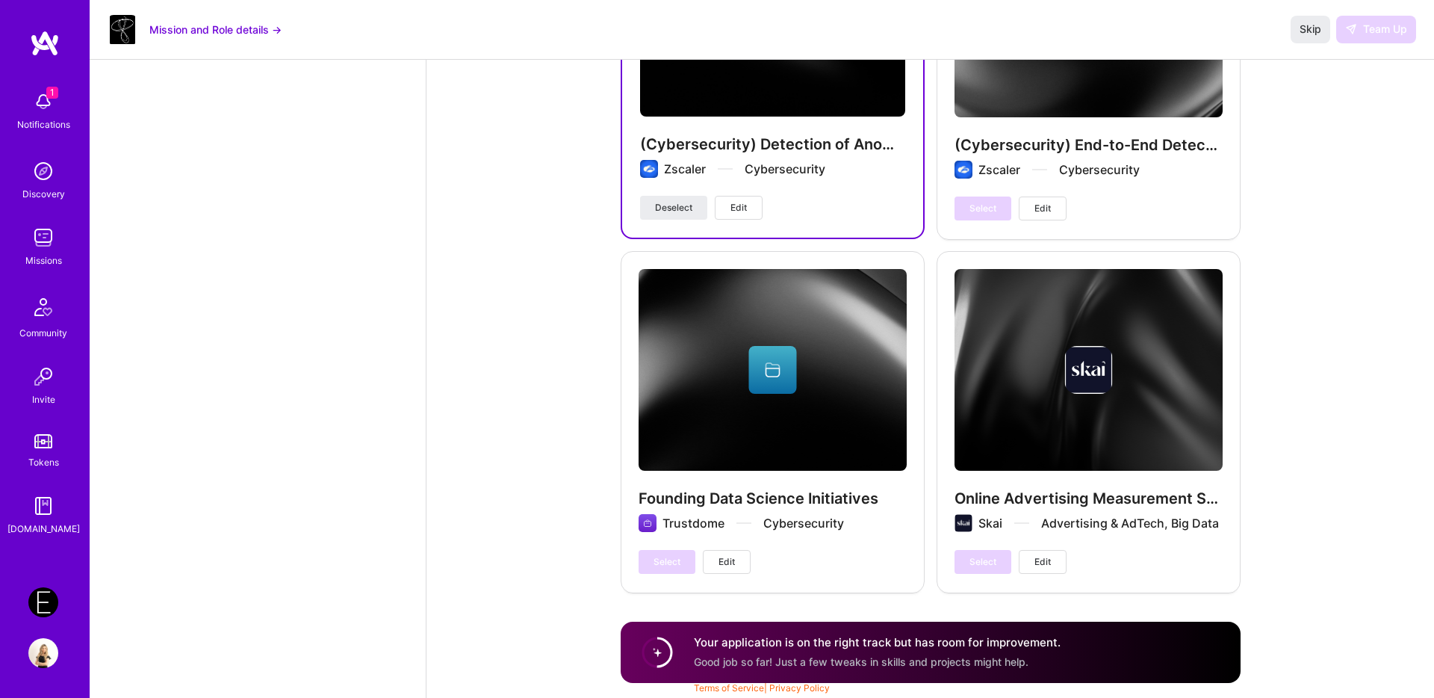
click at [654, 654] on circle at bounding box center [657, 652] width 28 height 28
click at [839, 654] on div "Your application is on the right track but has room for improvement. Good job s…" at bounding box center [877, 651] width 367 height 34
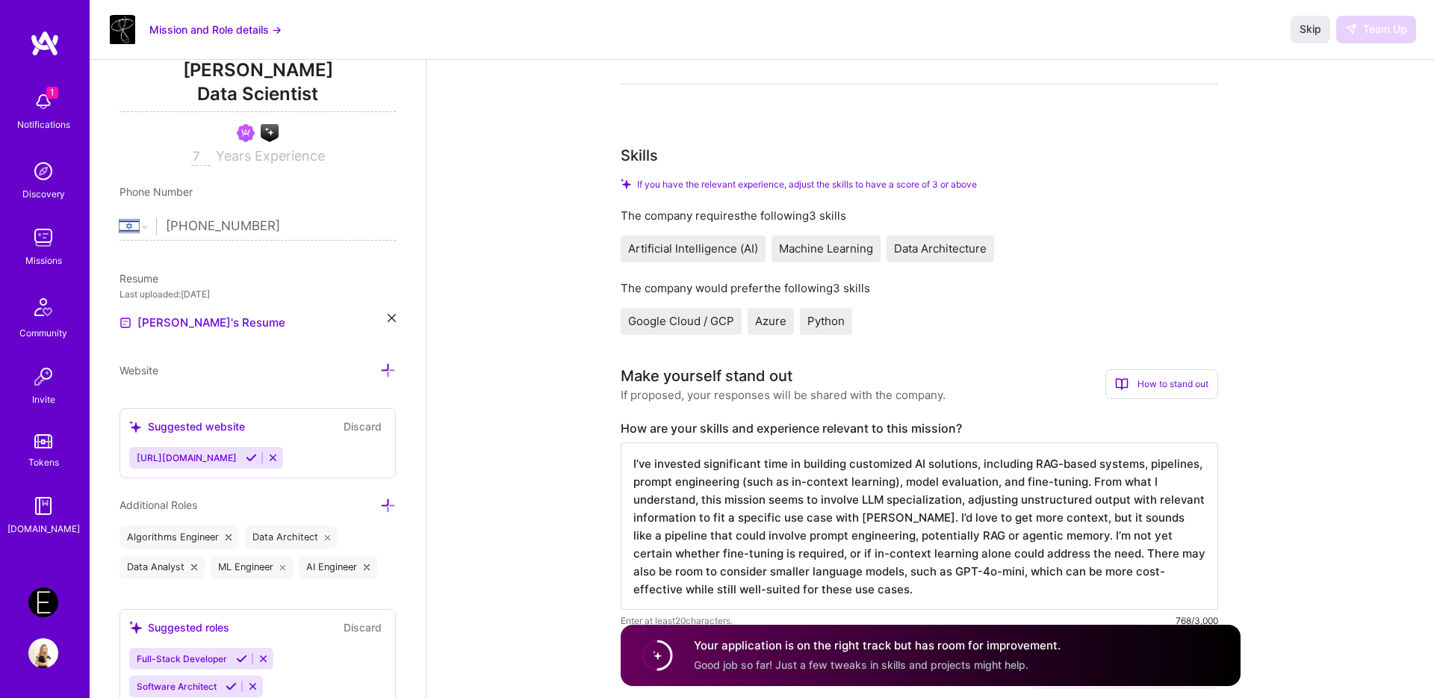
scroll to position [0, 0]
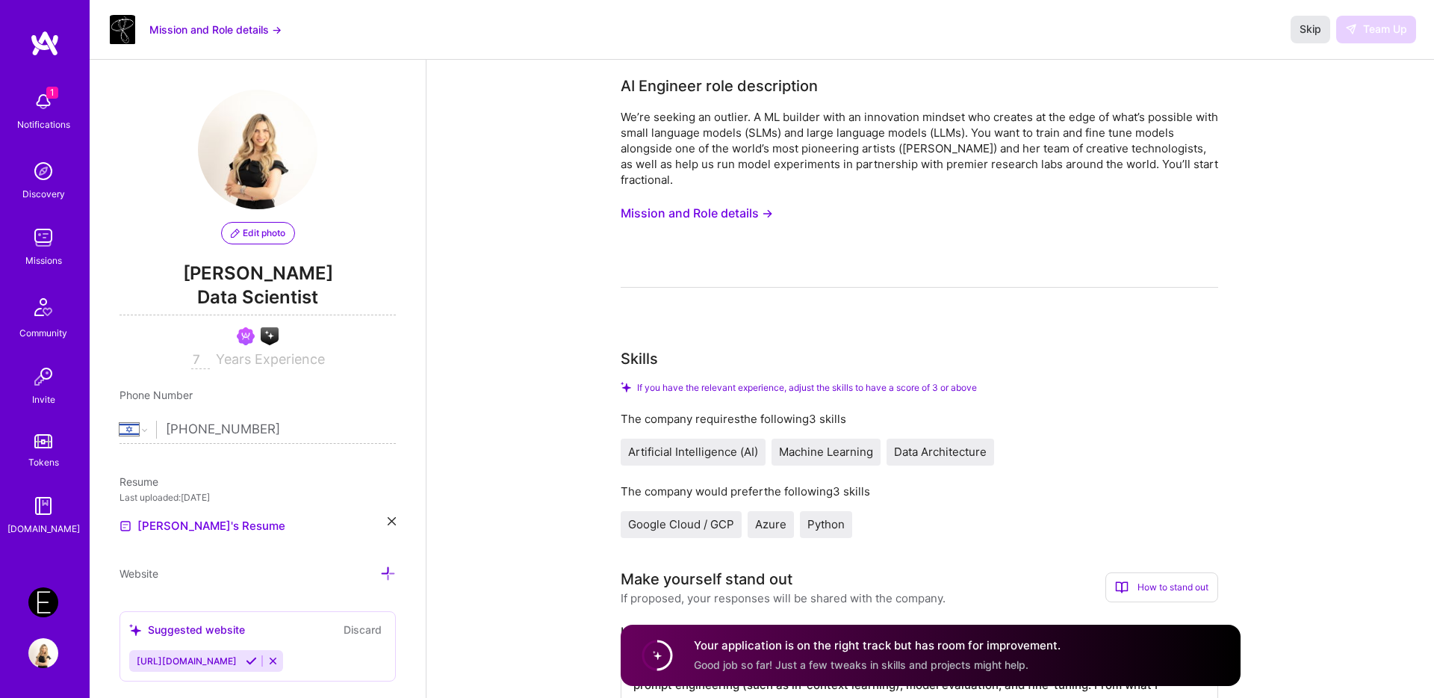
click at [1301, 38] on button "Skip" at bounding box center [1311, 29] width 40 height 27
click at [1309, 28] on span "Skip" at bounding box center [1311, 29] width 22 height 15
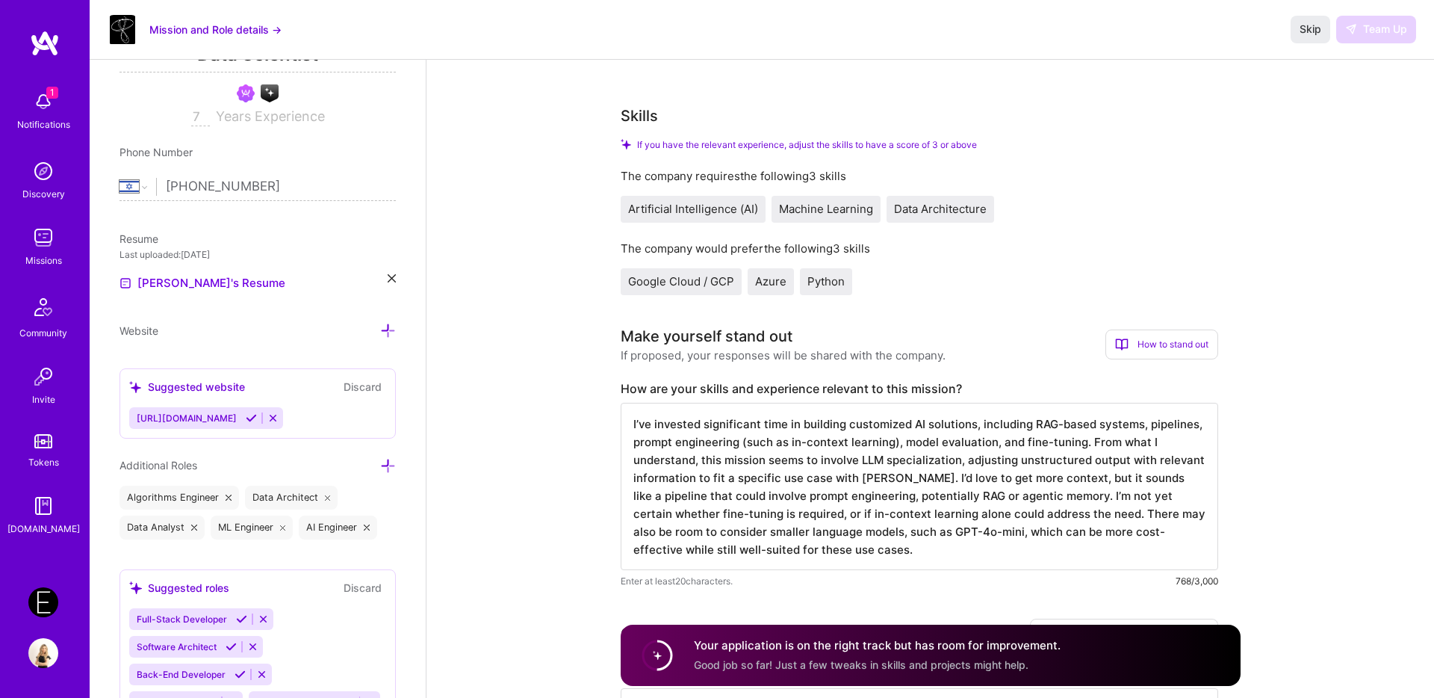
scroll to position [247, 0]
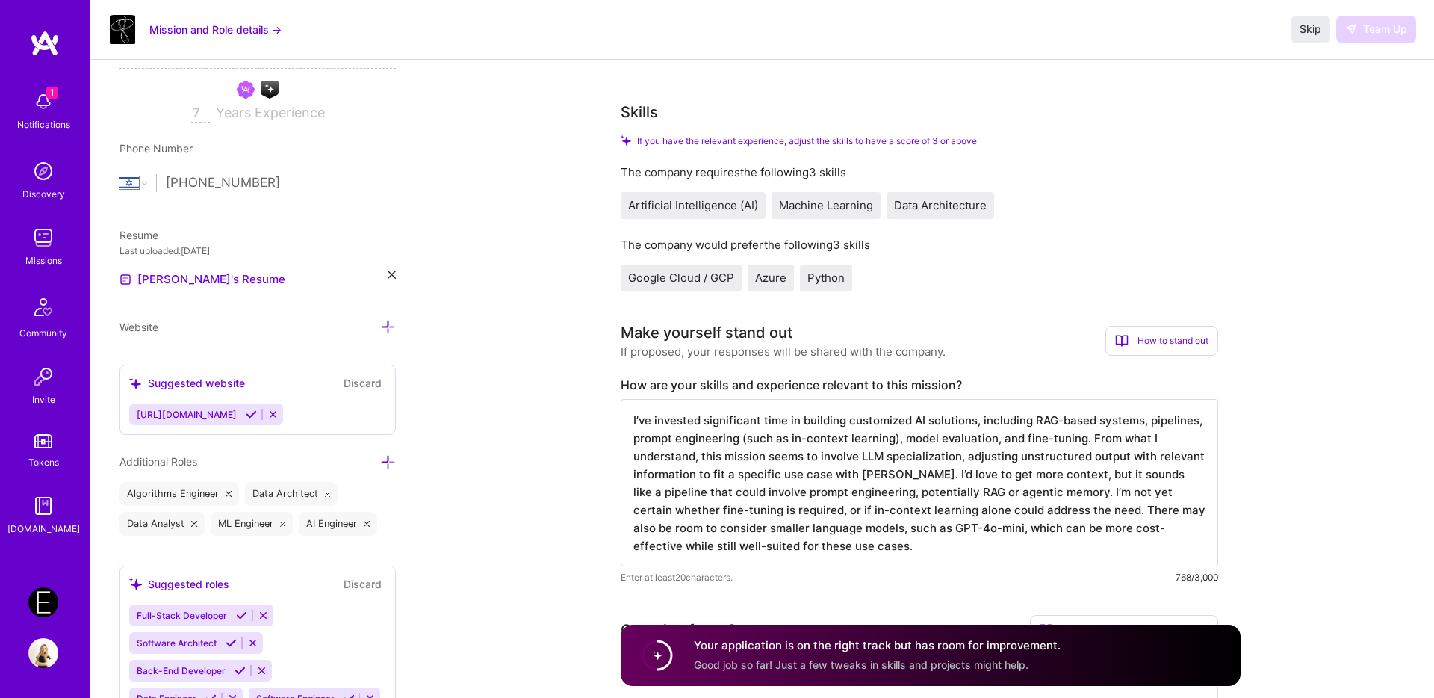
click at [782, 527] on textarea "I’ve invested significant time in building customized AI solutions, including R…" at bounding box center [920, 482] width 598 height 167
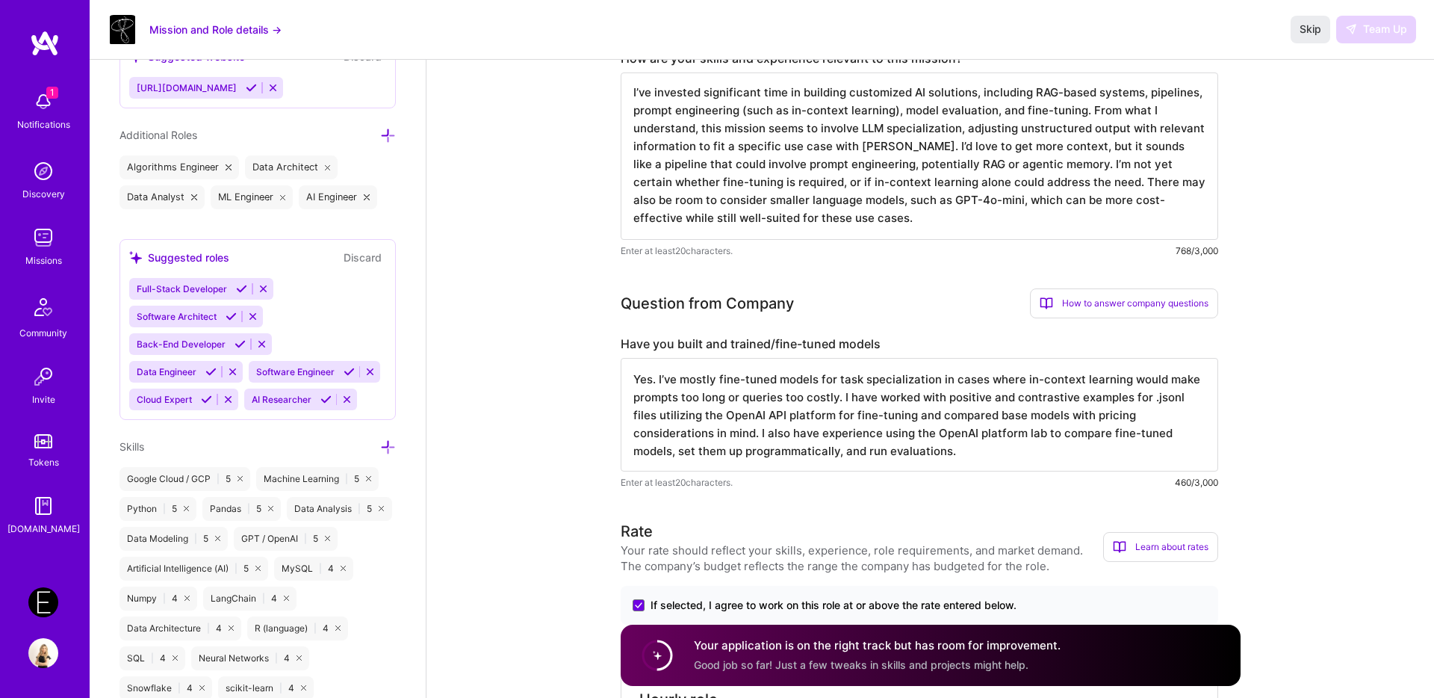
scroll to position [600, 0]
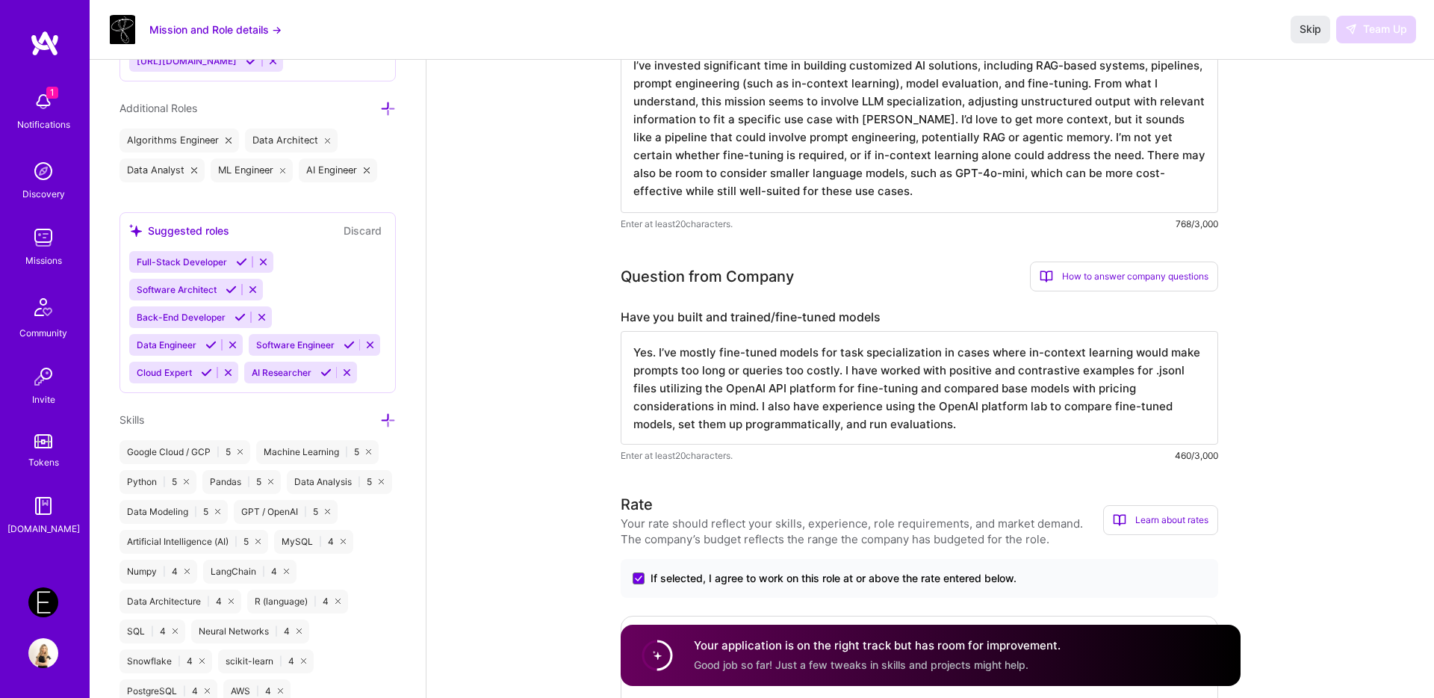
click at [675, 368] on textarea "Yes. I’ve mostly fine-tuned models for task specialization in cases where in-co…" at bounding box center [920, 388] width 598 height 114
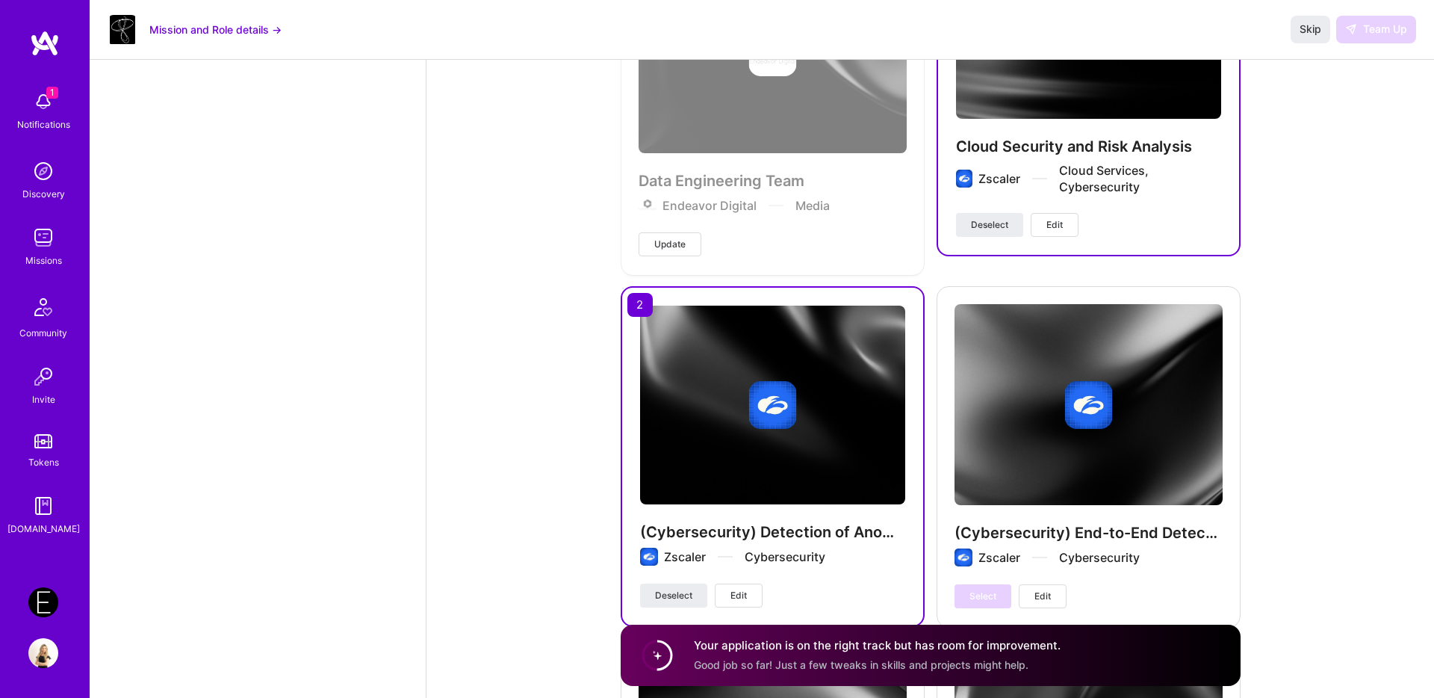
scroll to position [2886, 0]
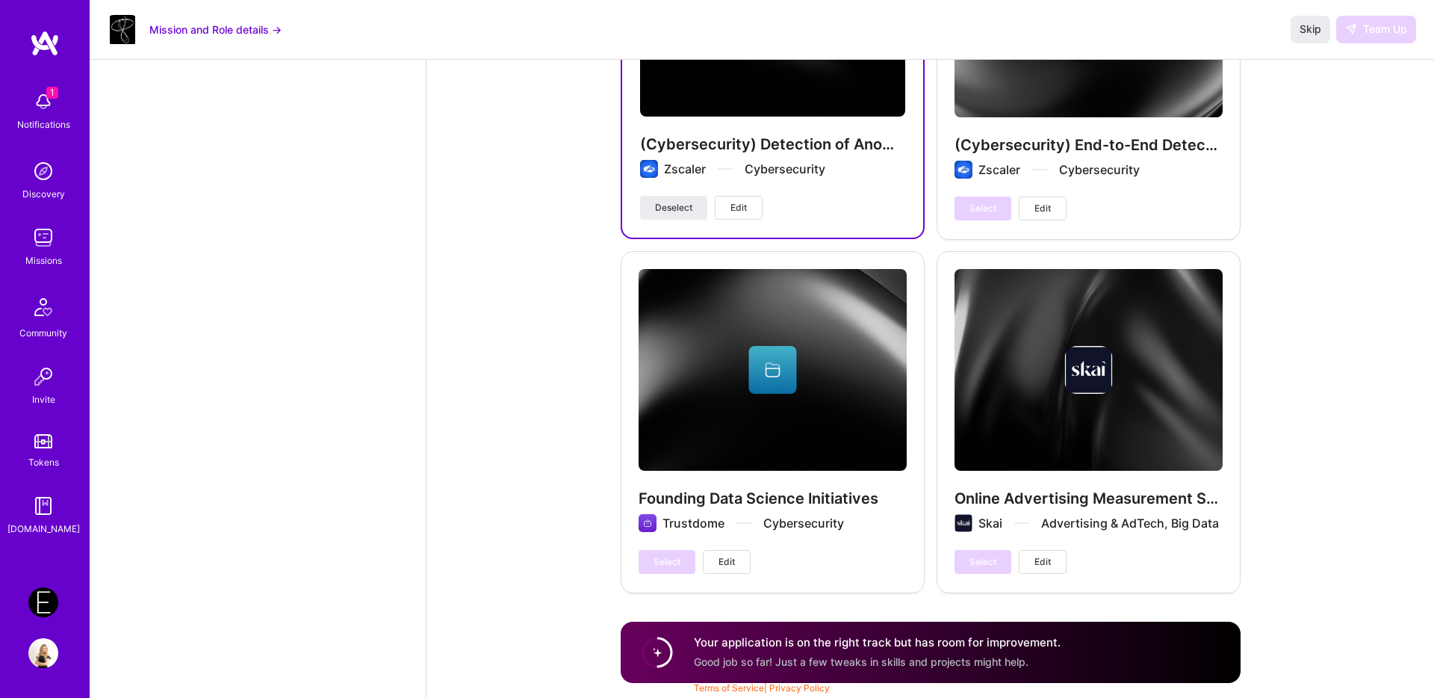
click at [848, 663] on span "Good job so far! Just a few tweaks in skills and projects might help." at bounding box center [861, 661] width 335 height 13
click at [1316, 27] on span "Skip" at bounding box center [1311, 29] width 22 height 15
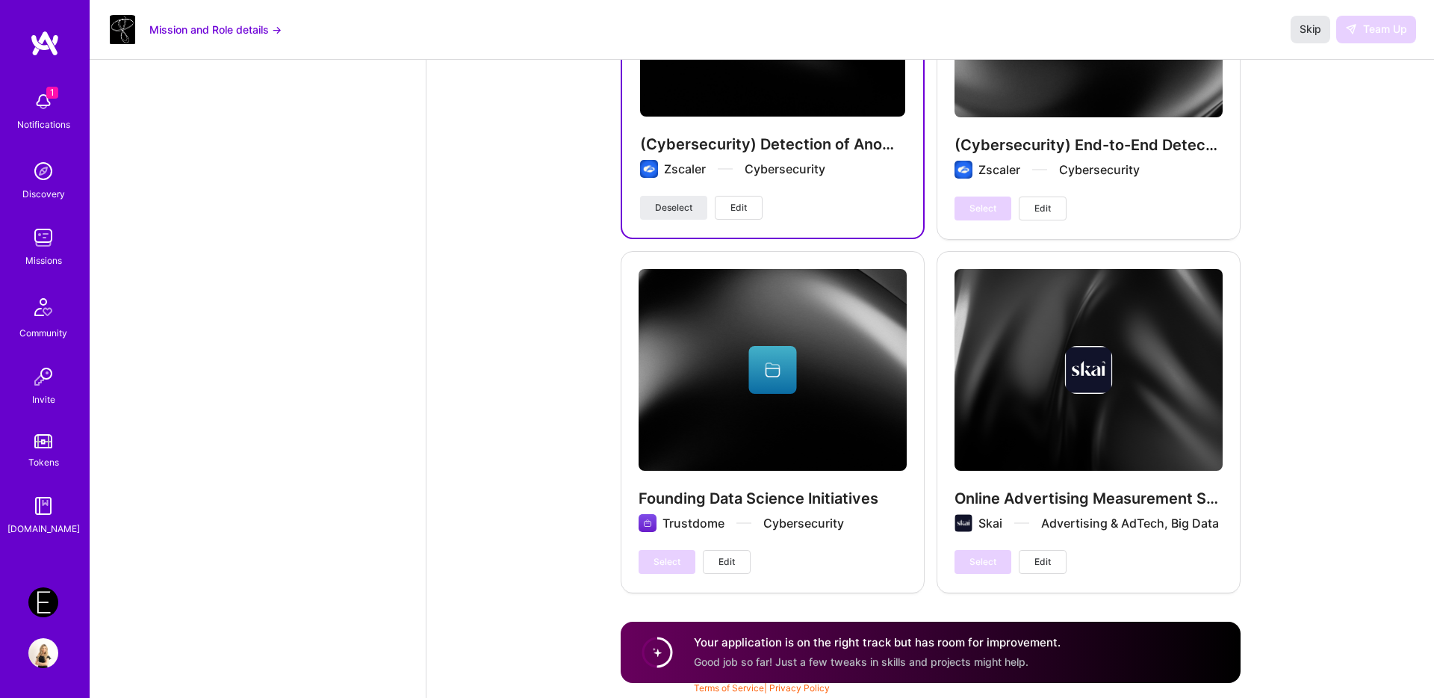
click at [1316, 27] on span "Skip" at bounding box center [1311, 29] width 22 height 15
click at [47, 90] on span "1" at bounding box center [52, 93] width 12 height 12
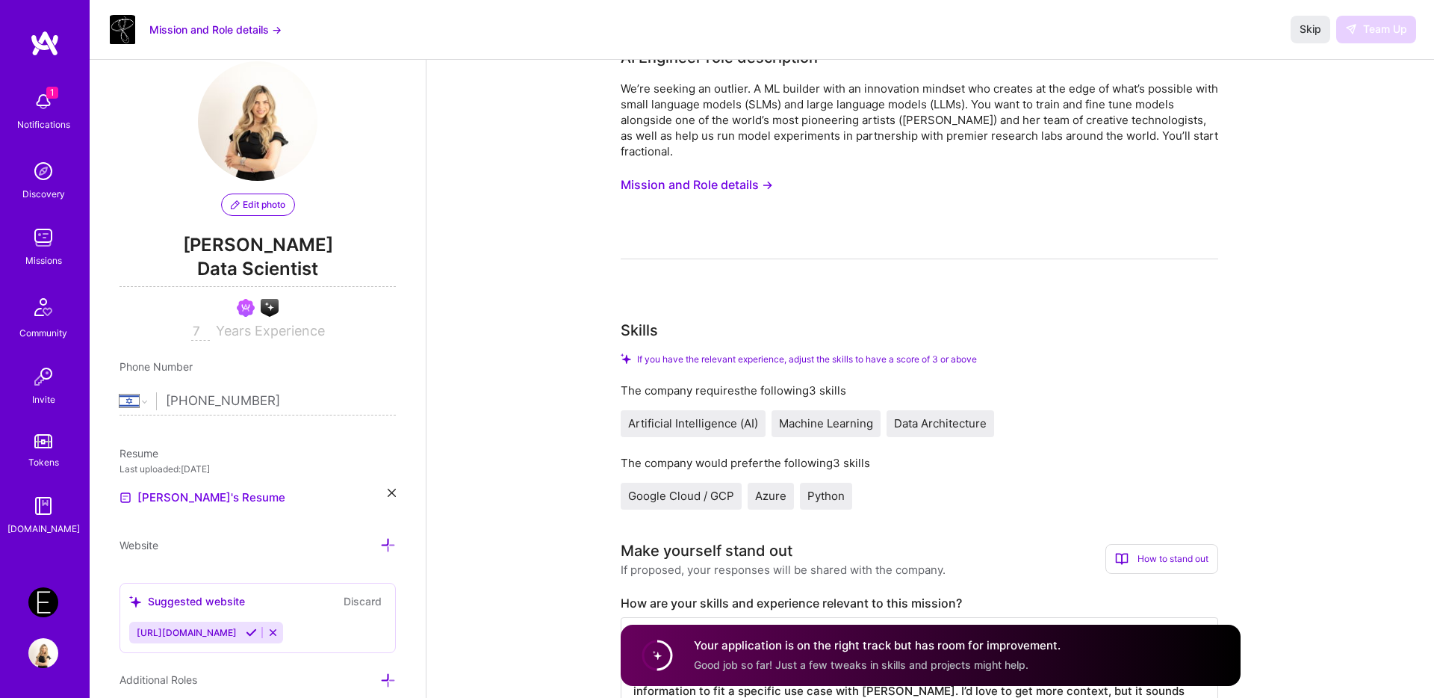
scroll to position [0, 0]
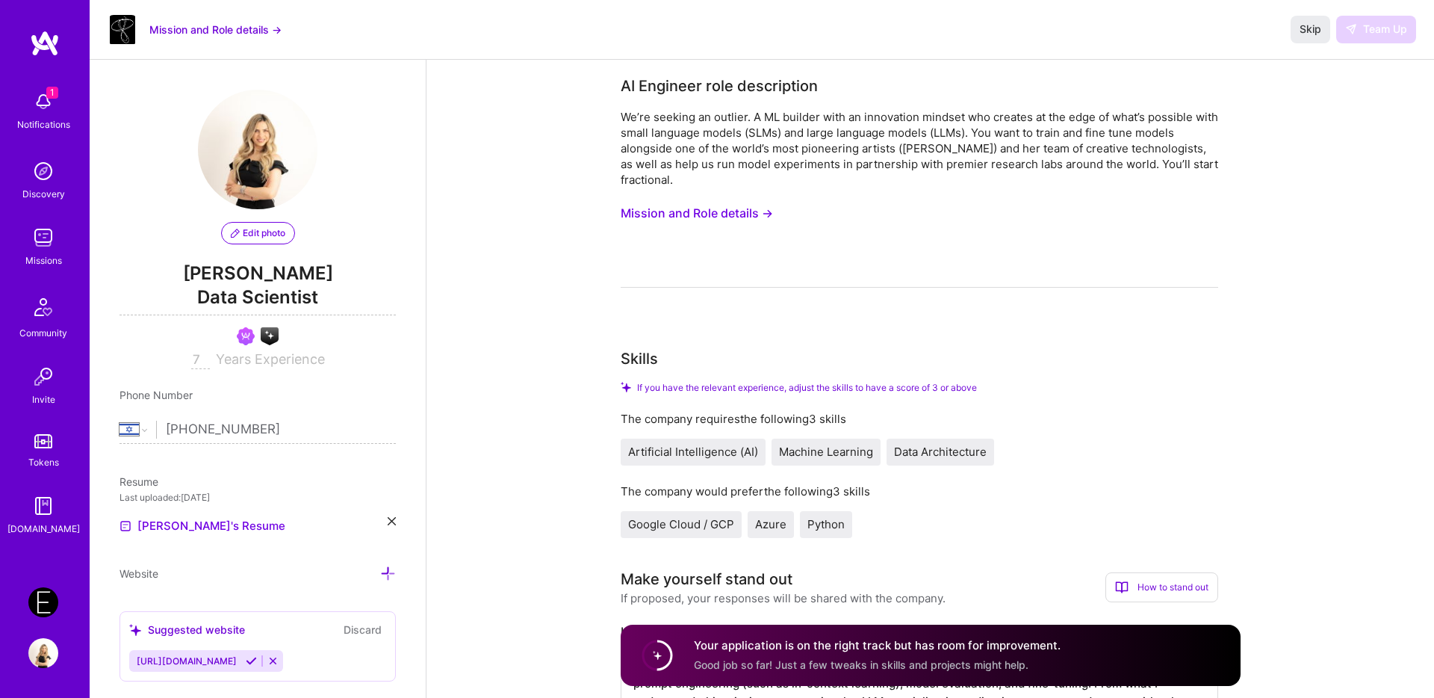
click at [701, 450] on span "Artificial Intelligence (AI)" at bounding box center [693, 451] width 130 height 14
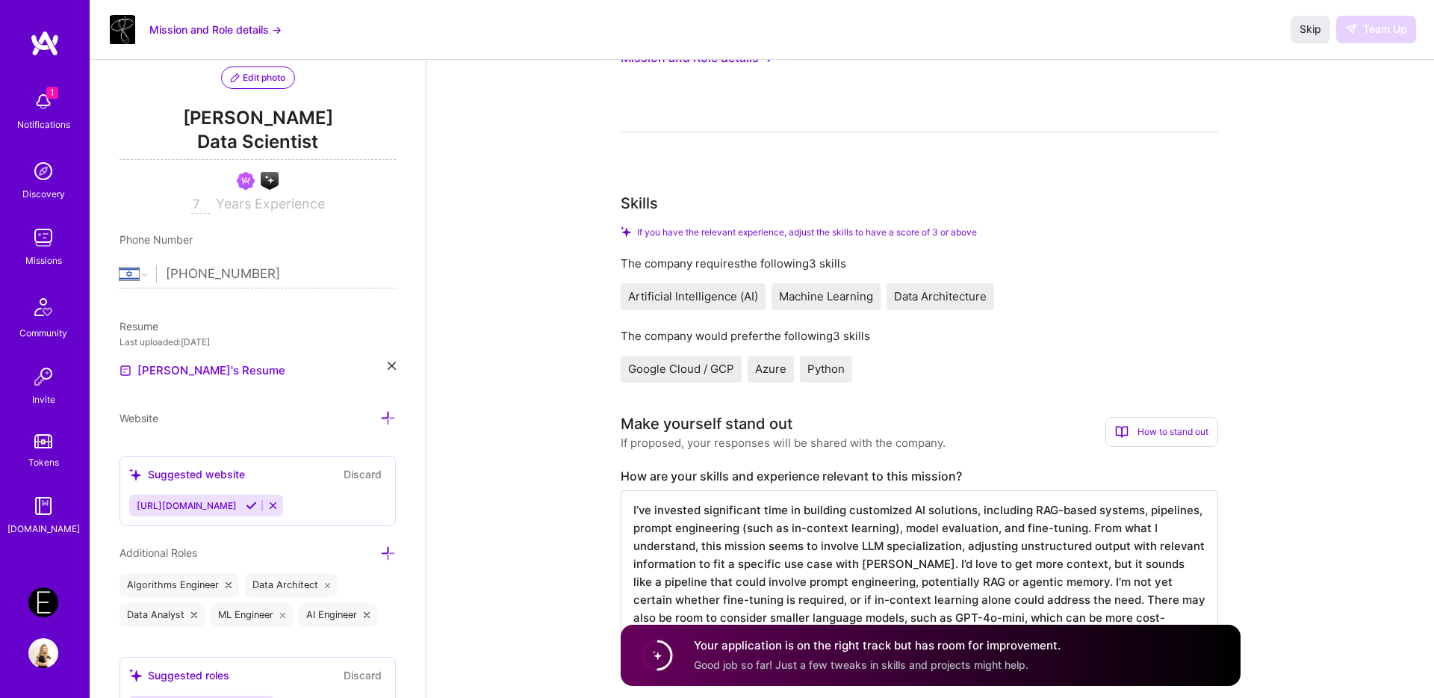
scroll to position [178, 0]
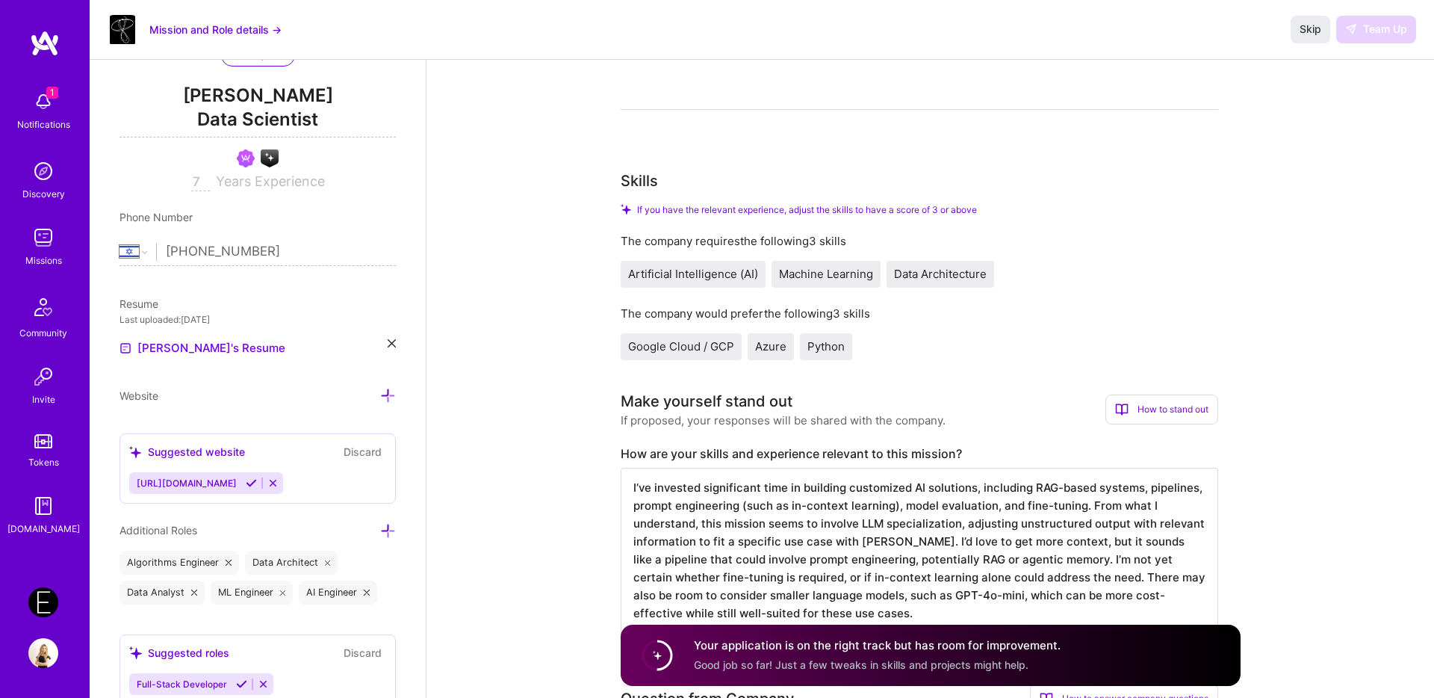
click at [710, 648] on h4 "Your application is on the right track but has room for improvement." at bounding box center [877, 646] width 367 height 16
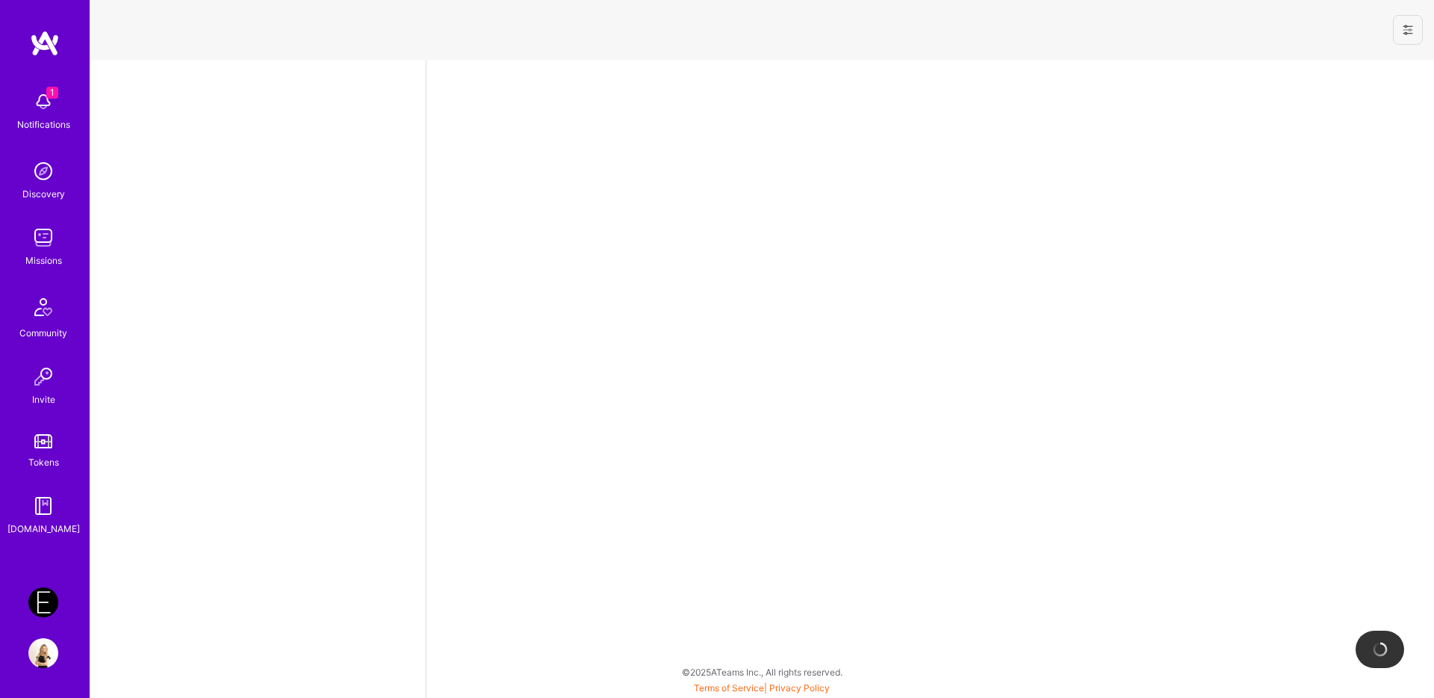
select select "IL"
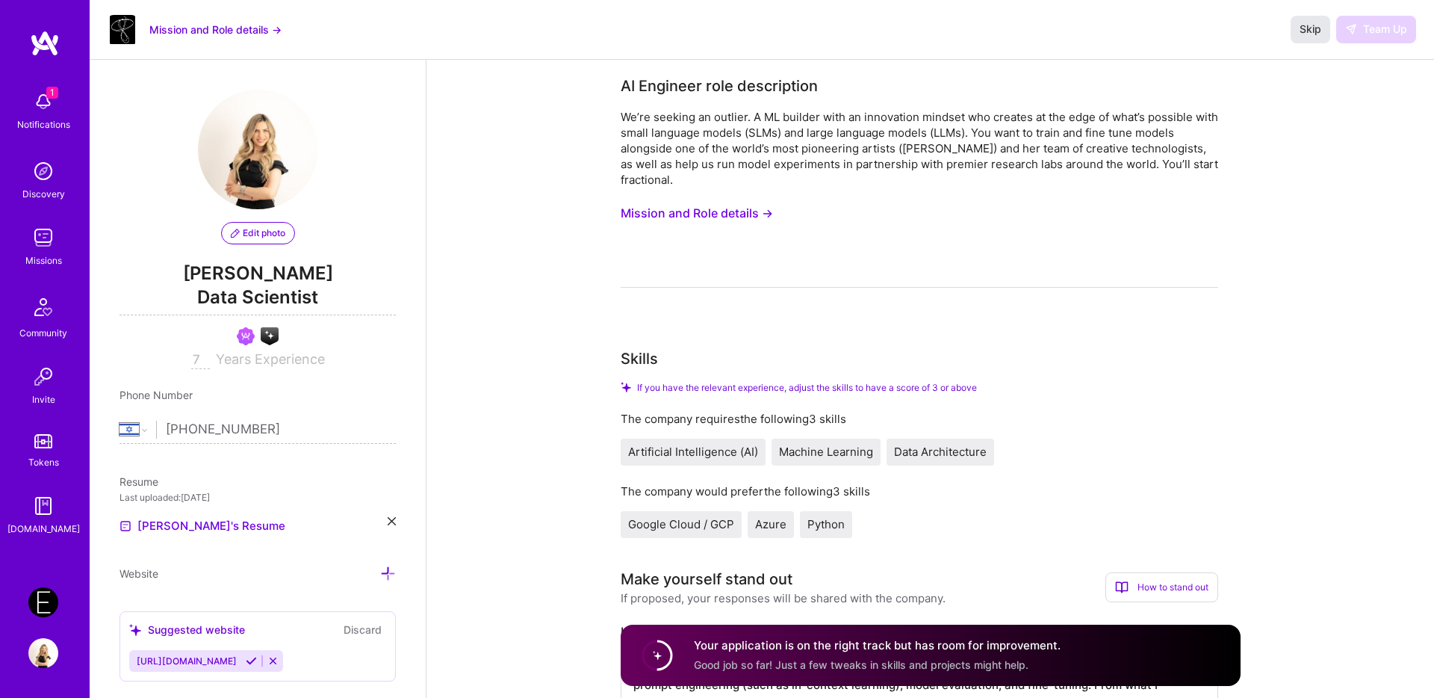
click at [1307, 40] on button "Skip" at bounding box center [1311, 29] width 40 height 27
click at [245, 31] on button "Mission and Role details →" at bounding box center [215, 30] width 132 height 16
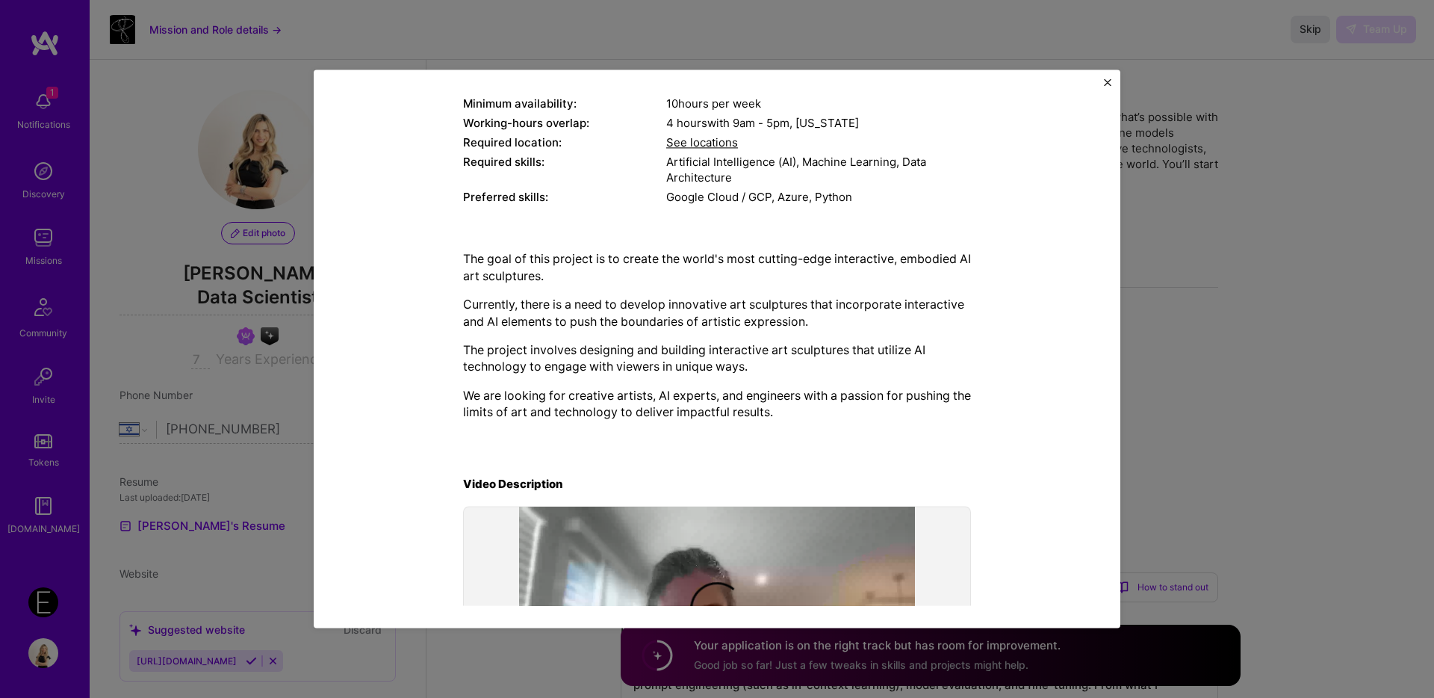
scroll to position [356, 0]
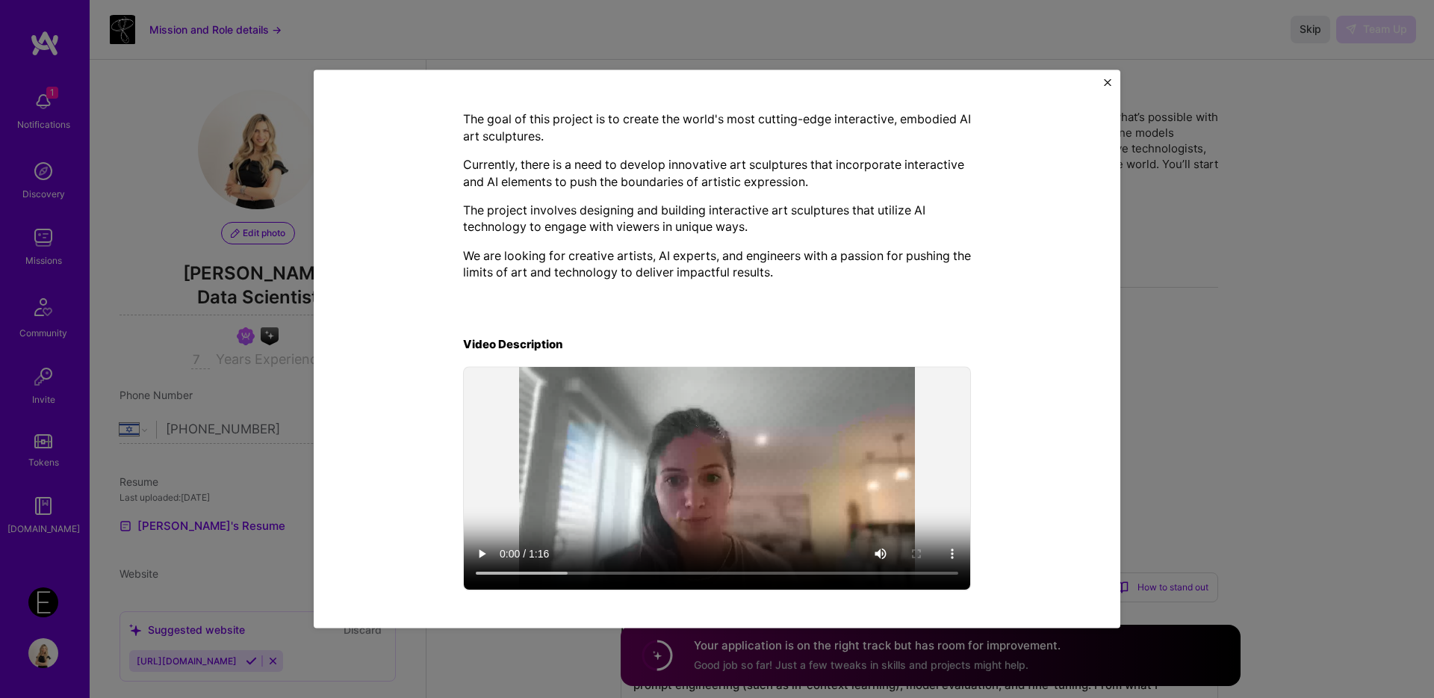
click at [1227, 433] on div "Mission Description and Role Details AI Engineer role description We’re seeking…" at bounding box center [717, 349] width 1434 height 698
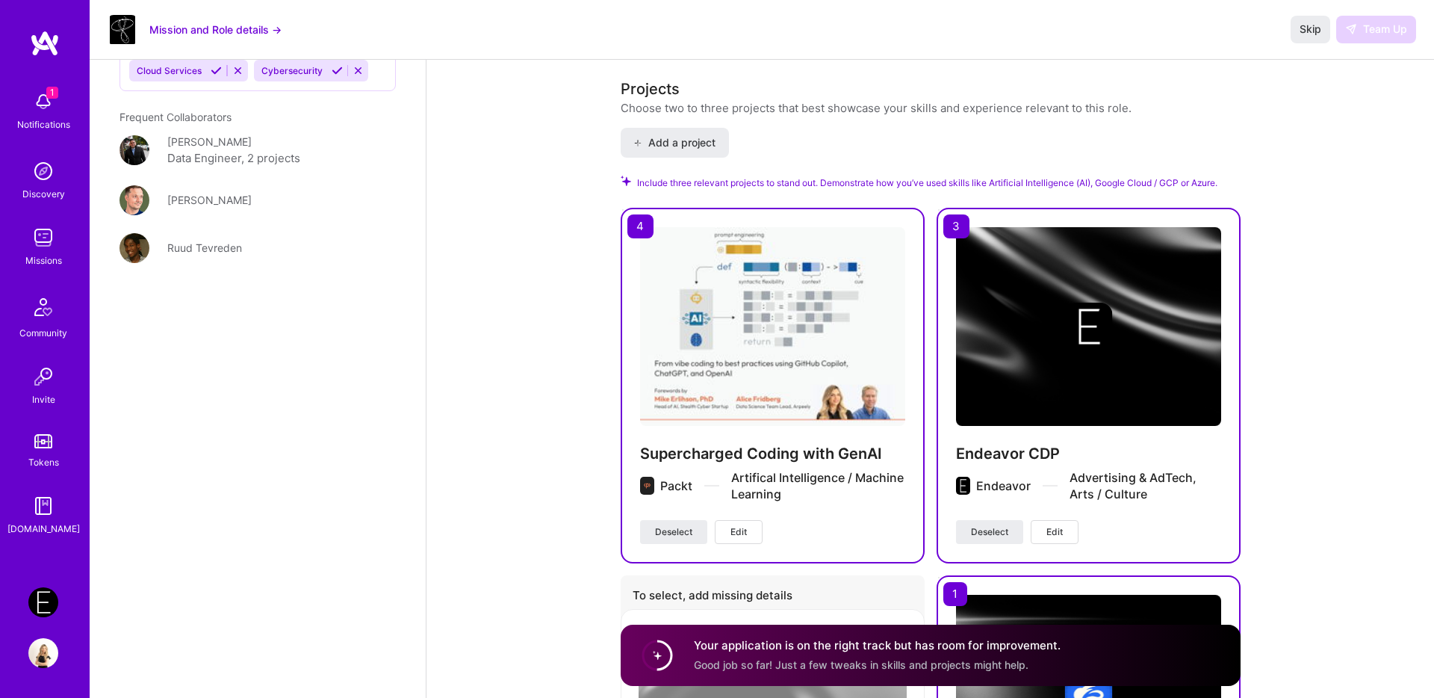
scroll to position [1783, 0]
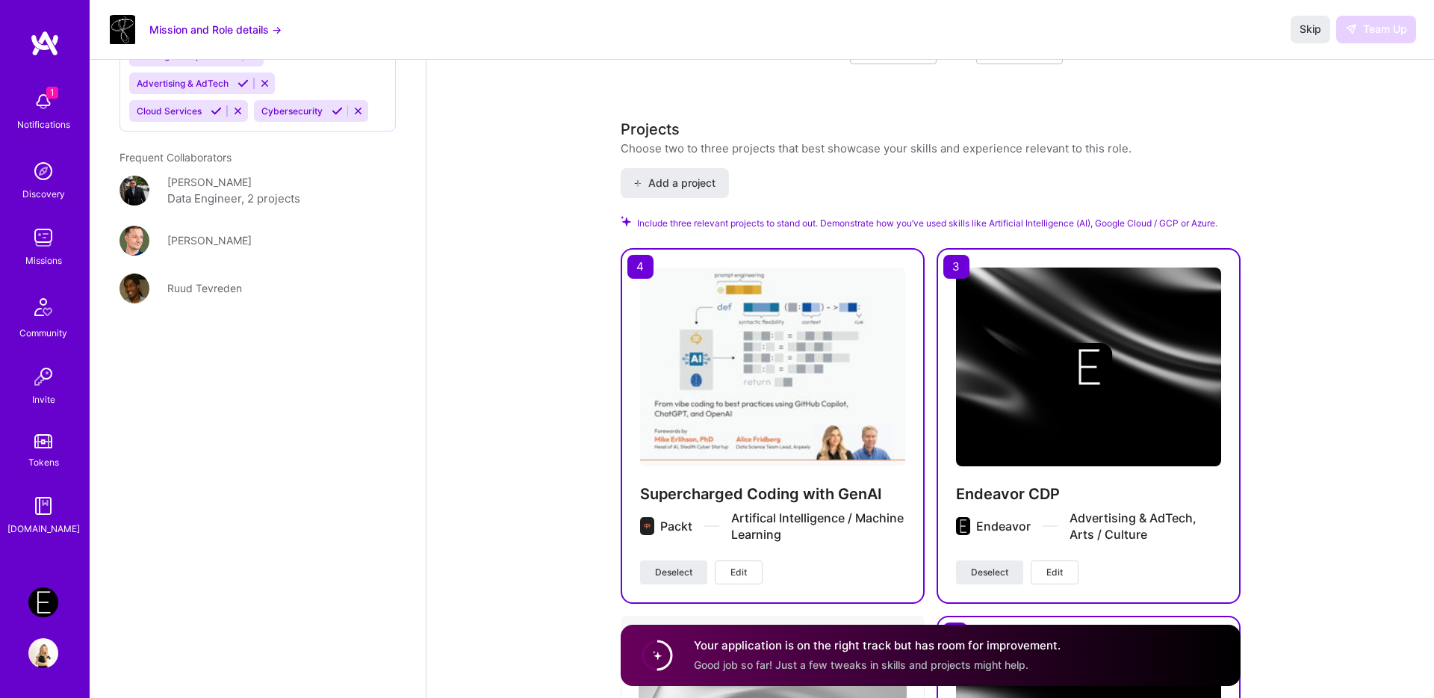
click at [763, 294] on img at bounding box center [772, 366] width 265 height 199
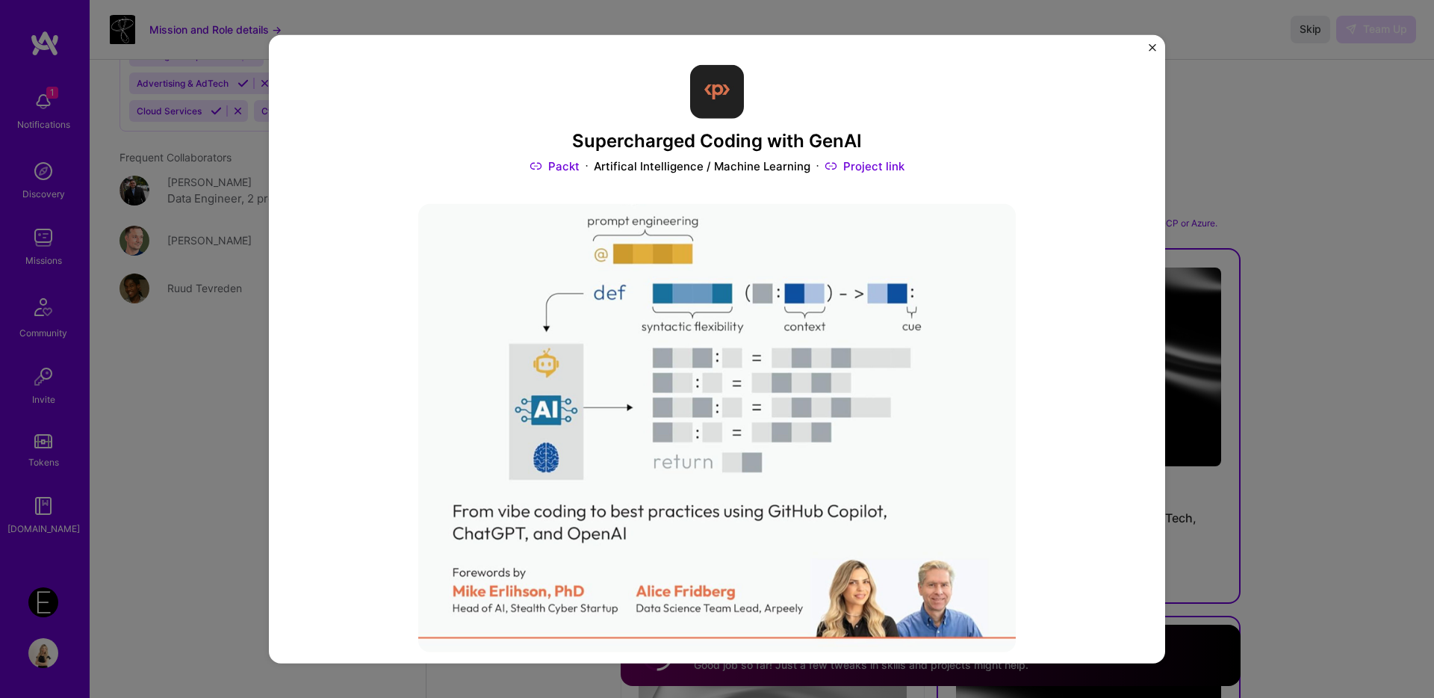
click at [1152, 46] on img "Close" at bounding box center [1152, 47] width 7 height 7
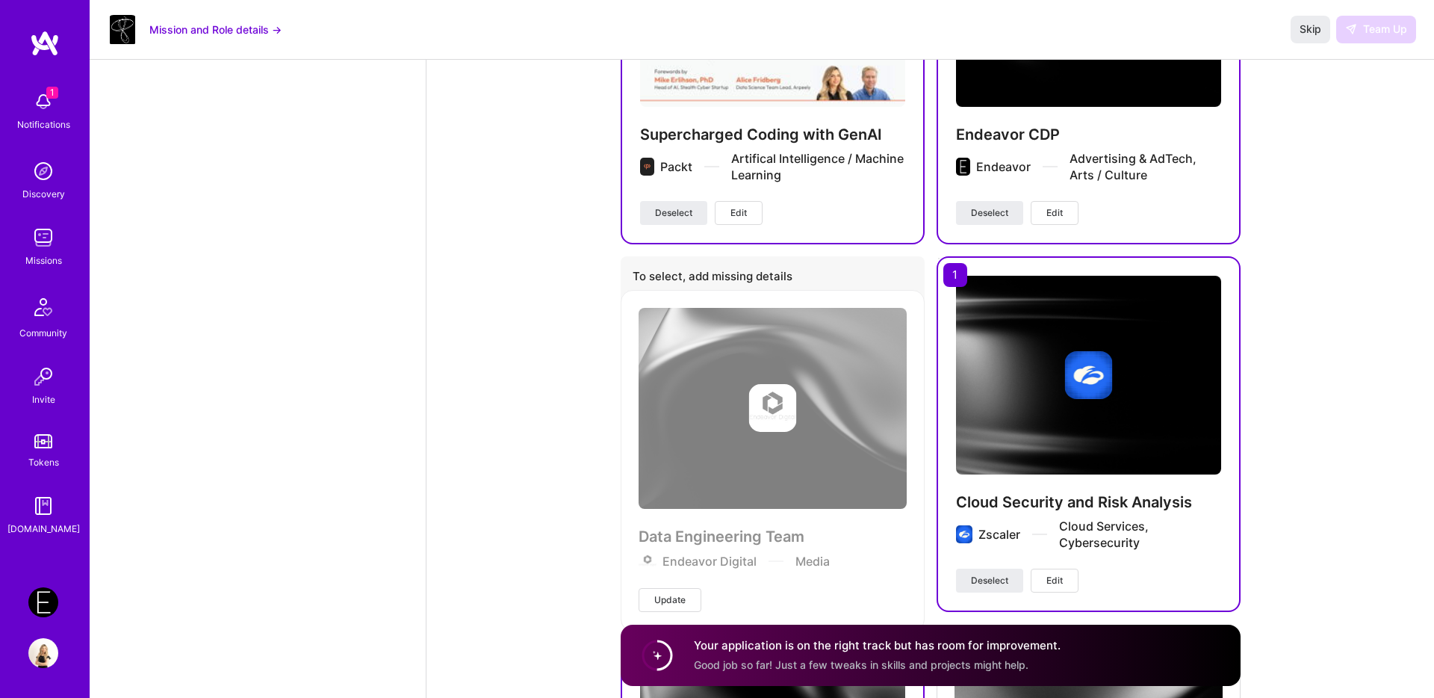
scroll to position [2166, 0]
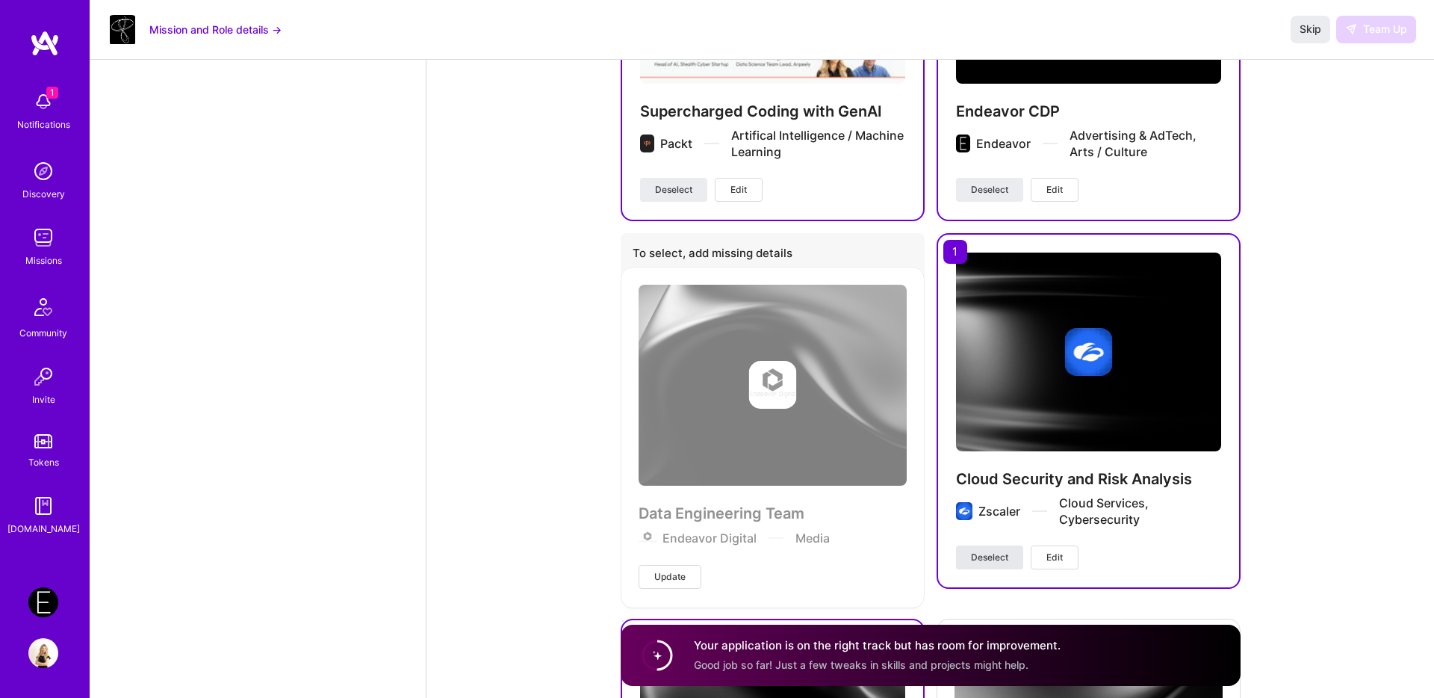
click at [997, 560] on span "Deselect" at bounding box center [989, 557] width 37 height 13
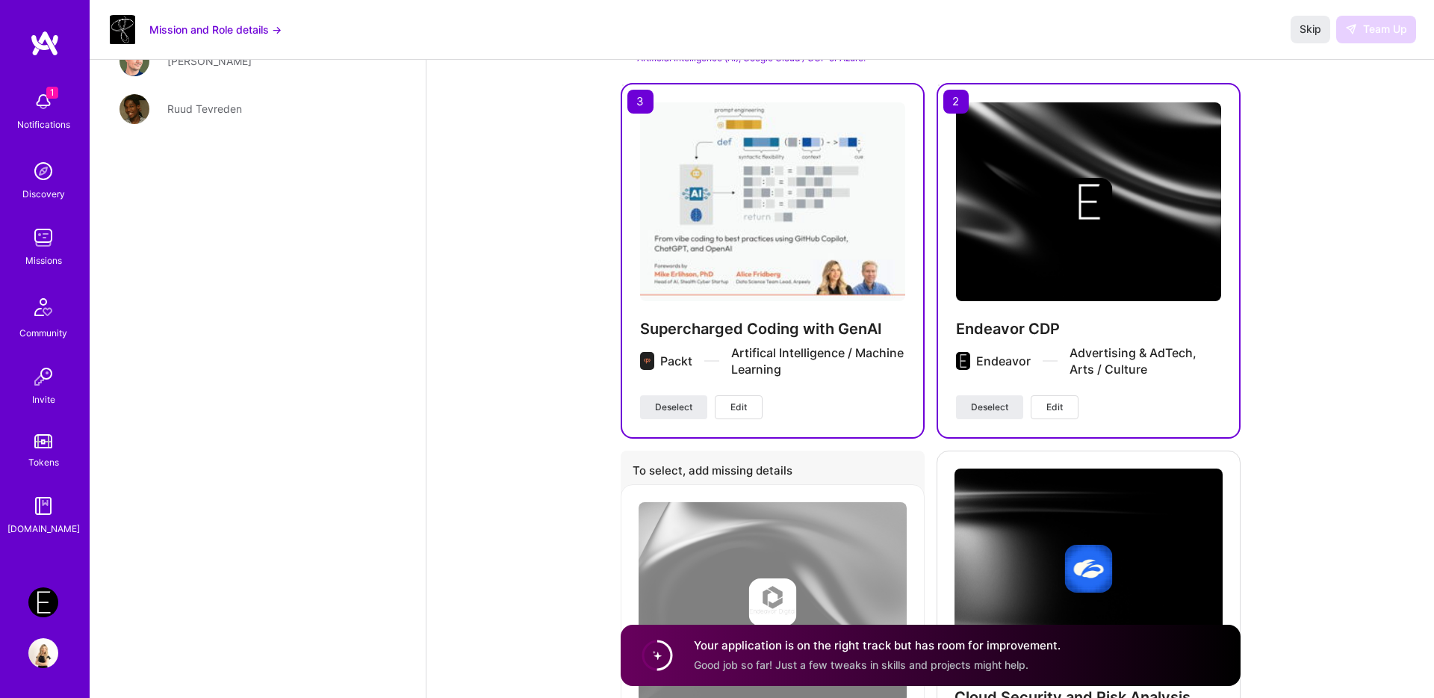
scroll to position [1913, 0]
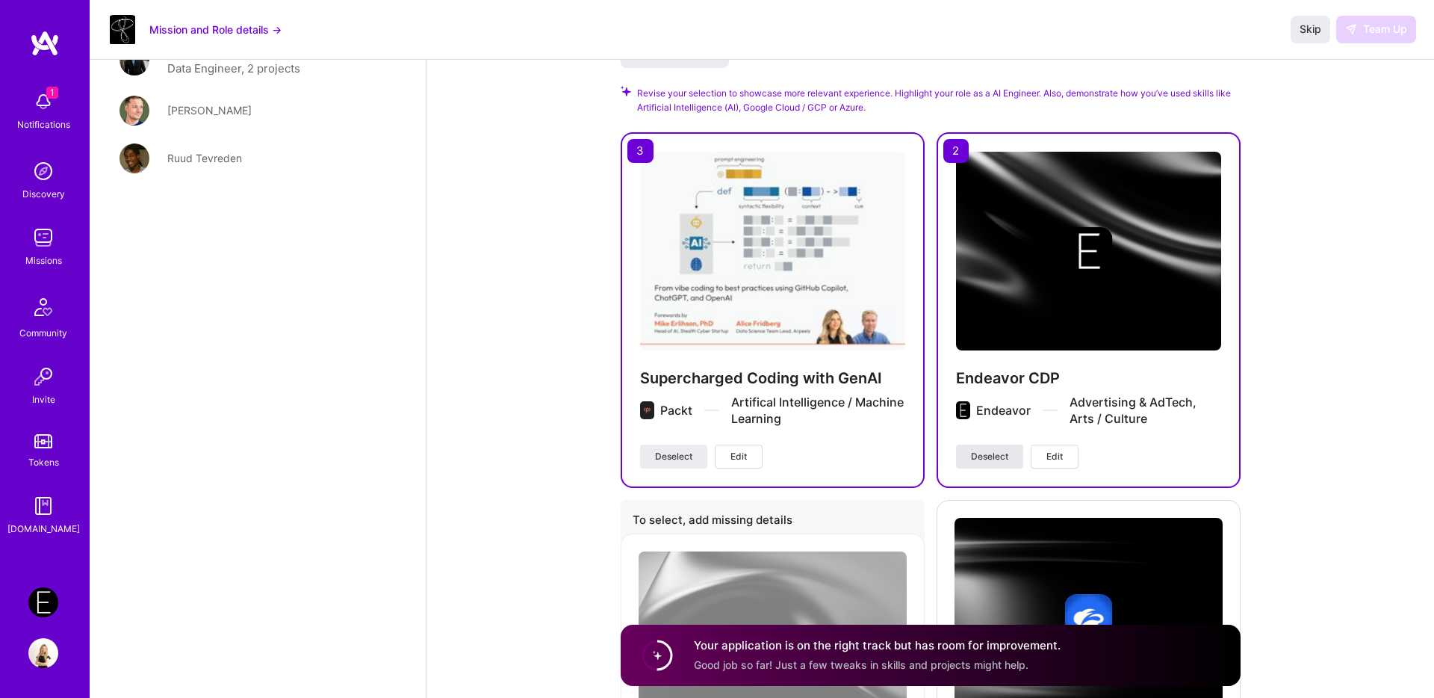
click at [989, 453] on span "Deselect" at bounding box center [989, 456] width 37 height 13
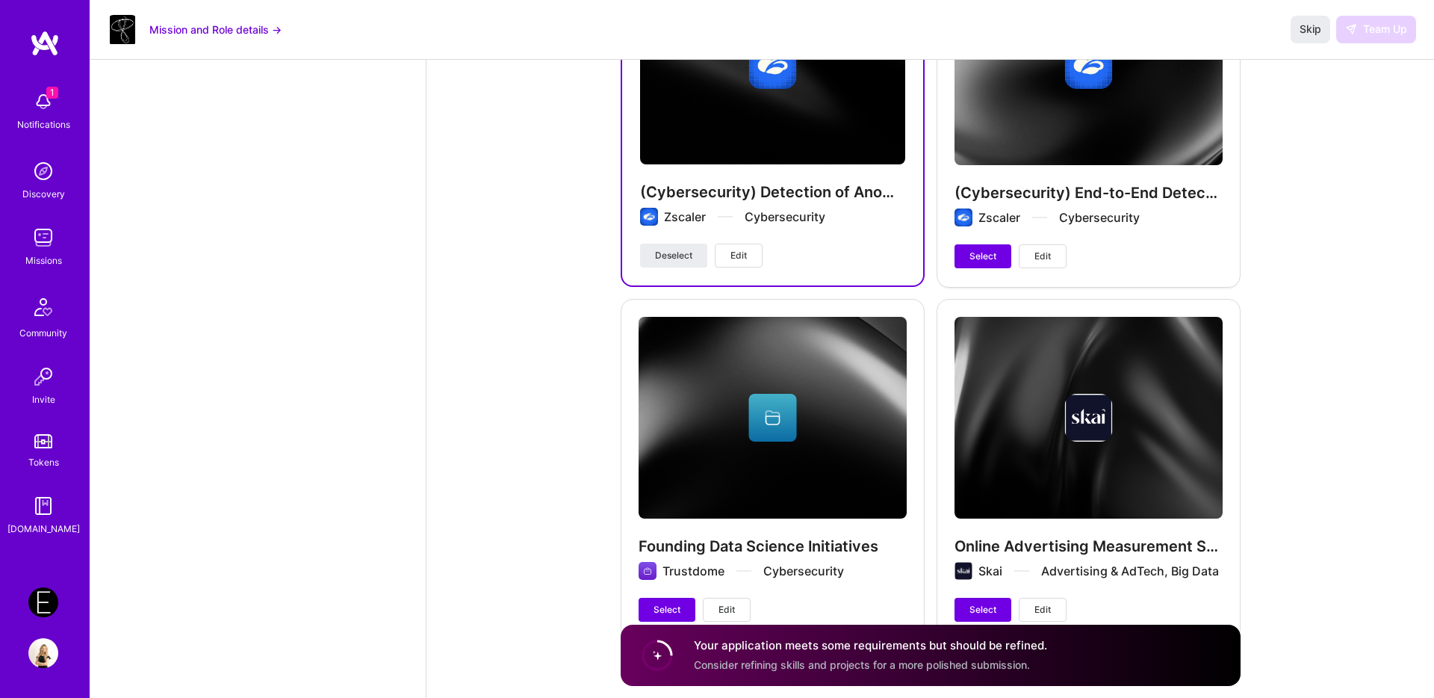
scroll to position [2866, 0]
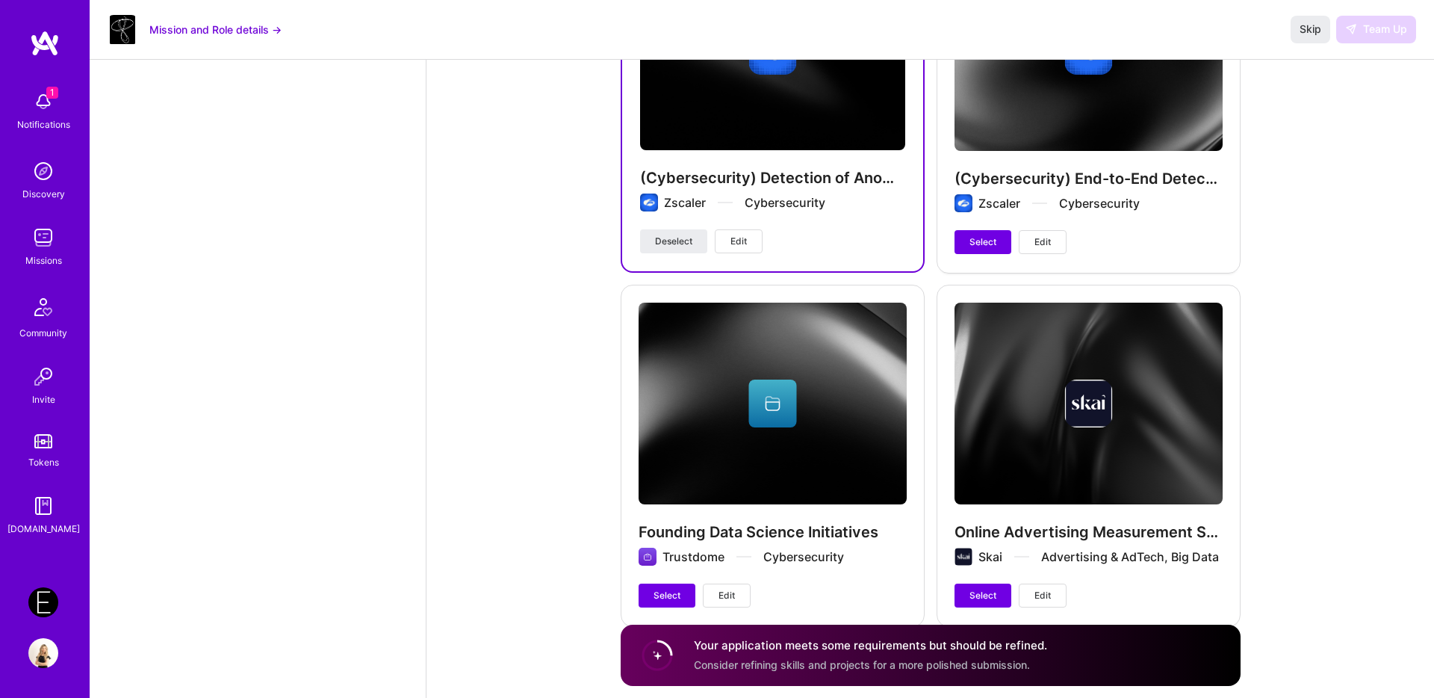
click at [673, 227] on div "(Cybersecurity) Detection of Anomalous Activity Using Time Series Analysis and …" at bounding box center [772, 198] width 265 height 61
click at [673, 240] on span "Deselect" at bounding box center [673, 241] width 37 height 13
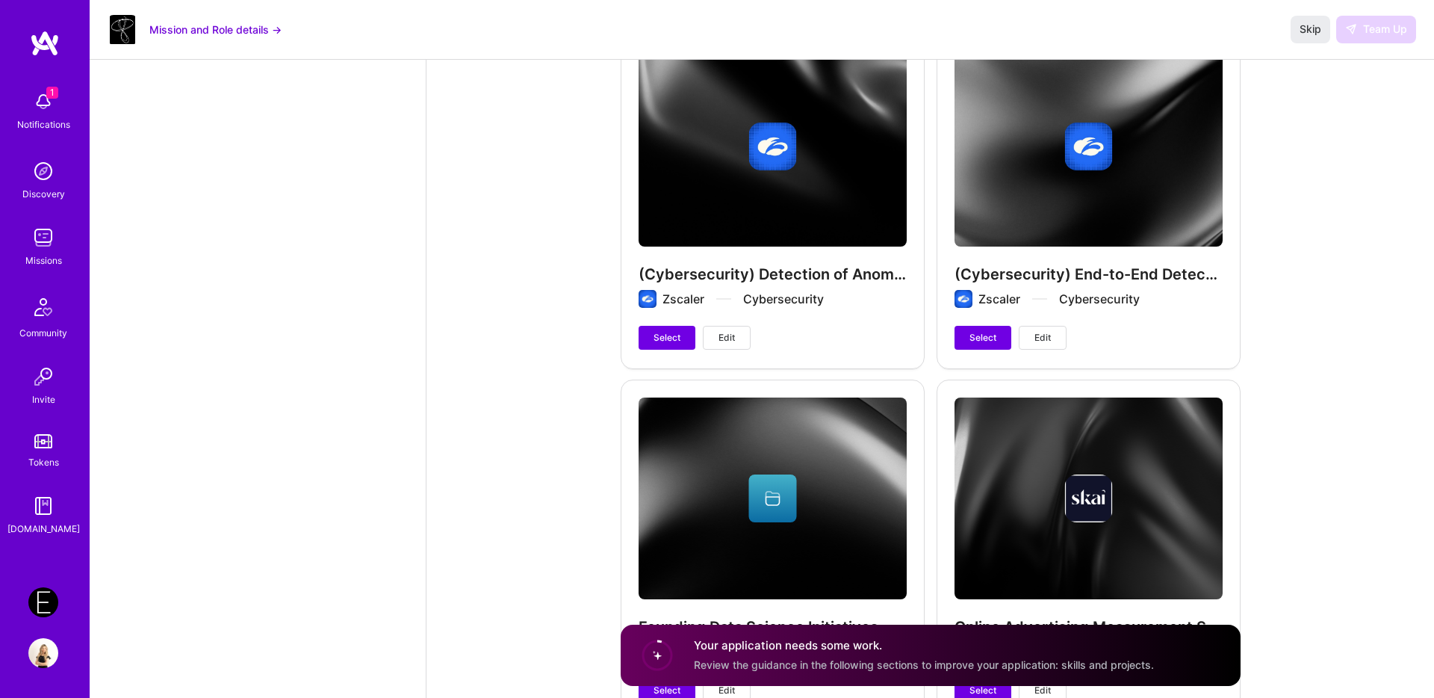
scroll to position [2784, 0]
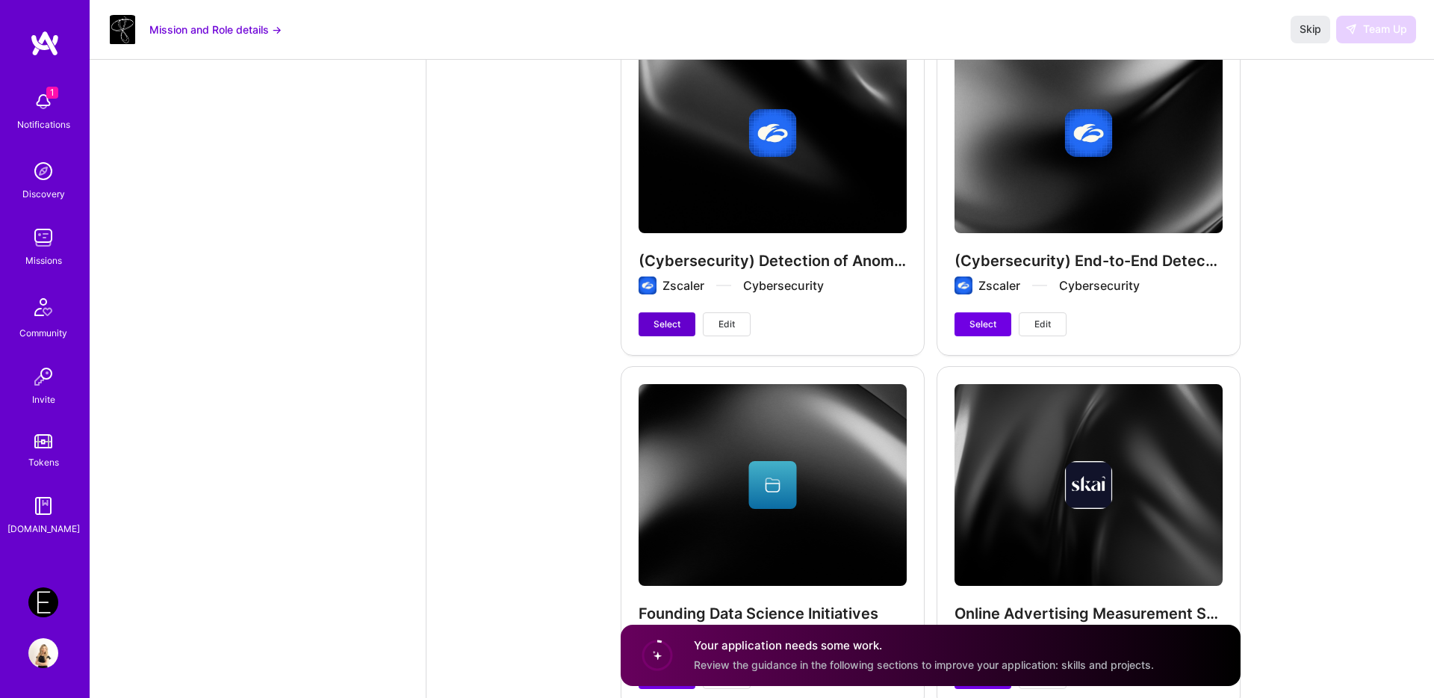
click at [675, 318] on span "Select" at bounding box center [667, 323] width 27 height 13
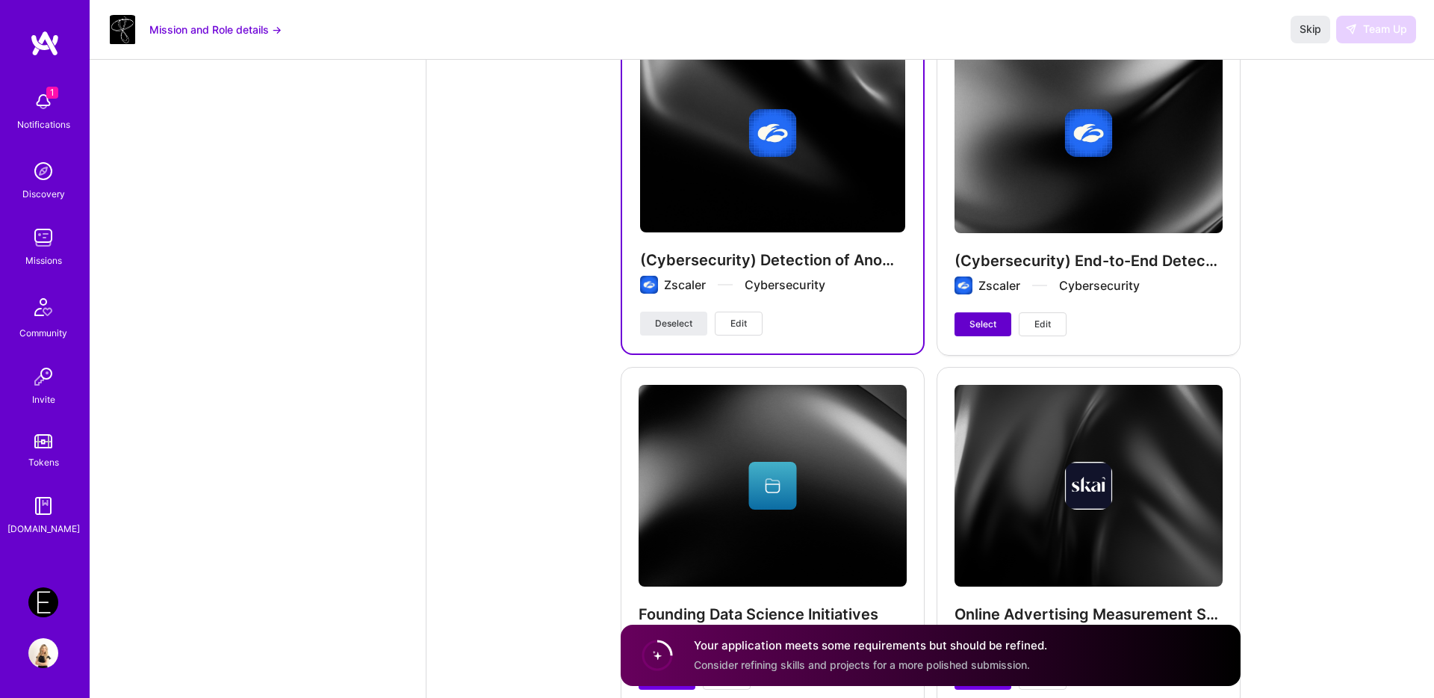
click at [982, 319] on span "Select" at bounding box center [983, 323] width 27 height 13
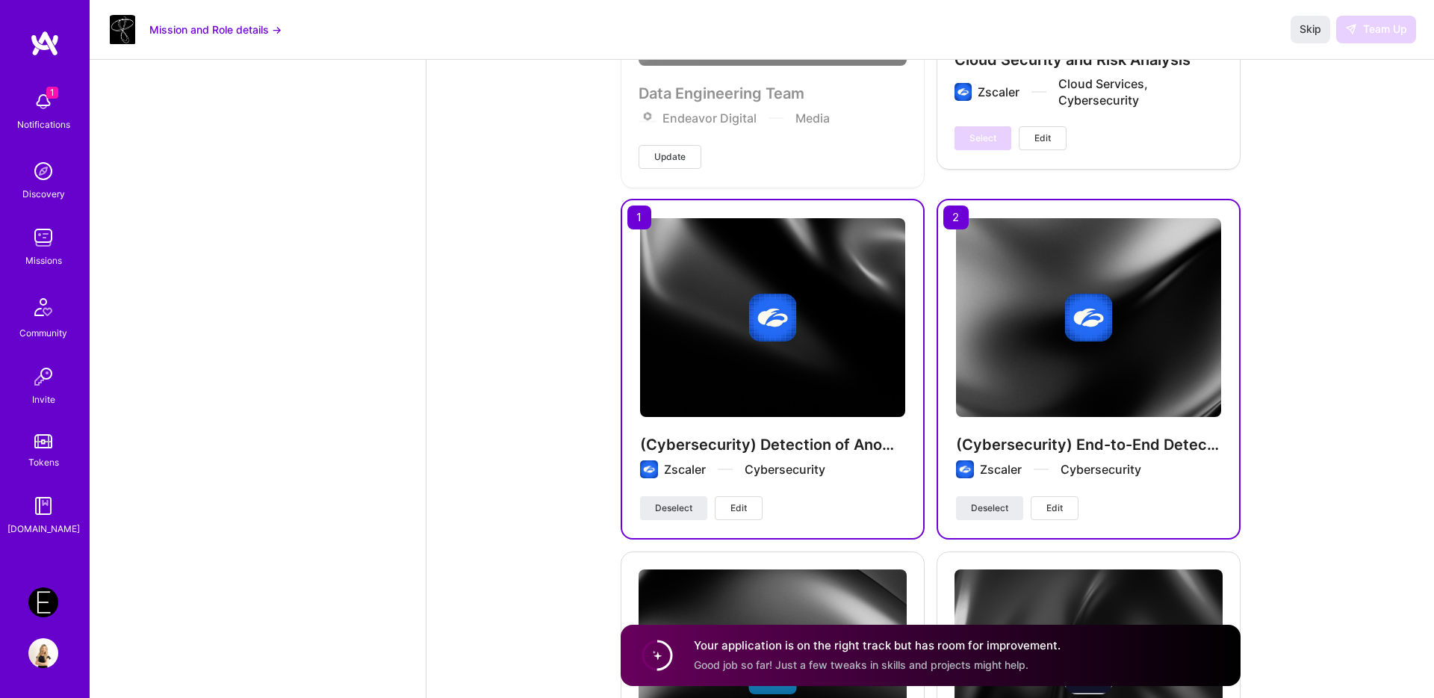
scroll to position [2642, 0]
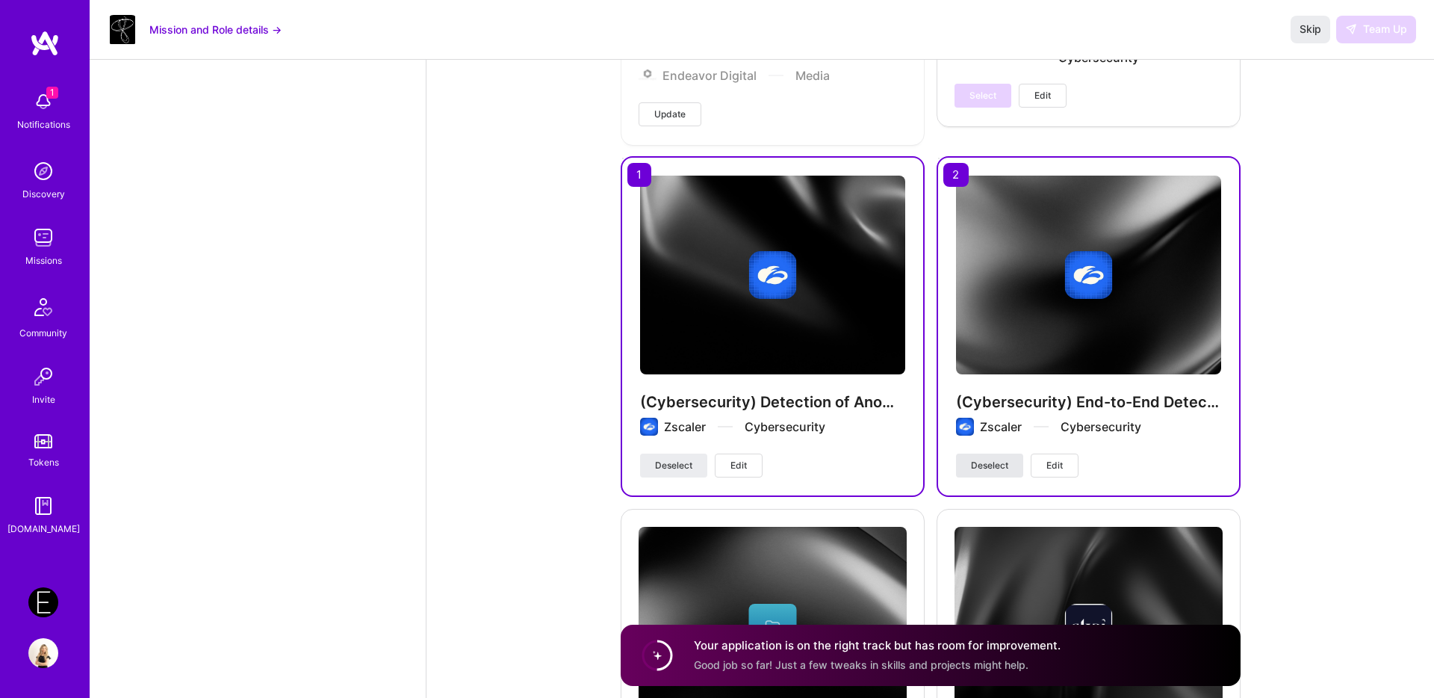
click at [983, 469] on span "Deselect" at bounding box center [989, 465] width 37 height 13
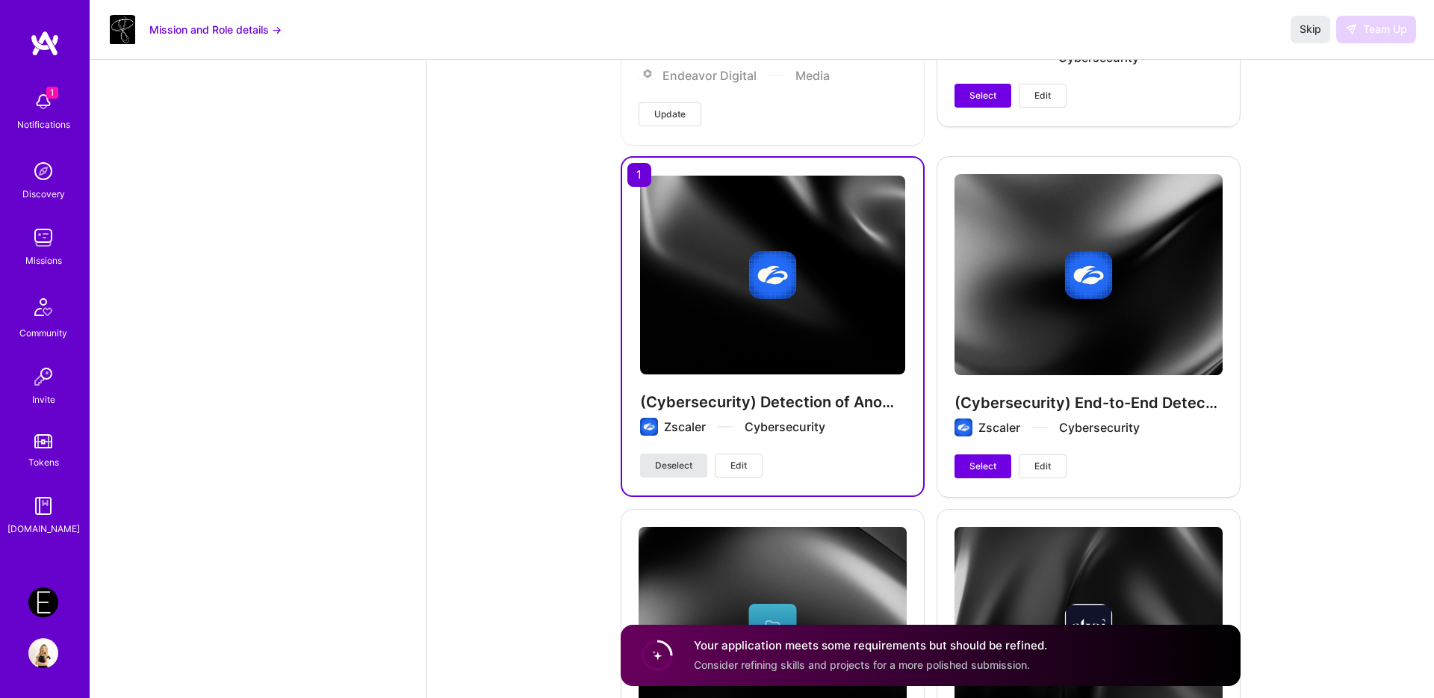
click at [665, 467] on span "Deselect" at bounding box center [673, 465] width 37 height 13
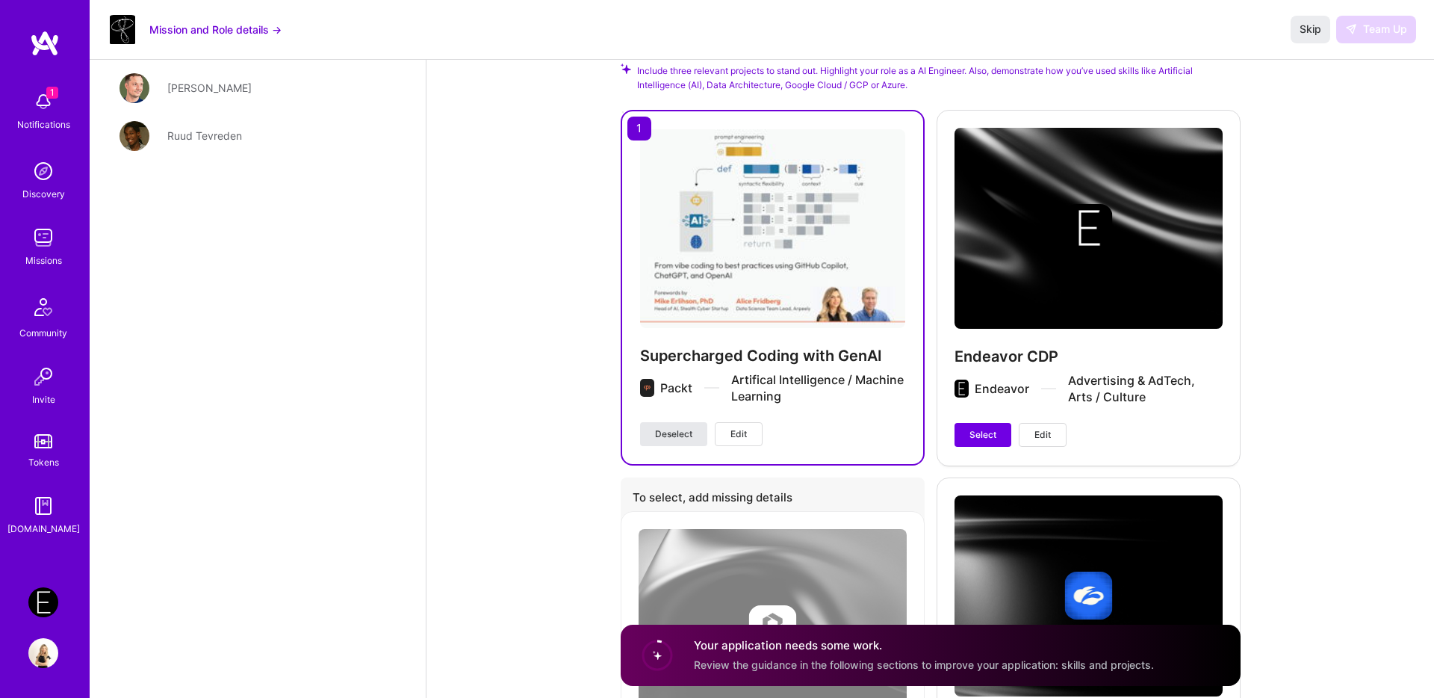
scroll to position [1895, 0]
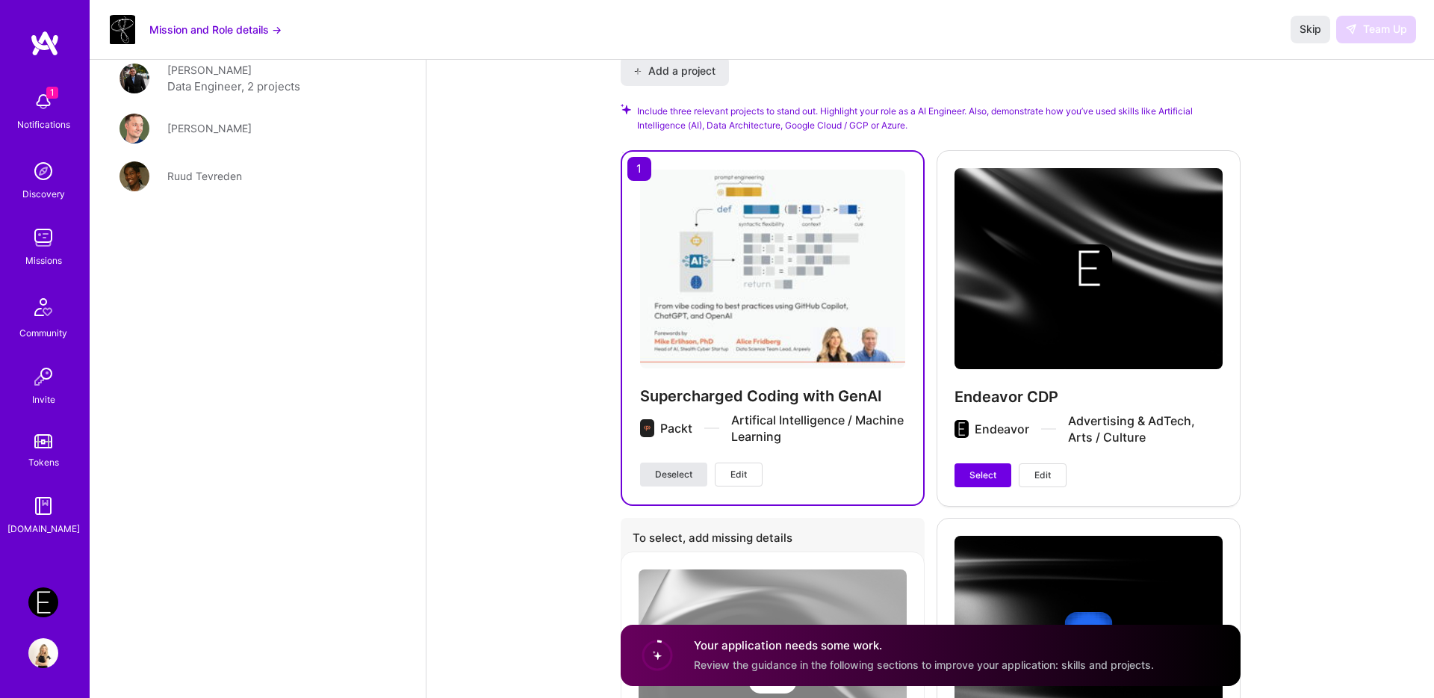
click at [688, 473] on span "Deselect" at bounding box center [673, 474] width 37 height 13
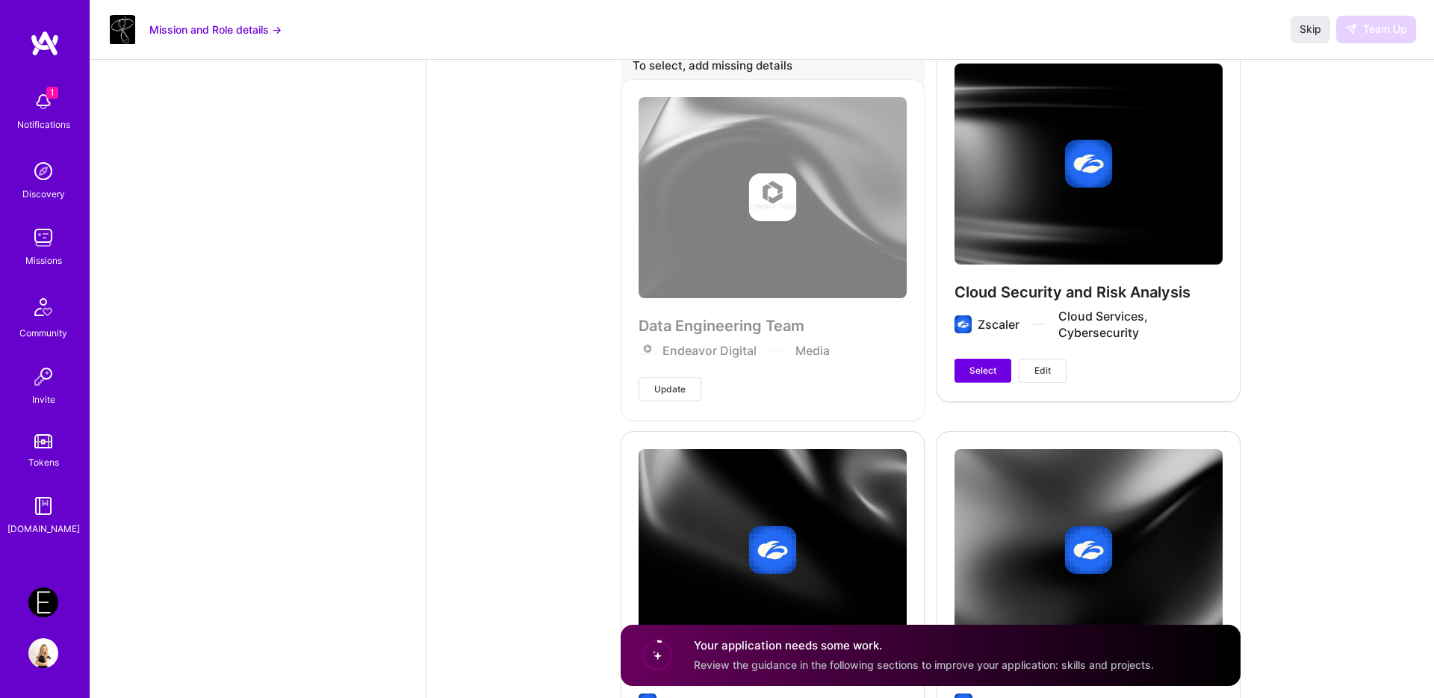
scroll to position [2708, 0]
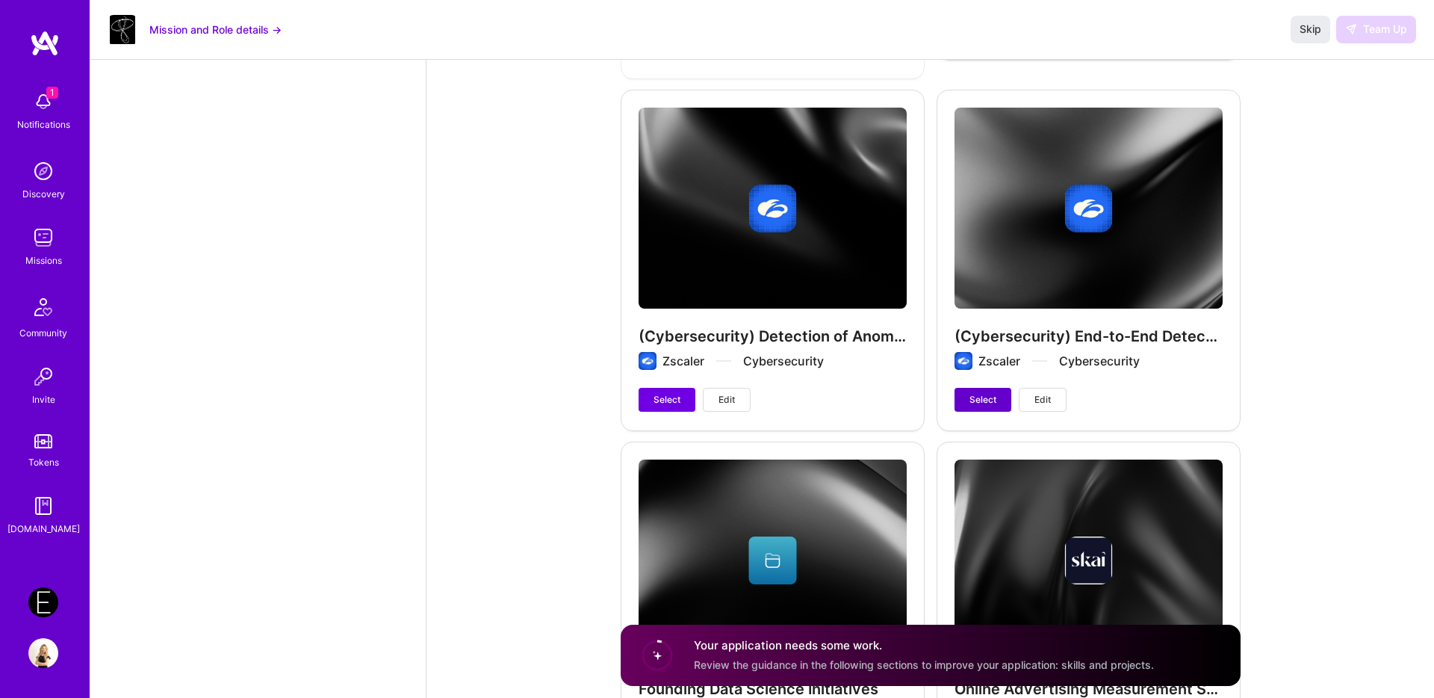
click at [988, 405] on span "Select" at bounding box center [983, 399] width 27 height 13
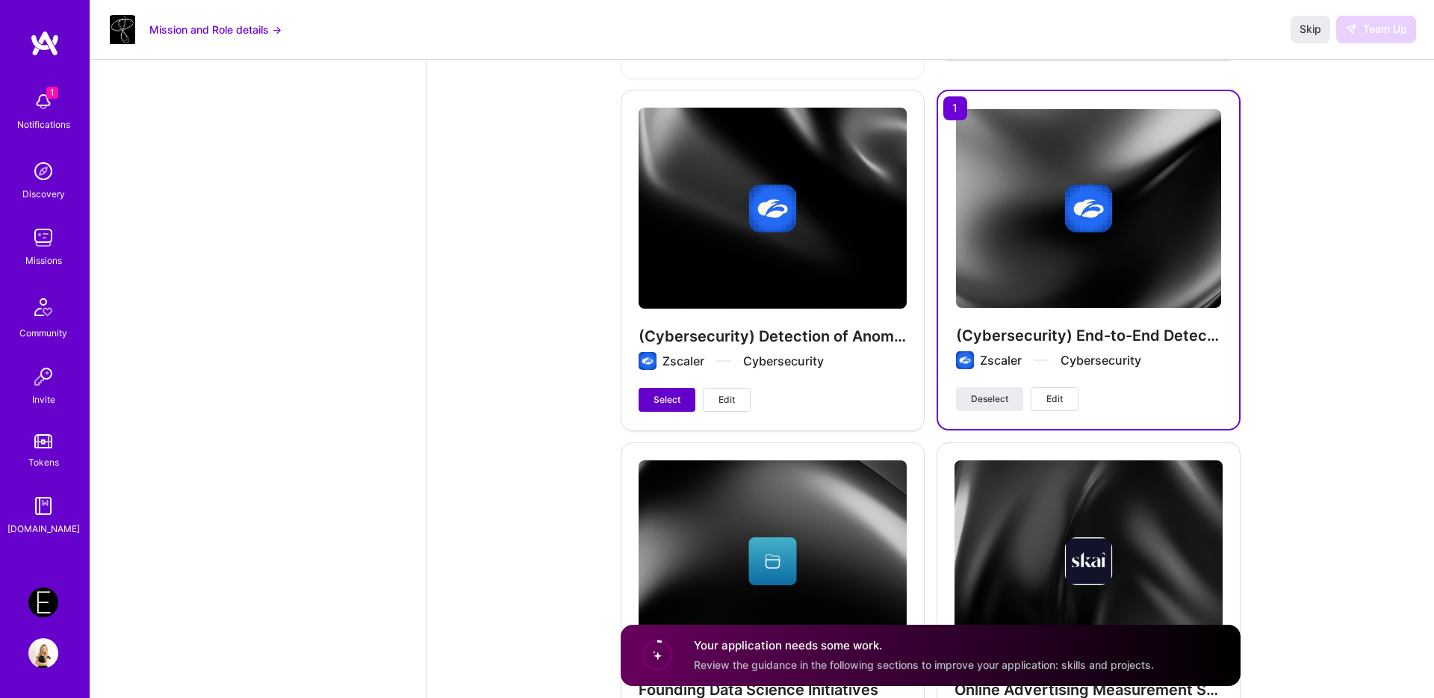
click at [658, 398] on span "Select" at bounding box center [667, 399] width 27 height 13
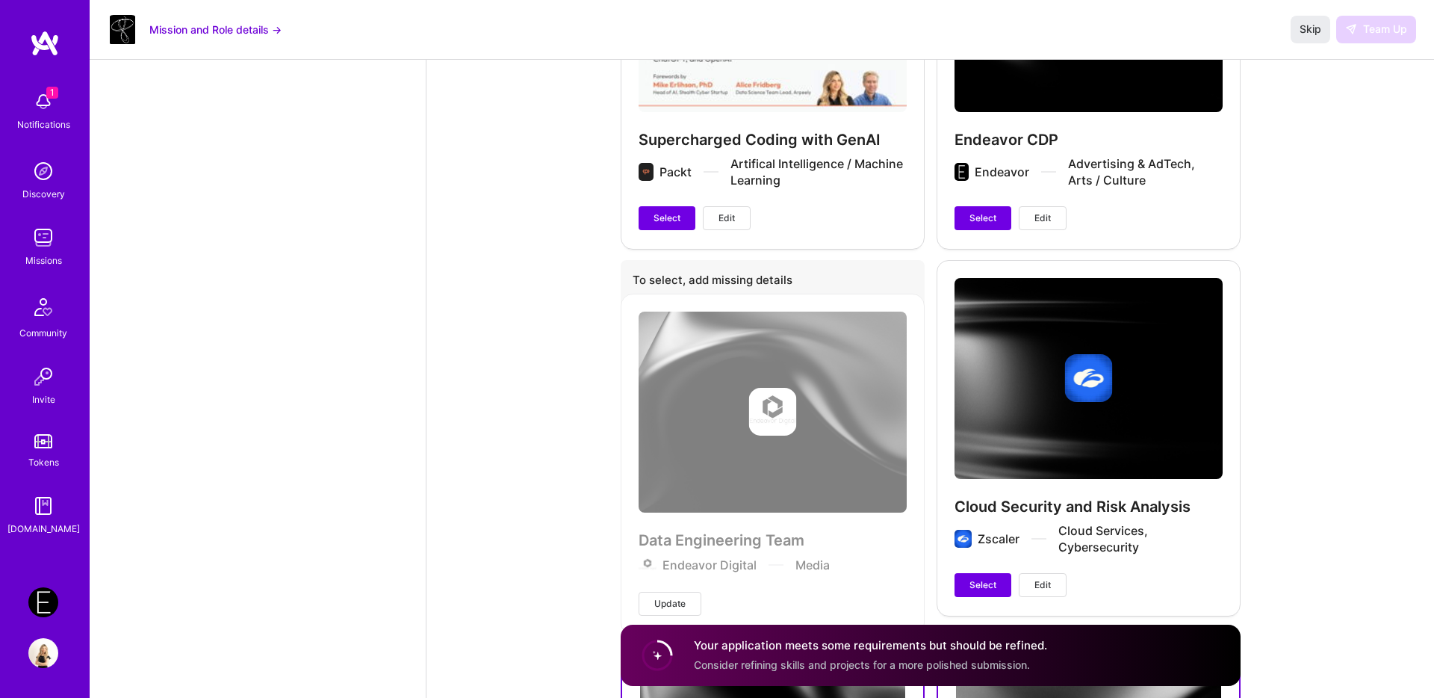
scroll to position [2074, 0]
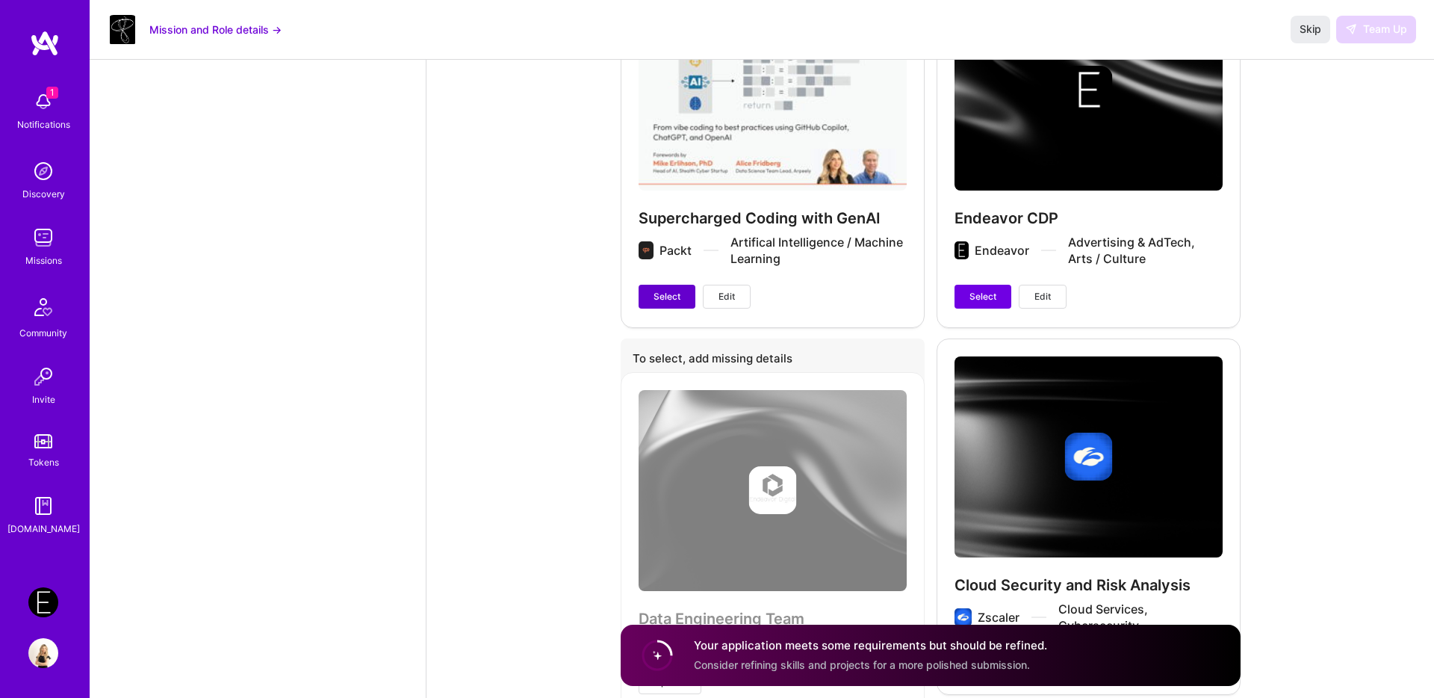
click at [678, 287] on button "Select" at bounding box center [667, 297] width 57 height 24
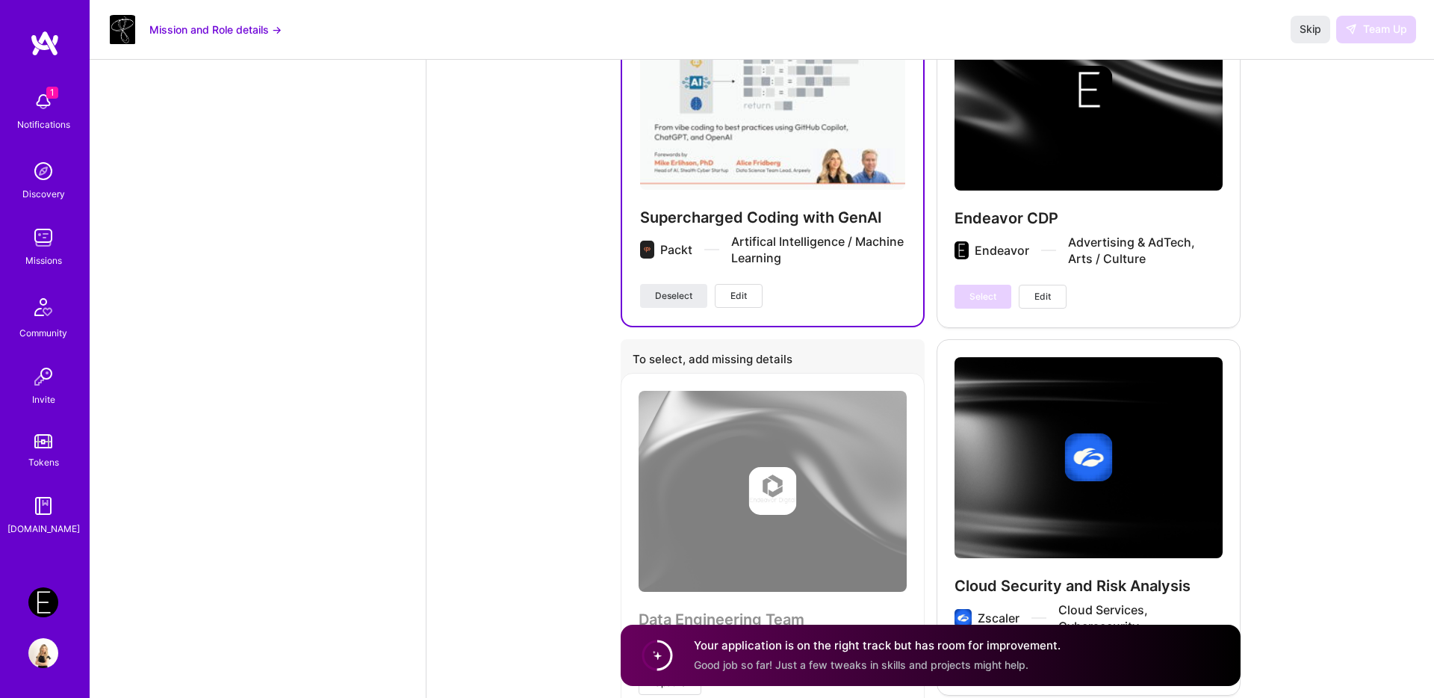
click at [924, 663] on span "Good job so far! Just a few tweaks in skills and projects might help." at bounding box center [861, 664] width 335 height 13
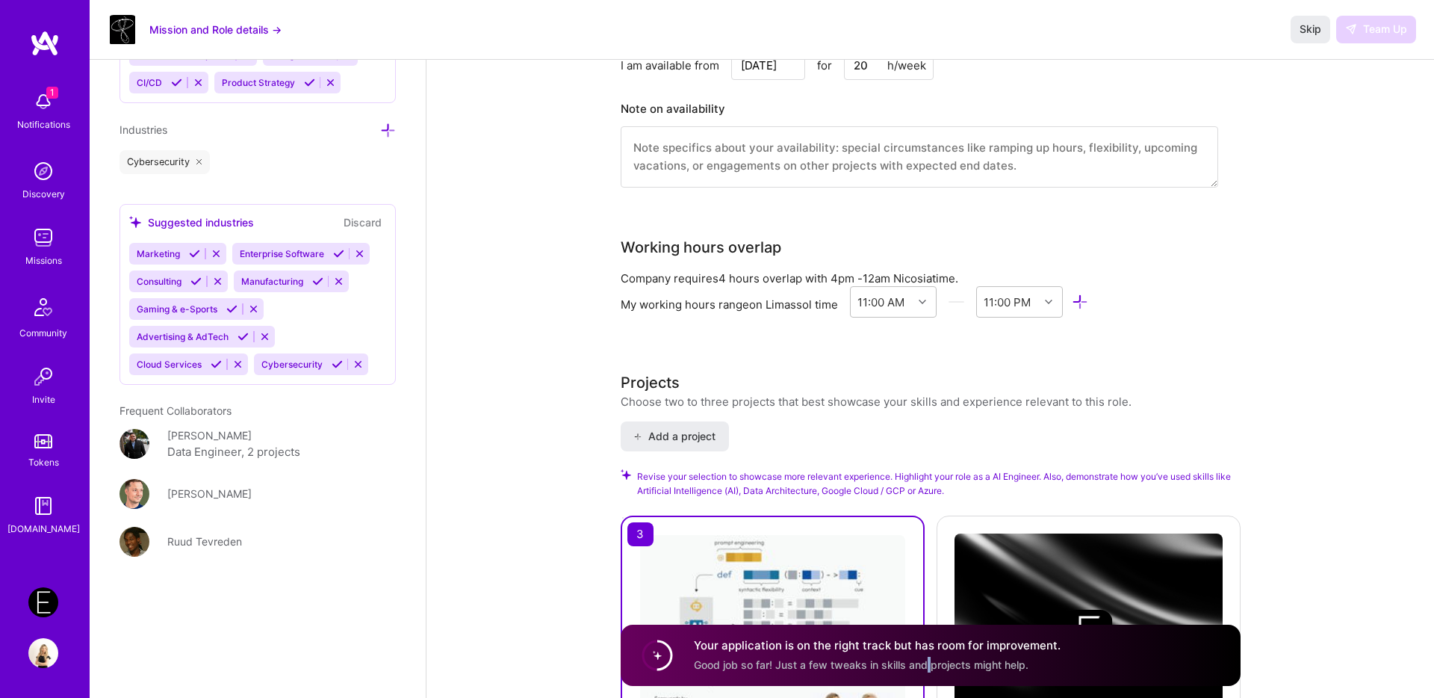
scroll to position [1543, 0]
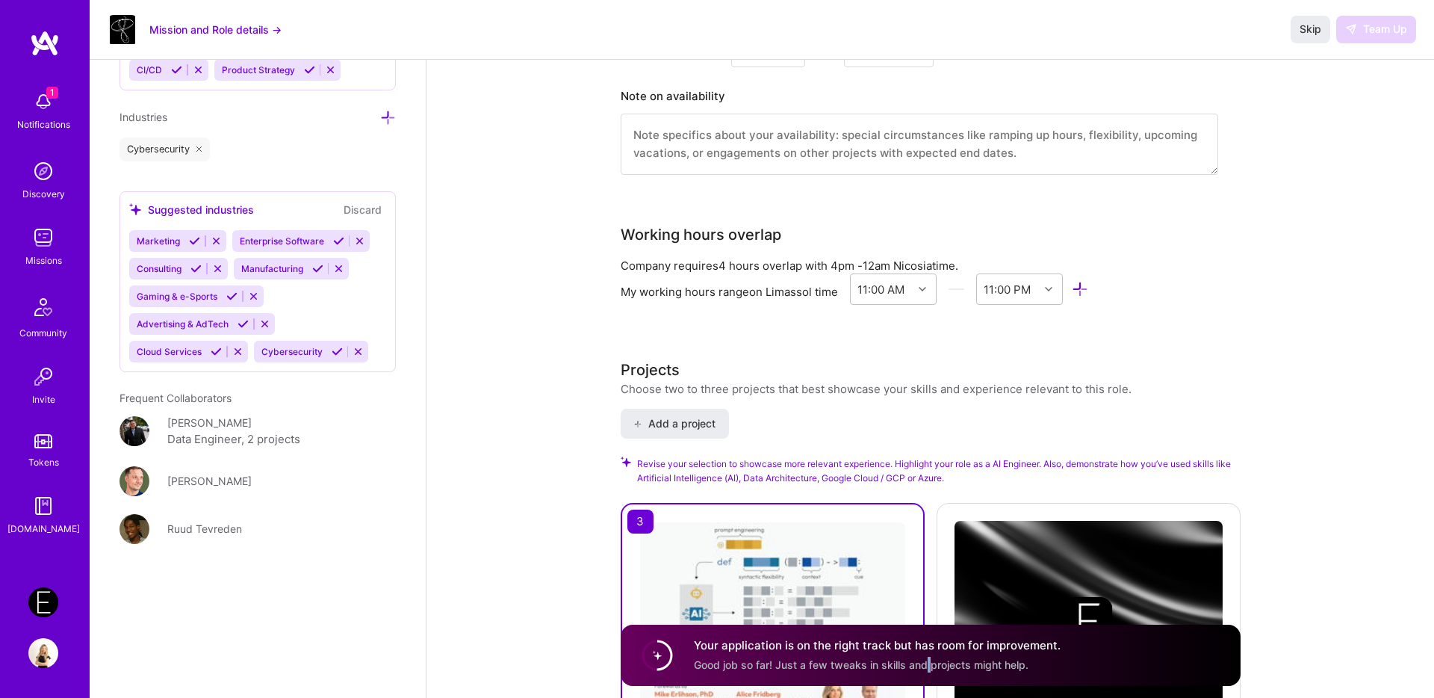
click at [201, 239] on button at bounding box center [195, 241] width 20 height 13
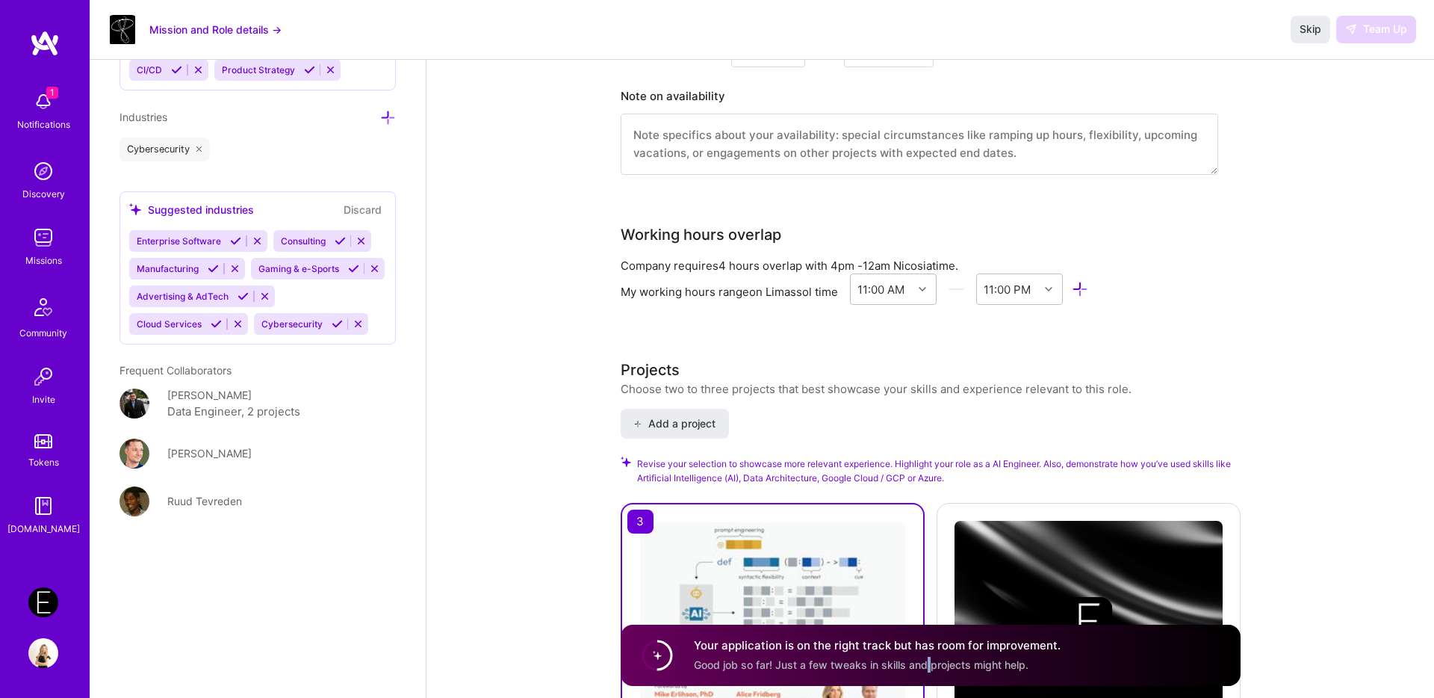
click at [335, 243] on icon at bounding box center [340, 240] width 11 height 11
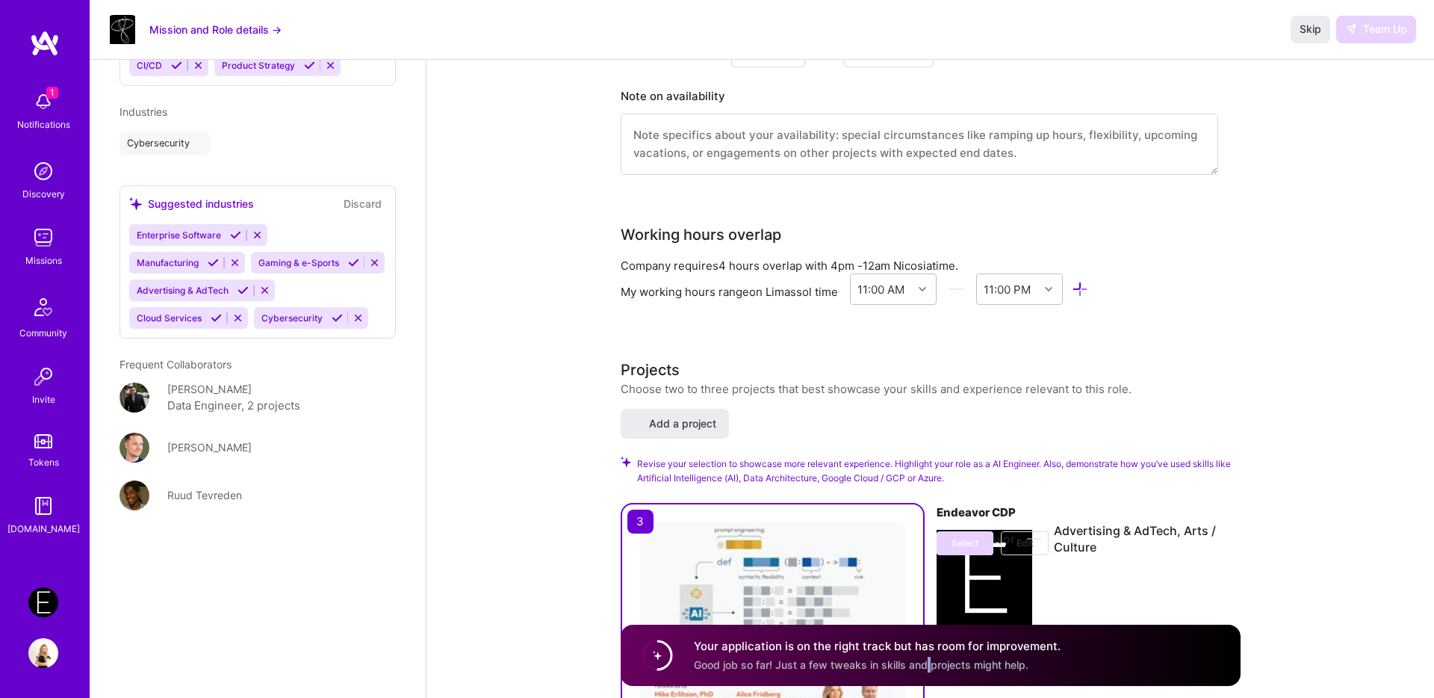
scroll to position [1261, 0]
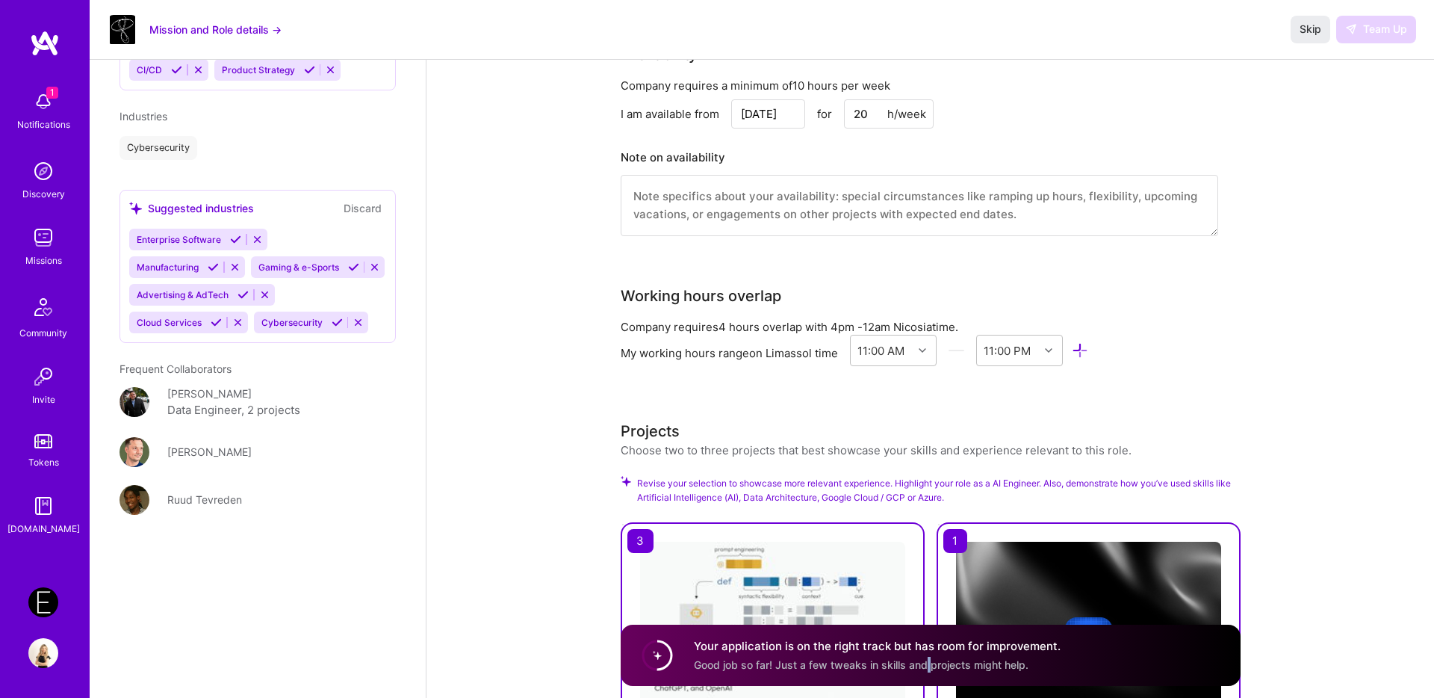
click at [235, 241] on icon at bounding box center [235, 239] width 11 height 11
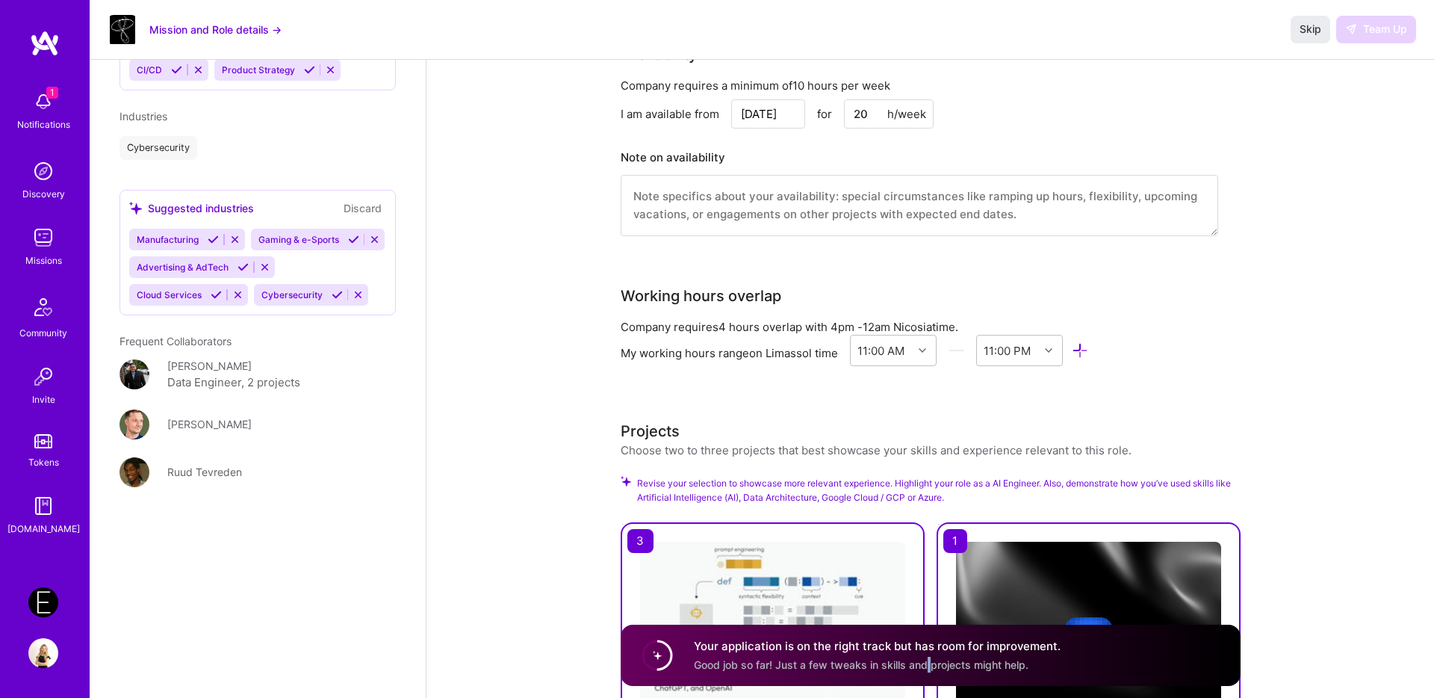
click at [240, 268] on icon at bounding box center [243, 266] width 11 height 11
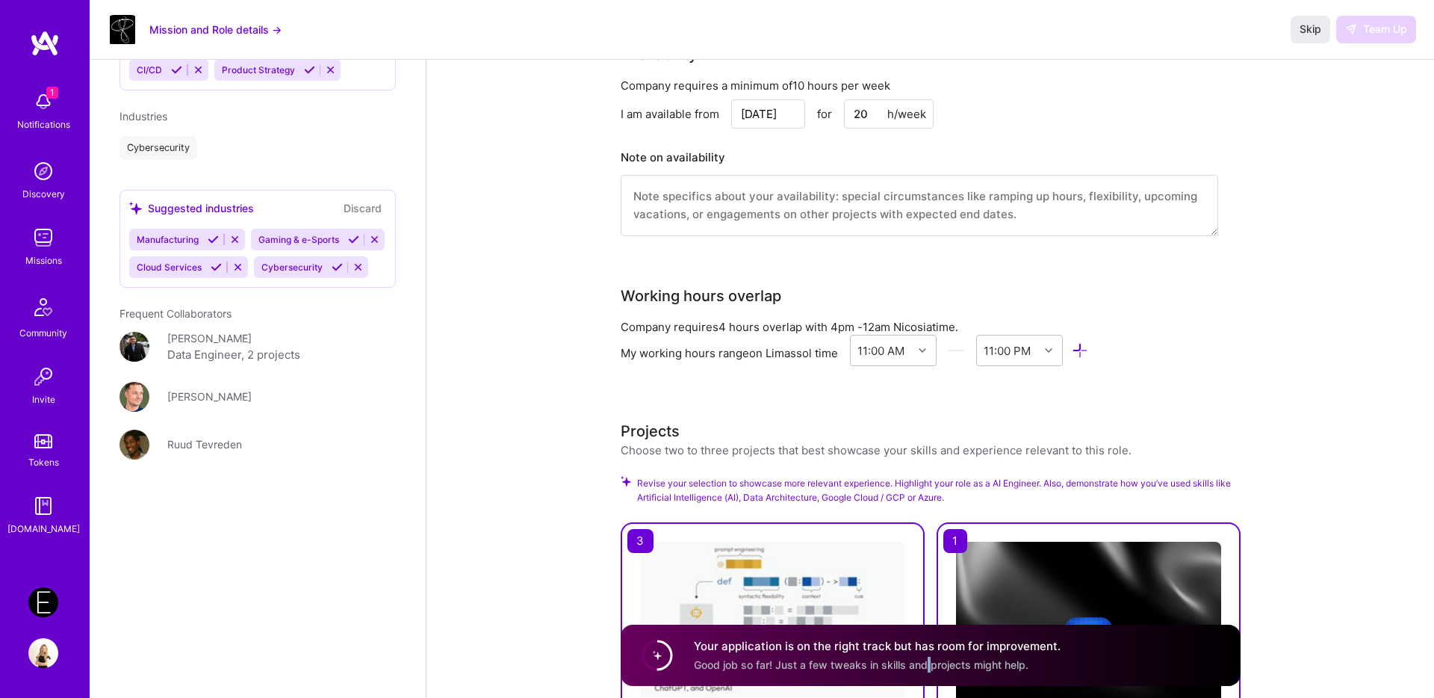
click at [341, 269] on icon at bounding box center [337, 266] width 11 height 11
click at [376, 234] on icon at bounding box center [374, 239] width 11 height 11
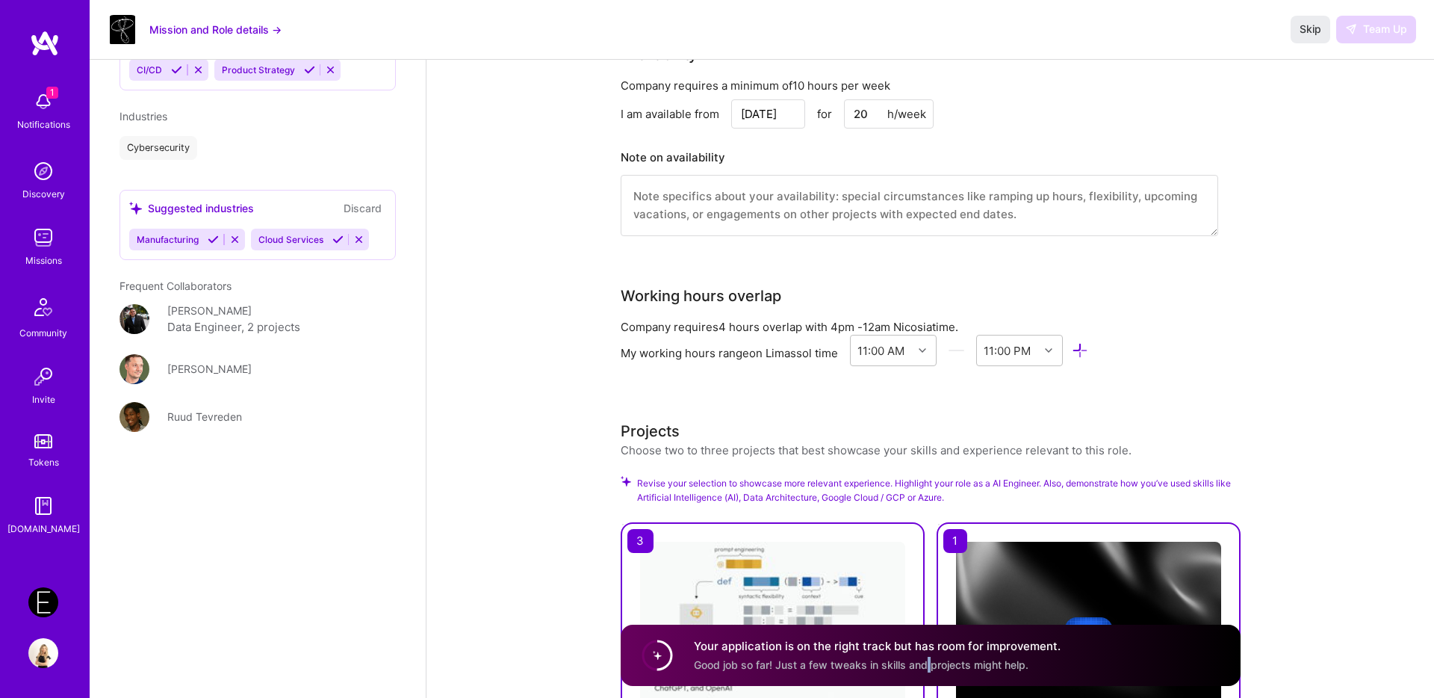
click at [335, 235] on icon at bounding box center [337, 239] width 11 height 11
click at [238, 238] on icon at bounding box center [234, 239] width 11 height 11
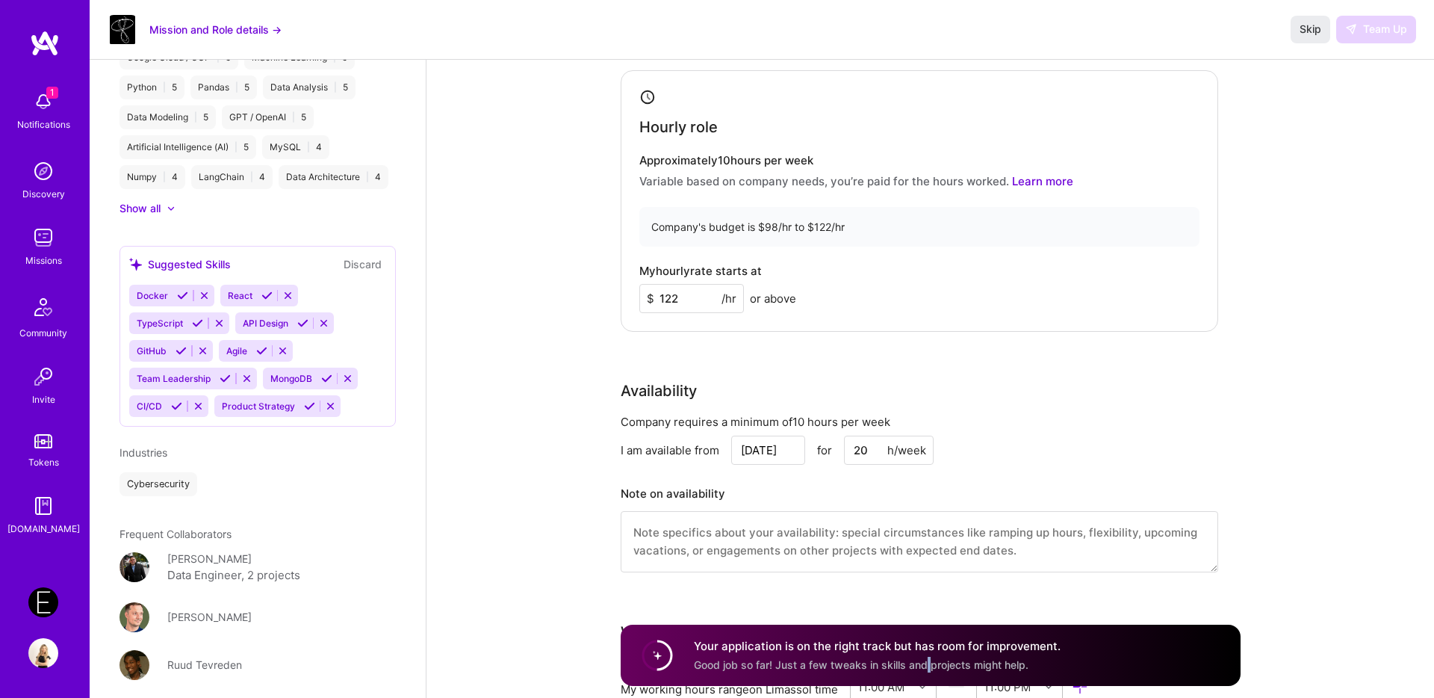
scroll to position [923, 0]
click at [173, 411] on icon at bounding box center [176, 407] width 11 height 11
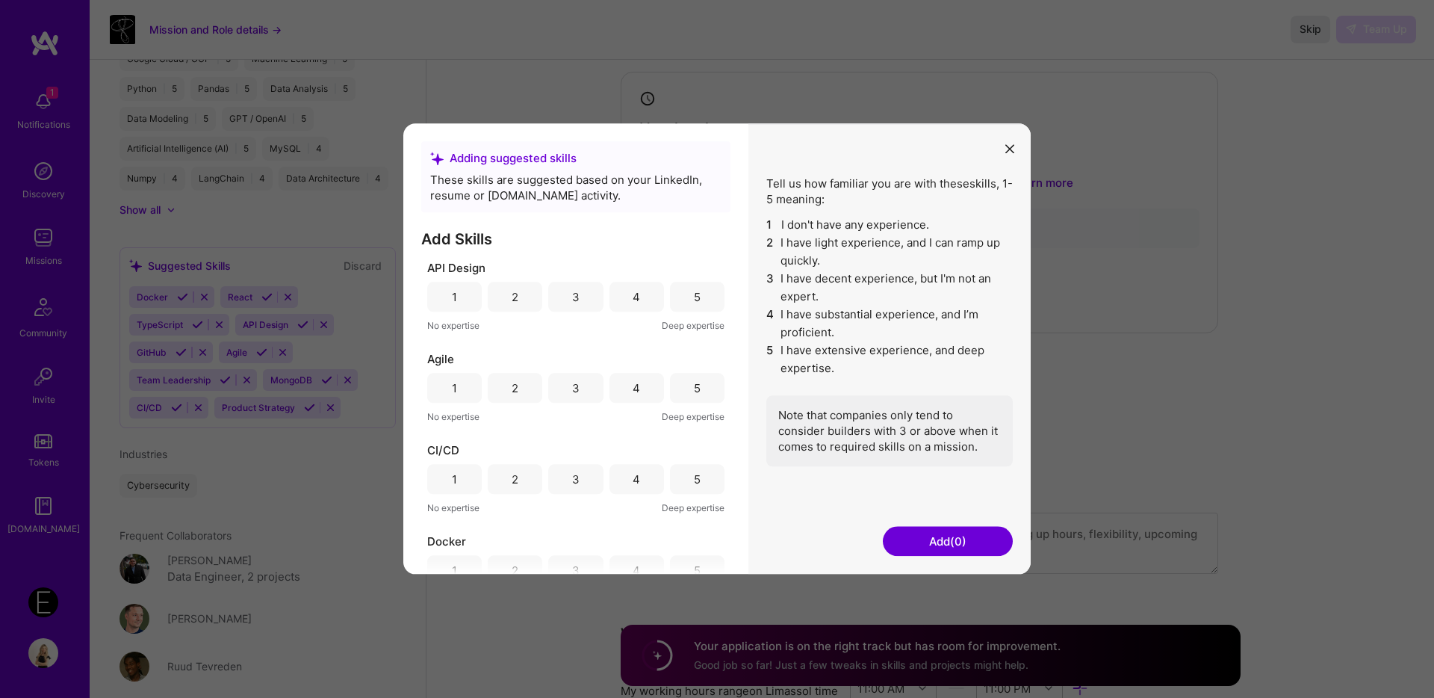
click at [568, 299] on div "3" at bounding box center [575, 297] width 55 height 30
click at [637, 384] on div "4" at bounding box center [637, 388] width 55 height 30
click at [633, 485] on div "4" at bounding box center [636, 479] width 7 height 16
click at [578, 295] on div "3" at bounding box center [575, 300] width 55 height 30
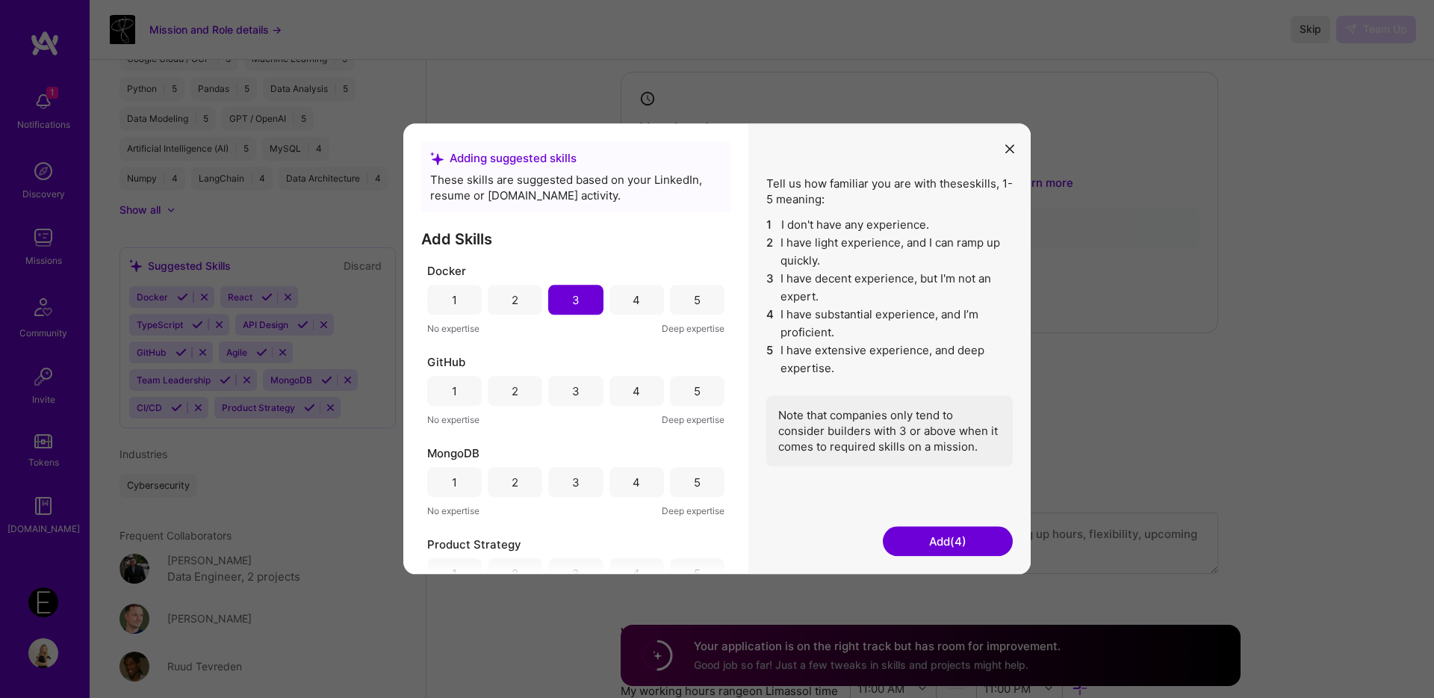
click at [694, 391] on div "5" at bounding box center [697, 391] width 7 height 16
click at [568, 487] on div "3" at bounding box center [575, 482] width 55 height 30
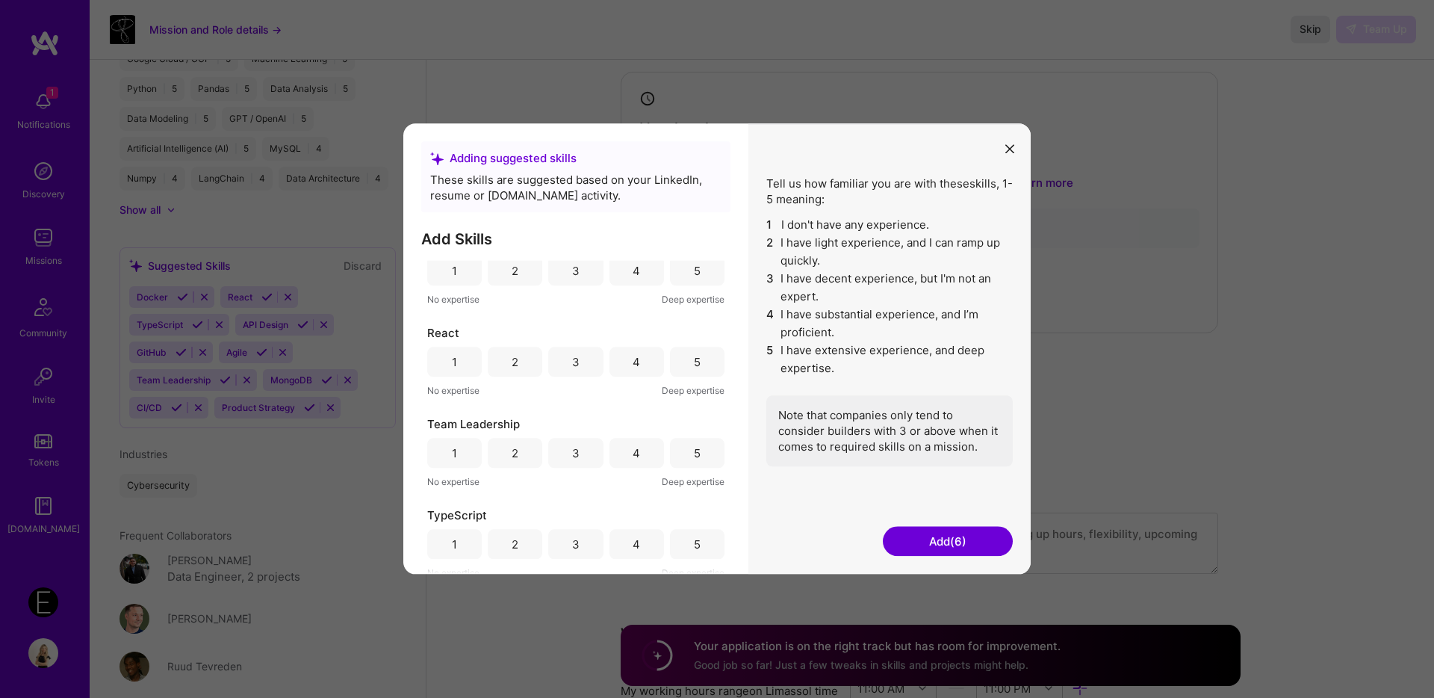
scroll to position [580, 0]
click at [974, 544] on button "Add (6)" at bounding box center [948, 542] width 130 height 30
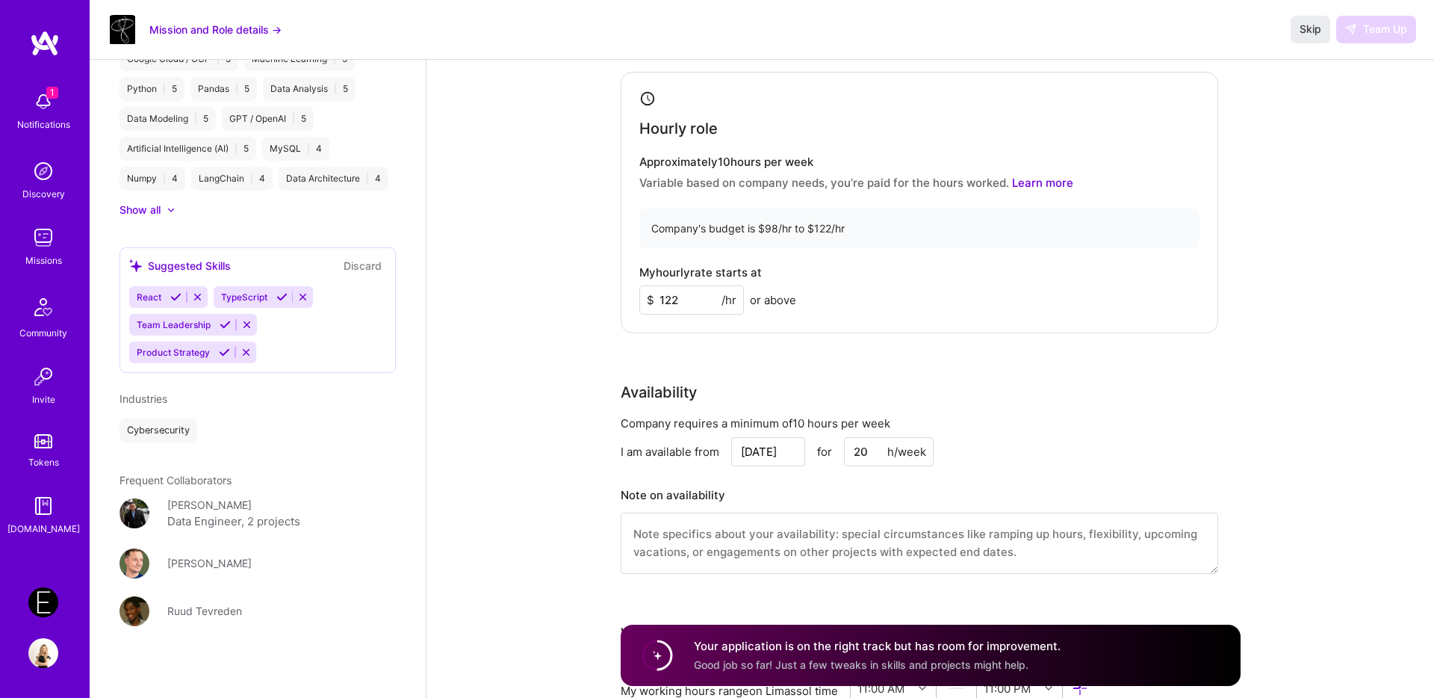
click at [197, 299] on icon at bounding box center [197, 296] width 11 height 11
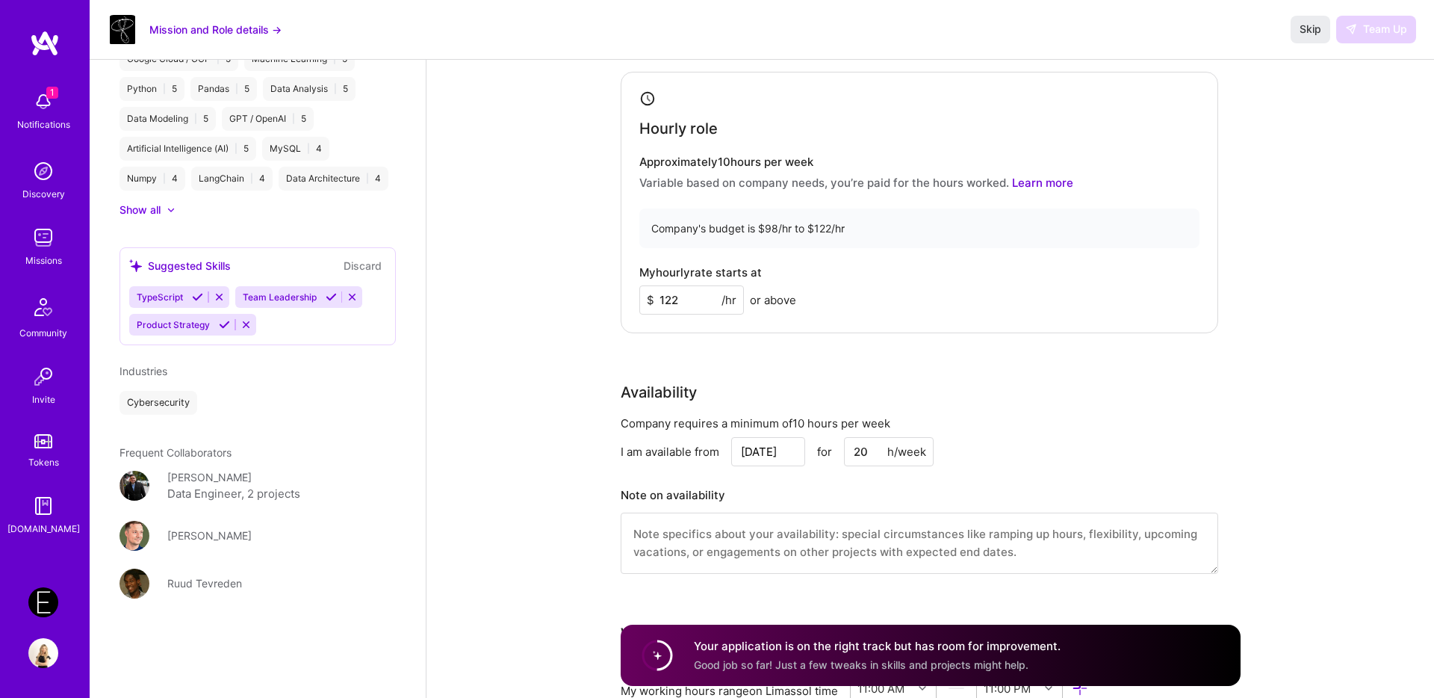
click at [252, 323] on button at bounding box center [246, 324] width 20 height 13
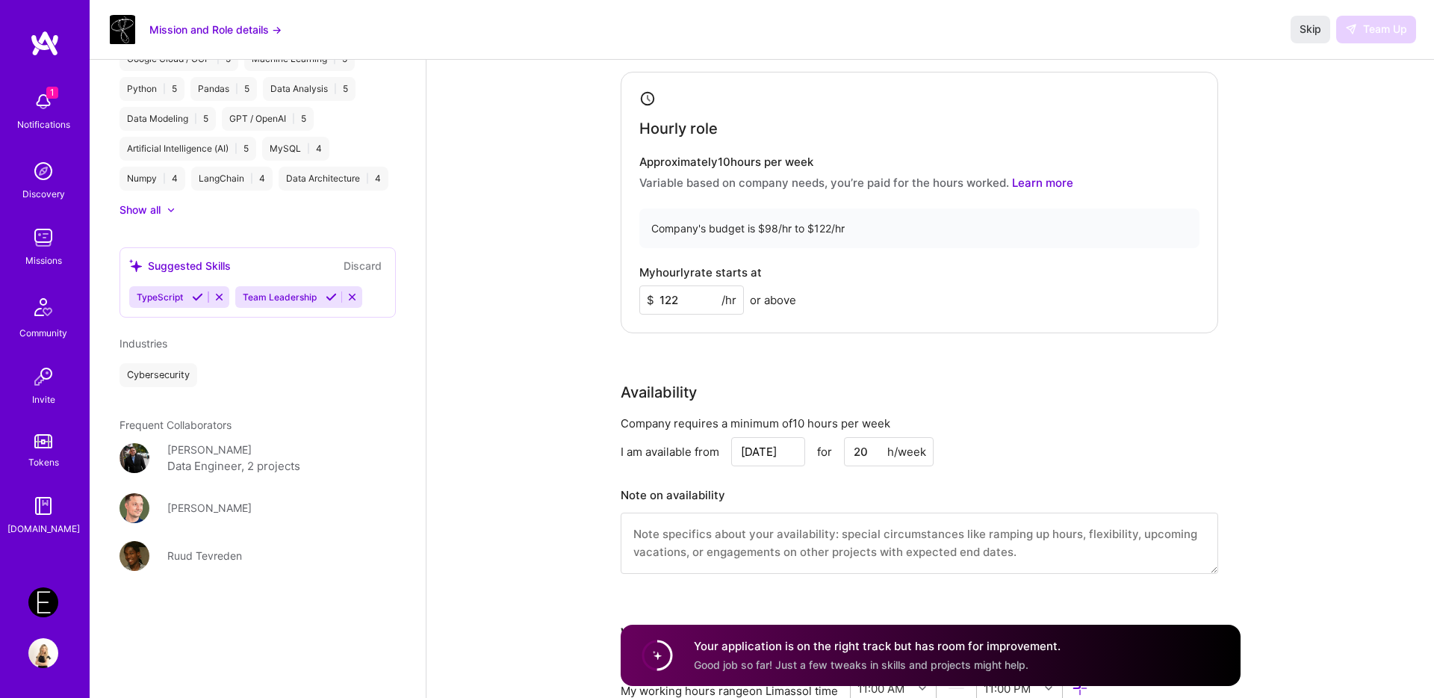
click at [355, 300] on icon at bounding box center [352, 296] width 11 height 11
click at [226, 300] on button at bounding box center [219, 297] width 20 height 13
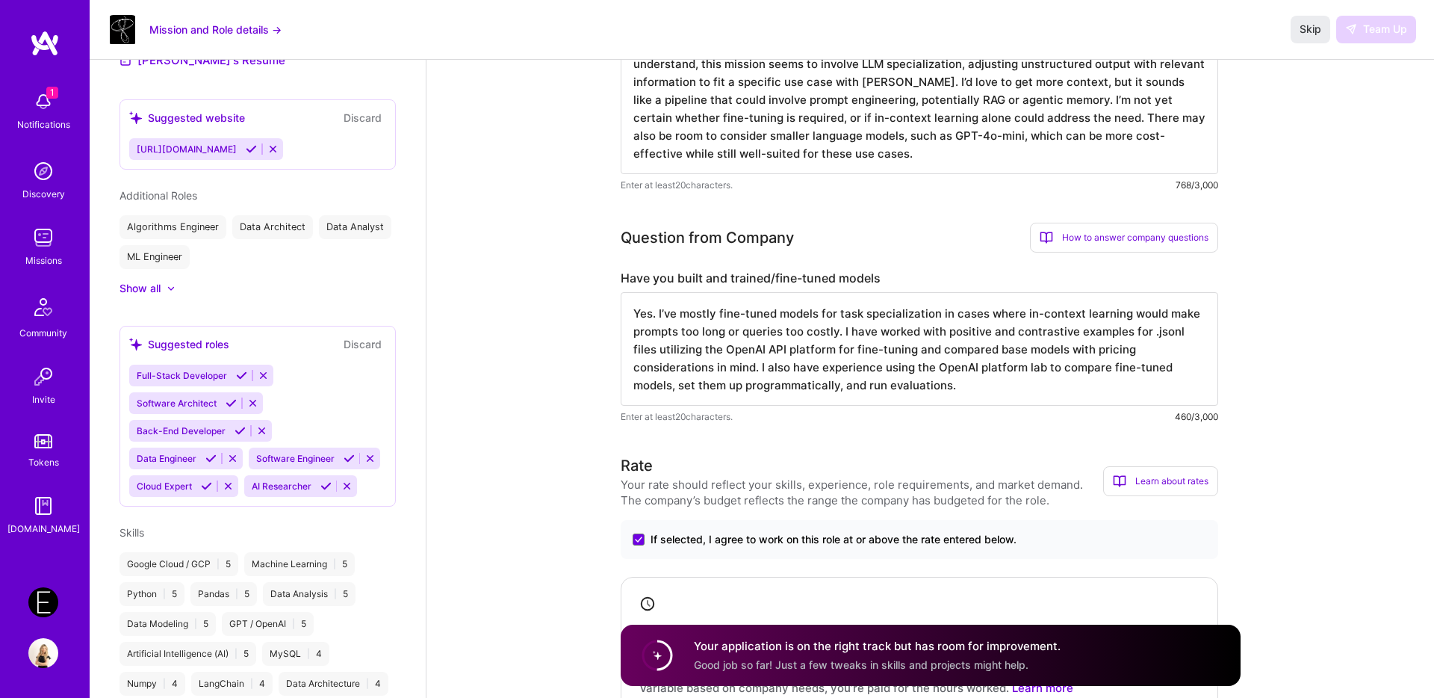
scroll to position [419, 0]
click at [231, 400] on icon at bounding box center [231, 402] width 11 height 11
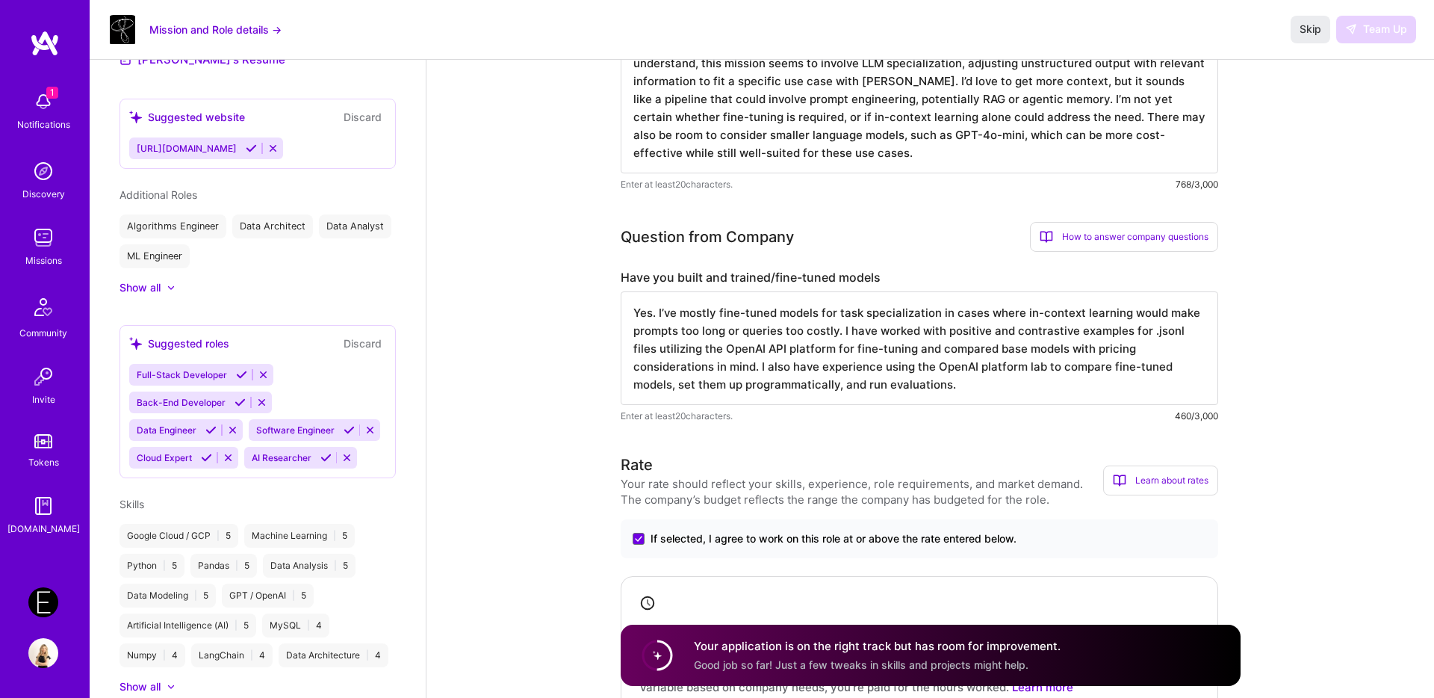
click at [211, 431] on icon at bounding box center [210, 429] width 11 height 11
click at [233, 432] on icon at bounding box center [229, 429] width 11 height 11
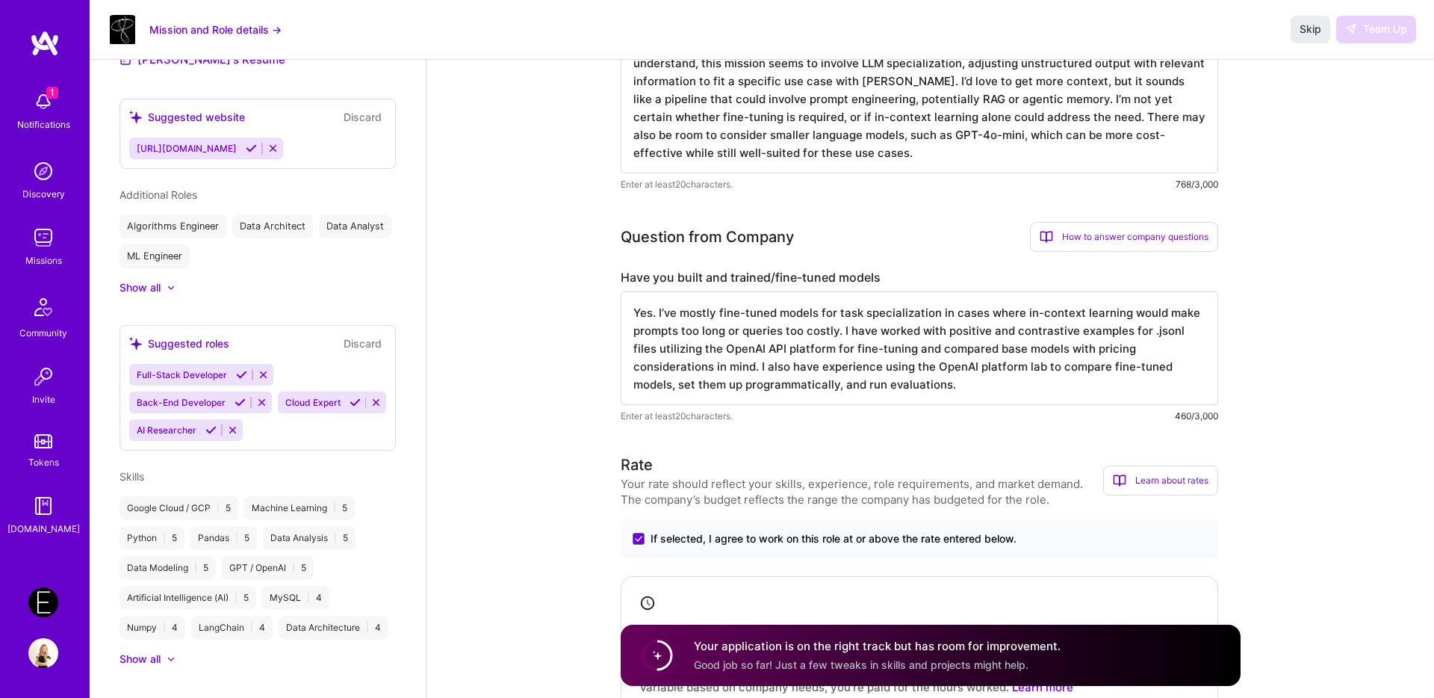
click at [210, 432] on icon at bounding box center [210, 429] width 11 height 11
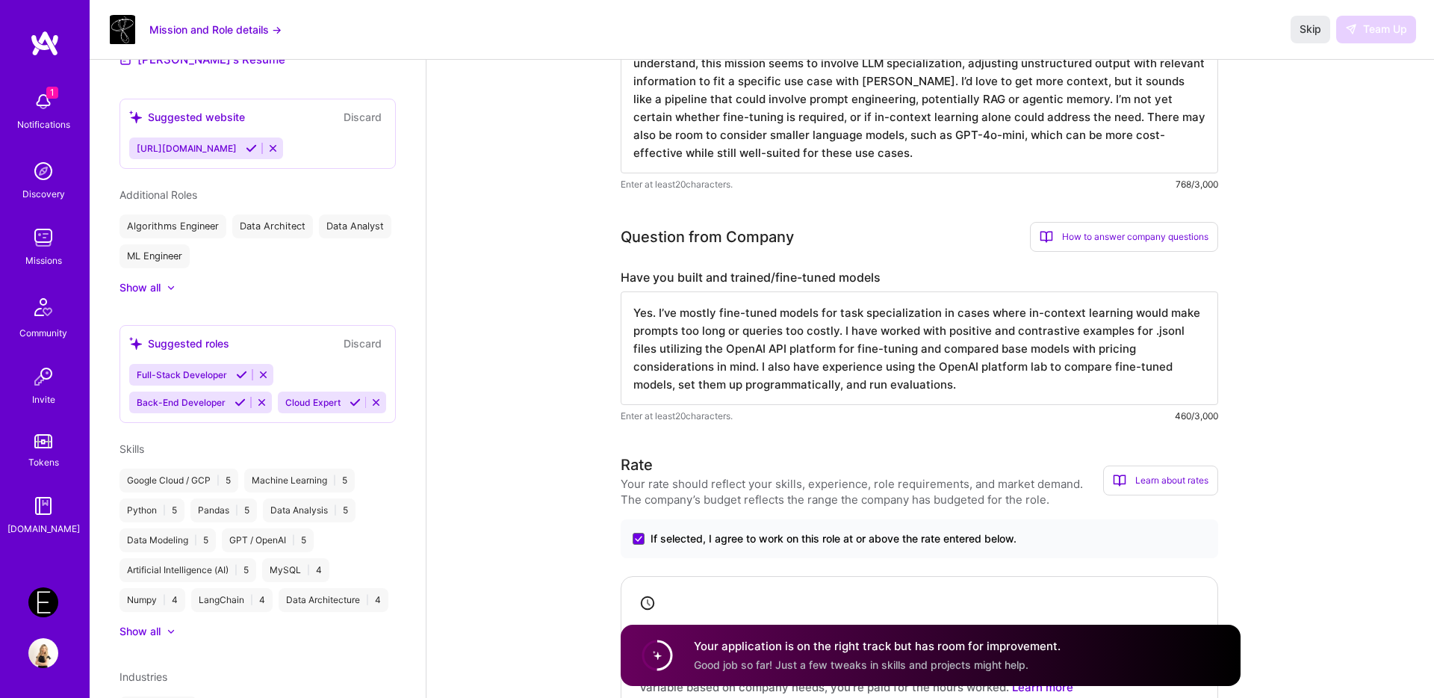
click at [258, 374] on icon at bounding box center [263, 374] width 11 height 11
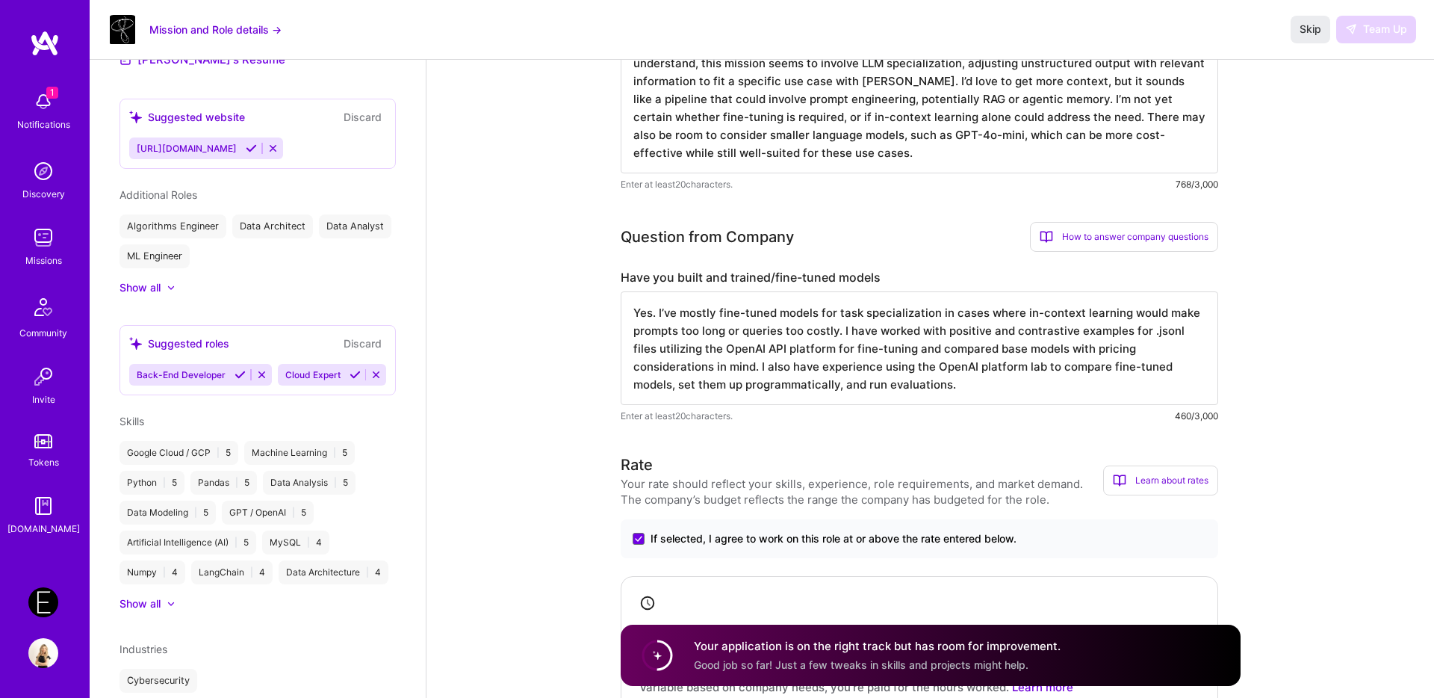
click at [258, 371] on icon at bounding box center [261, 374] width 11 height 11
click at [228, 374] on icon at bounding box center [228, 374] width 11 height 11
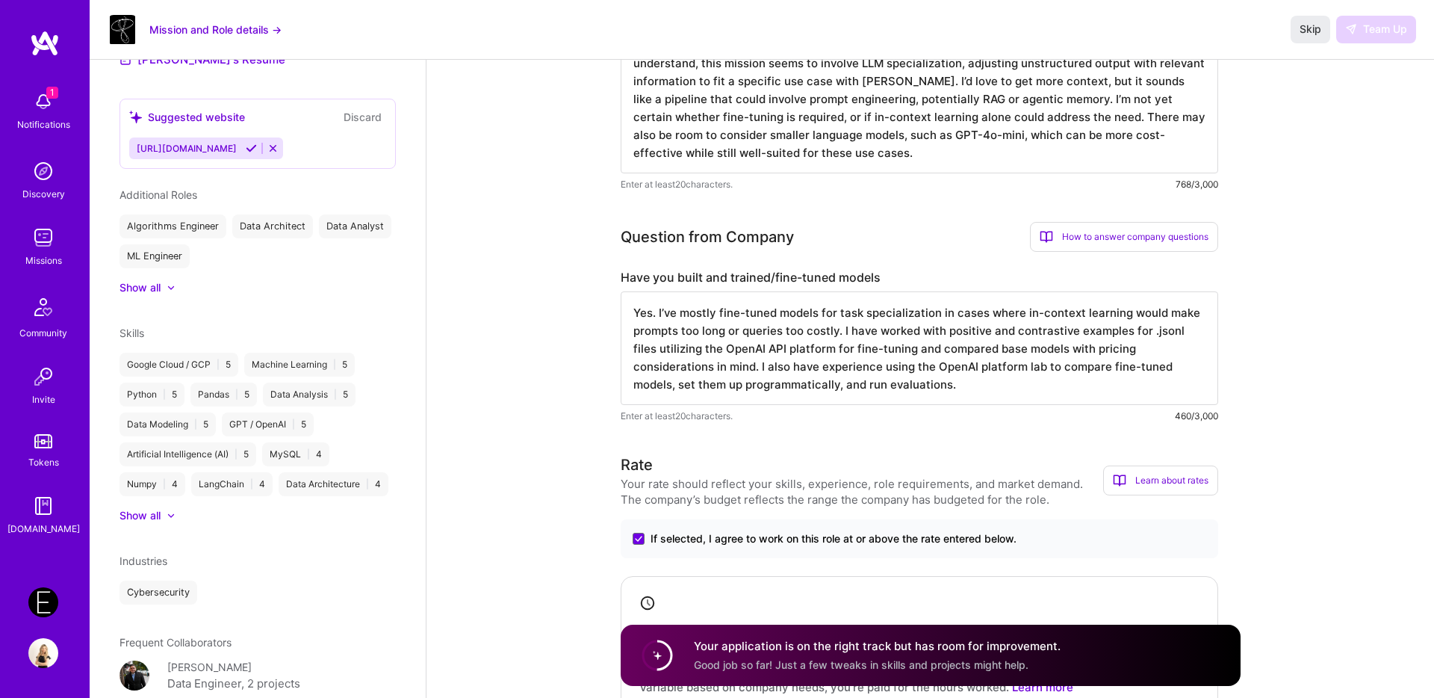
click at [257, 143] on icon at bounding box center [251, 148] width 11 height 11
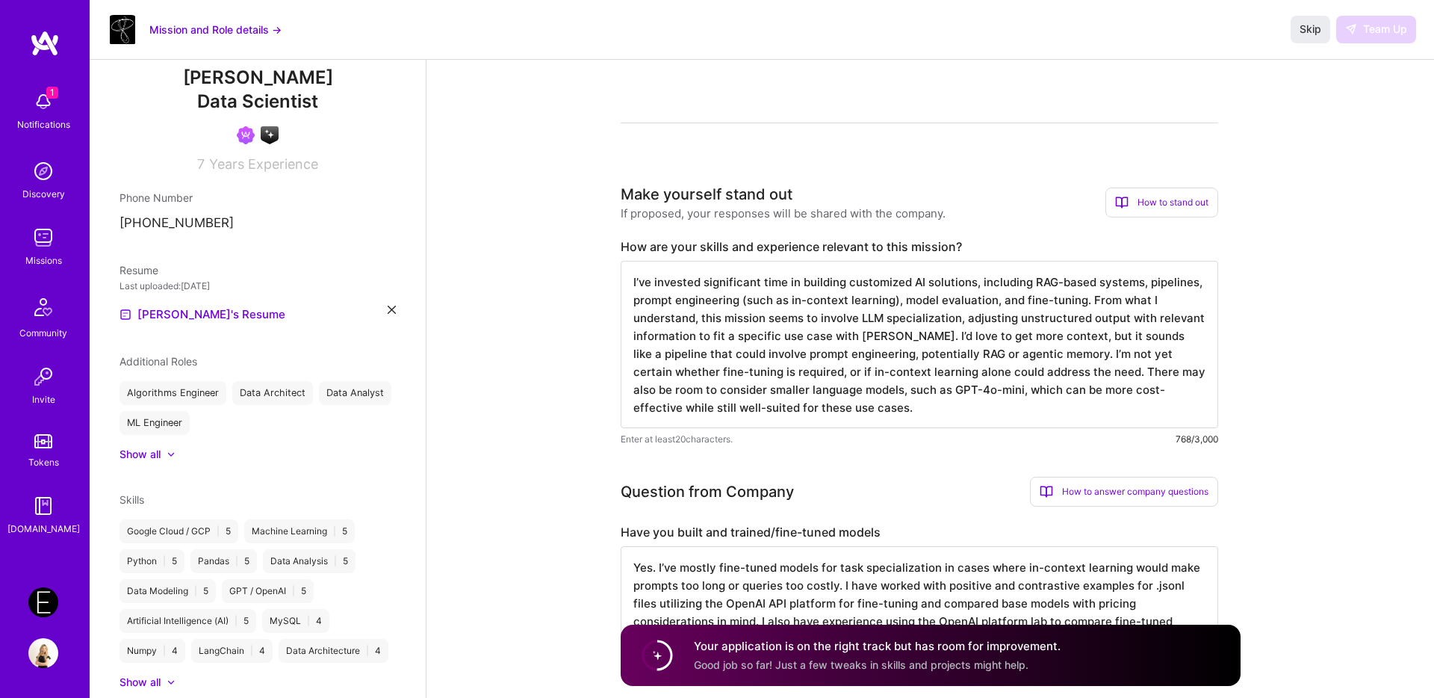
scroll to position [0, 0]
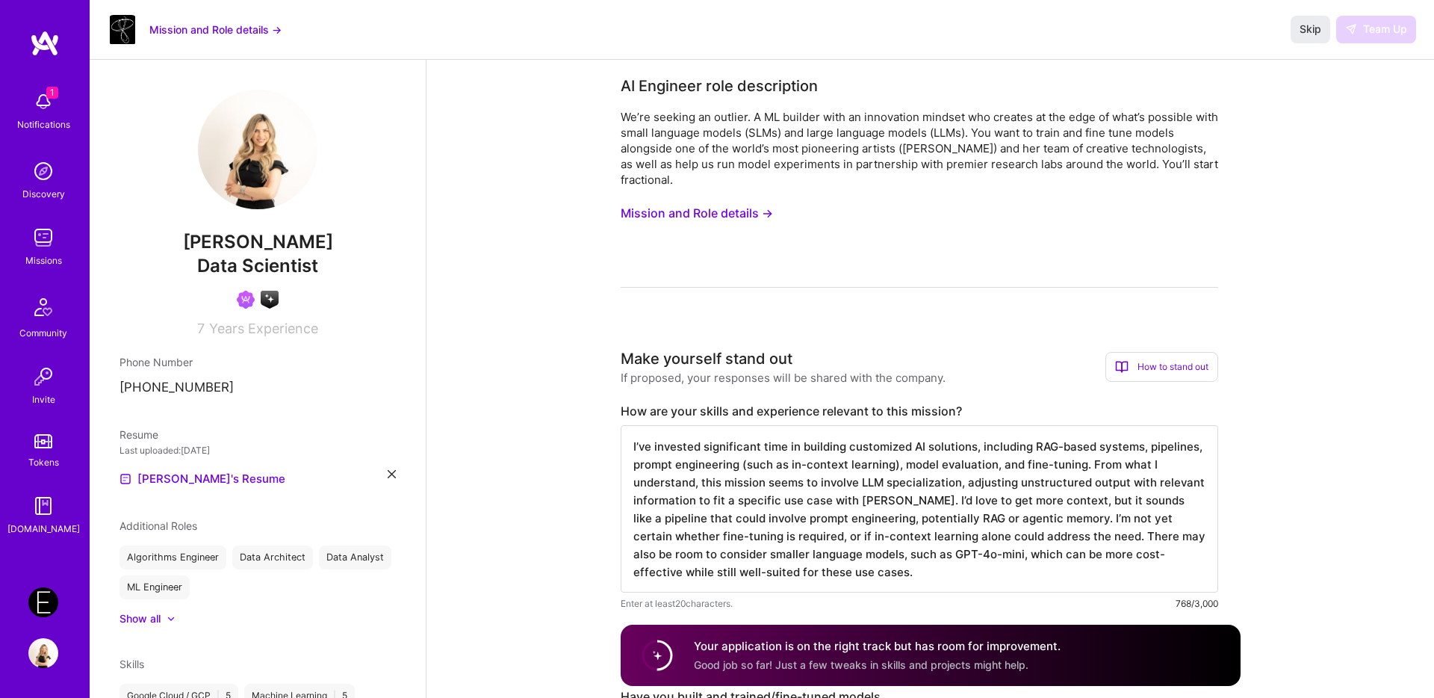
click at [829, 188] on div "We’re seeking an outlier. A ML builder with an innovation mindset who creates a…" at bounding box center [920, 198] width 598 height 179
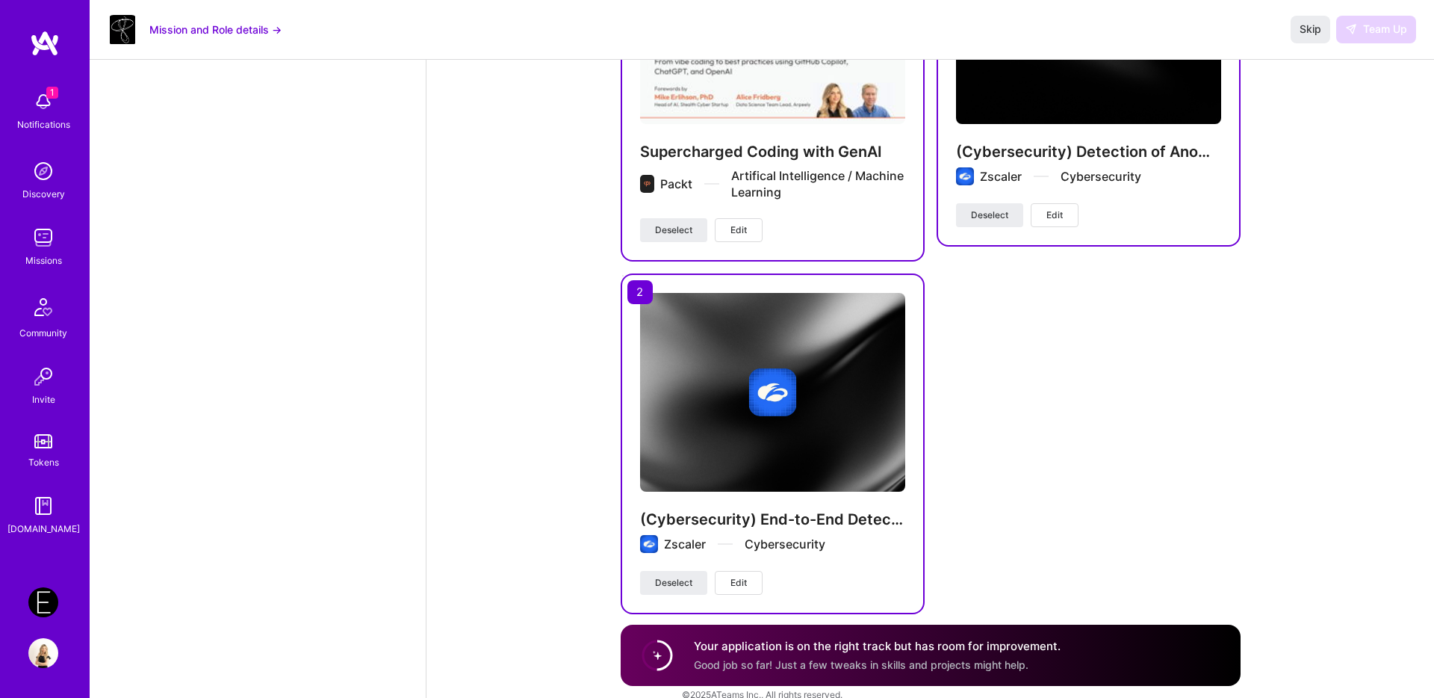
scroll to position [1900, 0]
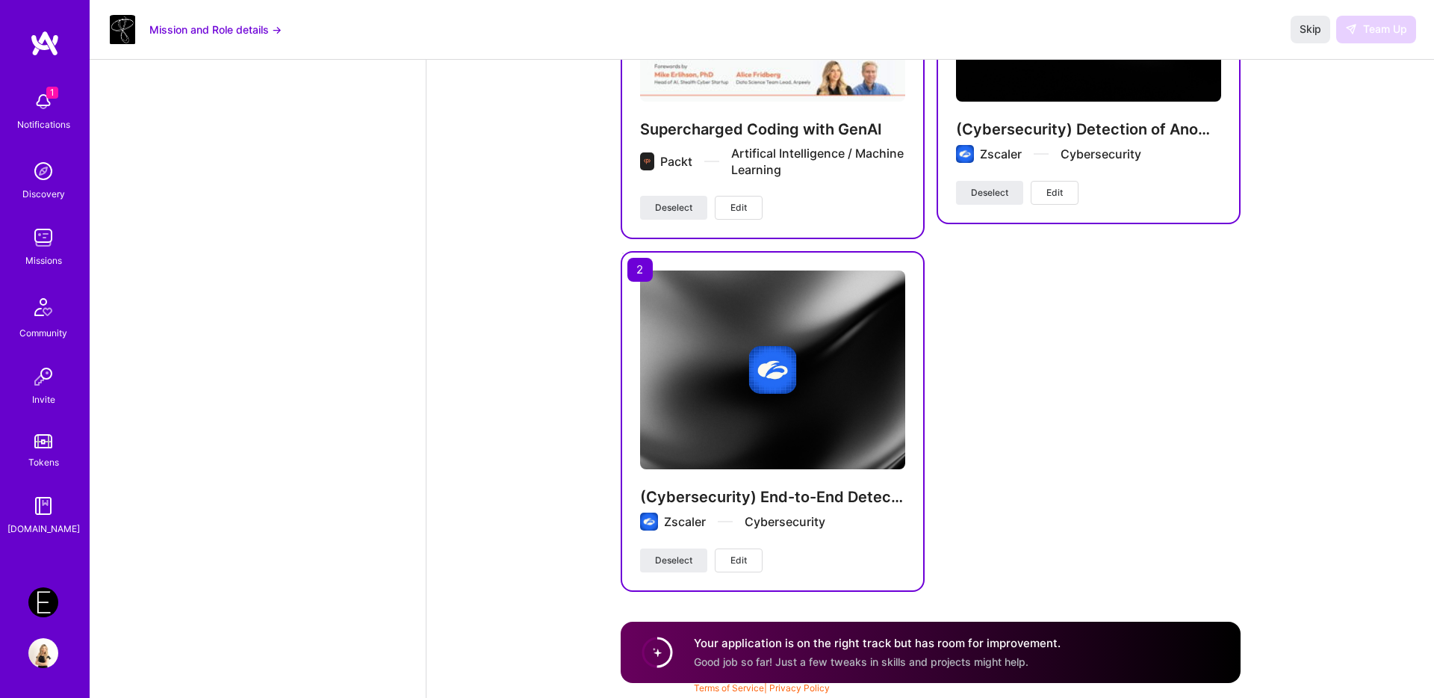
click at [895, 642] on h4 "Your application is on the right track but has room for improvement." at bounding box center [877, 643] width 367 height 16
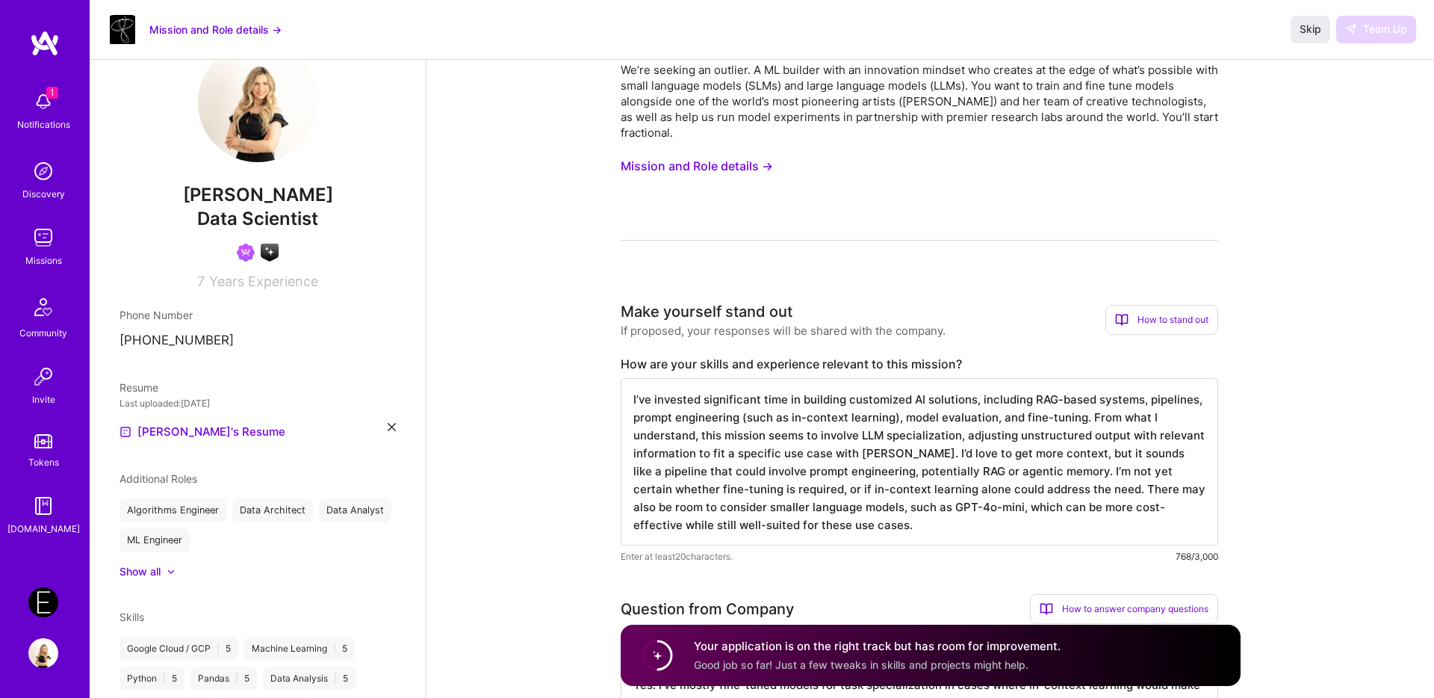
scroll to position [0, 0]
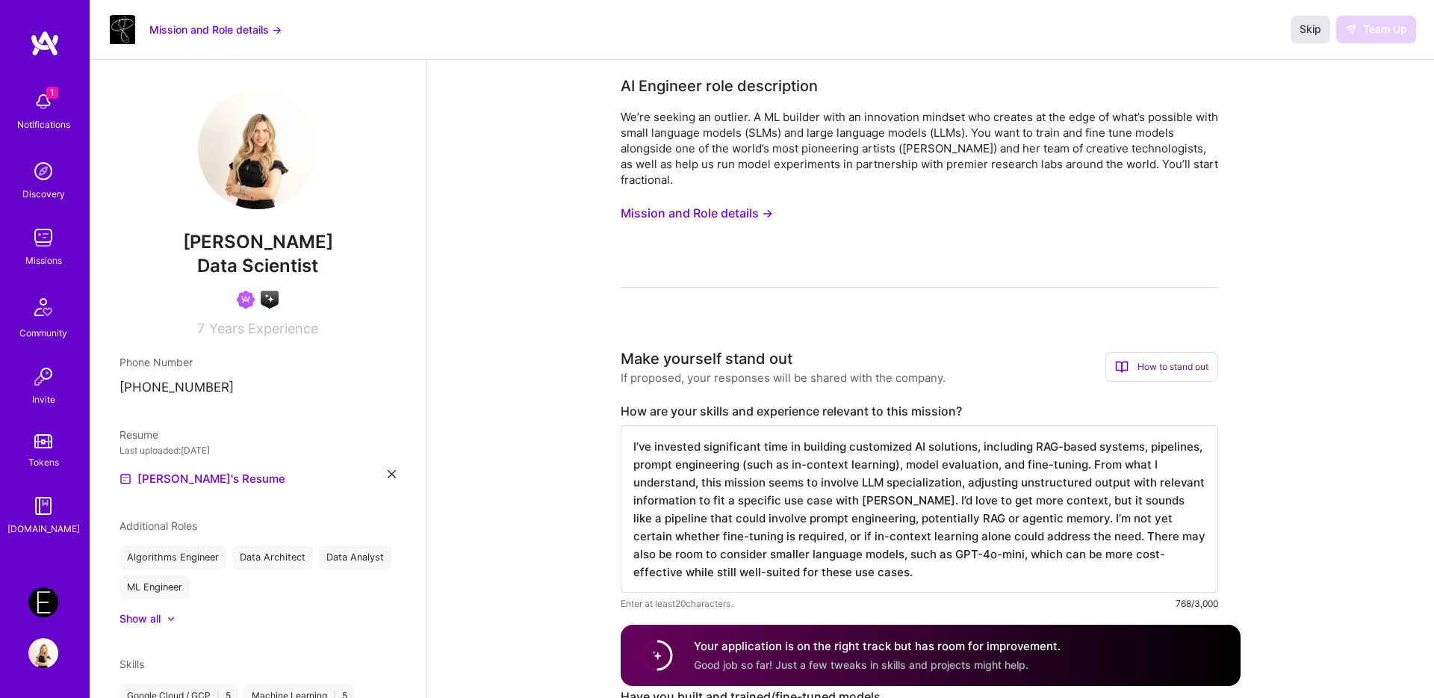
click at [1307, 34] on span "Skip" at bounding box center [1311, 29] width 22 height 15
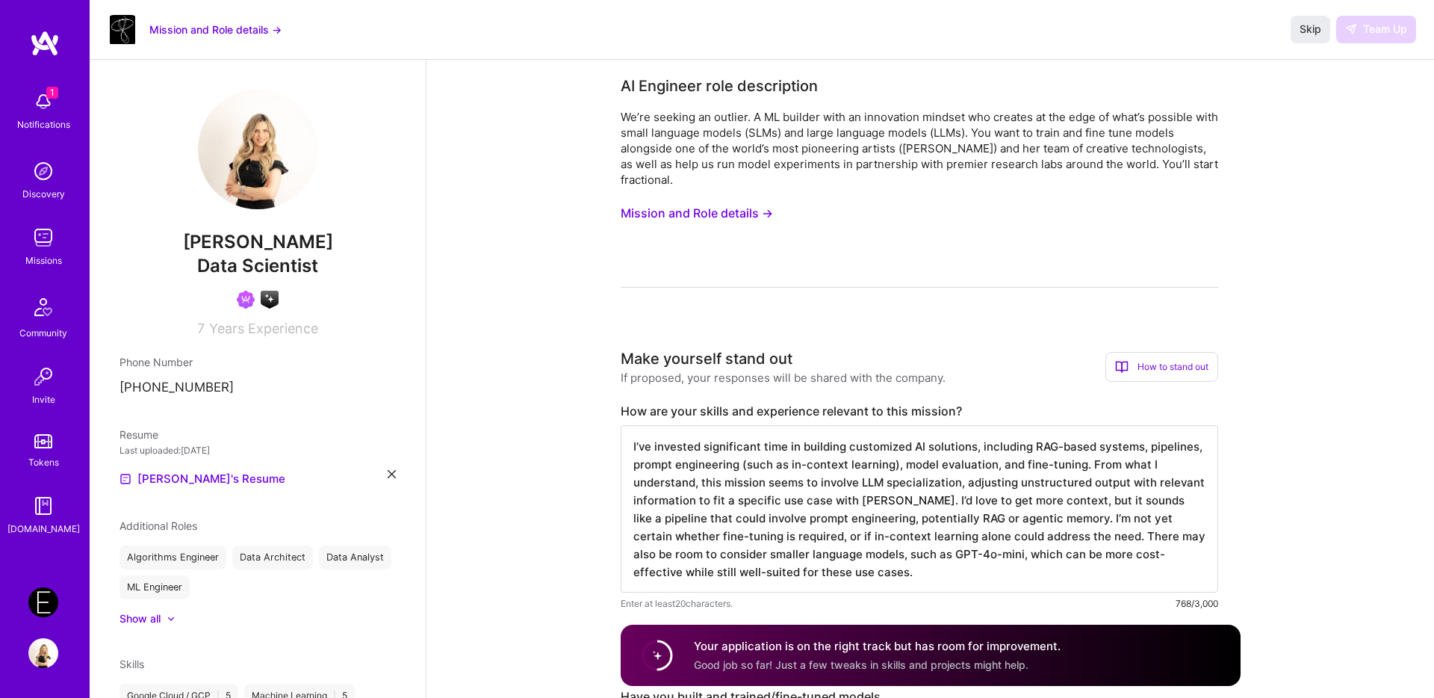
click at [49, 611] on img at bounding box center [43, 602] width 30 height 30
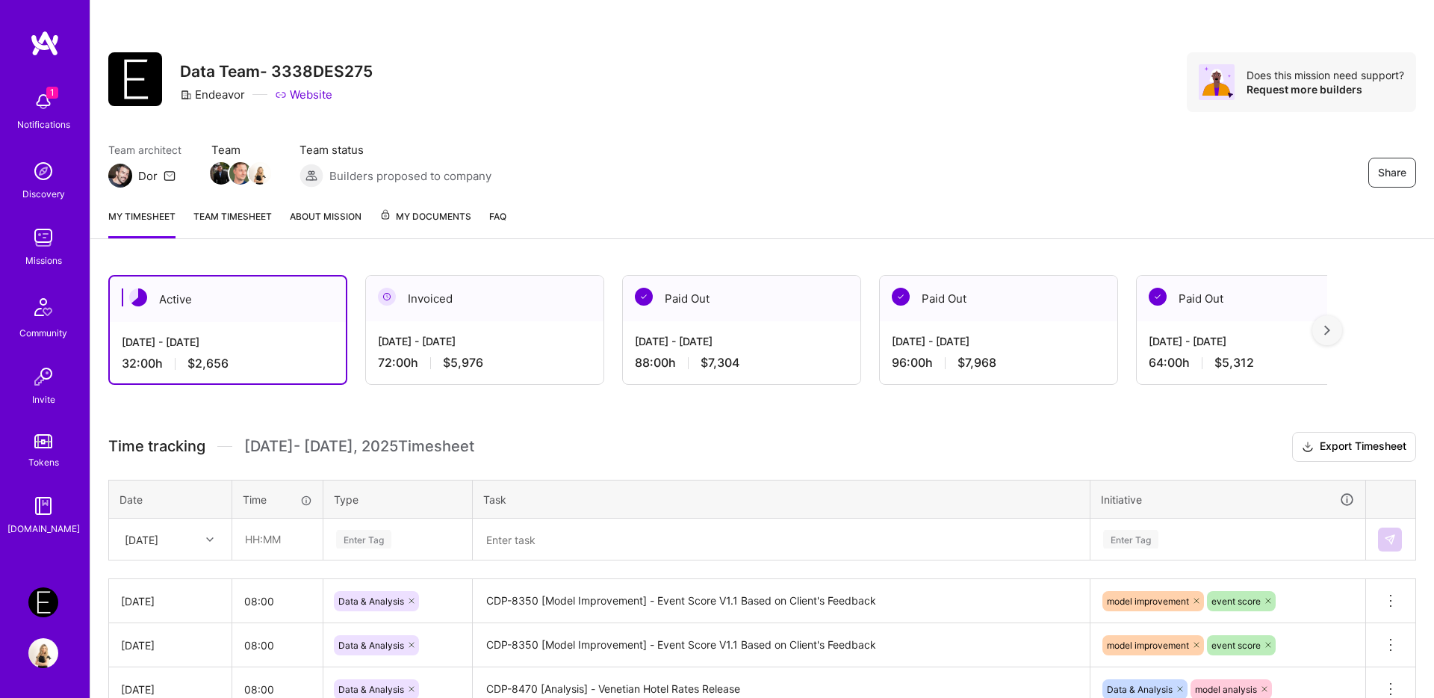
click at [58, 247] on link "Missions" at bounding box center [43, 246] width 93 height 46
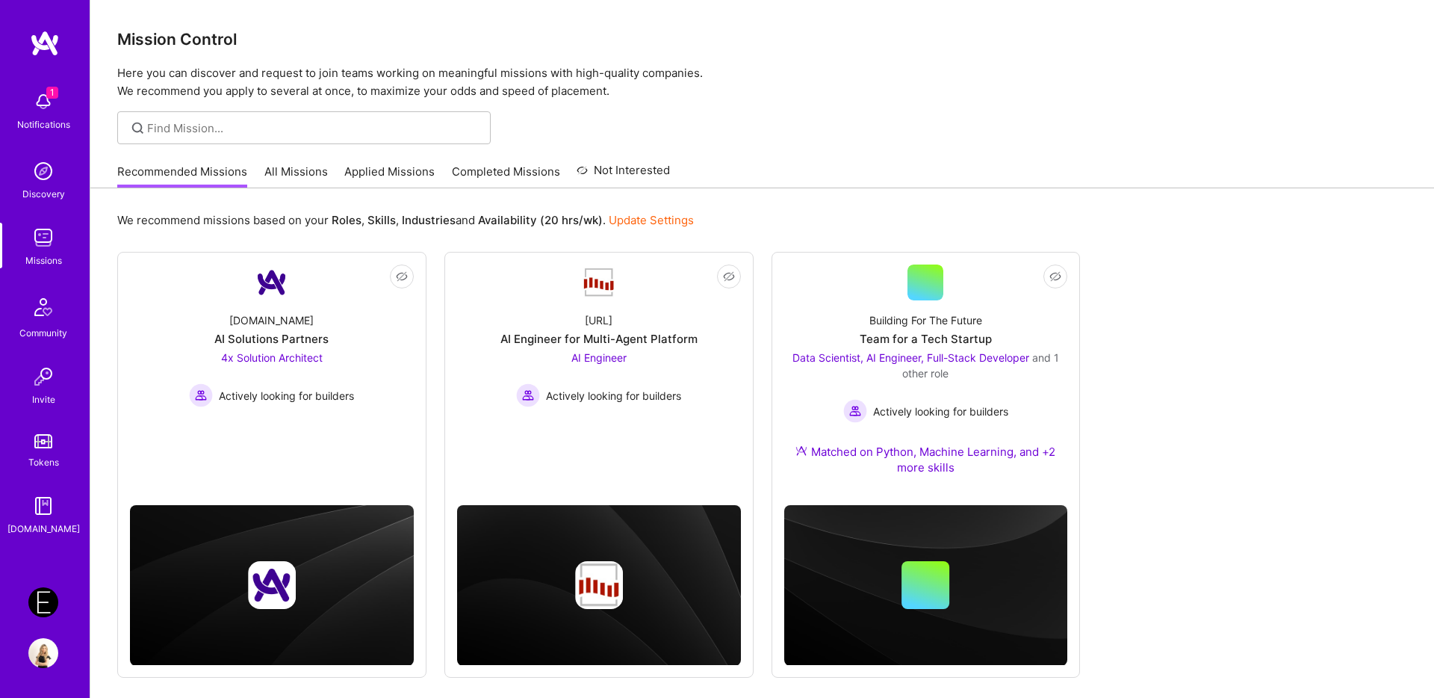
click at [384, 172] on link "Applied Missions" at bounding box center [389, 176] width 90 height 25
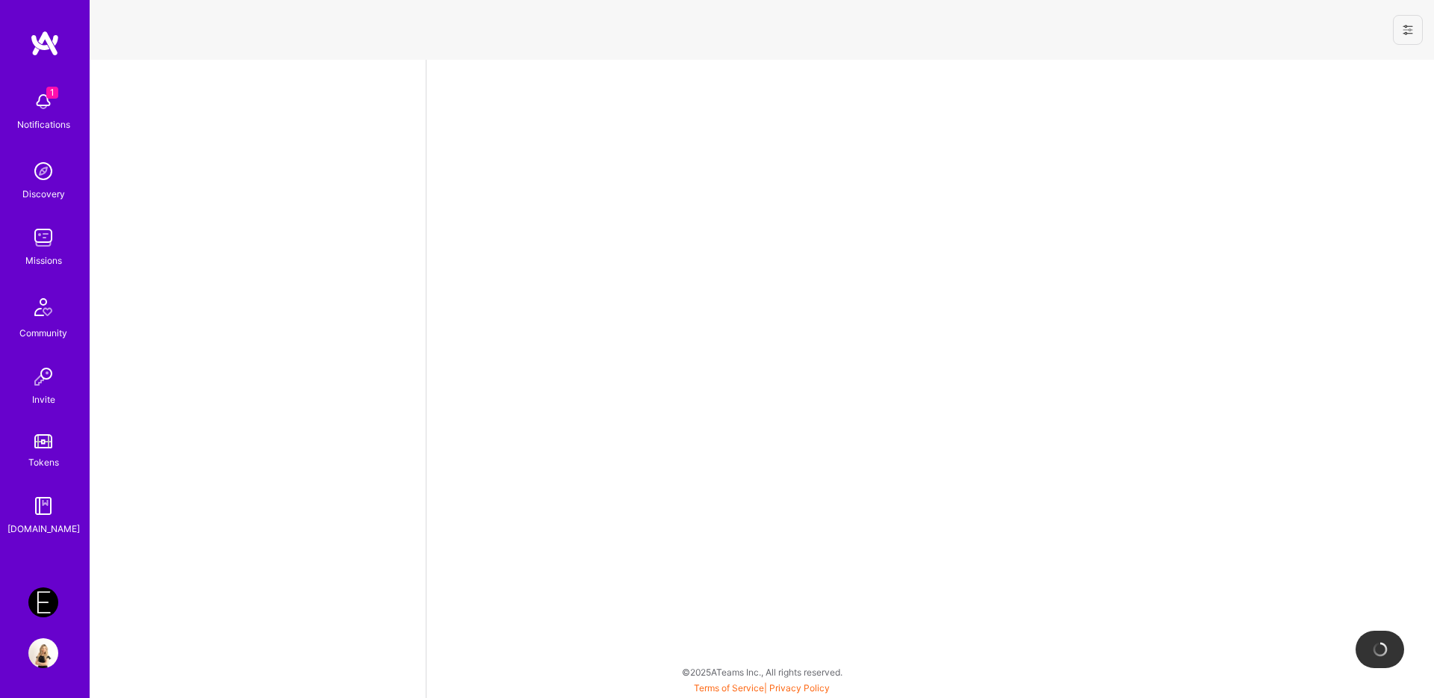
select select "IL"
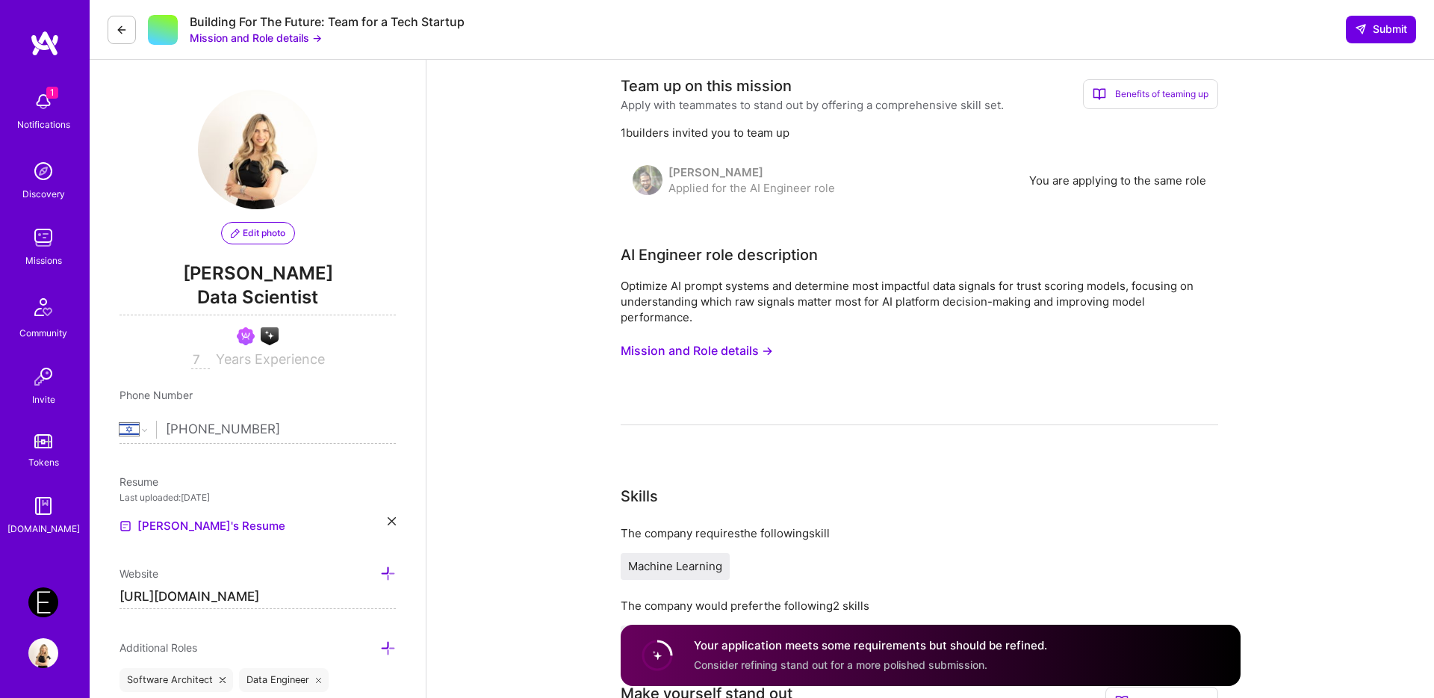
click at [1172, 99] on div "Benefits of teaming up" at bounding box center [1150, 94] width 135 height 30
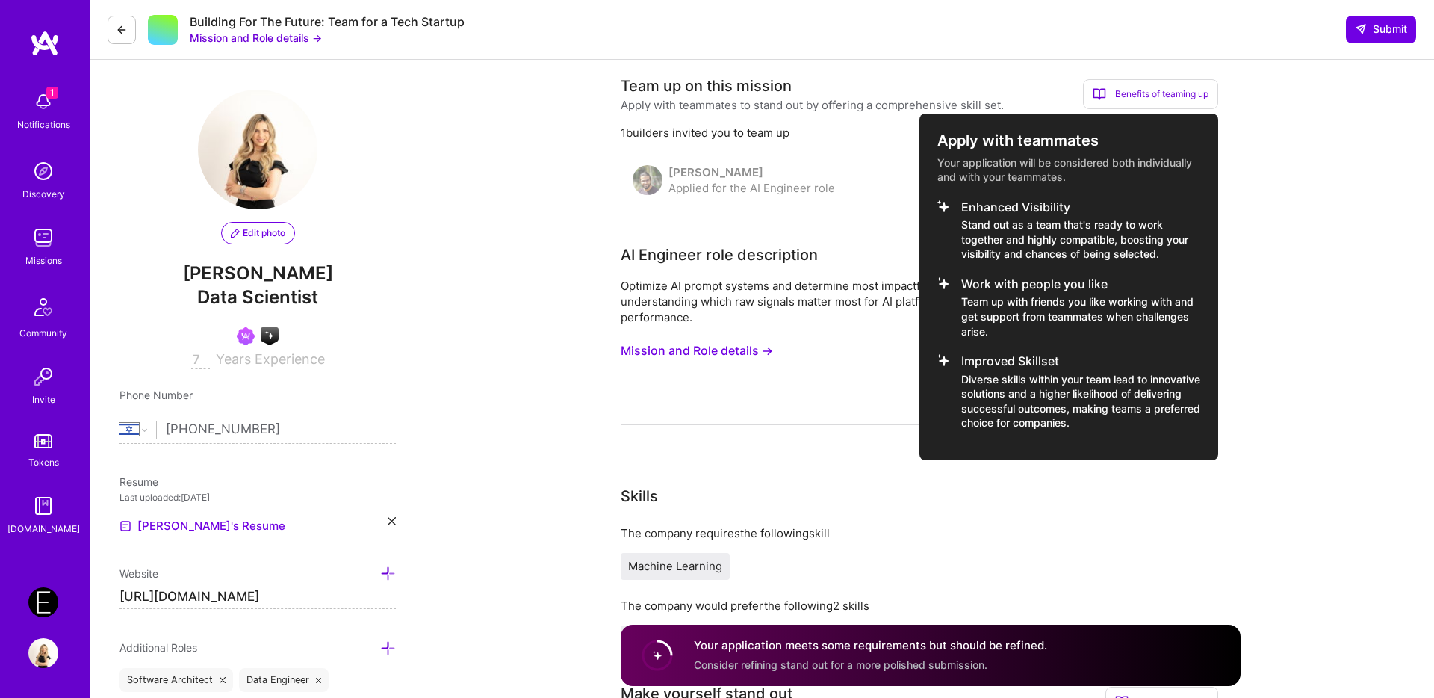
click at [1333, 247] on div at bounding box center [717, 349] width 1434 height 698
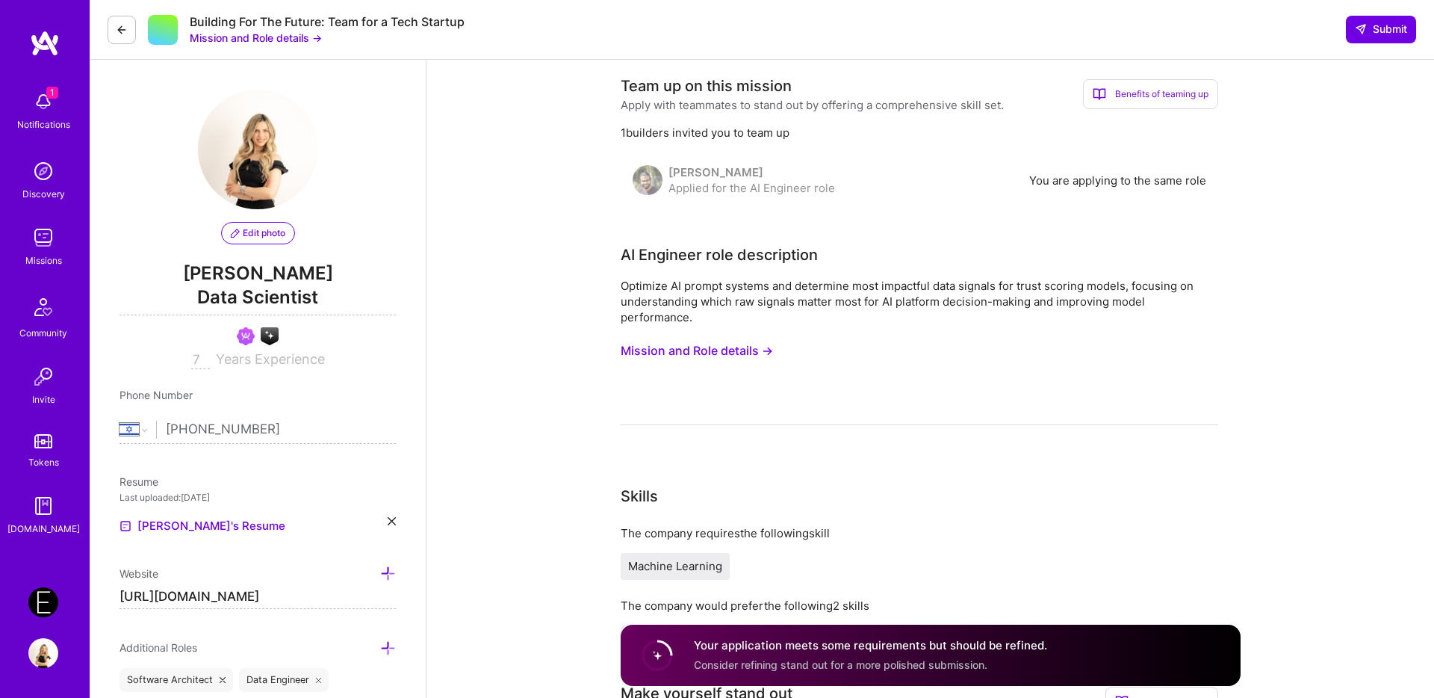
click at [237, 37] on button "Mission and Role details →" at bounding box center [256, 38] width 132 height 16
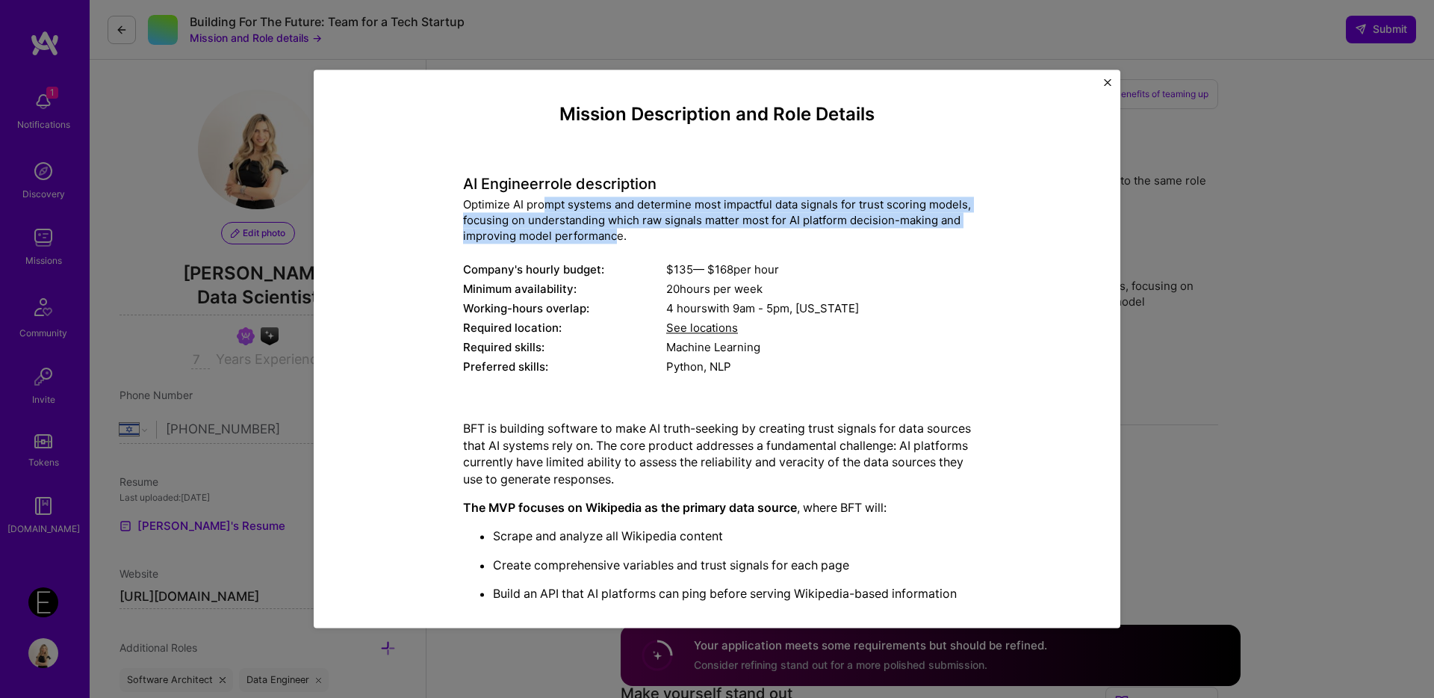
drag, startPoint x: 545, startPoint y: 205, endPoint x: 678, endPoint y: 236, distance: 136.6
click at [678, 236] on div "Optimize AI prompt systems and determine most impactful data signals for trust …" at bounding box center [717, 220] width 508 height 47
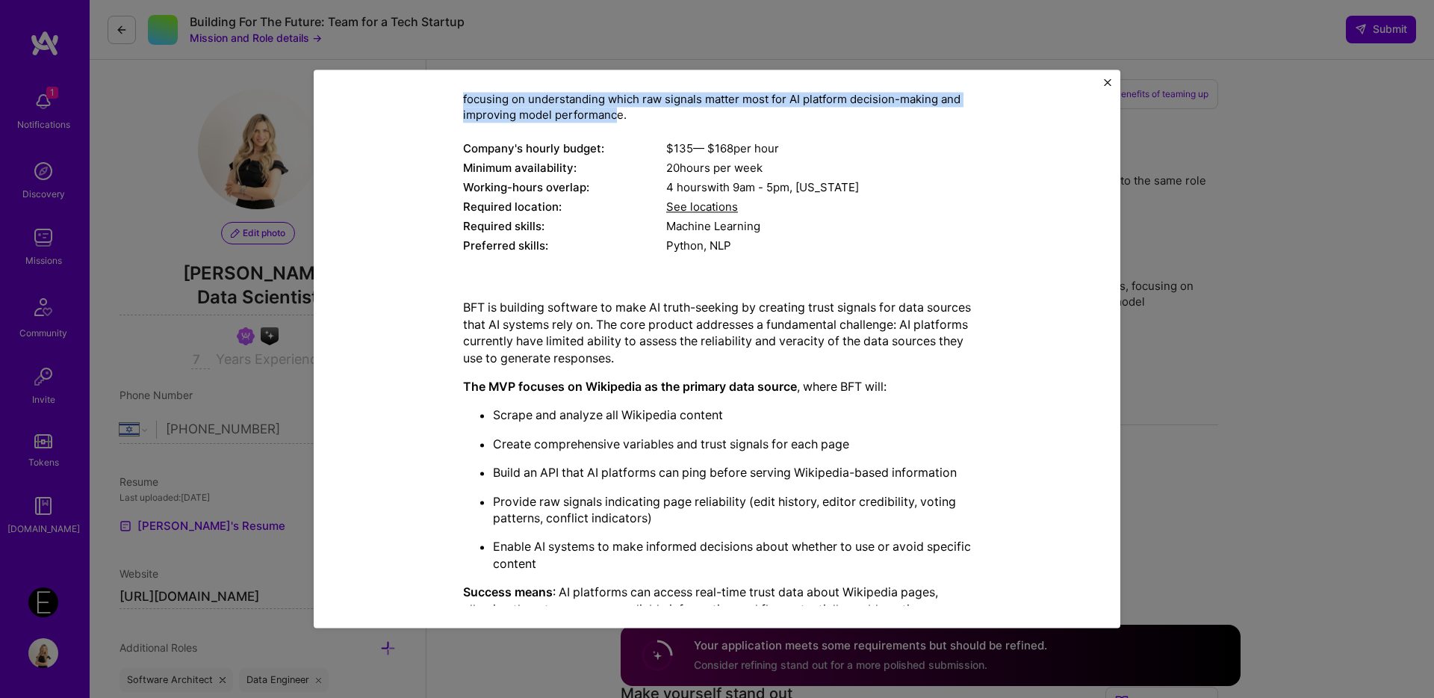
scroll to position [128, 0]
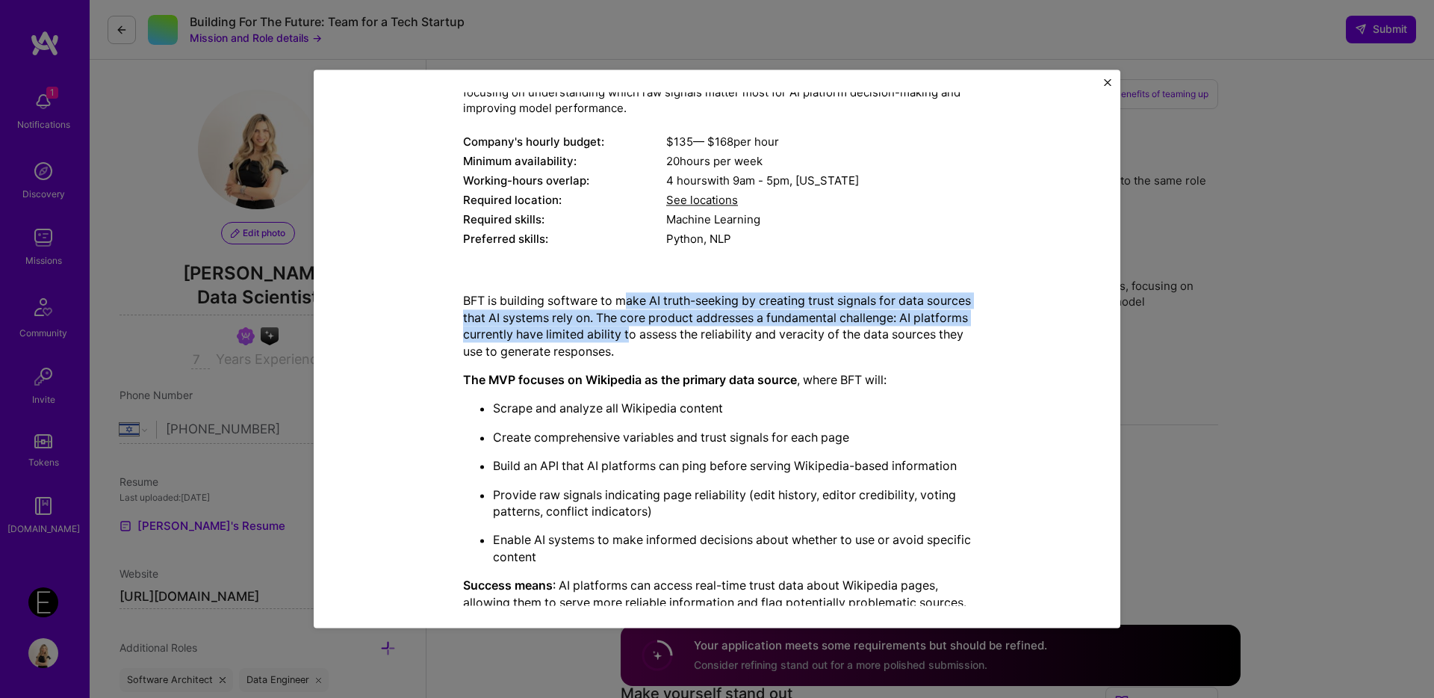
drag, startPoint x: 628, startPoint y: 302, endPoint x: 690, endPoint y: 336, distance: 70.9
click at [690, 336] on p "BFT is building software to make AI truth-seeking by creating trust signals for…" at bounding box center [717, 326] width 508 height 67
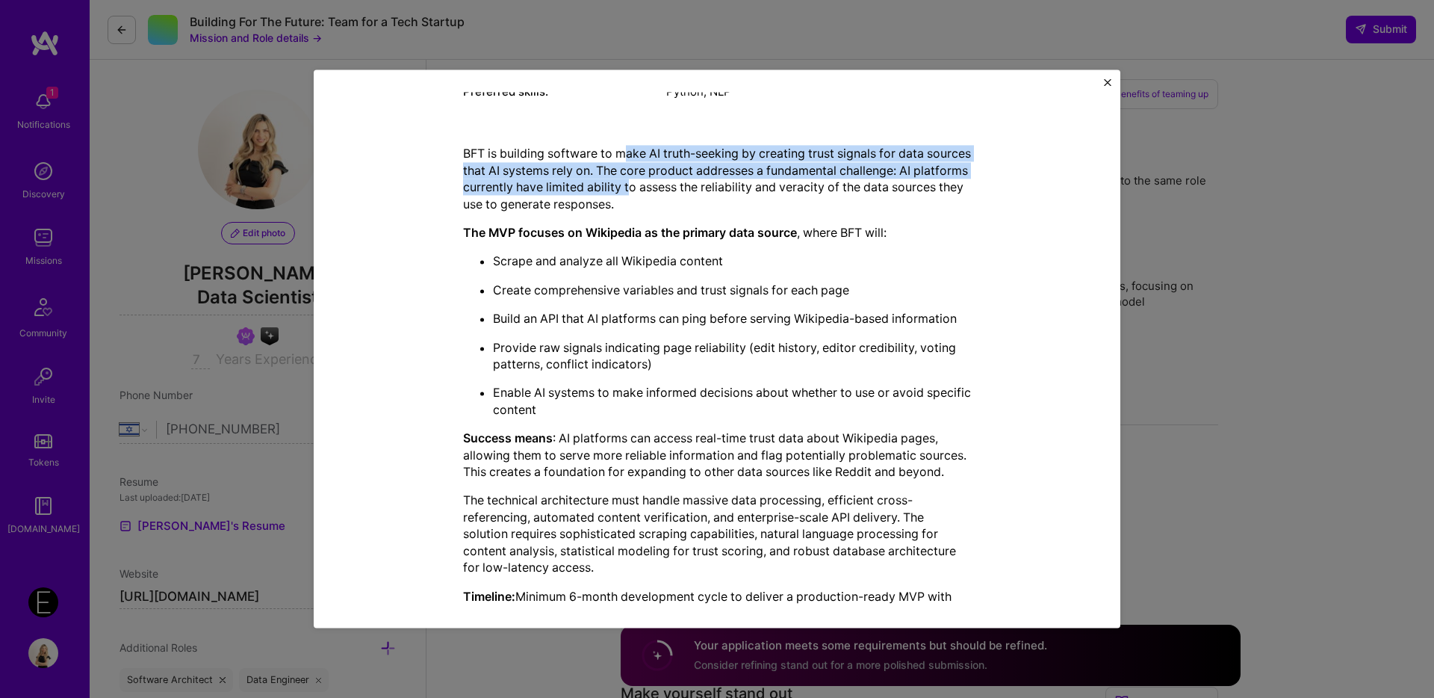
scroll to position [315, 0]
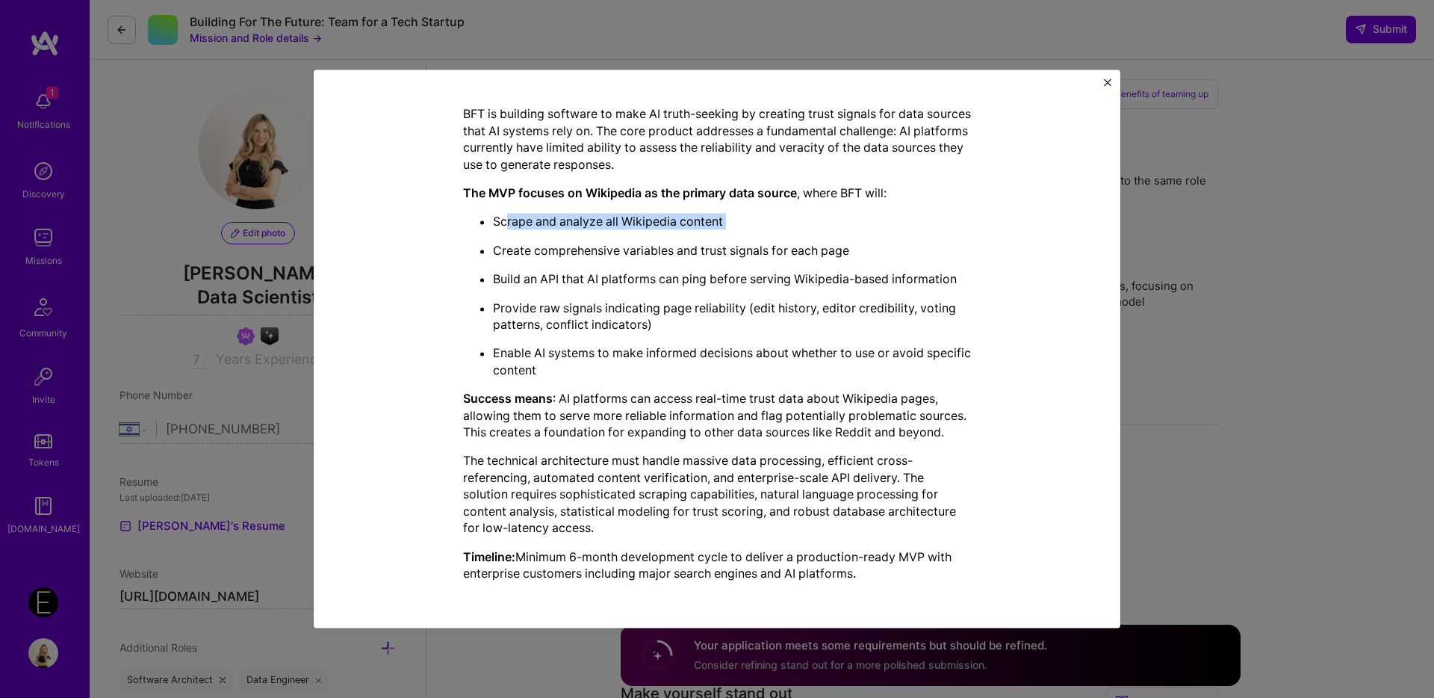
drag, startPoint x: 504, startPoint y: 227, endPoint x: 726, endPoint y: 232, distance: 221.9
click at [726, 232] on ul "Scrape and analyze all Wikipedia content Create comprehensive variables and tru…" at bounding box center [717, 296] width 508 height 165
drag, startPoint x: 539, startPoint y: 258, endPoint x: 801, endPoint y: 255, distance: 261.5
click at [801, 255] on ul "Scrape and analyze all Wikipedia content Create comprehensive variables and tru…" at bounding box center [717, 296] width 508 height 165
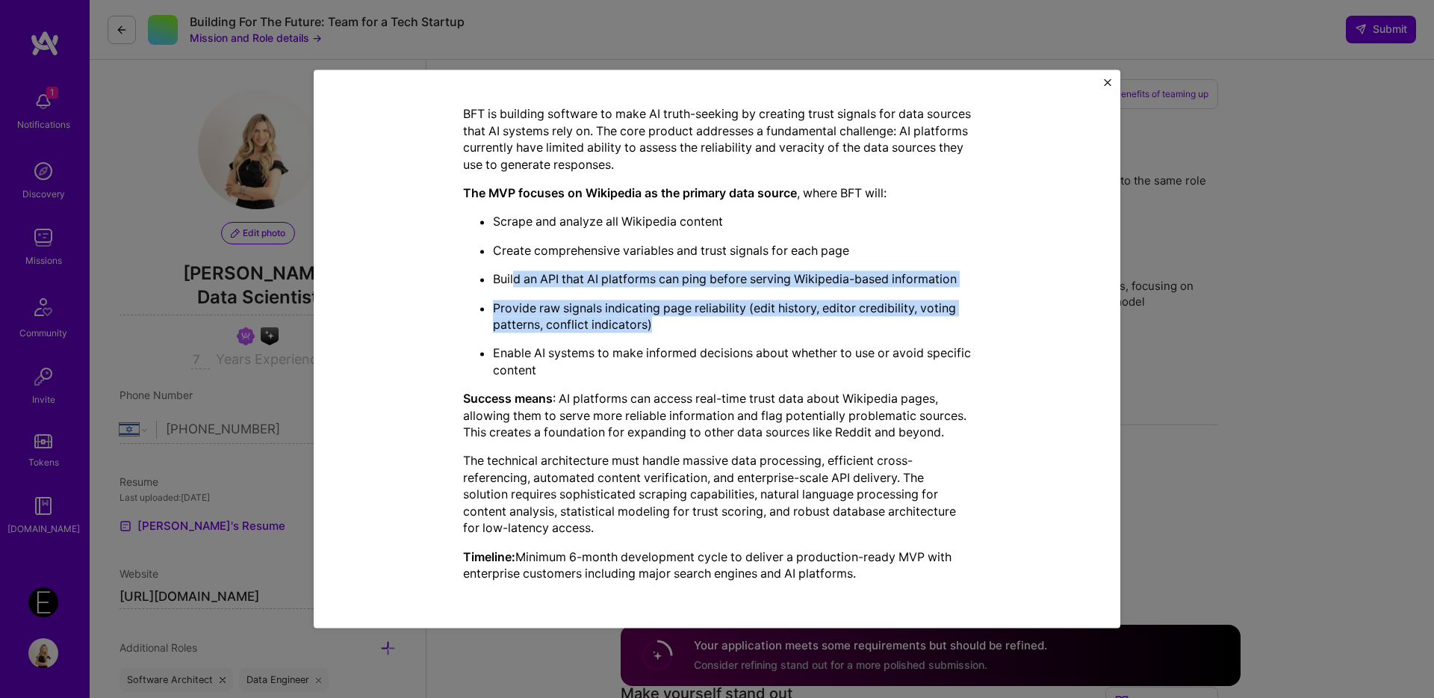
drag, startPoint x: 516, startPoint y: 280, endPoint x: 656, endPoint y: 332, distance: 148.9
click at [656, 332] on ul "Scrape and analyze all Wikipedia content Create comprehensive variables and tru…" at bounding box center [717, 296] width 508 height 165
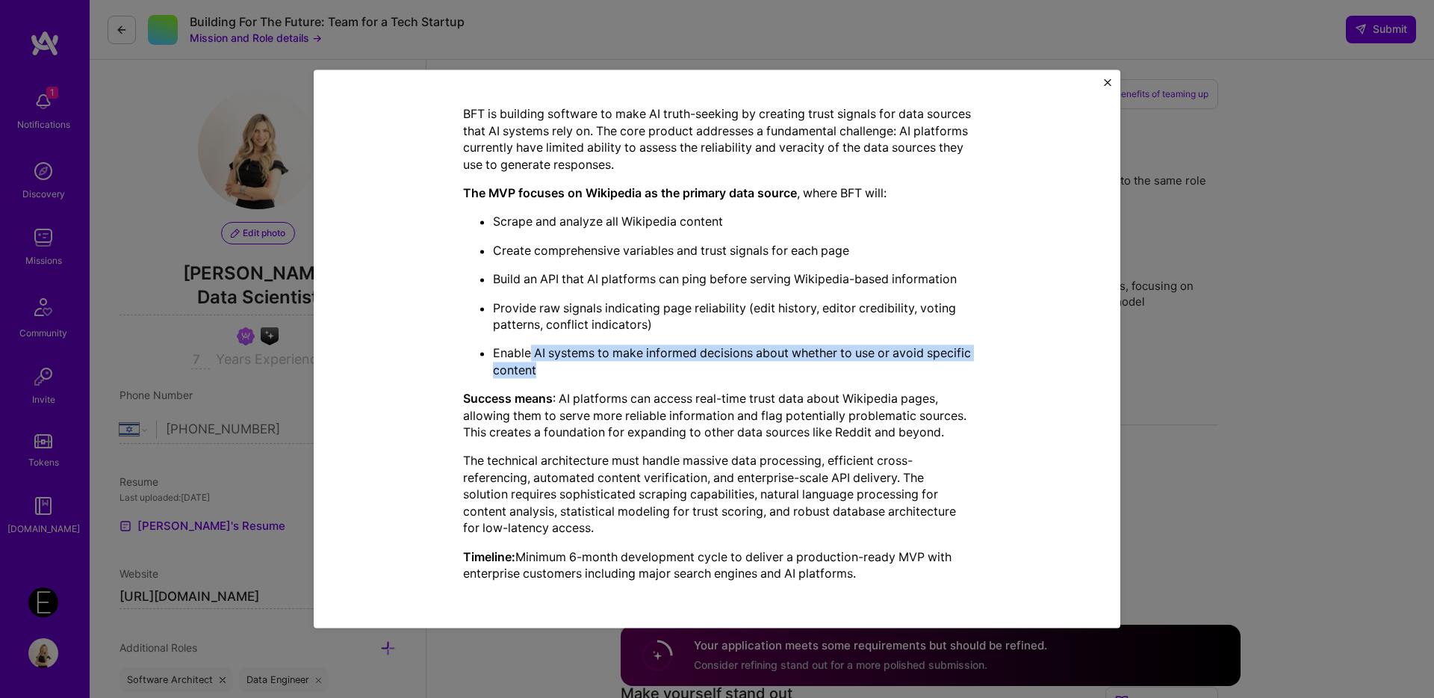
drag, startPoint x: 531, startPoint y: 353, endPoint x: 617, endPoint y: 374, distance: 88.6
click at [617, 374] on p "Enable AI systems to make informed decisions about whether to use or avoid spec…" at bounding box center [732, 362] width 478 height 34
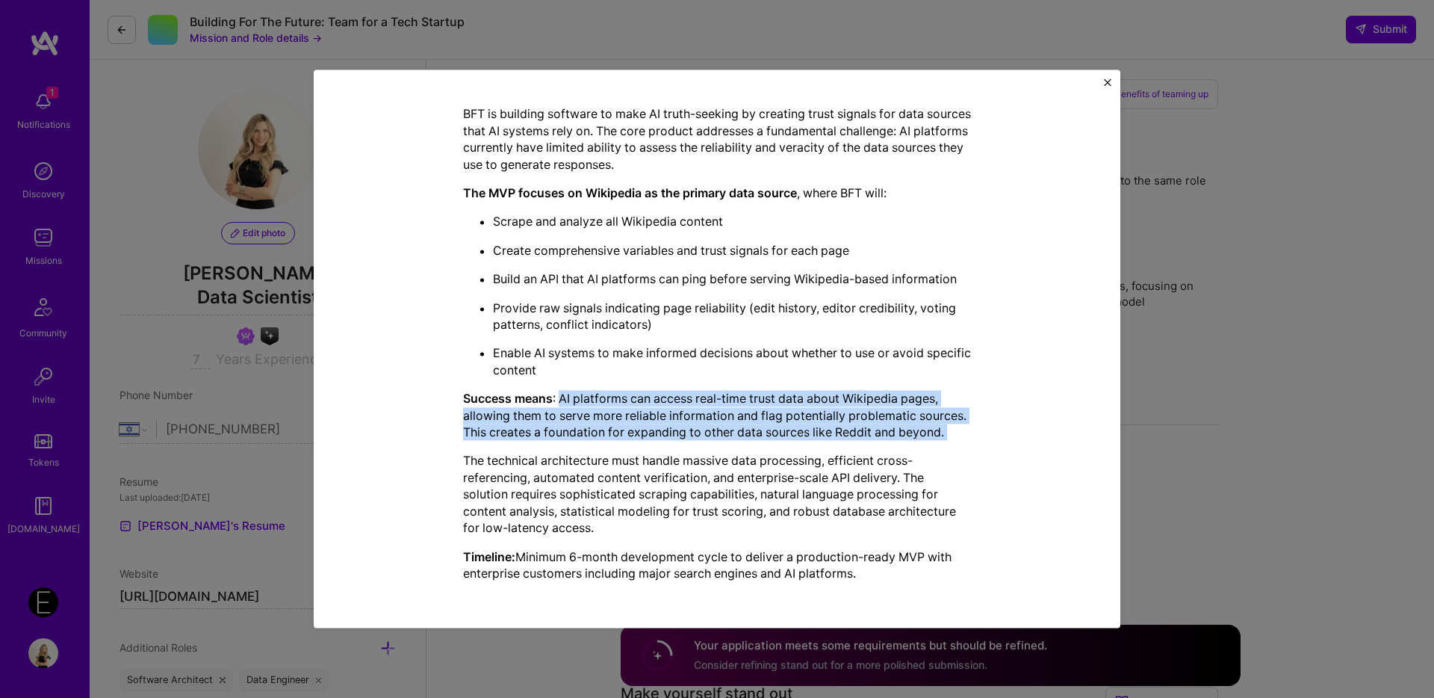
drag, startPoint x: 564, startPoint y: 401, endPoint x: 562, endPoint y: 442, distance: 41.1
click at [562, 442] on div "BFT is building software to make AI truth-seeking by creating trust signals for…" at bounding box center [717, 344] width 508 height 476
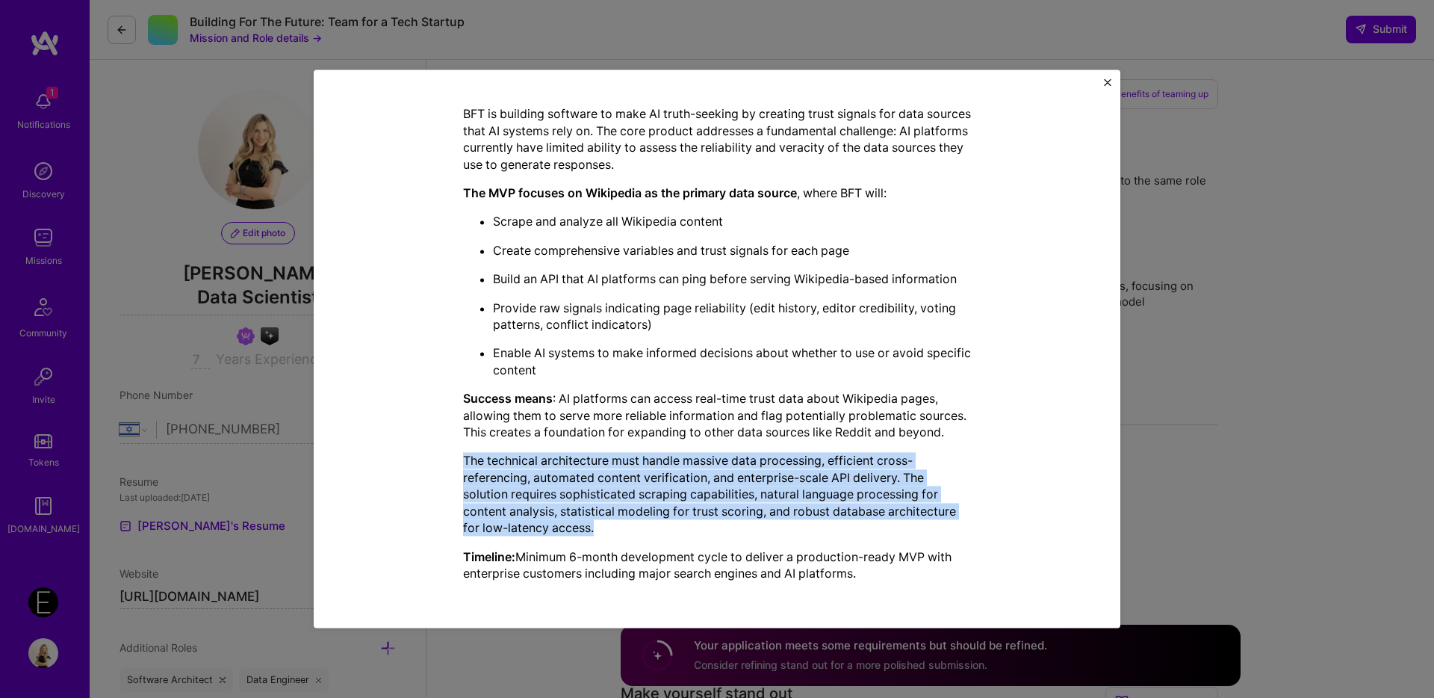
drag, startPoint x: 451, startPoint y: 454, endPoint x: 620, endPoint y: 537, distance: 188.1
click at [620, 537] on div "Mission Description and Role Details AI Engineer role description Optimize AI p…" at bounding box center [717, 191] width 738 height 804
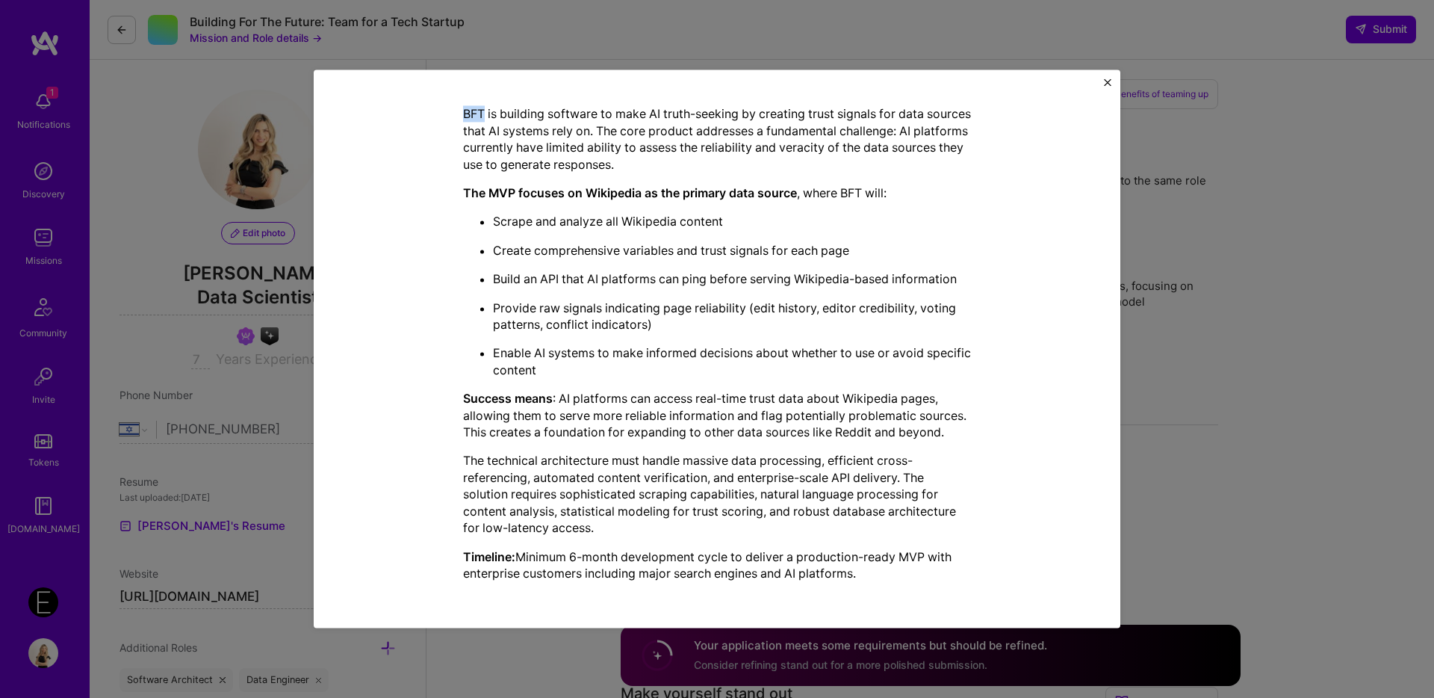
copy p "BFT"
drag, startPoint x: 486, startPoint y: 109, endPoint x: 453, endPoint y: 109, distance: 32.9
click at [0, 0] on div "Mission Description and Role Details AI Engineer role description Optimize AI p…" at bounding box center [717, 349] width 1434 height 698
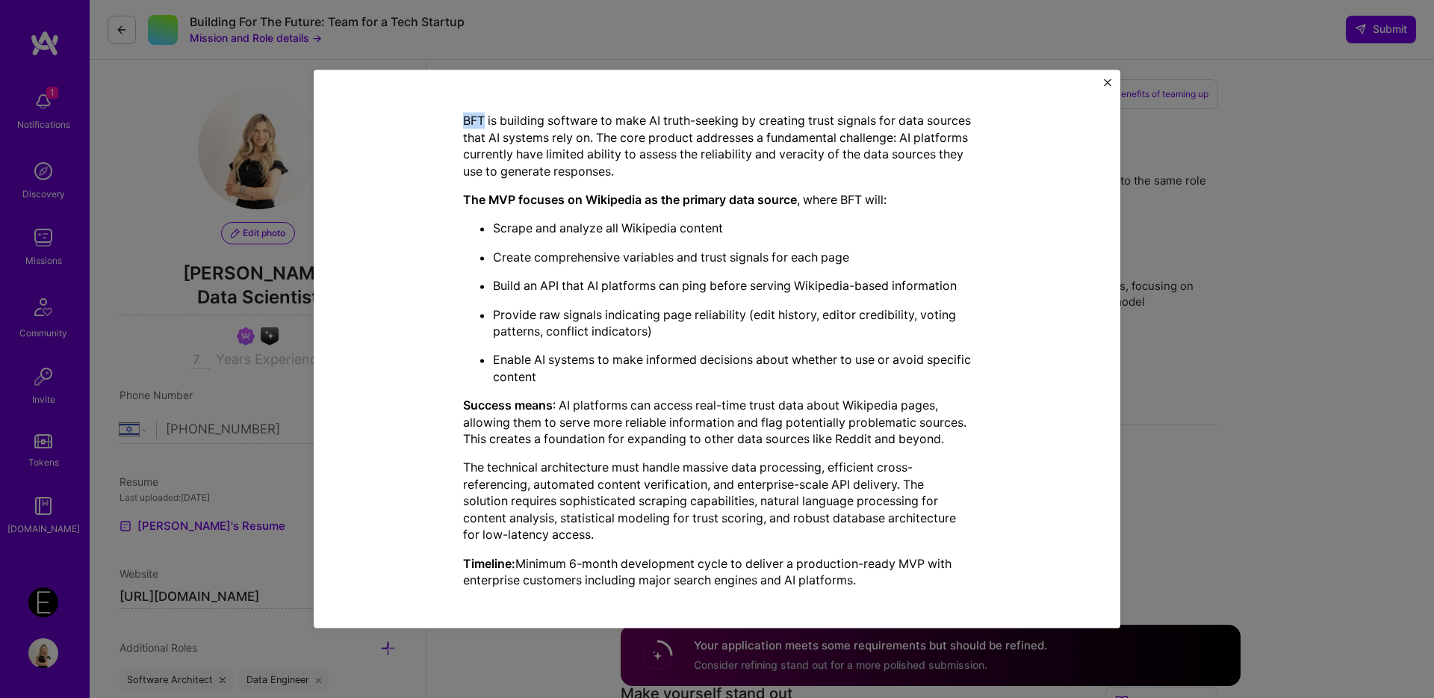
scroll to position [303, 0]
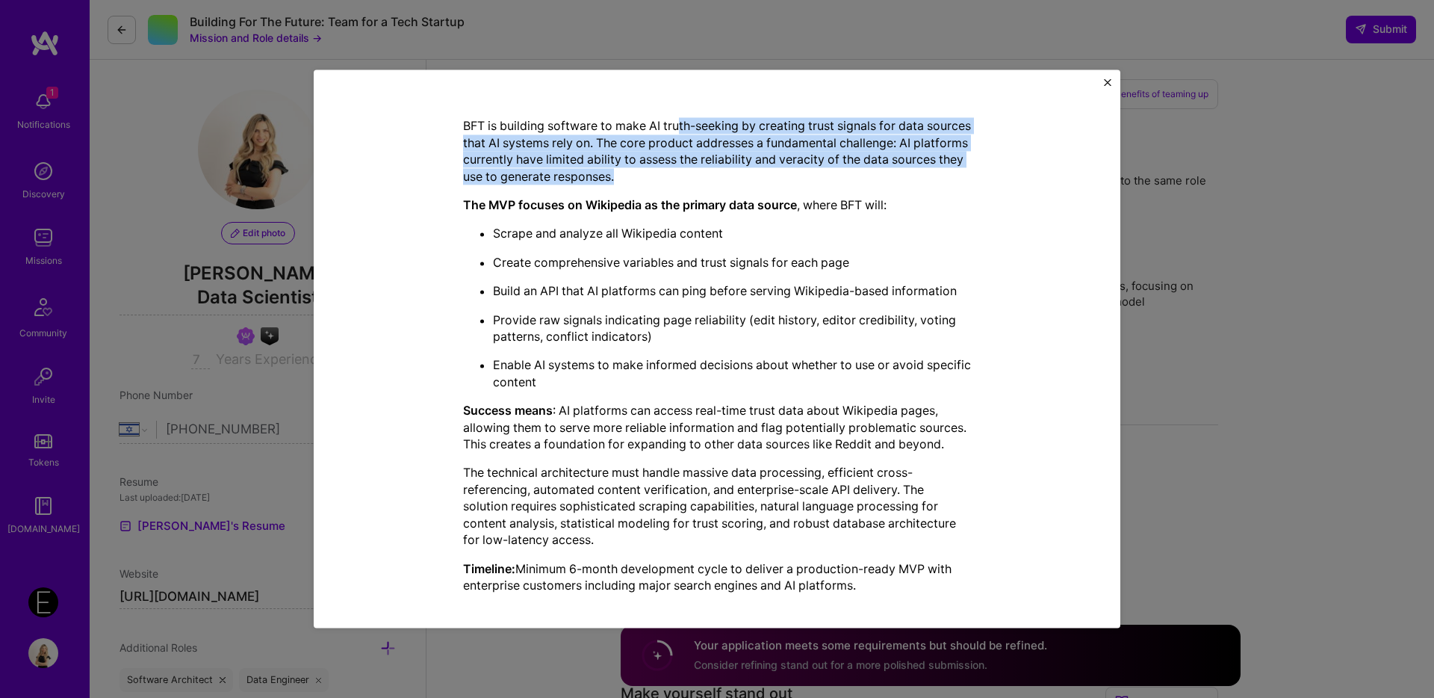
drag, startPoint x: 681, startPoint y: 120, endPoint x: 899, endPoint y: 172, distance: 224.1
click at [899, 172] on p "BFT is building software to make AI truth-seeking by creating trust signals for…" at bounding box center [717, 151] width 508 height 67
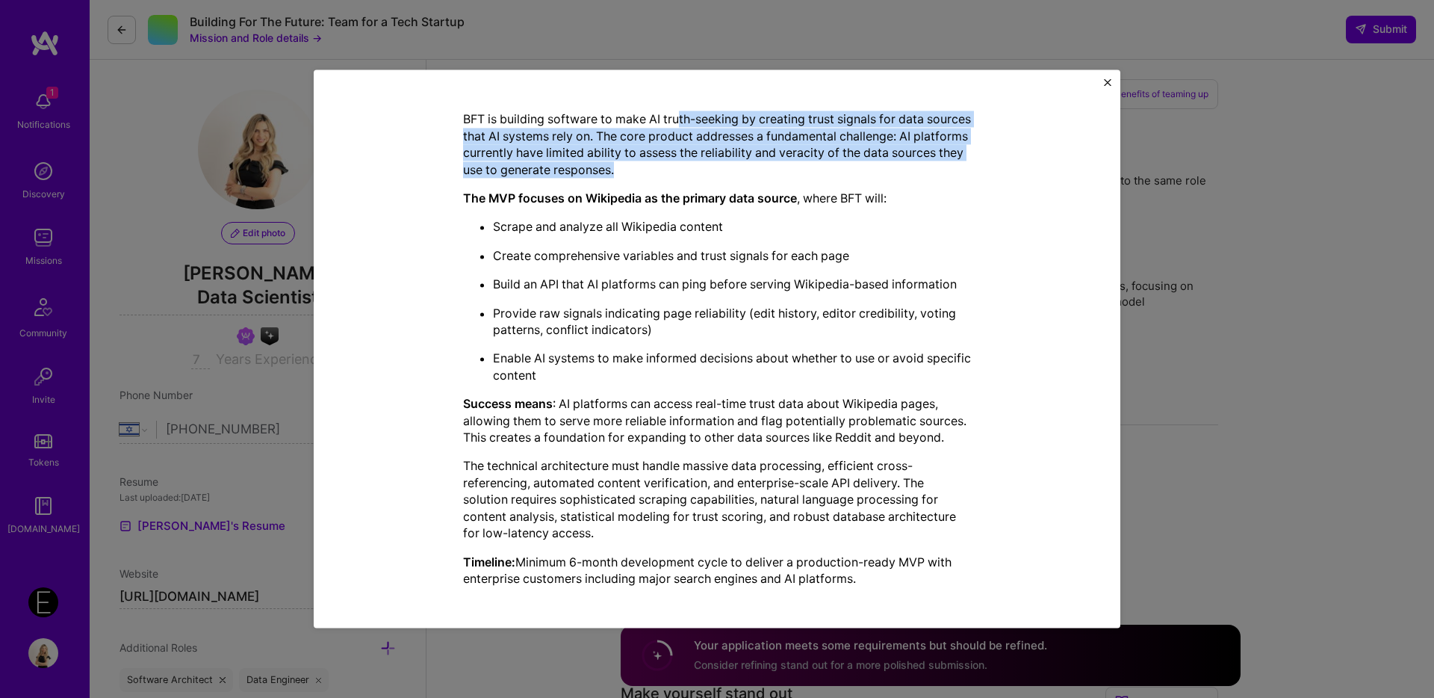
scroll to position [315, 0]
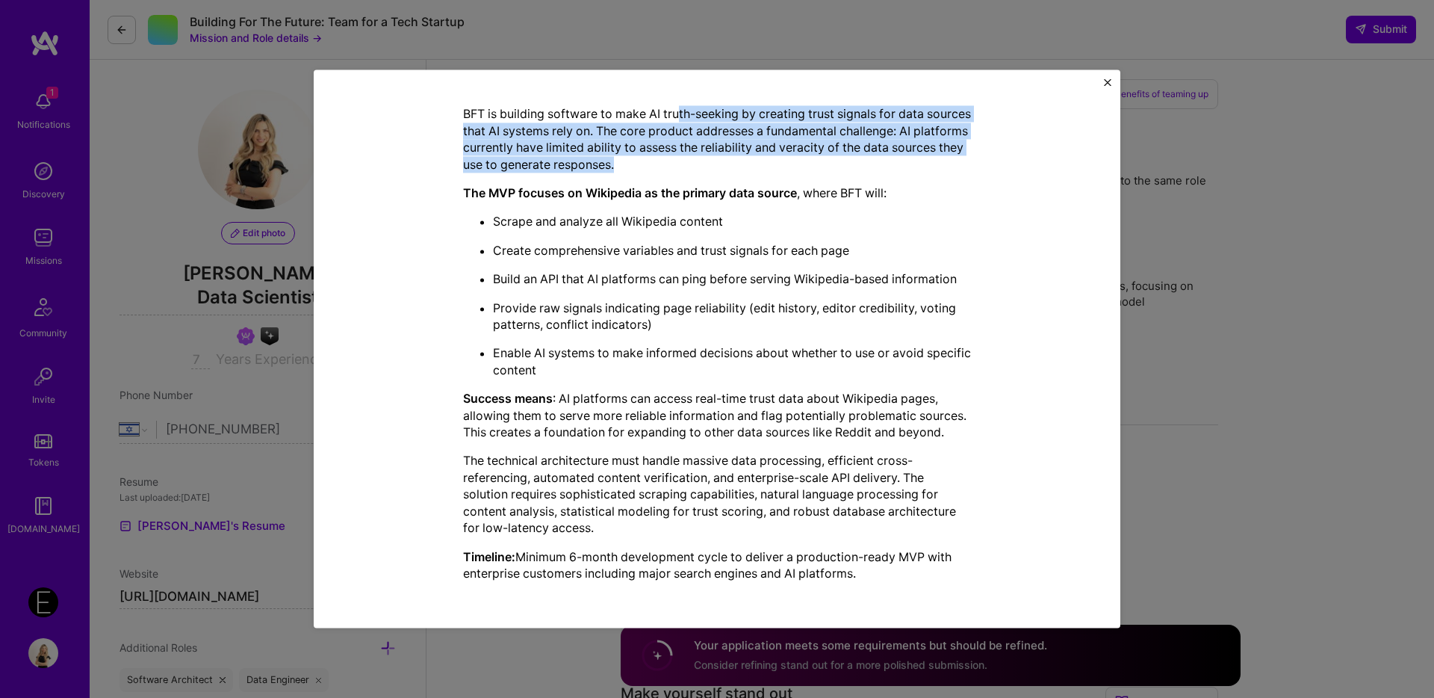
click at [1107, 79] on img "Close" at bounding box center [1107, 81] width 7 height 7
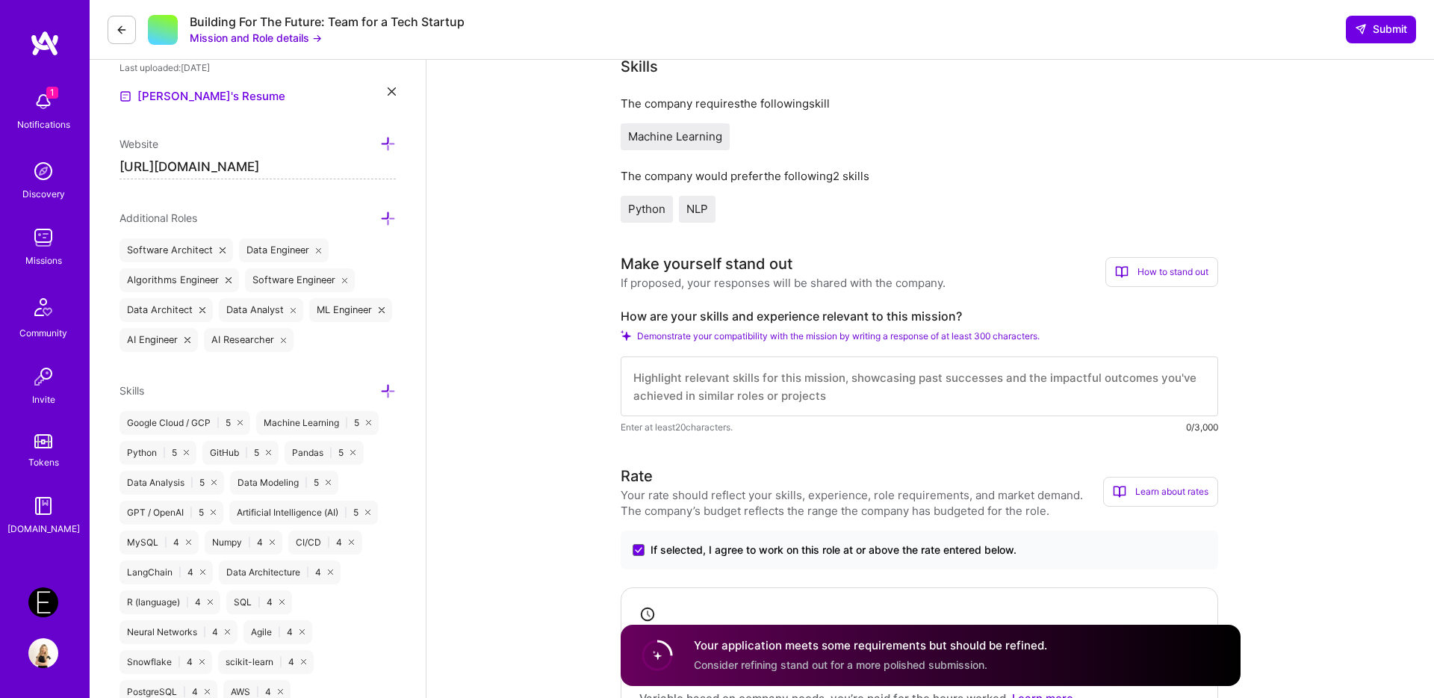
scroll to position [436, 0]
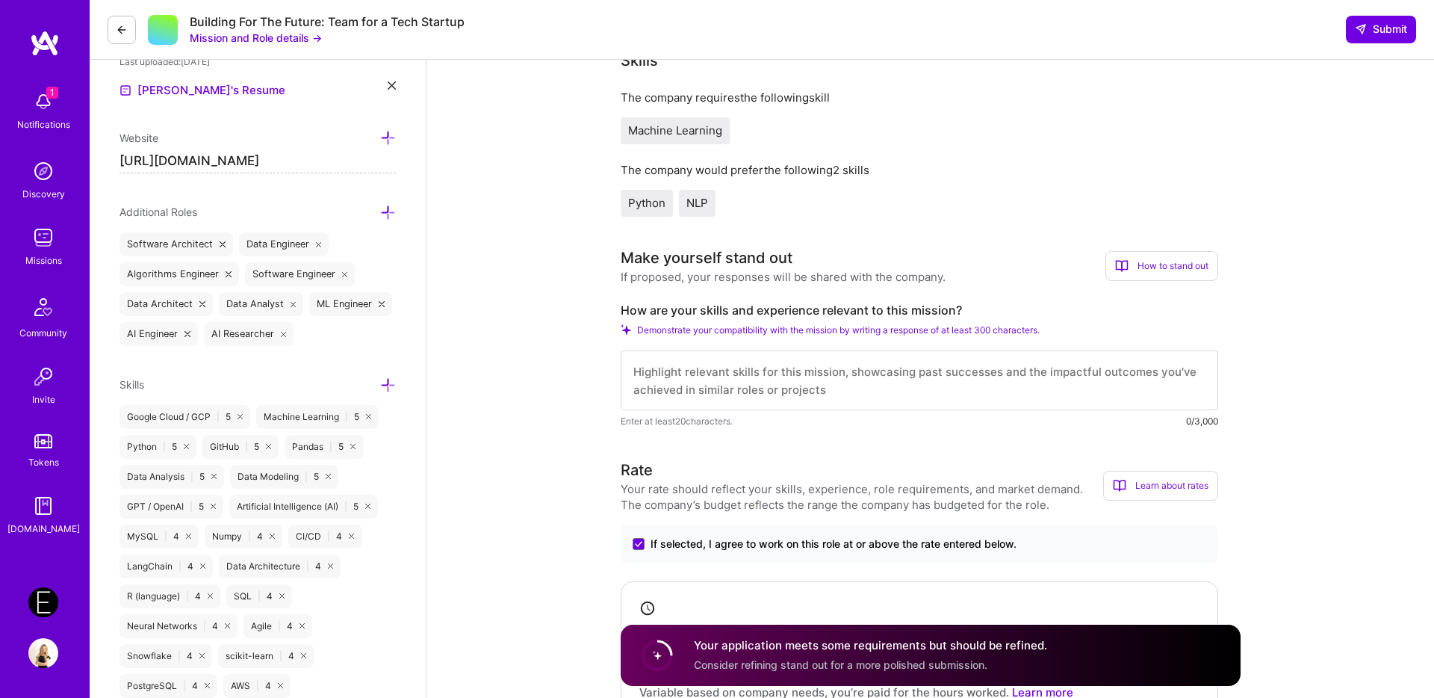
click at [755, 384] on textarea at bounding box center [920, 380] width 598 height 60
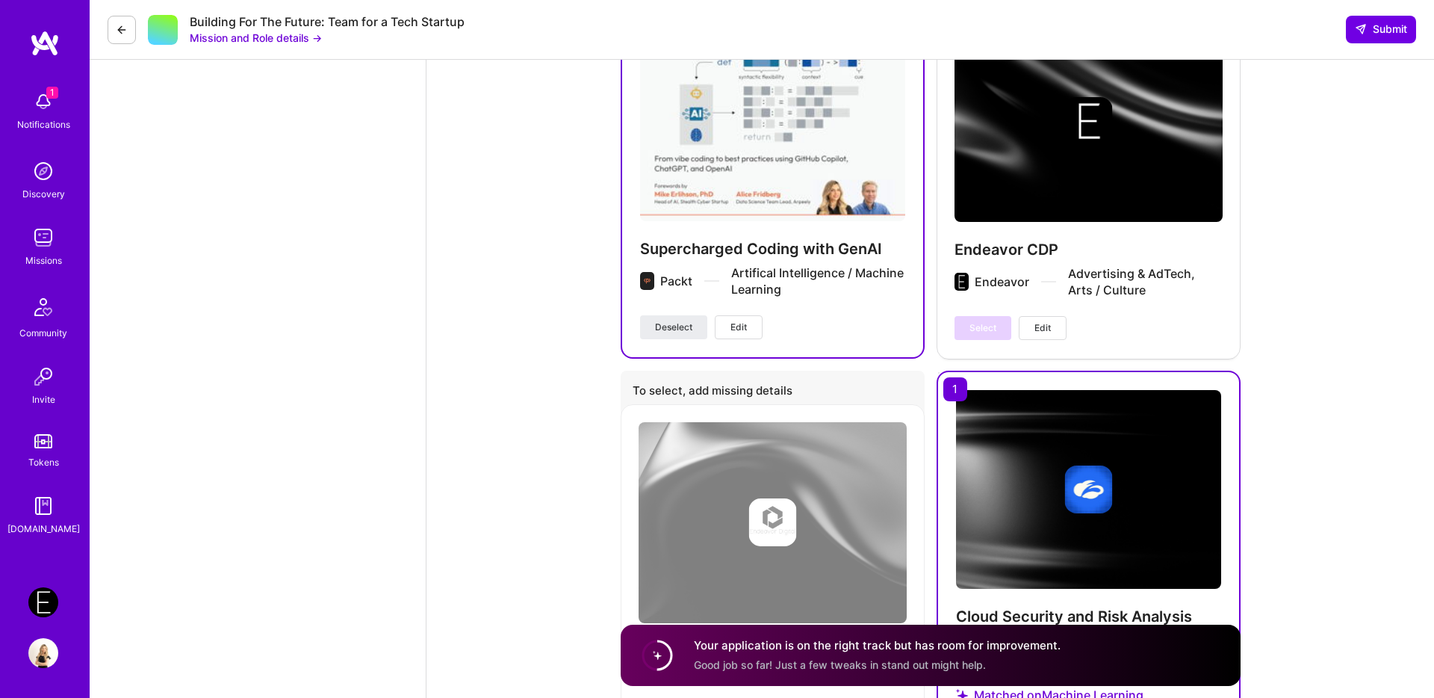
scroll to position [1788, 0]
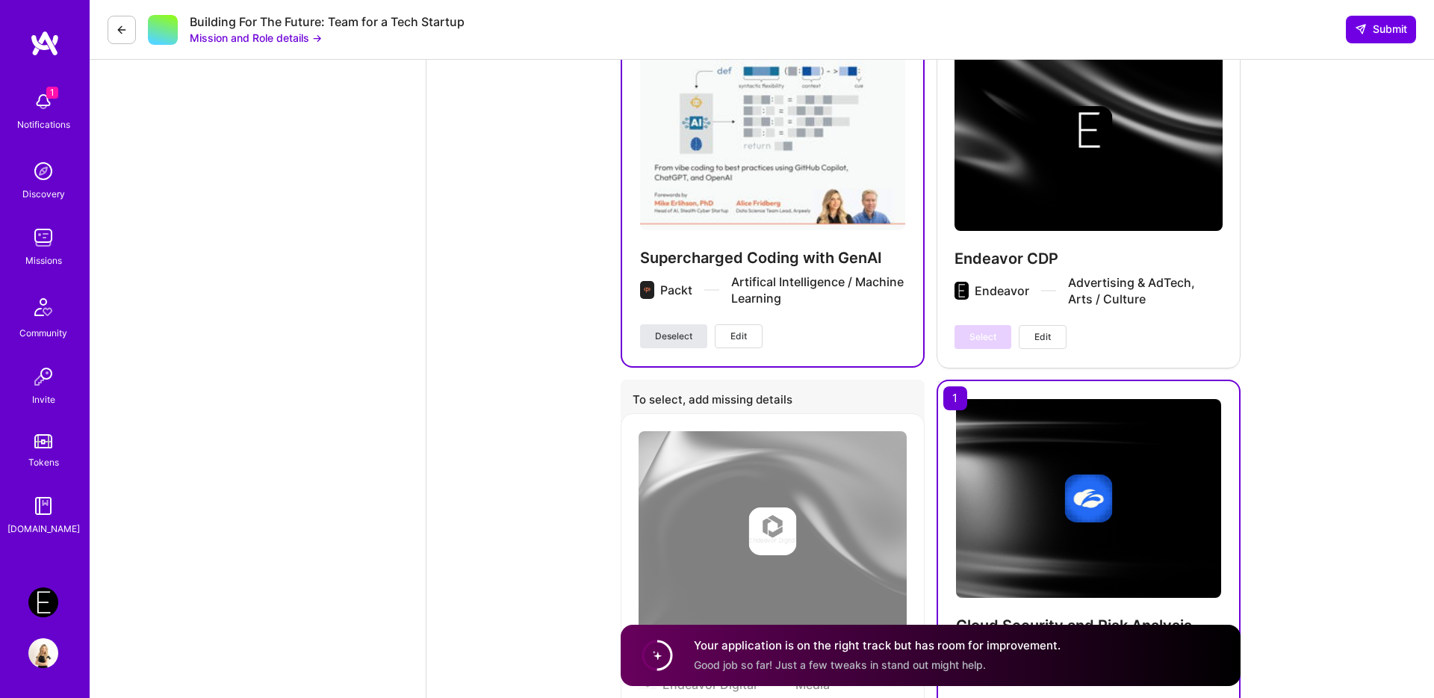
click at [675, 337] on span "Deselect" at bounding box center [673, 335] width 37 height 13
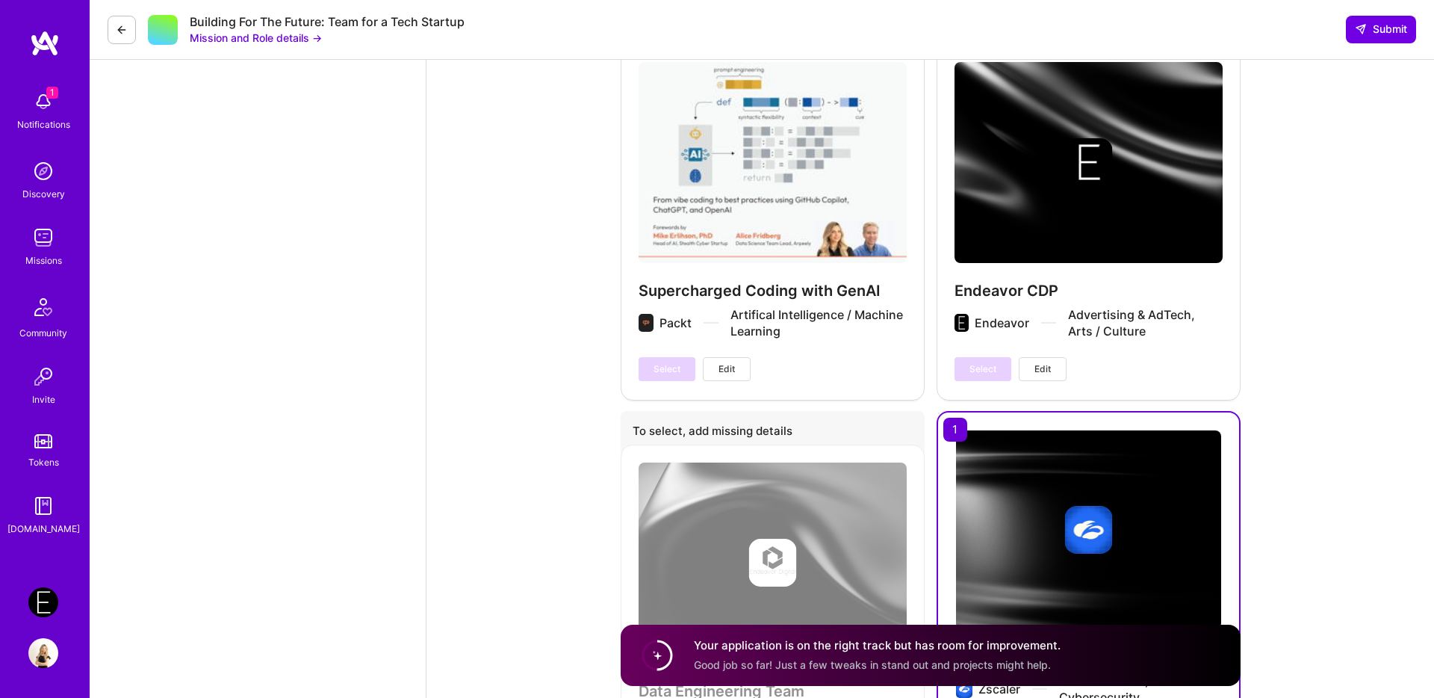
click at [671, 365] on div "Select Edit" at bounding box center [695, 369] width 112 height 24
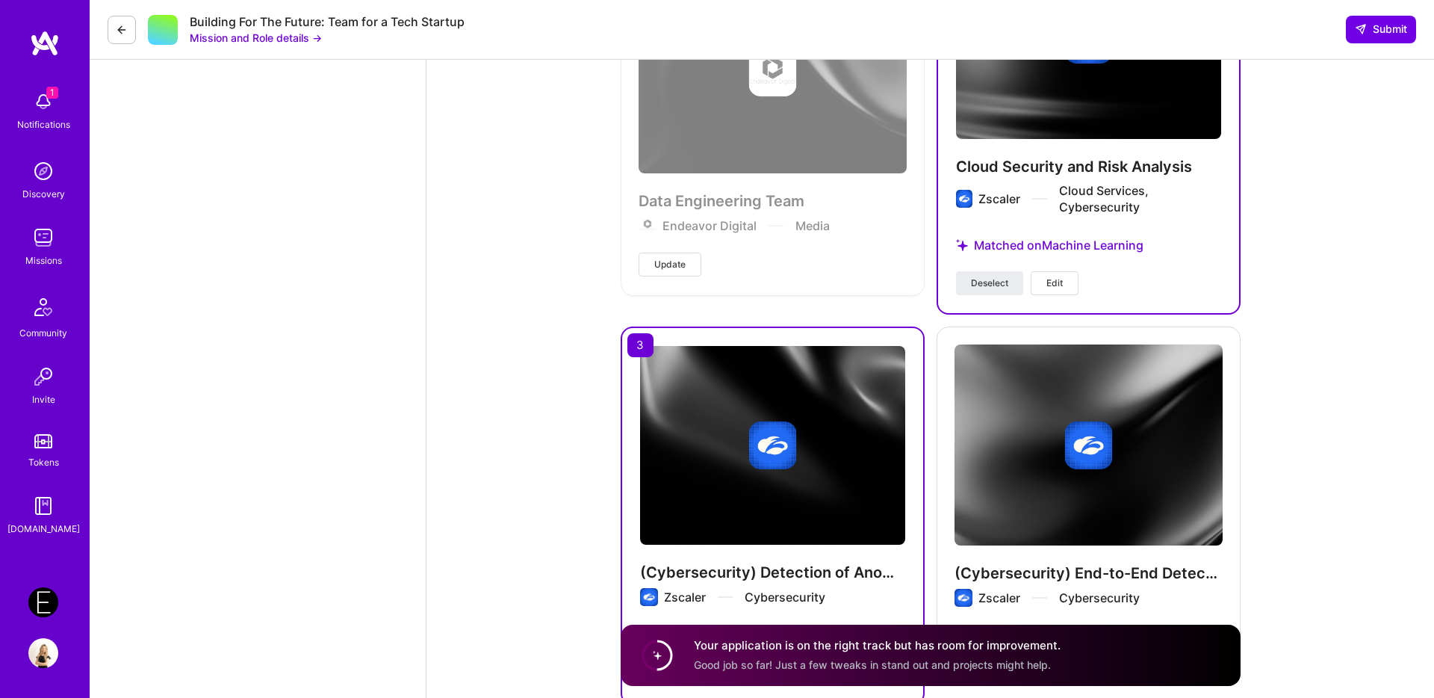
scroll to position [2325, 0]
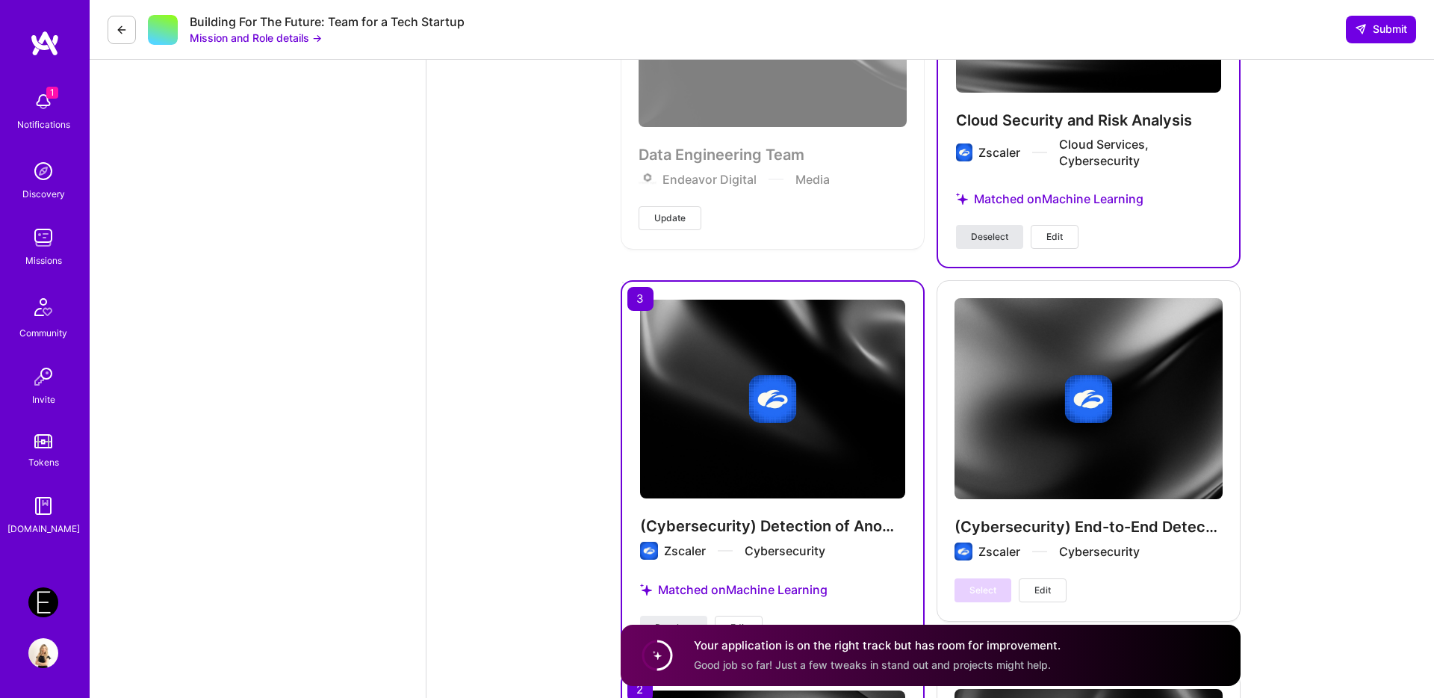
click at [1002, 237] on span "Deselect" at bounding box center [989, 236] width 37 height 13
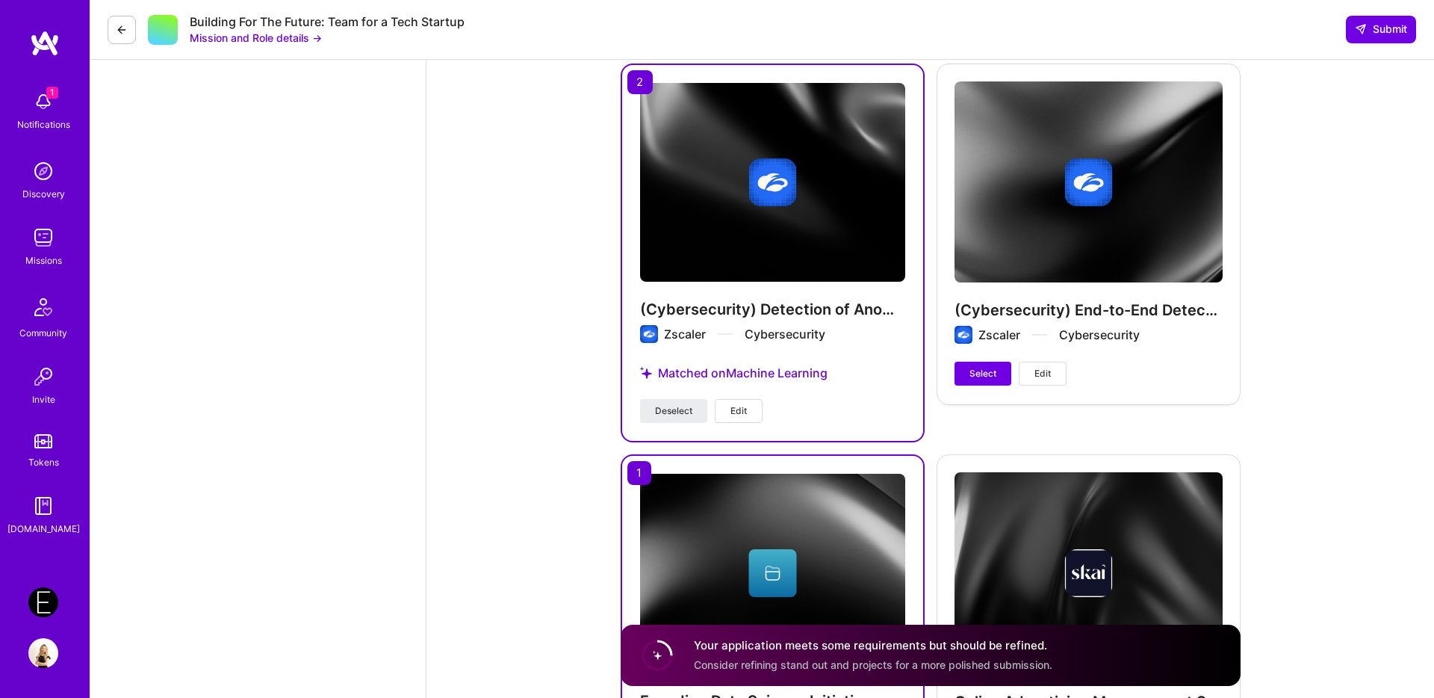
scroll to position [2600, 0]
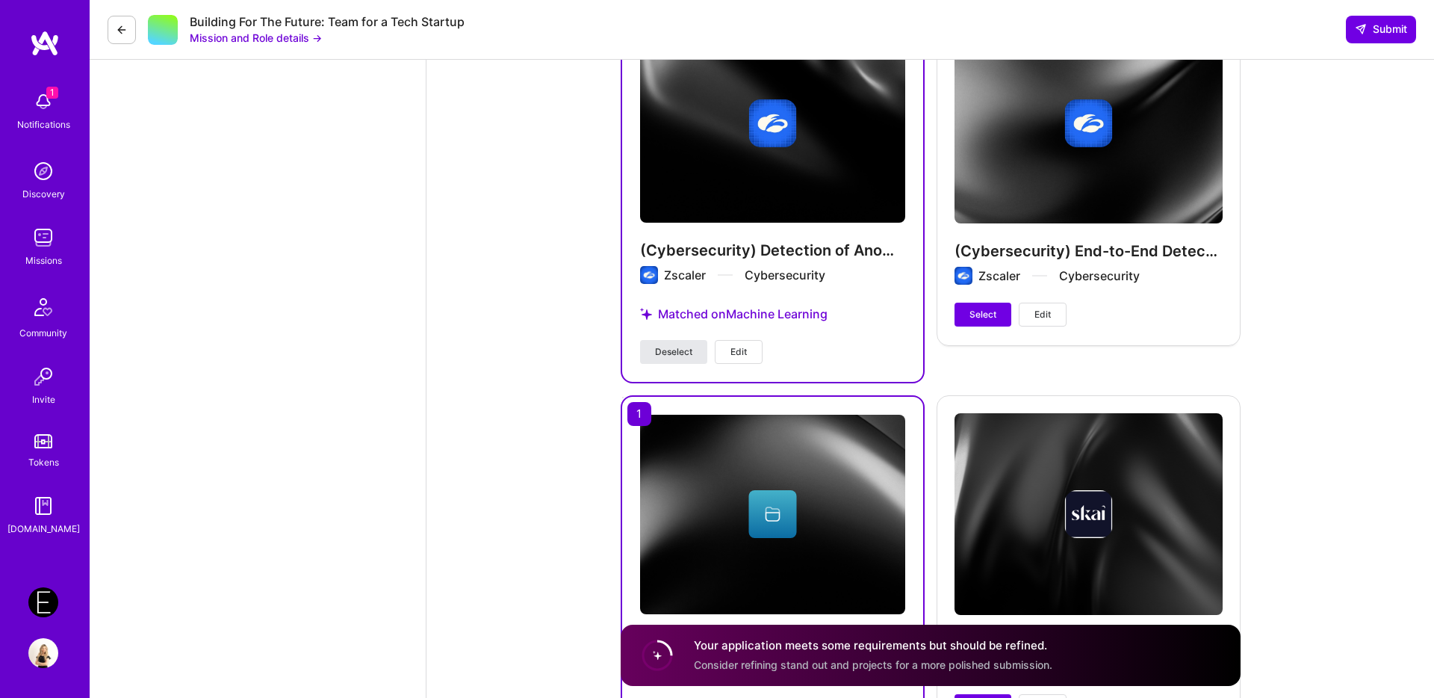
click at [672, 342] on button "Deselect" at bounding box center [673, 352] width 67 height 24
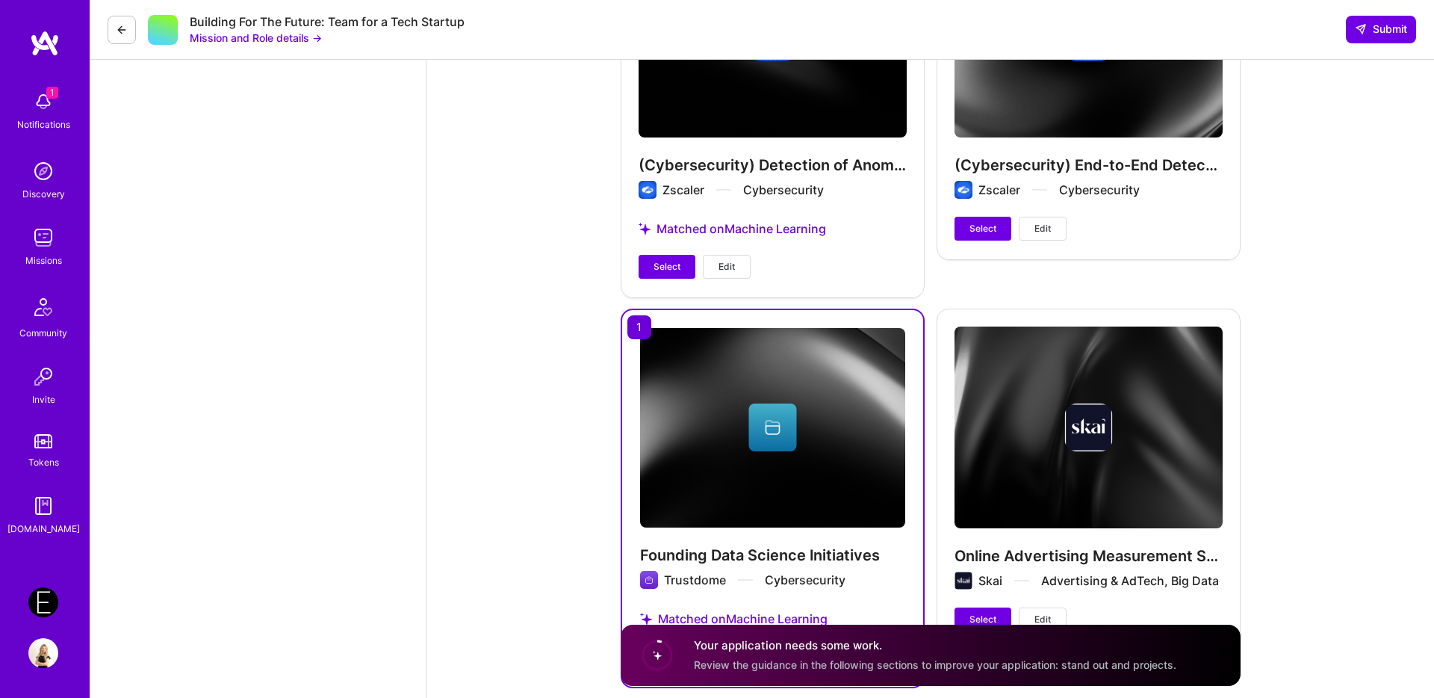
scroll to position [2782, 0]
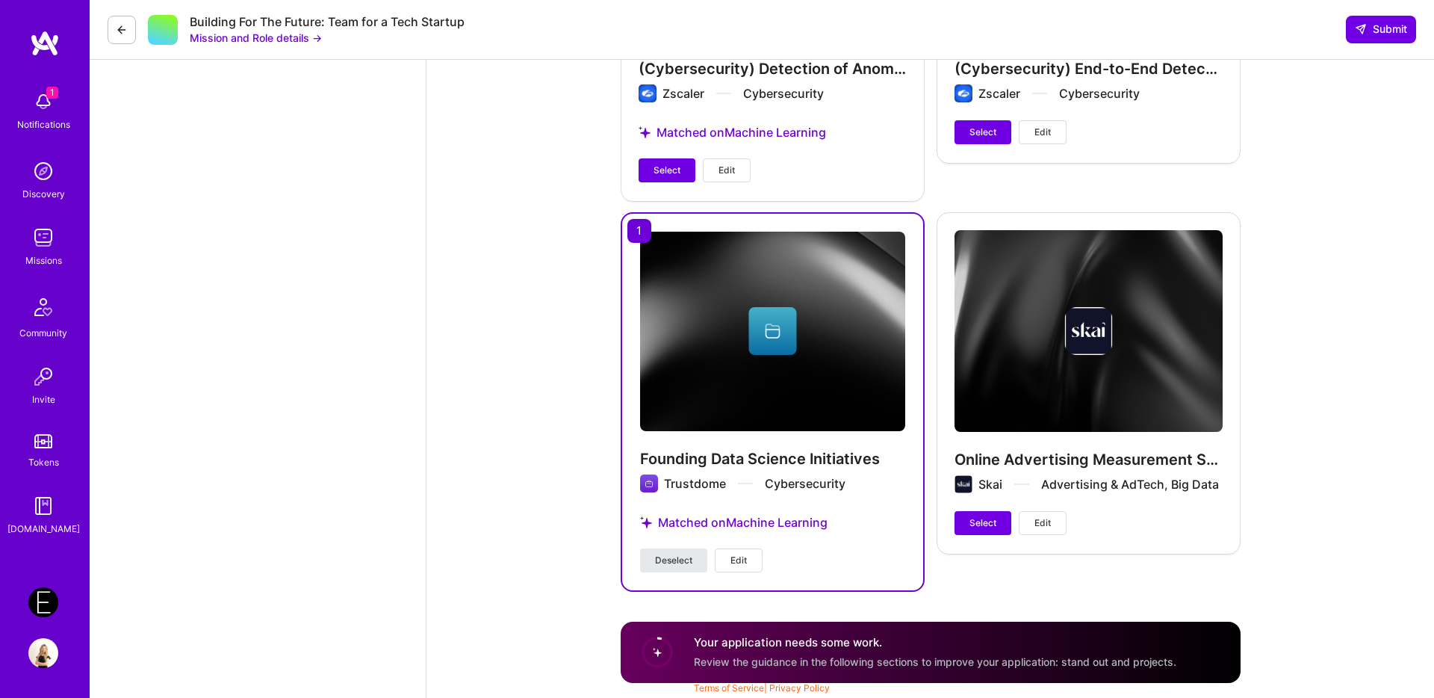
click at [673, 557] on span "Deselect" at bounding box center [673, 560] width 37 height 13
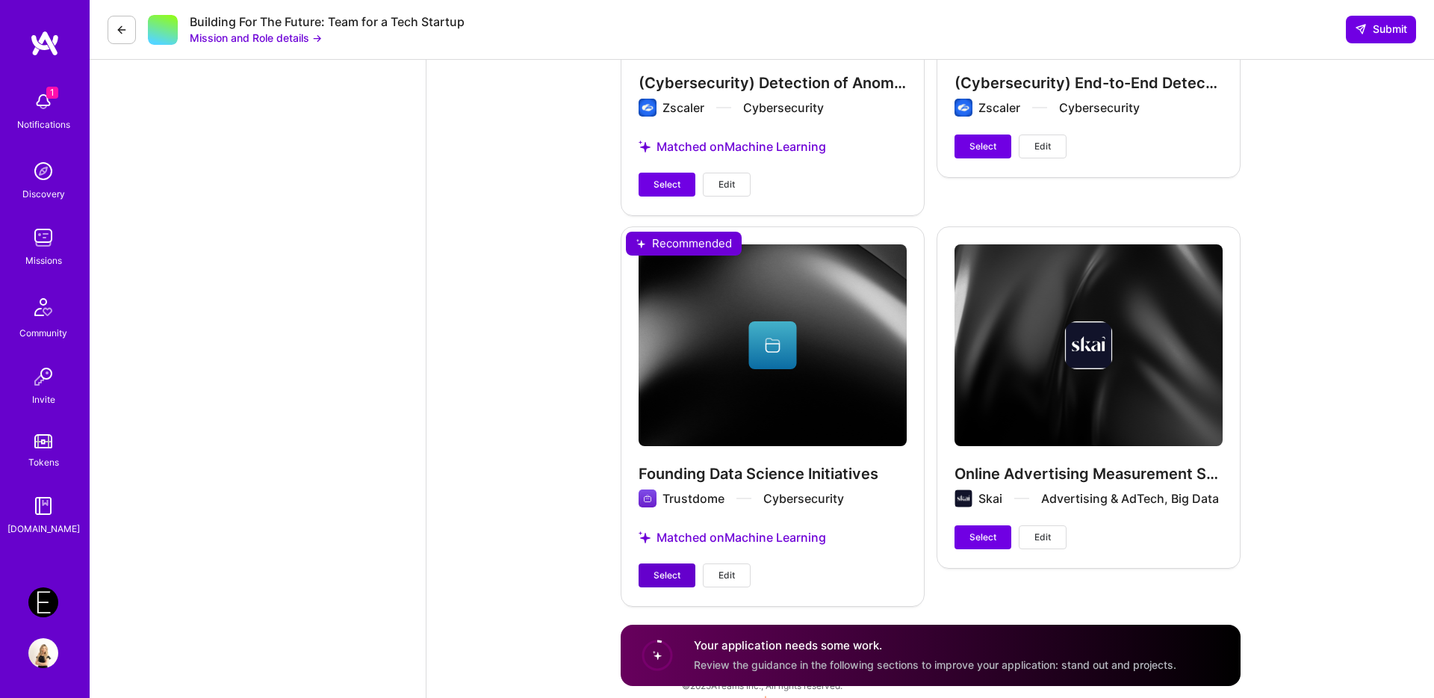
click at [669, 576] on span "Select" at bounding box center [667, 574] width 27 height 13
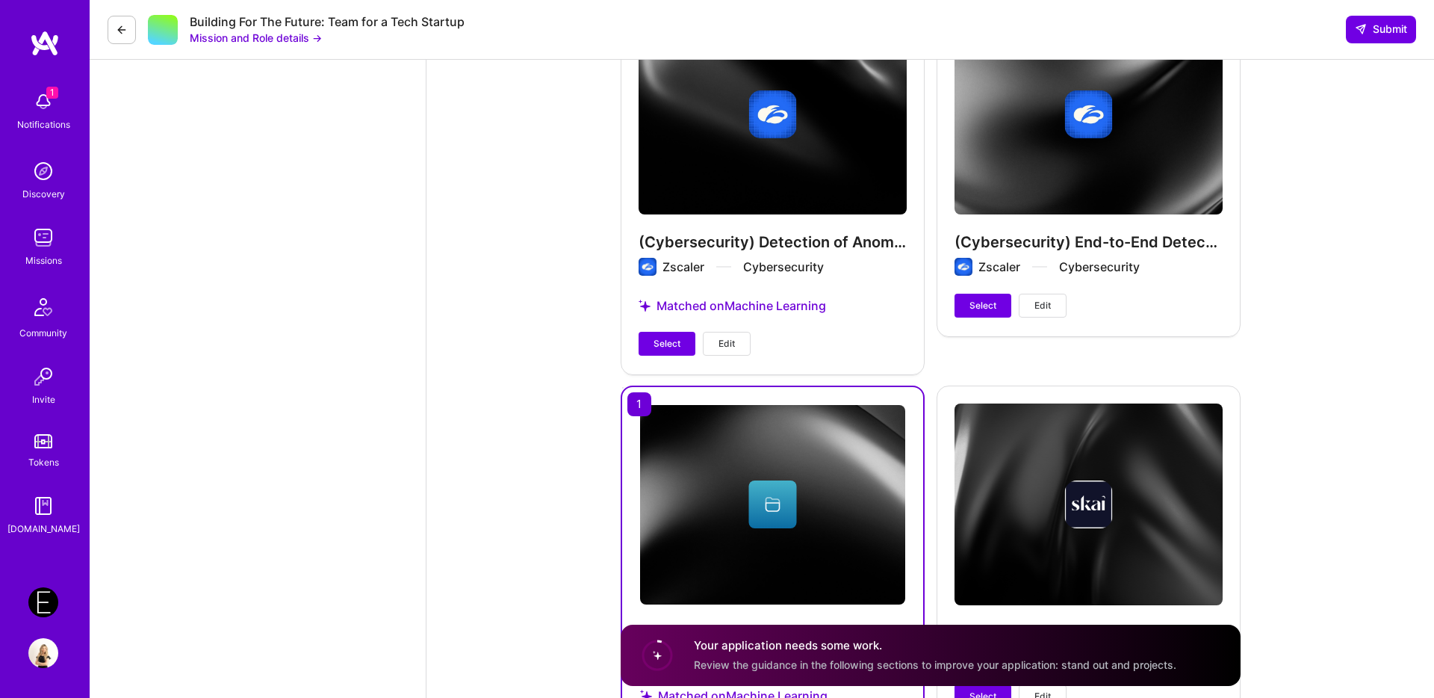
scroll to position [2532, 0]
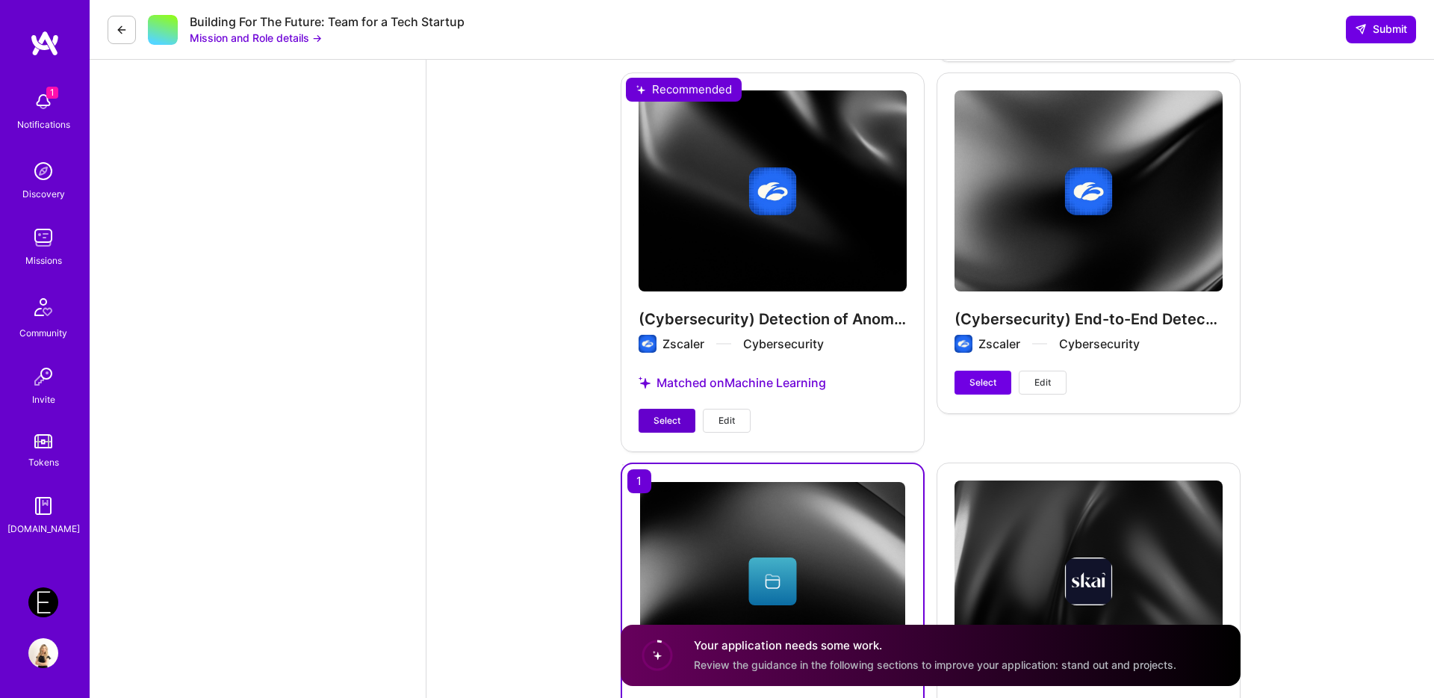
click at [666, 425] on span "Select" at bounding box center [667, 420] width 27 height 13
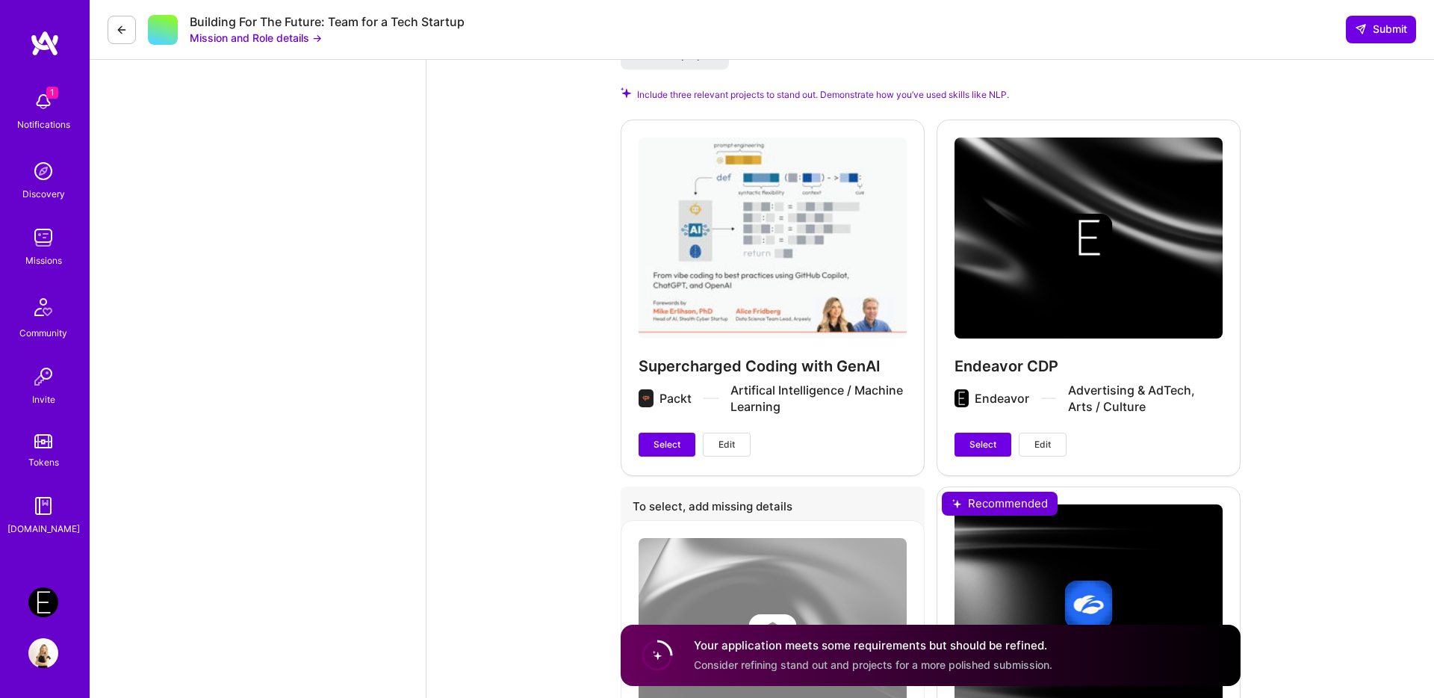
scroll to position [1658, 0]
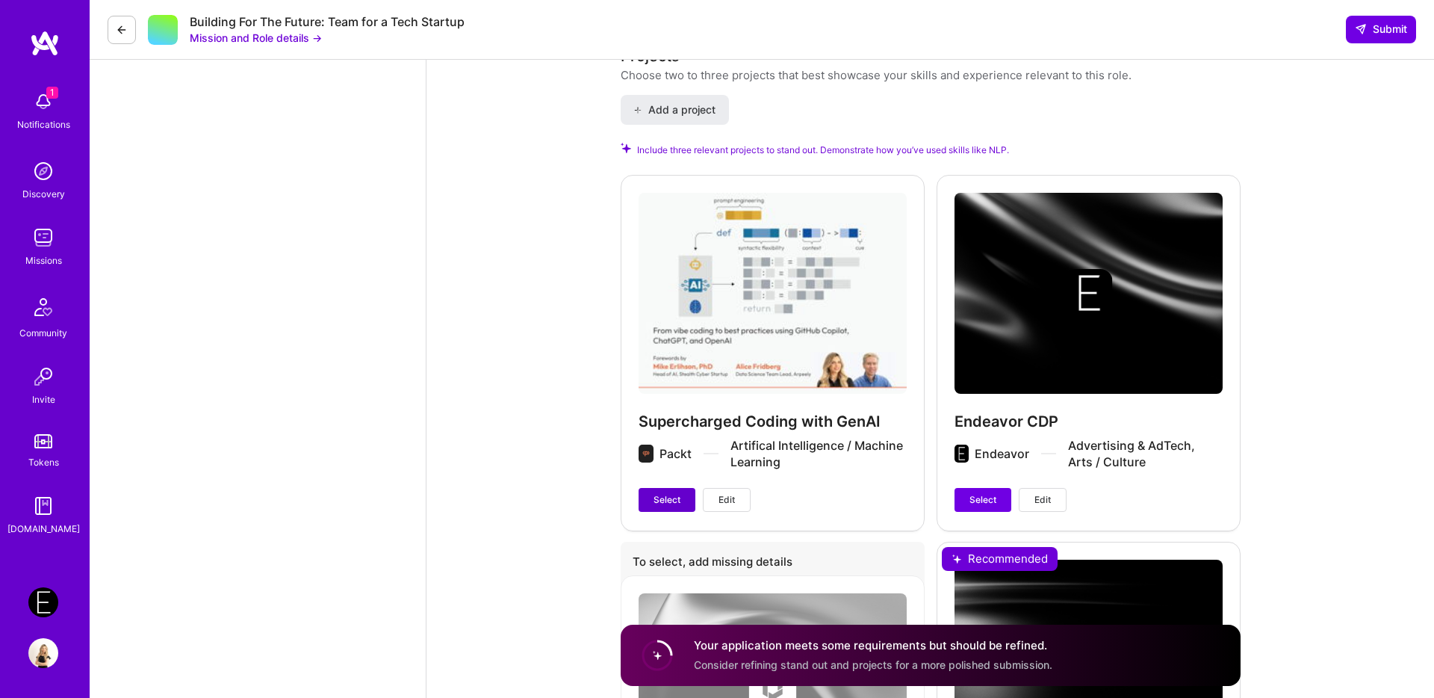
click at [666, 496] on span "Select" at bounding box center [667, 499] width 27 height 13
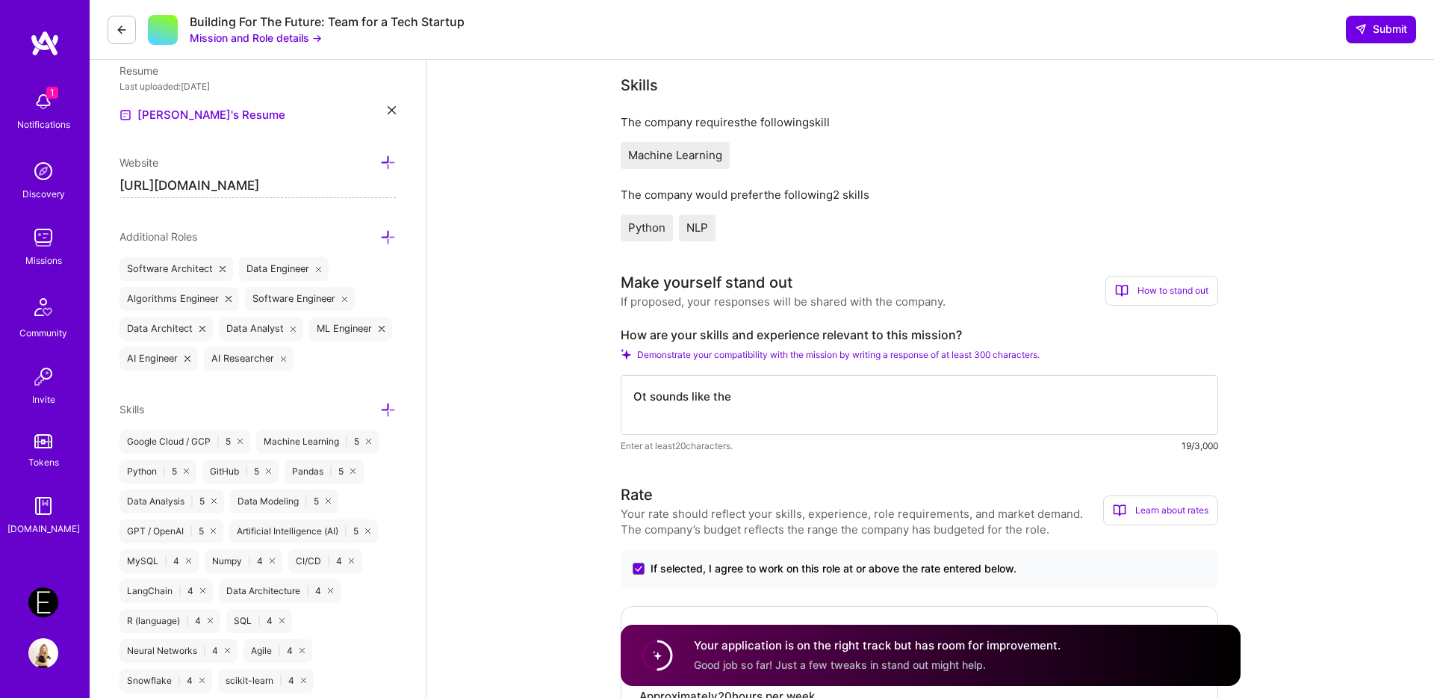
scroll to position [409, 0]
click at [780, 413] on textarea "Ot sounds like the" at bounding box center [920, 407] width 598 height 60
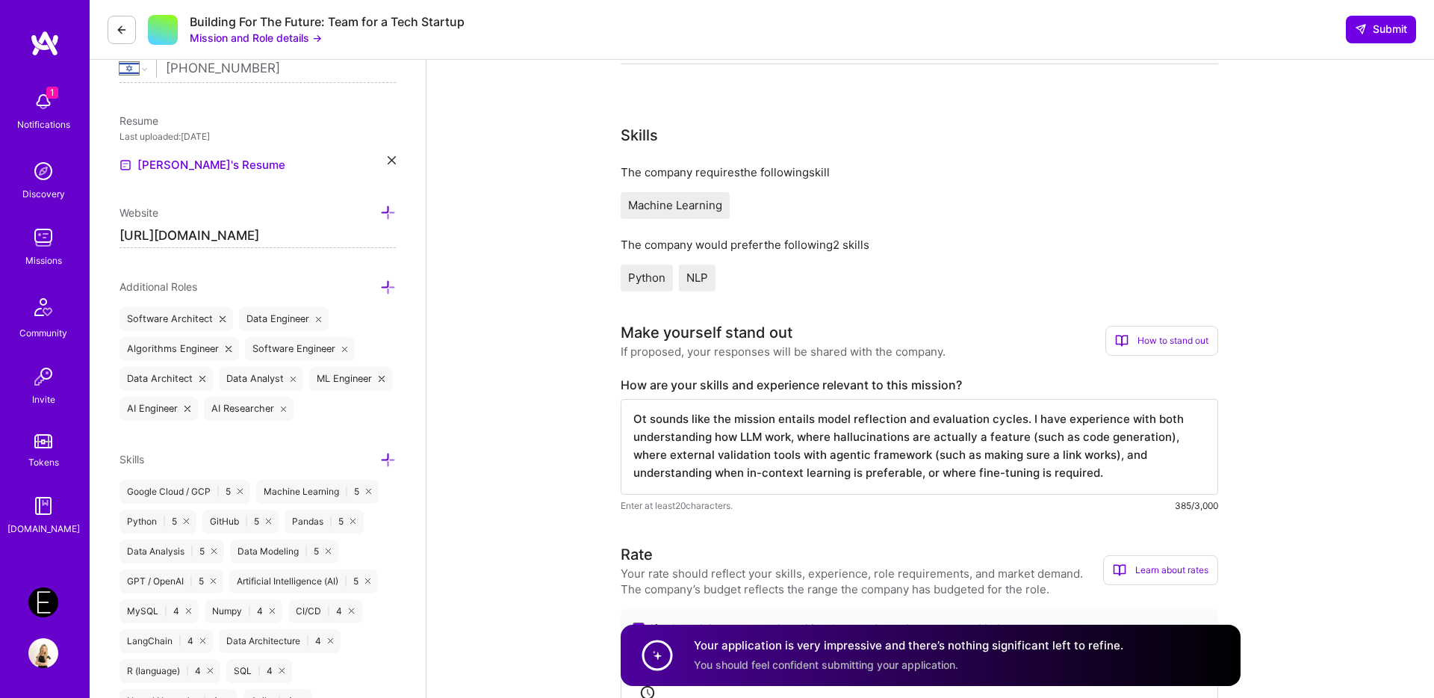
scroll to position [360, 0]
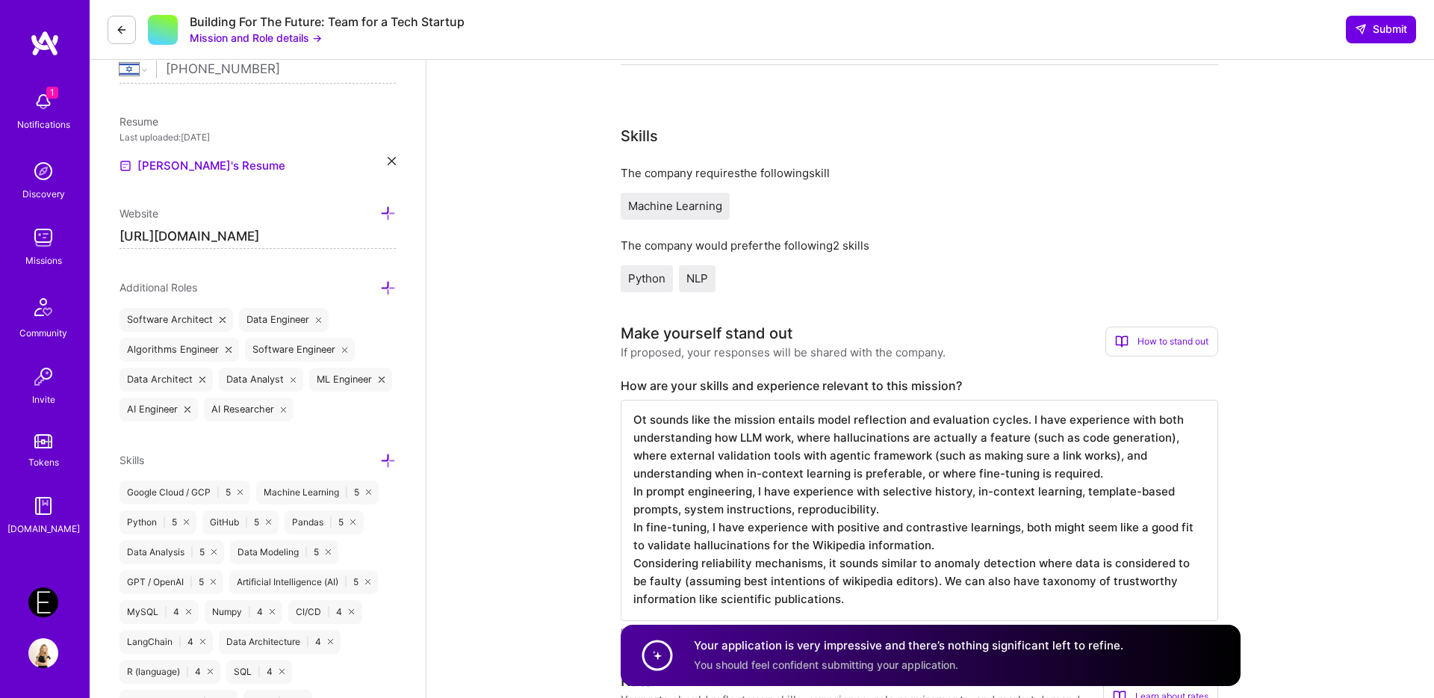
click at [638, 424] on textarea "Ot sounds like the mission entails model reflection and evaluation cycles. I ha…" at bounding box center [920, 510] width 598 height 221
click at [798, 518] on textarea "It sounds like the mission entails model reflection and evaluation cycles. I ha…" at bounding box center [920, 510] width 598 height 221
paste textarea "This mission seems to focus on model reflection and evaluation cycles, which al…"
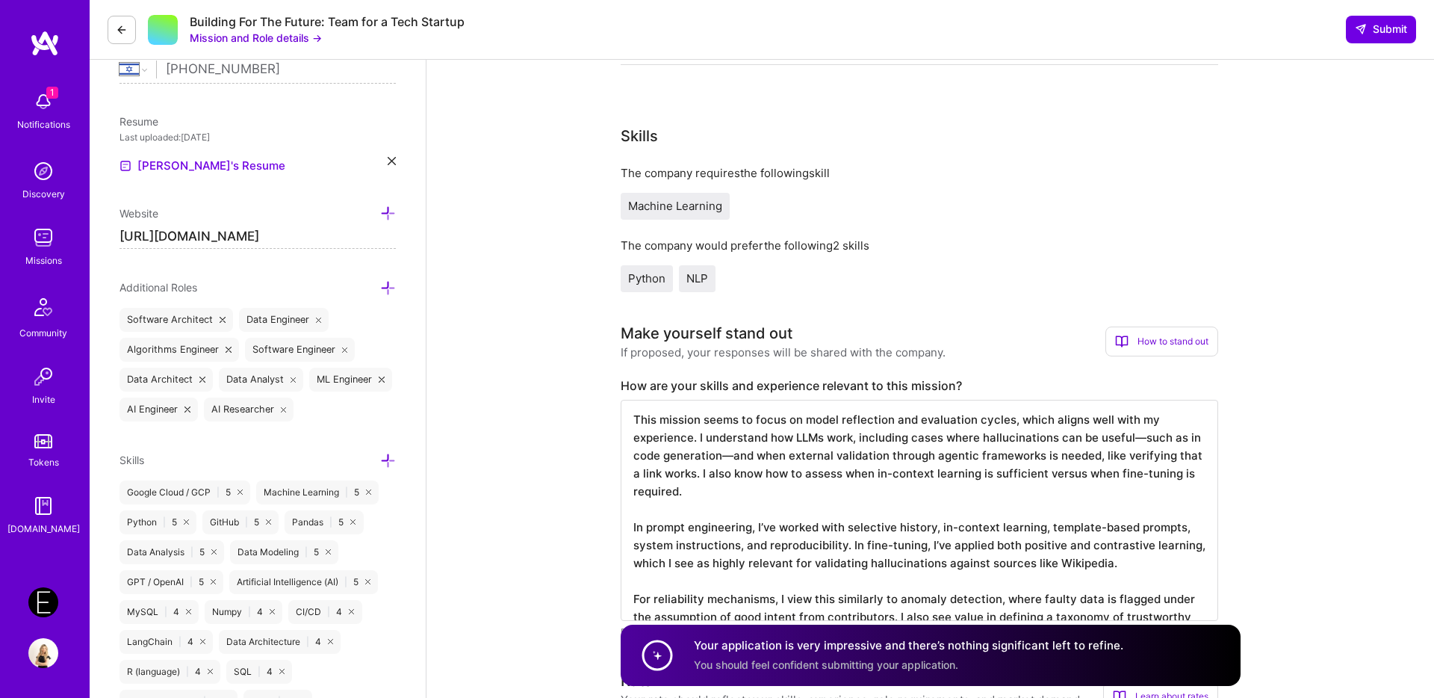
scroll to position [0, 0]
click at [1144, 444] on textarea "This mission seems to focus on model reflection and evaluation cycles, which al…" at bounding box center [920, 528] width 598 height 257
click at [734, 458] on textarea "This mission seems to focus on model reflection and evaluation cycles, which al…" at bounding box center [920, 528] width 598 height 257
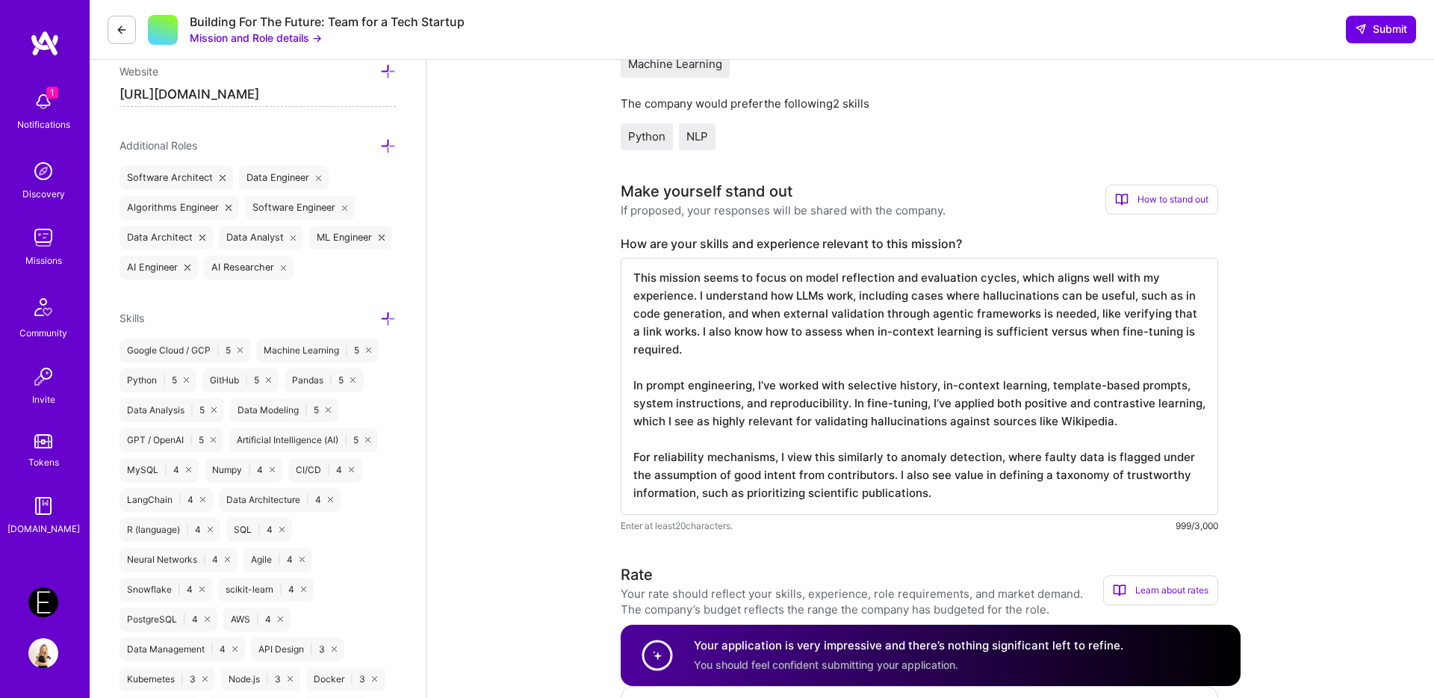
scroll to position [512, 0]
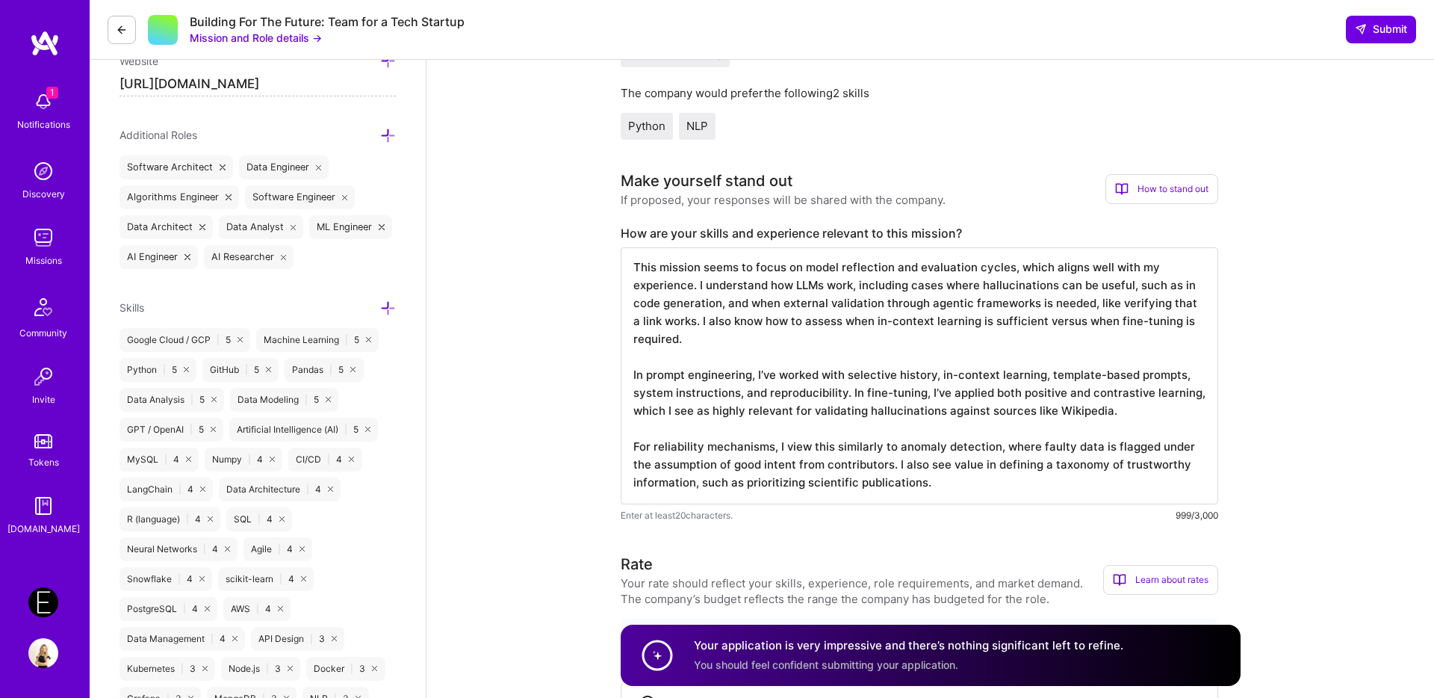
click at [792, 343] on textarea "This mission seems to focus on model reflection and evaluation cycles, which al…" at bounding box center [920, 375] width 598 height 257
click at [936, 377] on textarea "This mission seems to focus on model reflection and evaluation cycles, which al…" at bounding box center [920, 375] width 598 height 257
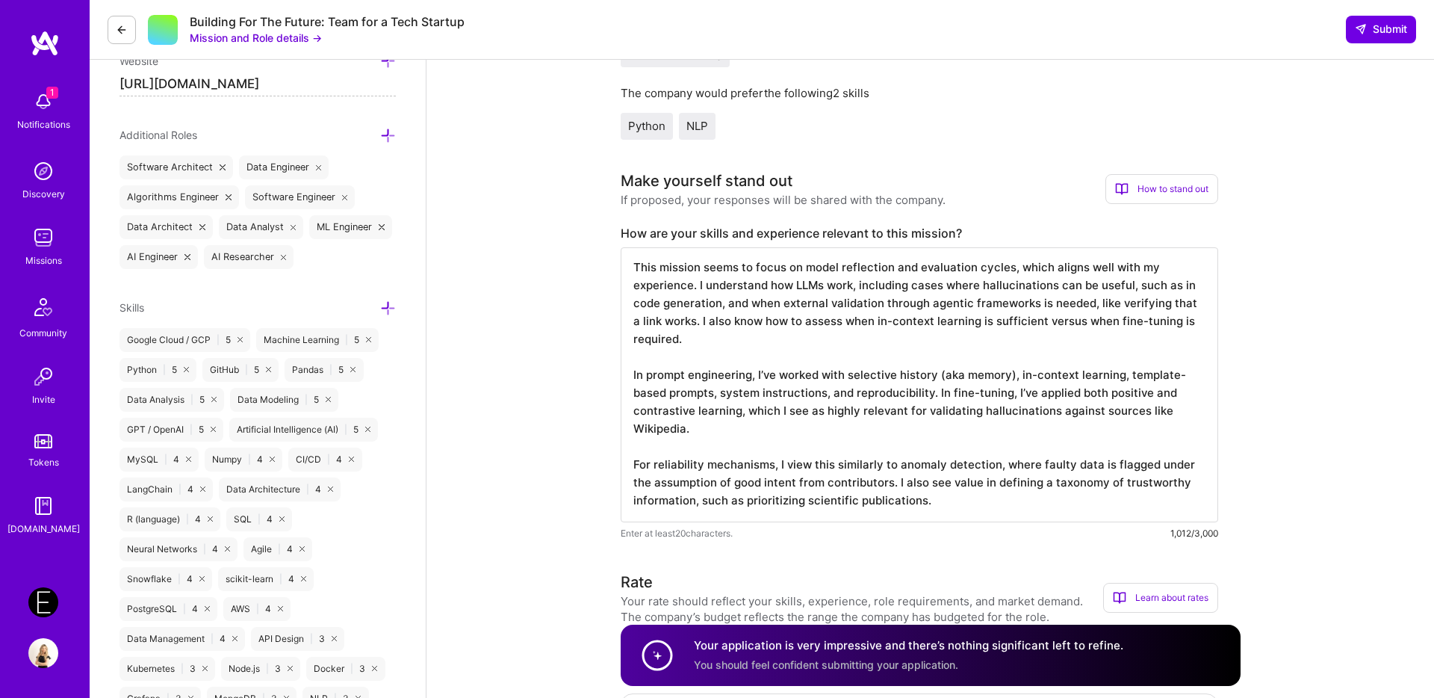
click at [951, 373] on textarea "This mission seems to focus on model reflection and evaluation cycles, which al…" at bounding box center [920, 384] width 598 height 275
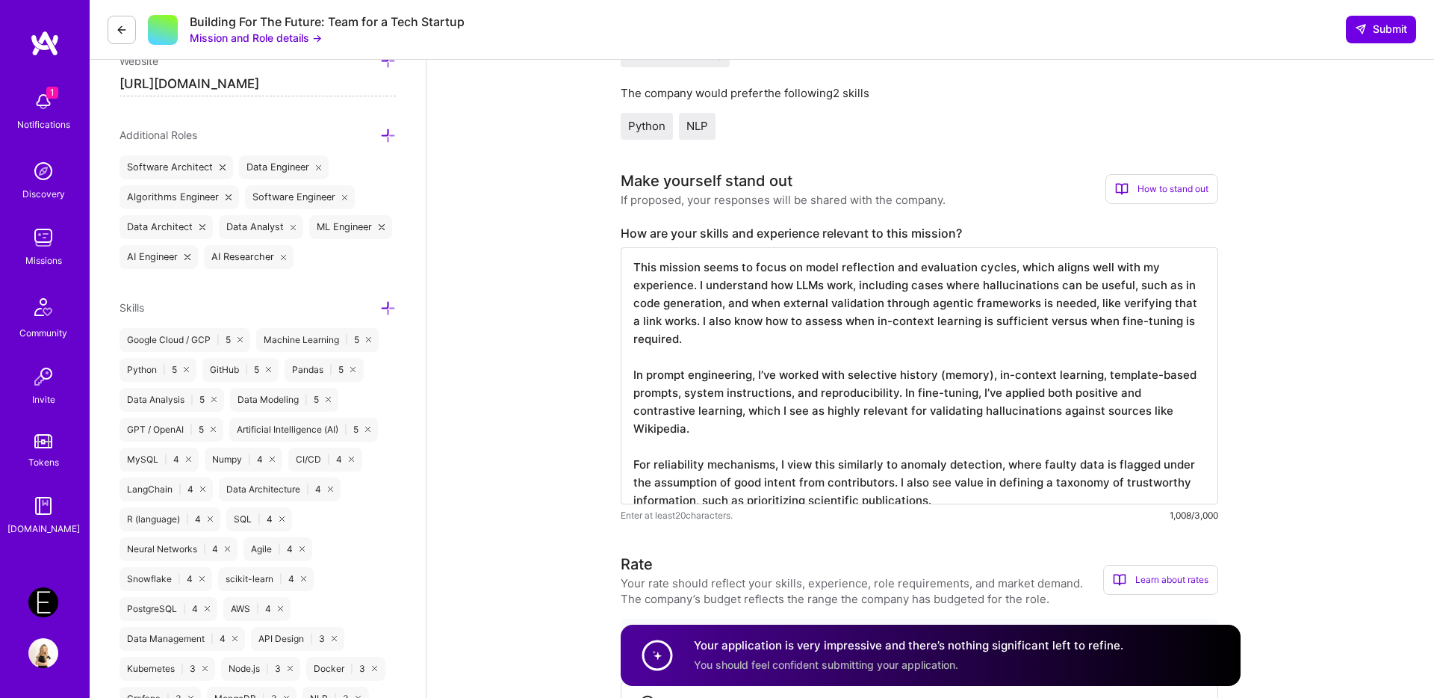
scroll to position [0, 0]
click at [722, 383] on textarea "This mission seems to focus on model reflection and evaluation cycles, which al…" at bounding box center [920, 375] width 598 height 257
drag, startPoint x: 904, startPoint y: 399, endPoint x: 1125, endPoint y: 412, distance: 221.5
click at [1125, 412] on textarea "This mission seems to focus on model reflection and evaluation cycles, which al…" at bounding box center [920, 375] width 598 height 257
click at [923, 412] on textarea "This mission seems to focus on model reflection and evaluation cycles, which al…" at bounding box center [920, 375] width 598 height 257
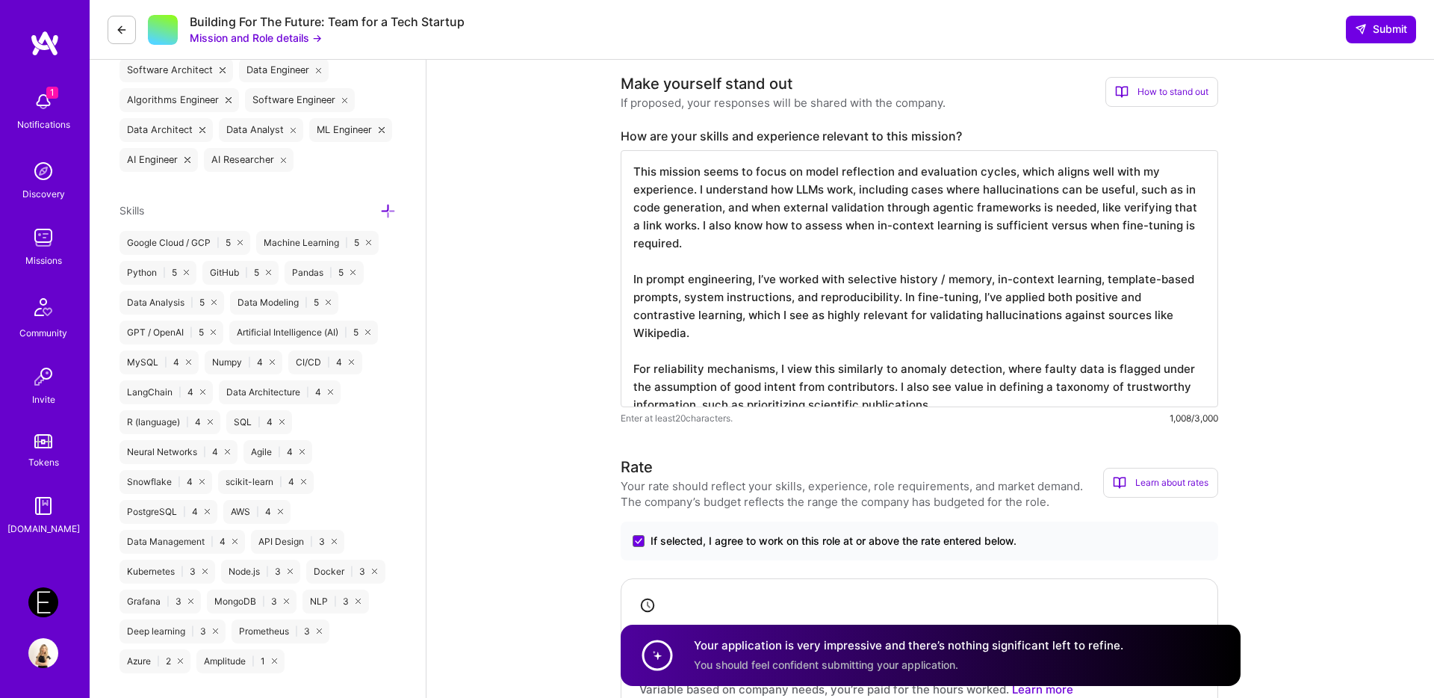
scroll to position [602, 0]
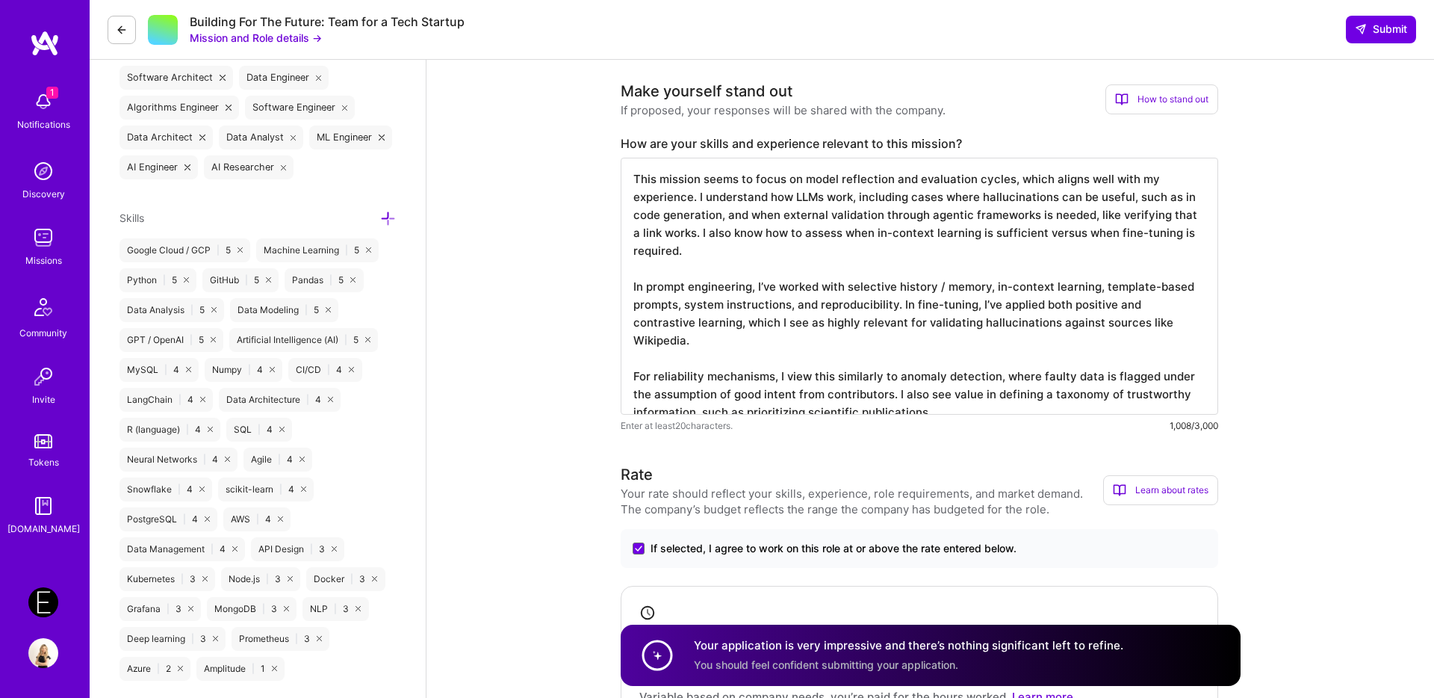
drag, startPoint x: 779, startPoint y: 362, endPoint x: 880, endPoint y: 378, distance: 102.2
click at [880, 378] on textarea "This mission seems to focus on model reflection and evaluation cycles, which al…" at bounding box center [920, 286] width 598 height 257
click at [804, 378] on textarea "This mission seems to focus on model reflection and evaluation cycles, which al…" at bounding box center [920, 286] width 598 height 257
click at [1057, 379] on textarea "This mission seems to focus on model reflection and evaluation cycles, which al…" at bounding box center [920, 286] width 598 height 257
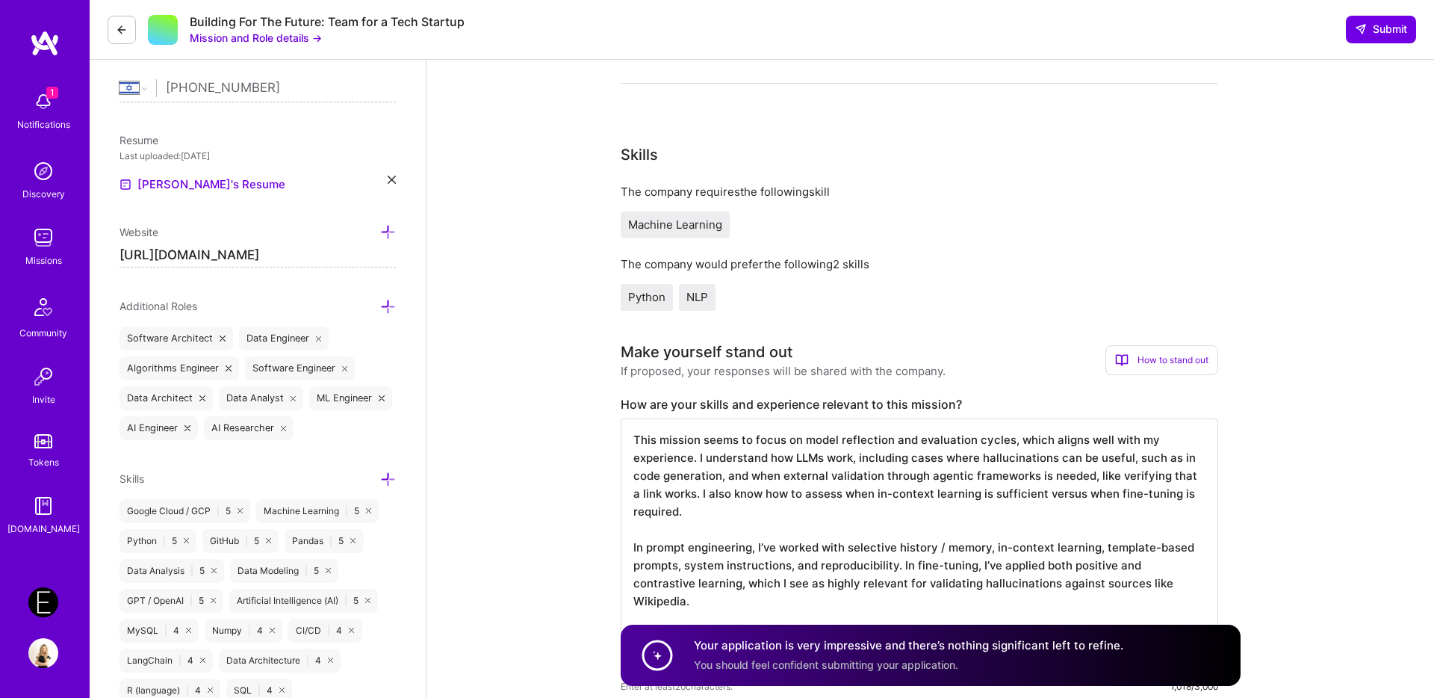
scroll to position [0, 0]
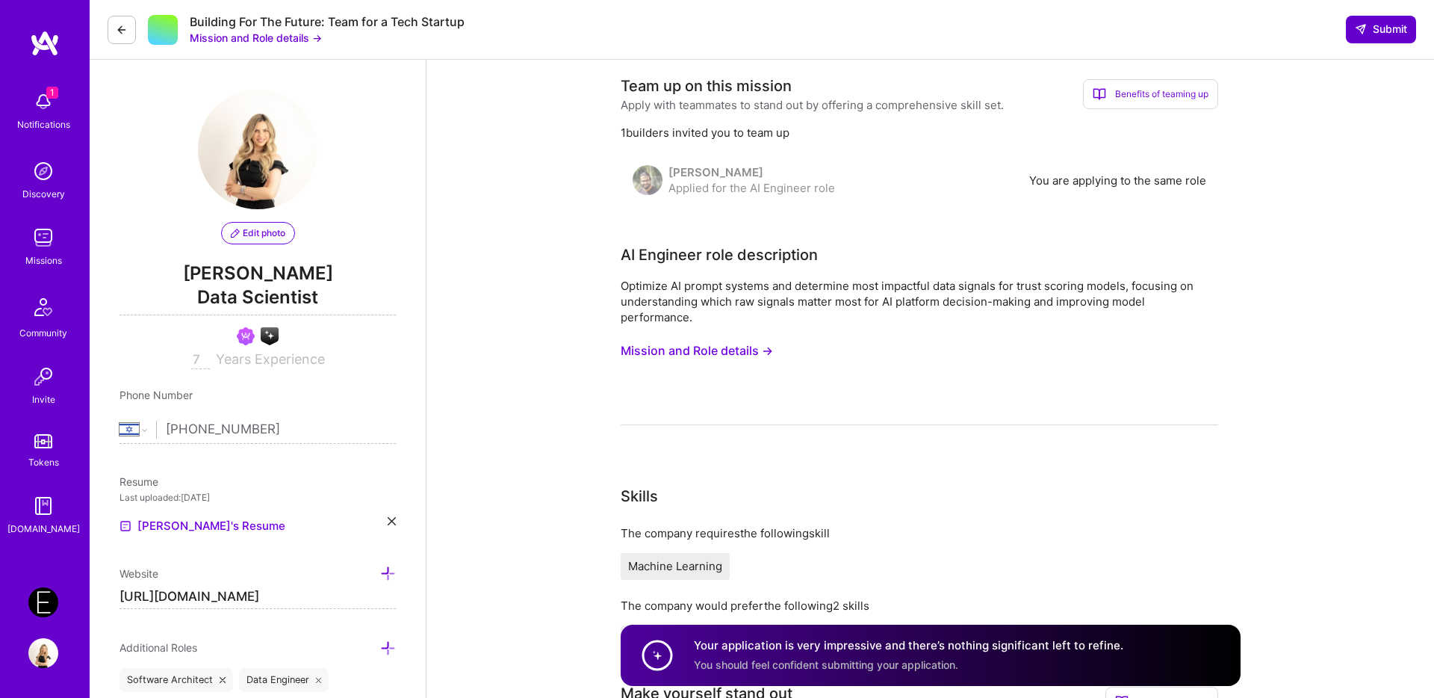
type textarea "This mission seems to focus on model reflection and evaluation cycles, which al…"
click at [1369, 27] on span "Submit" at bounding box center [1381, 29] width 52 height 15
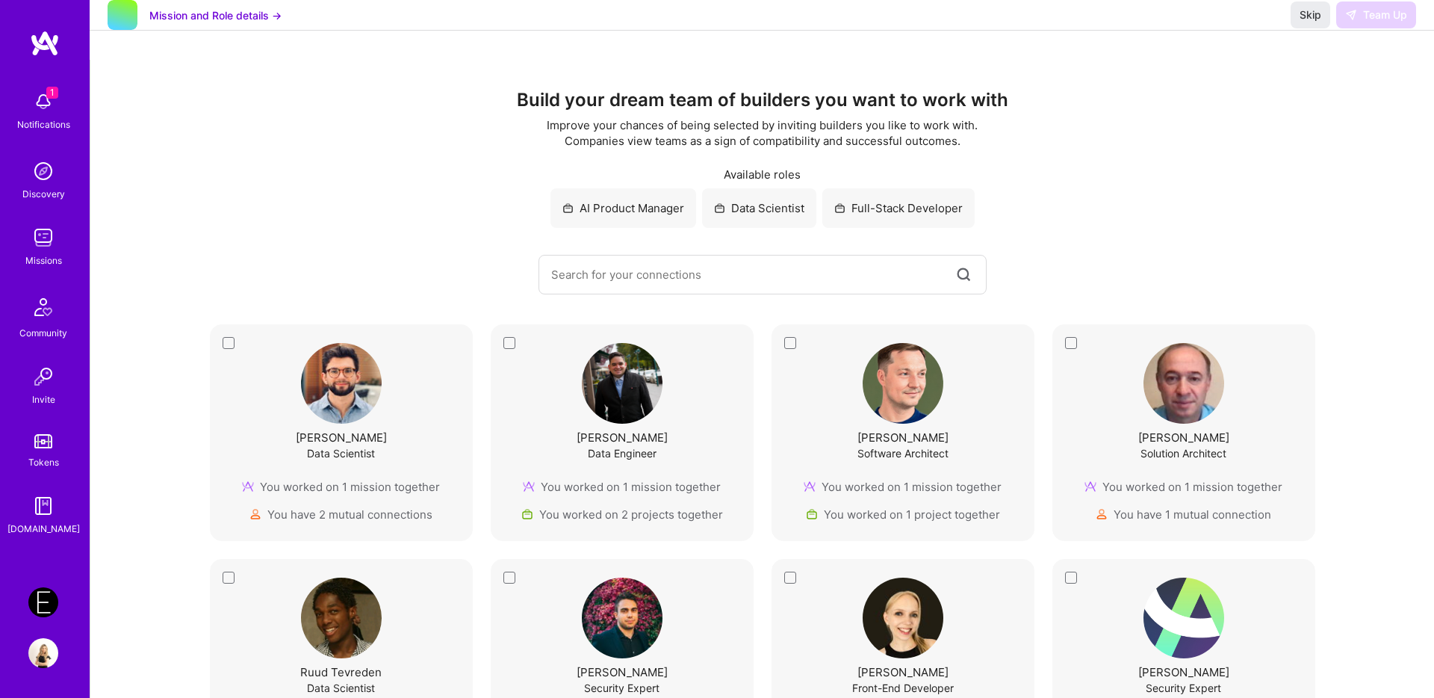
click at [52, 113] on img at bounding box center [43, 102] width 30 height 30
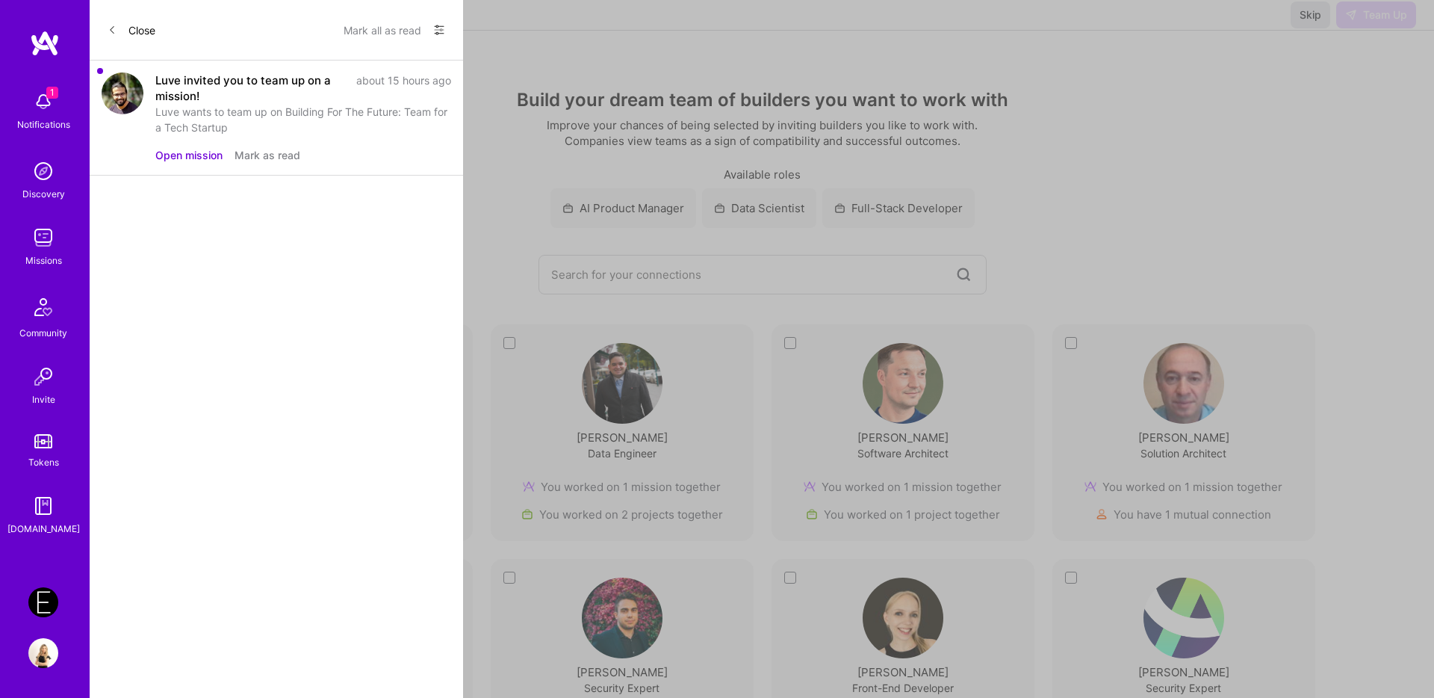
click at [180, 151] on button "Open mission" at bounding box center [188, 155] width 67 height 16
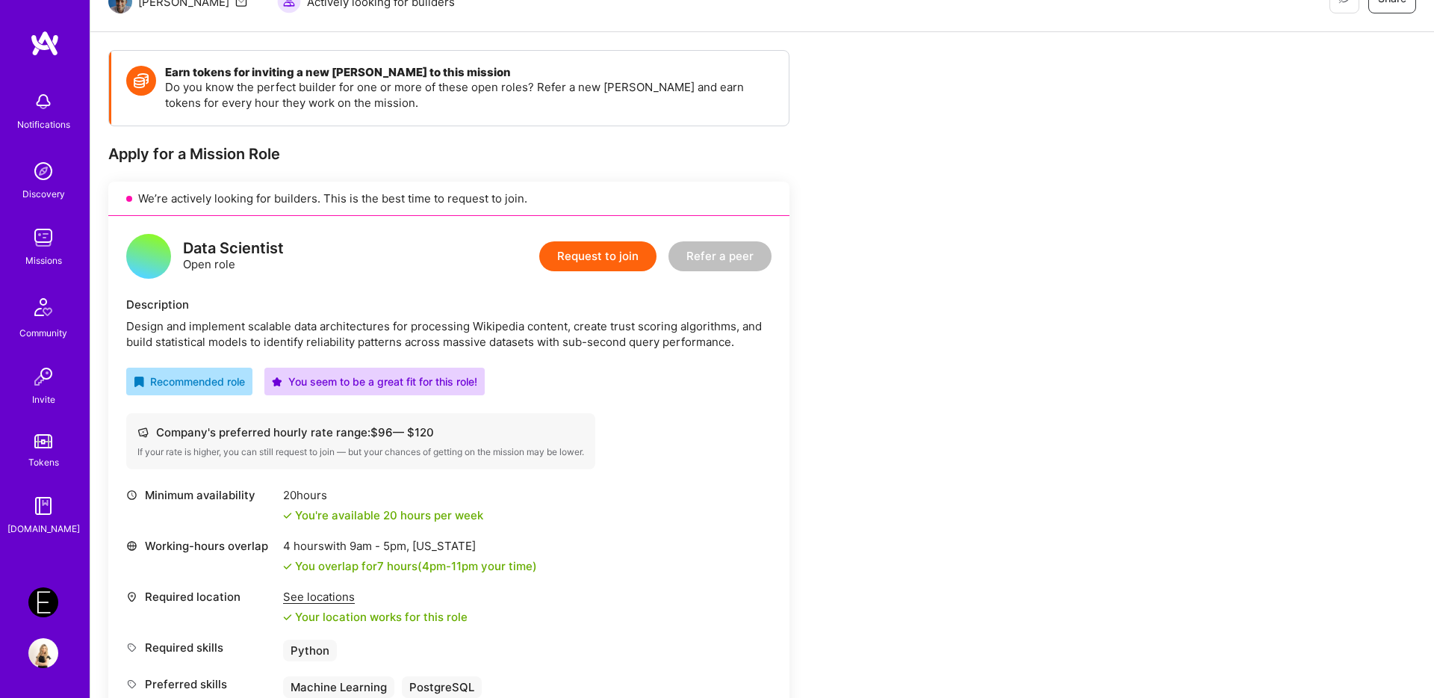
scroll to position [176, 0]
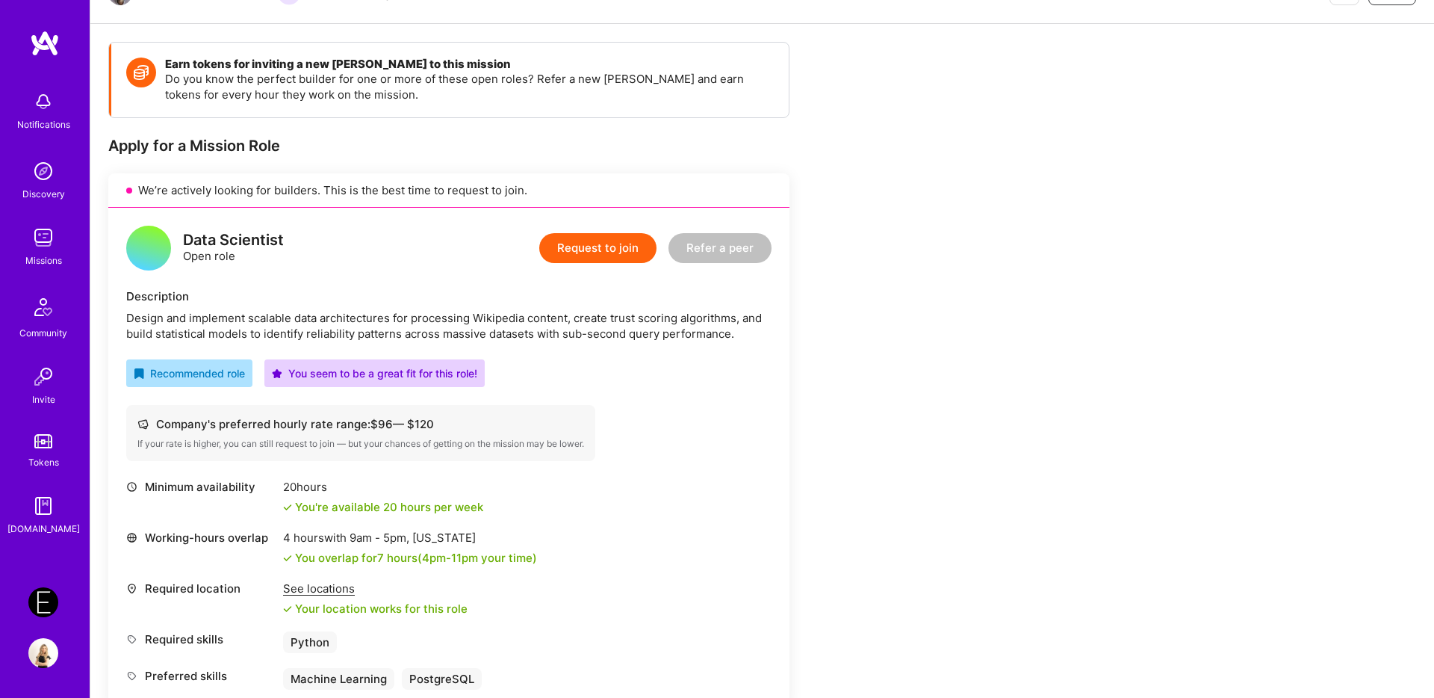
click at [34, 259] on div "Missions" at bounding box center [43, 261] width 37 height 16
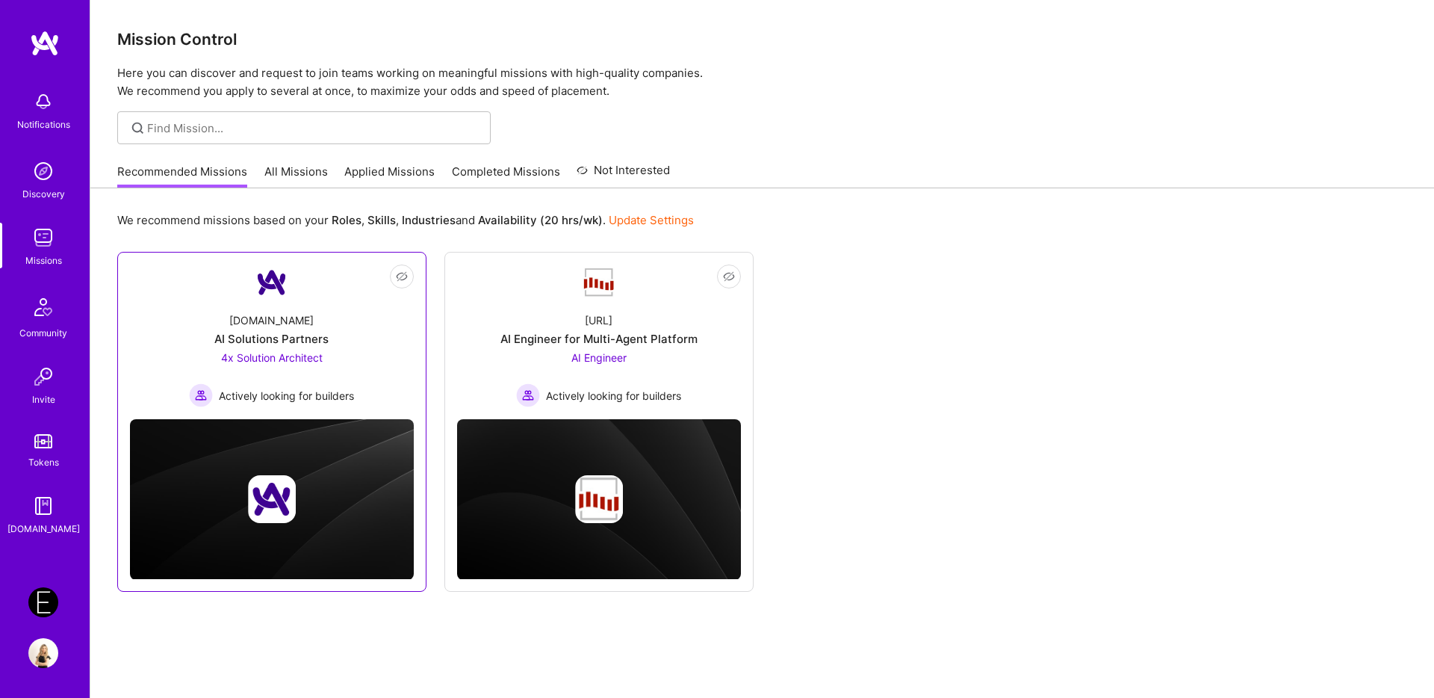
click at [325, 314] on div "[DOMAIN_NAME] AI Solutions Partners 4x Solution Architect Actively looking for …" at bounding box center [272, 353] width 284 height 107
